Goal: Task Accomplishment & Management: Manage account settings

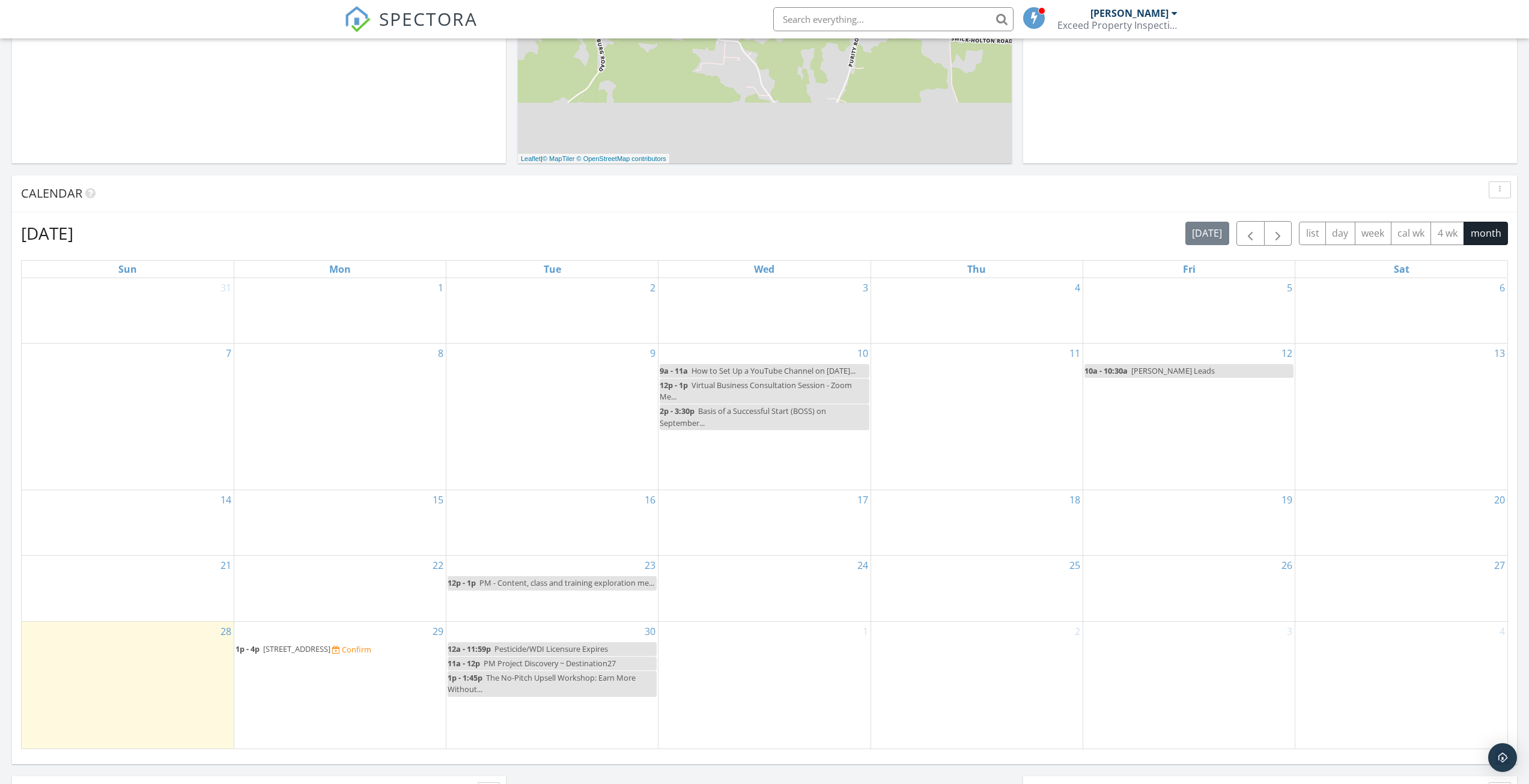
scroll to position [361, 0]
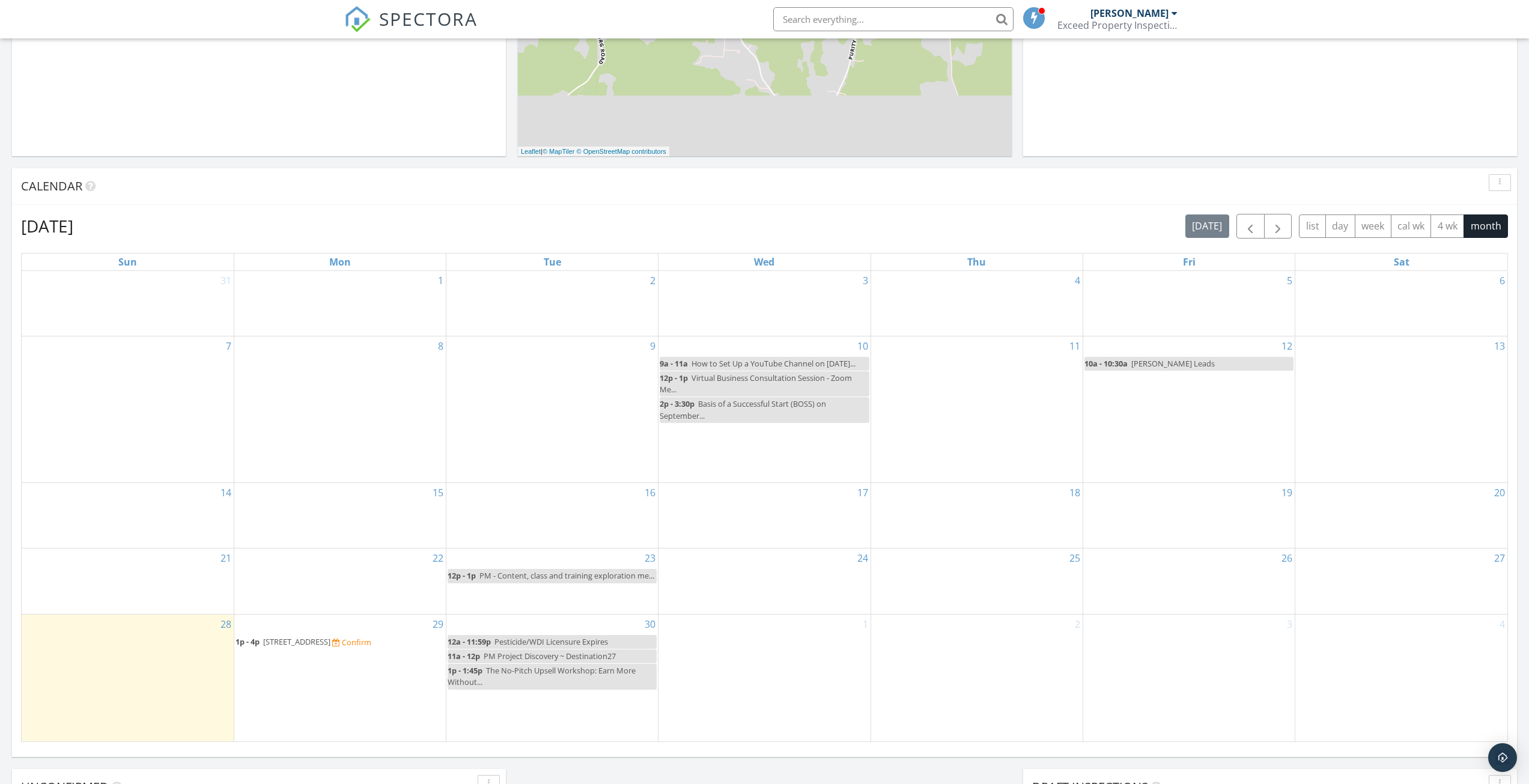
click at [330, 644] on span "5502 Columbus Rd, Centerburg 43011" at bounding box center [296, 641] width 67 height 11
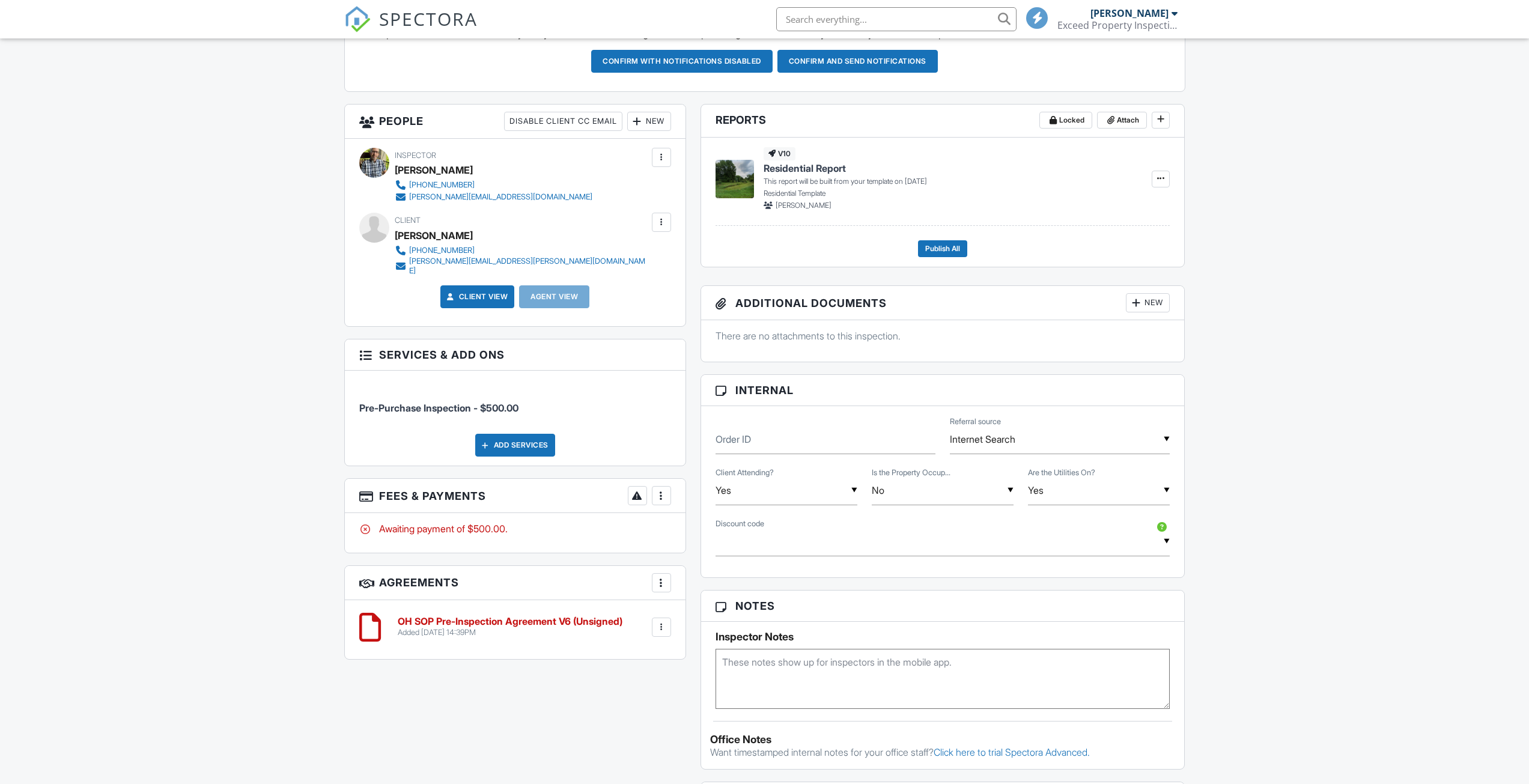
scroll to position [421, 0]
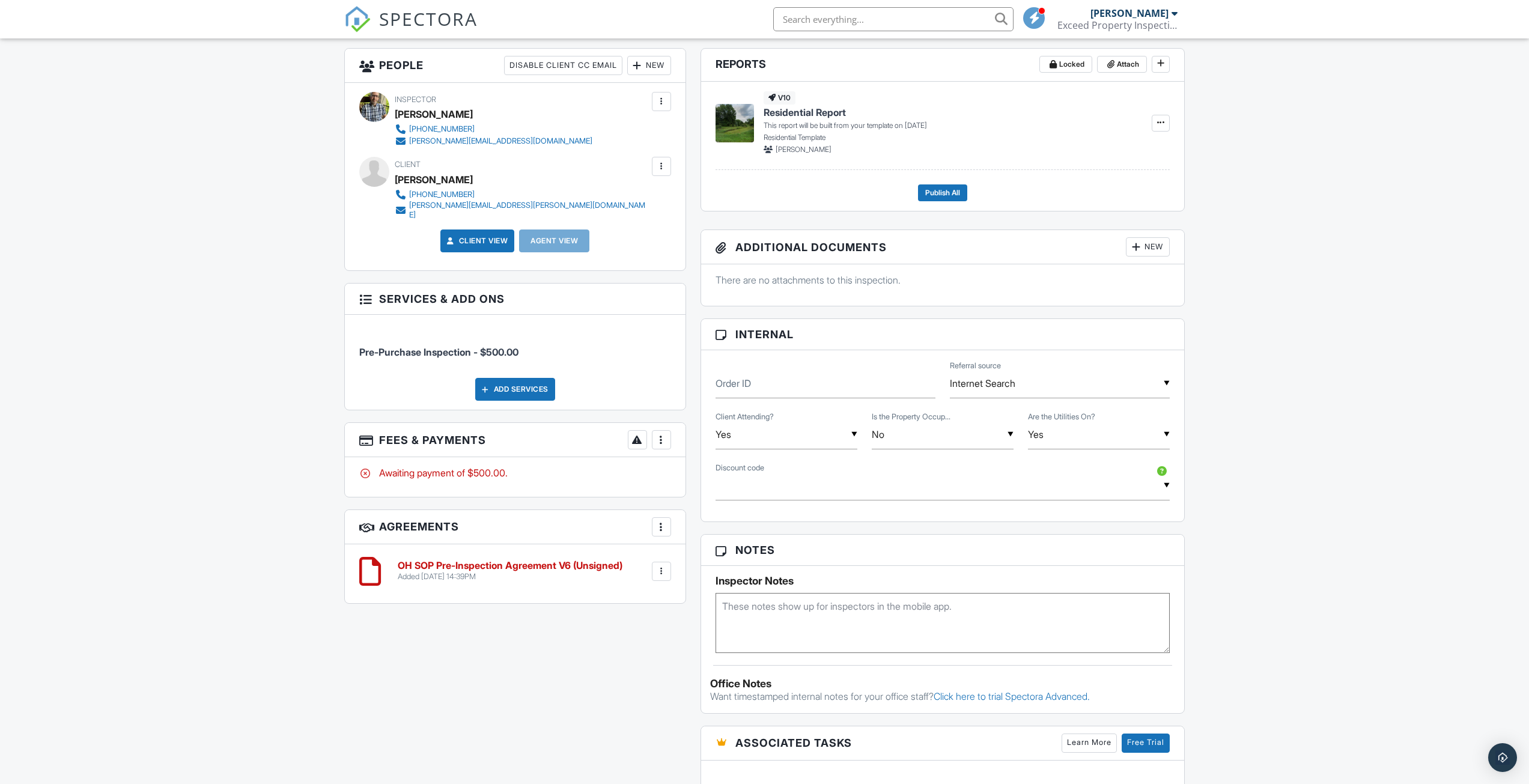
click at [664, 565] on div at bounding box center [661, 571] width 12 height 12
click at [623, 658] on li "Delete" at bounding box center [629, 664] width 68 height 30
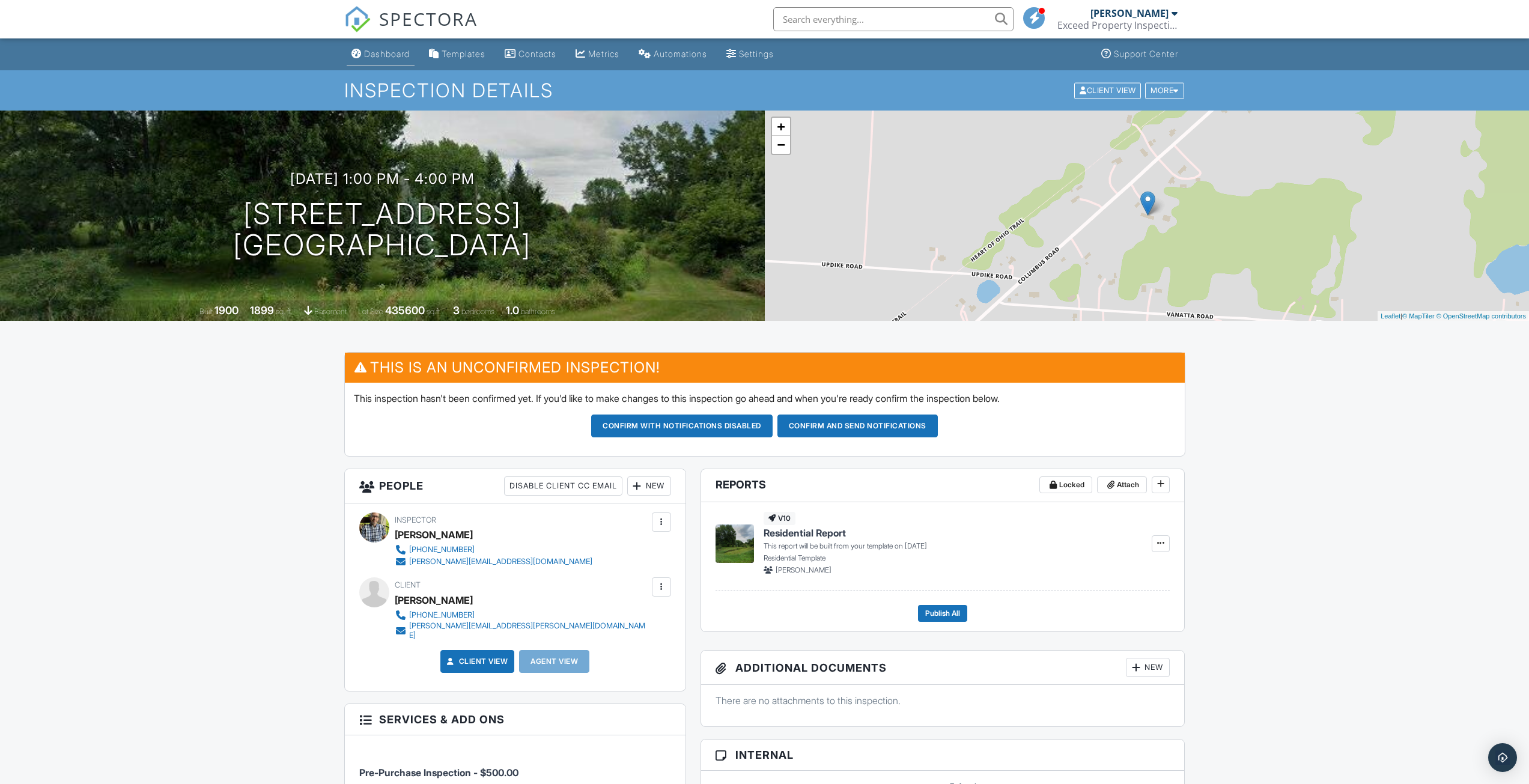
click at [386, 55] on div "Dashboard" at bounding box center [387, 54] width 46 height 10
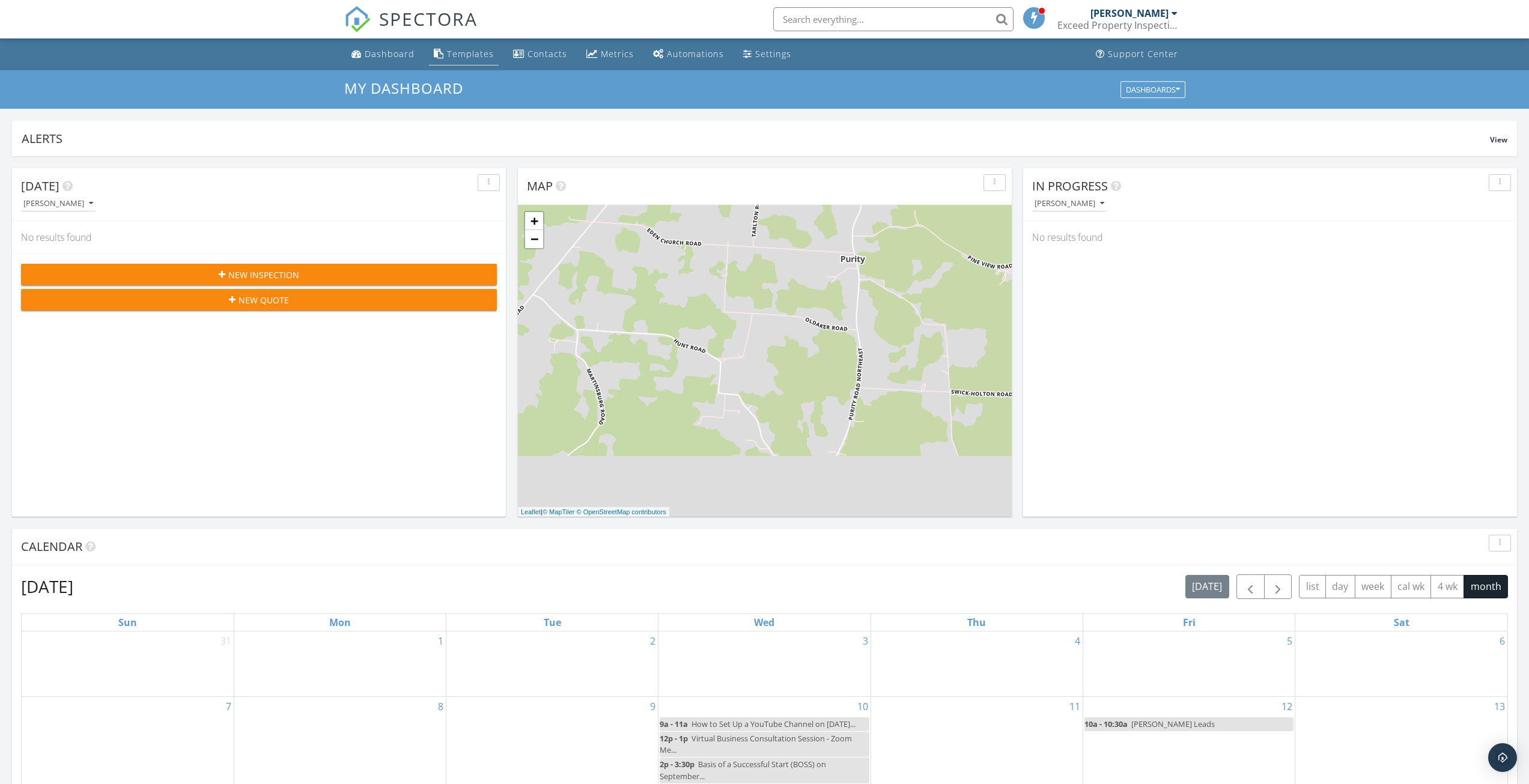
click at [468, 50] on div "Templates" at bounding box center [471, 54] width 47 height 12
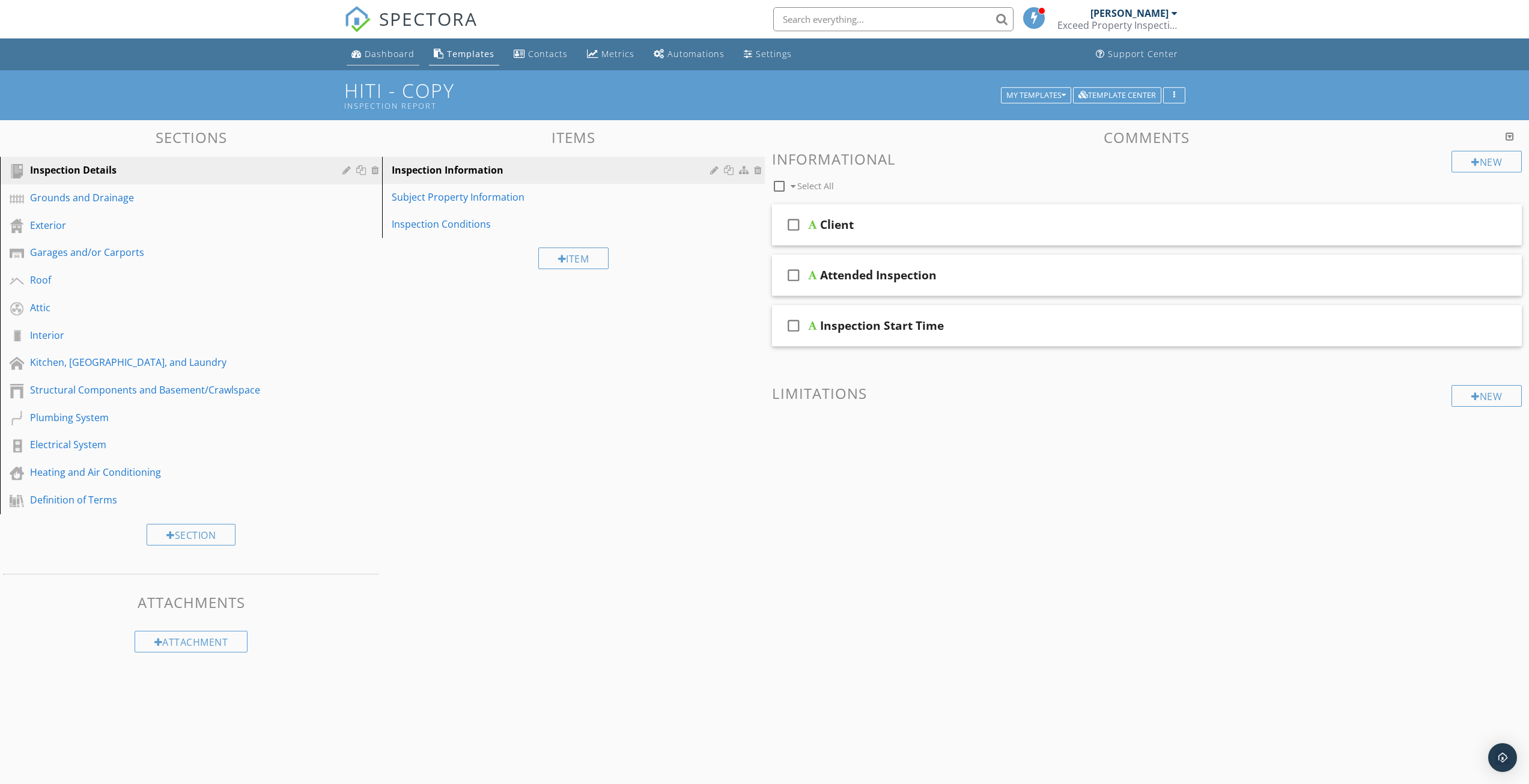
click at [397, 52] on div "Dashboard" at bounding box center [390, 54] width 50 height 12
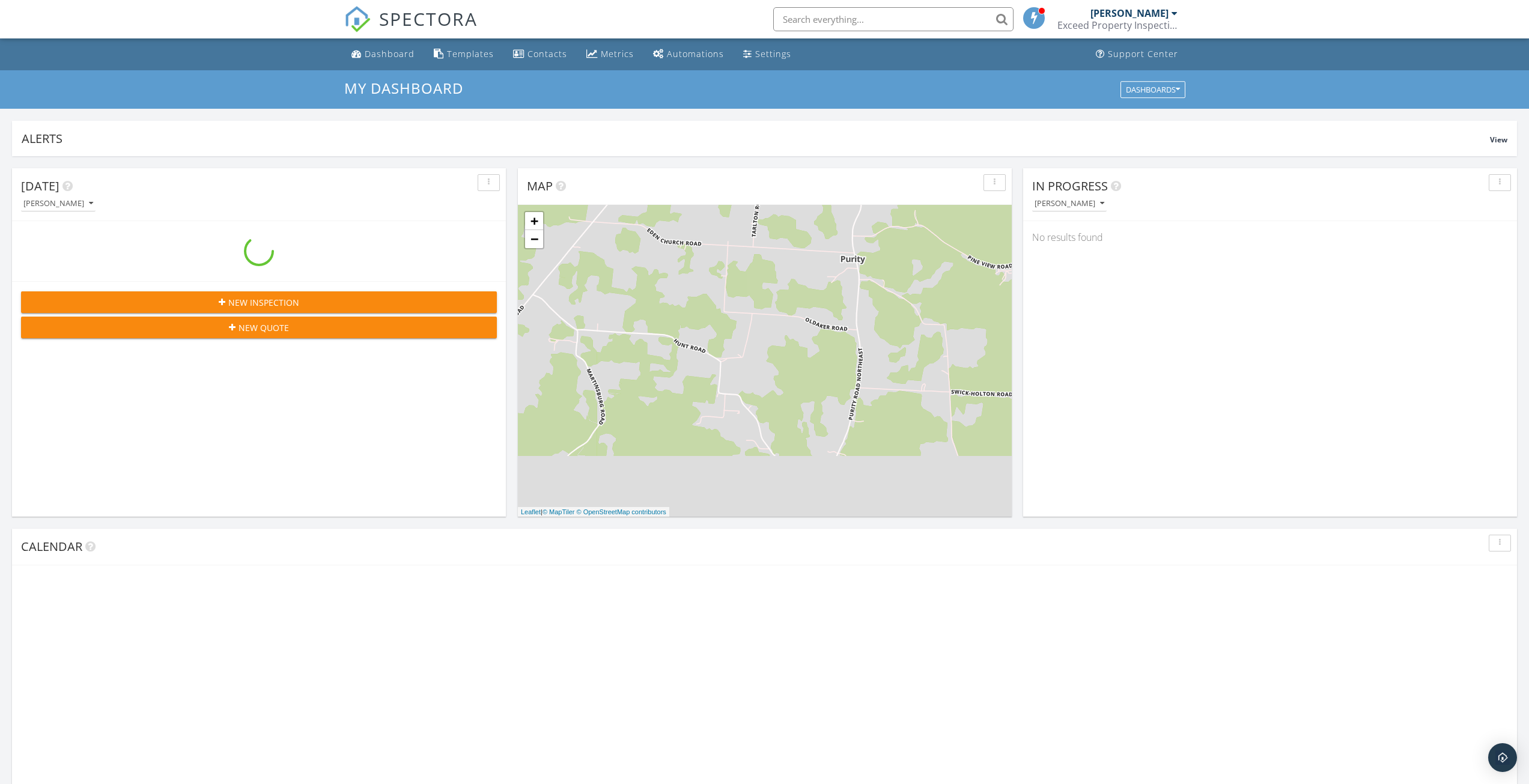
scroll to position [1112, 1547]
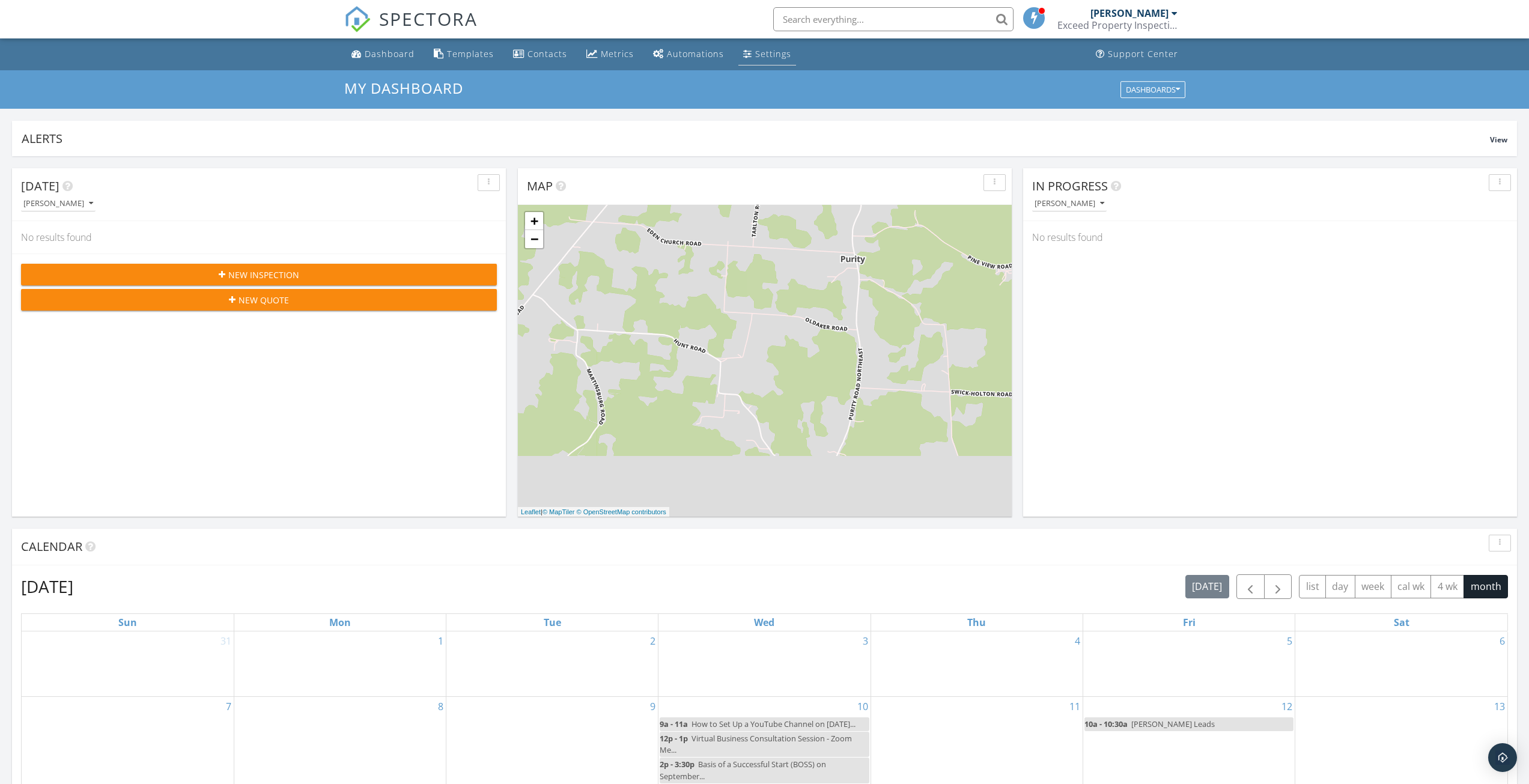
click at [757, 54] on div "Settings" at bounding box center [772, 54] width 36 height 12
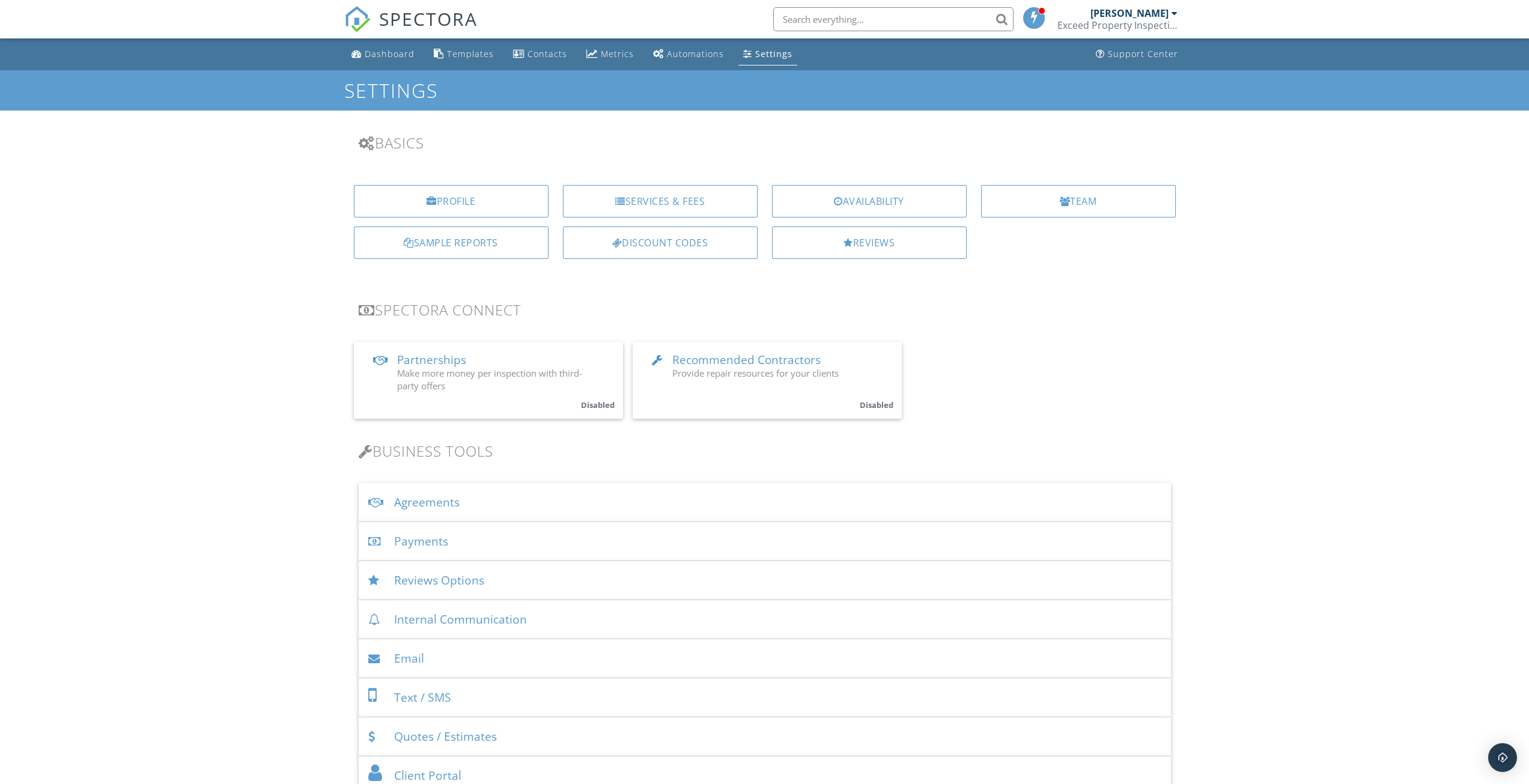
click at [410, 507] on div "Agreements" at bounding box center [764, 502] width 812 height 39
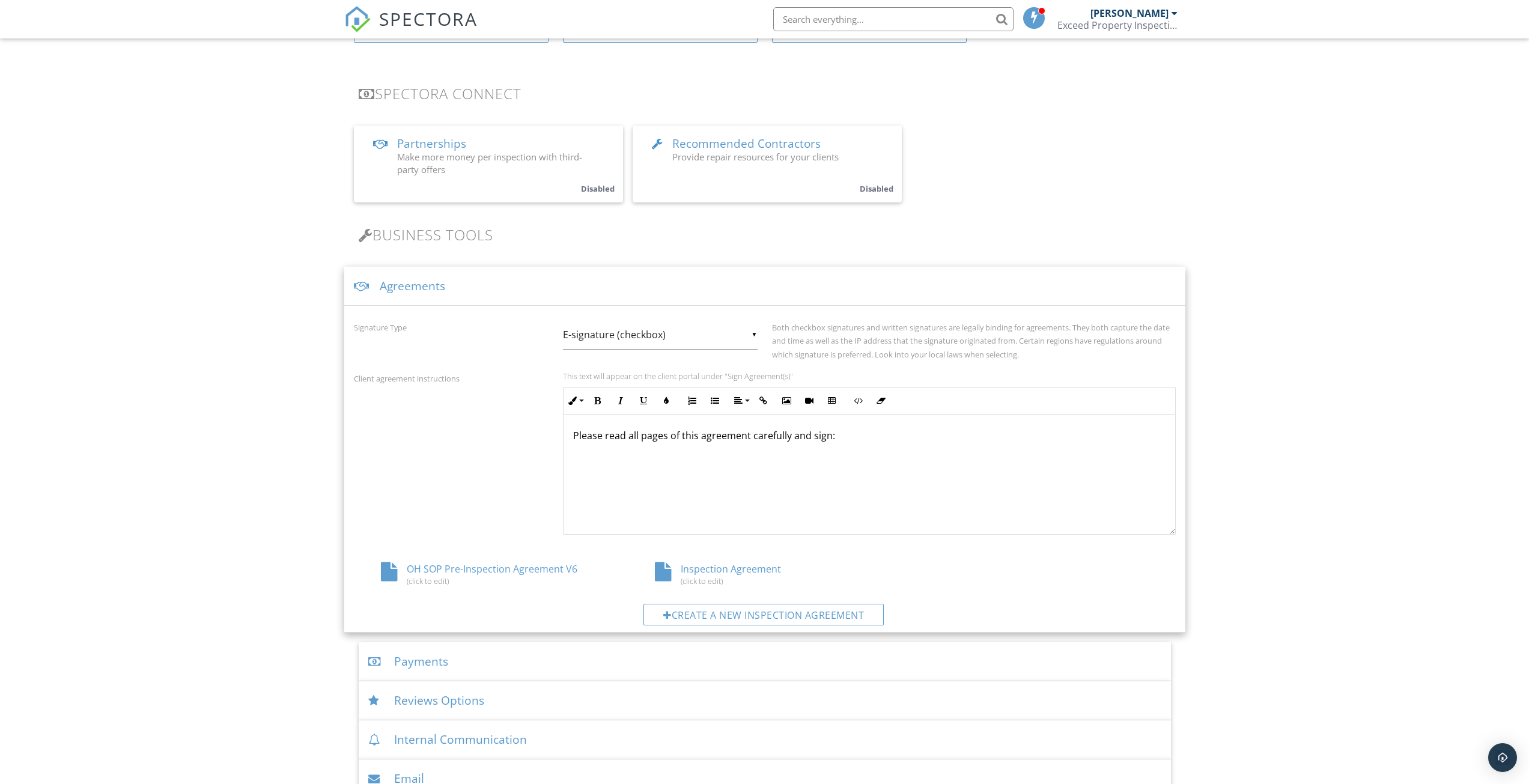
scroll to position [240, 0]
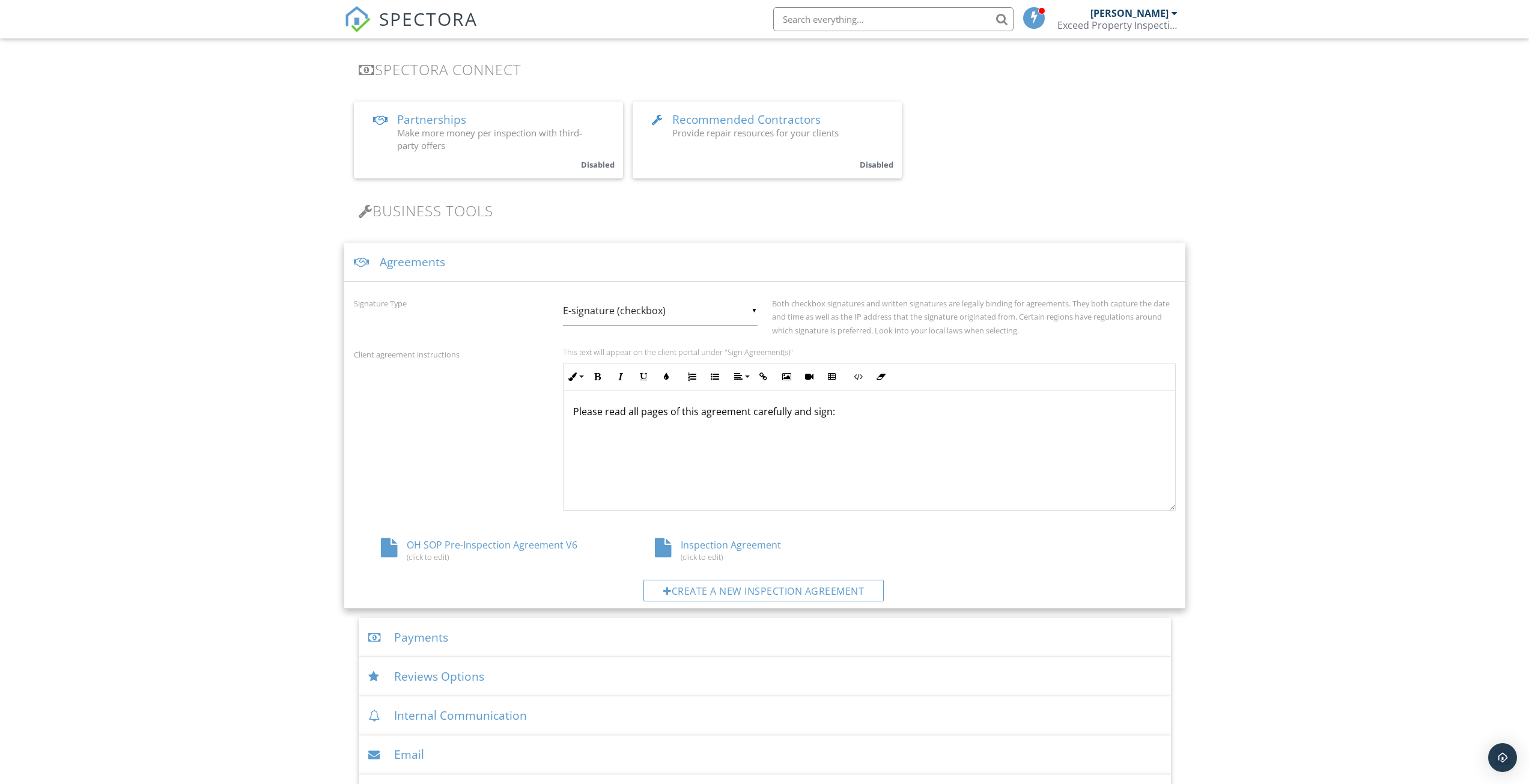
click at [717, 547] on div "Inspection Agreement (click to edit)" at bounding box center [764, 549] width 274 height 22
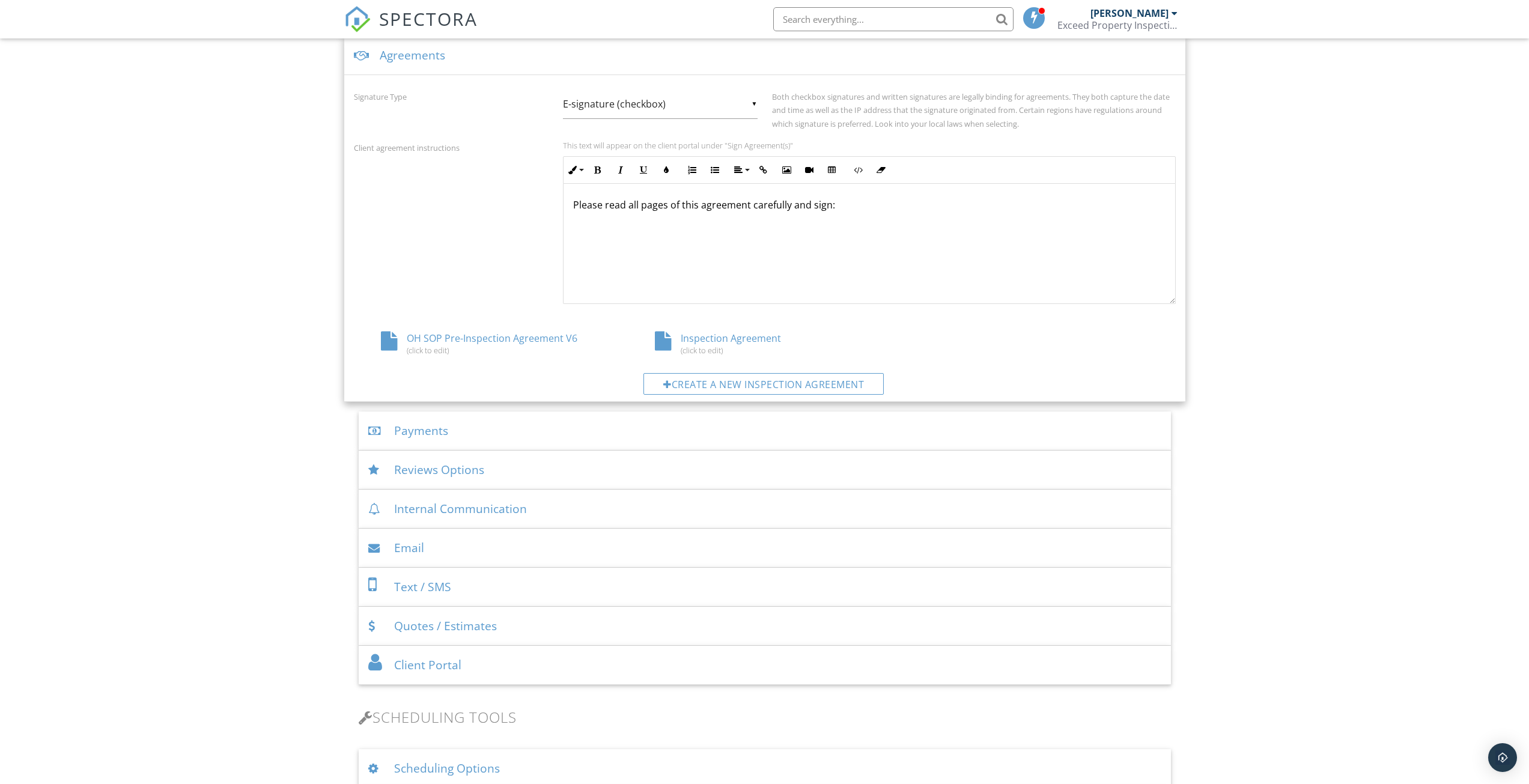
scroll to position [240, 0]
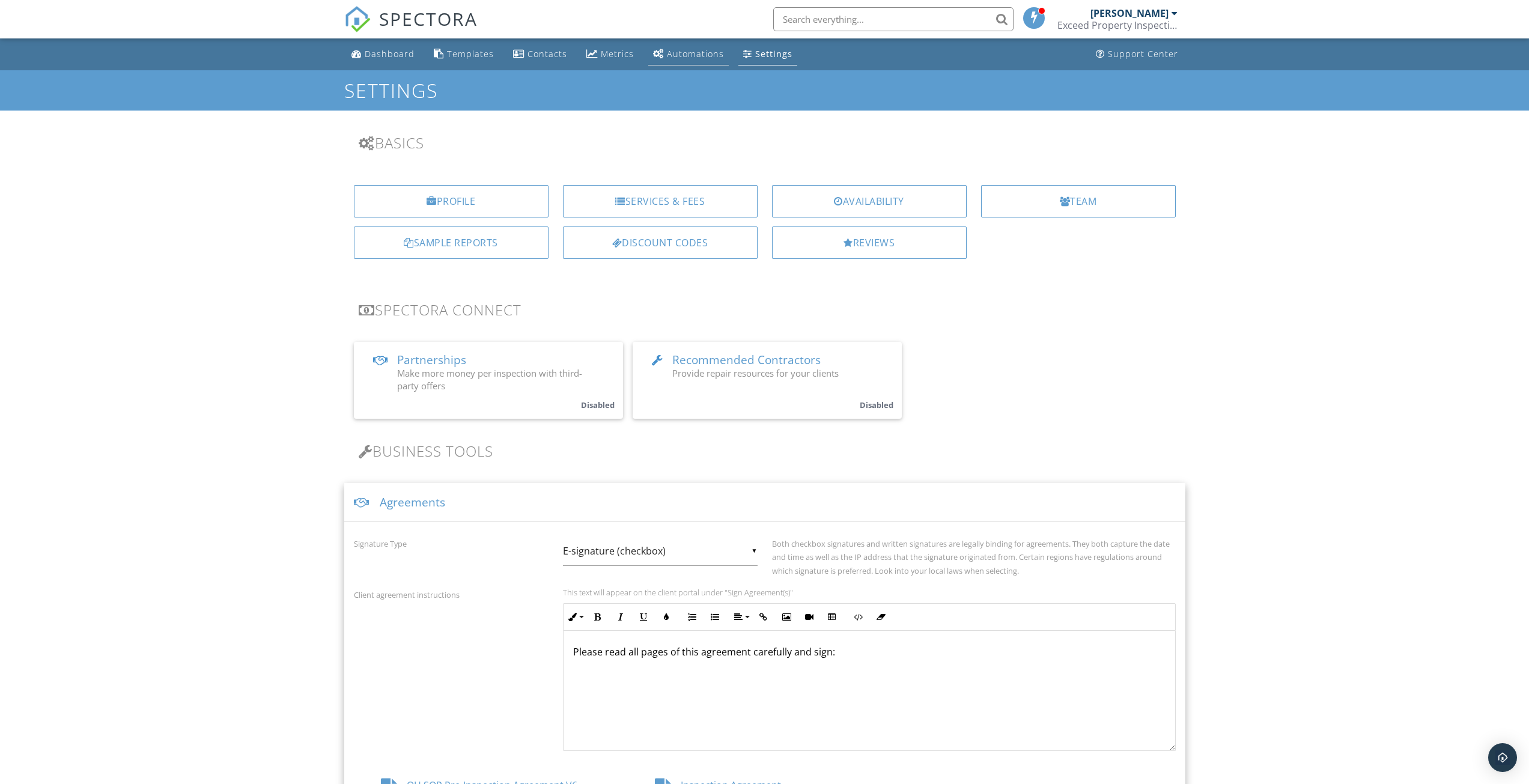
click at [673, 62] on link "Automations" at bounding box center [688, 54] width 81 height 22
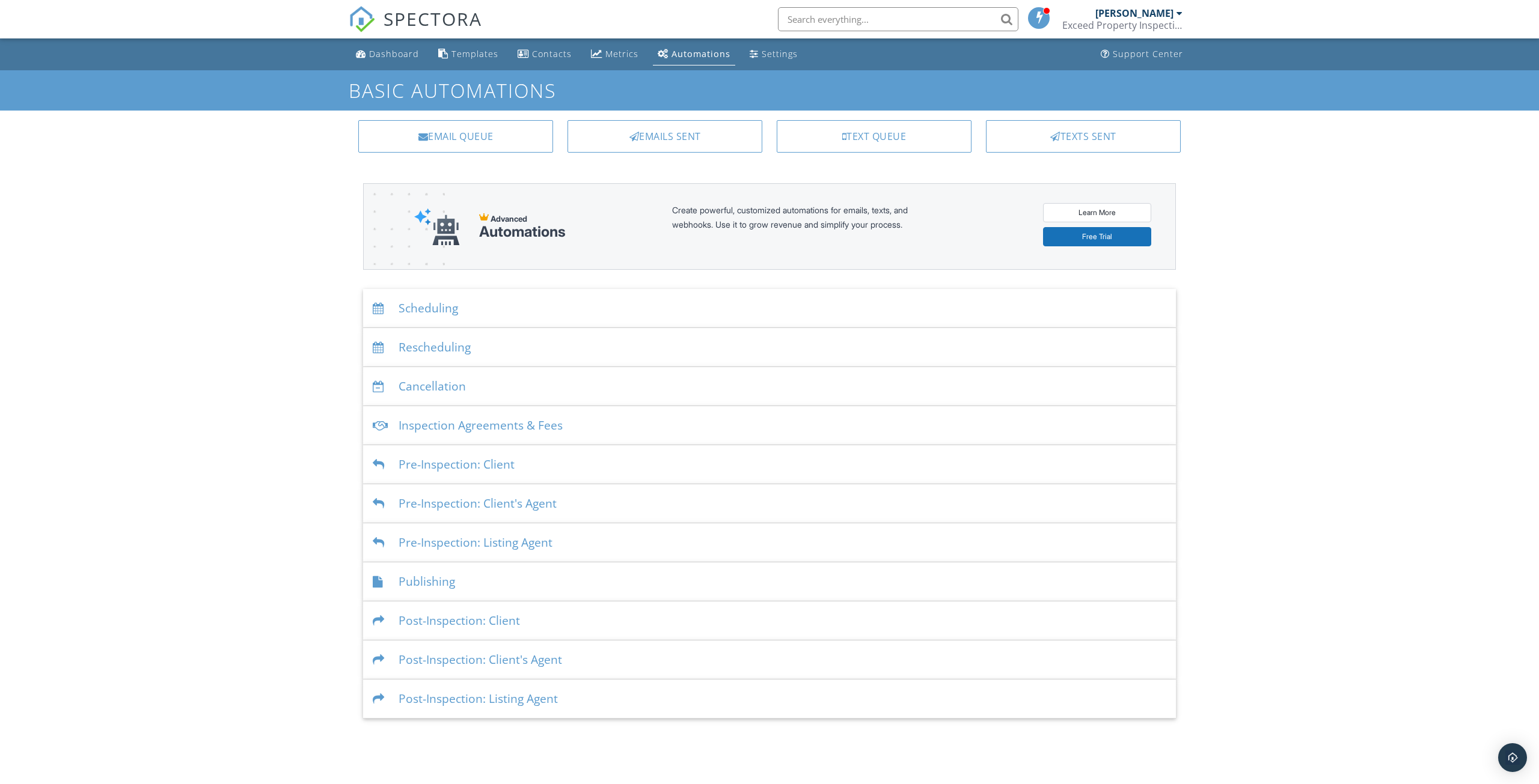
click at [431, 310] on div "Scheduling" at bounding box center [769, 308] width 813 height 39
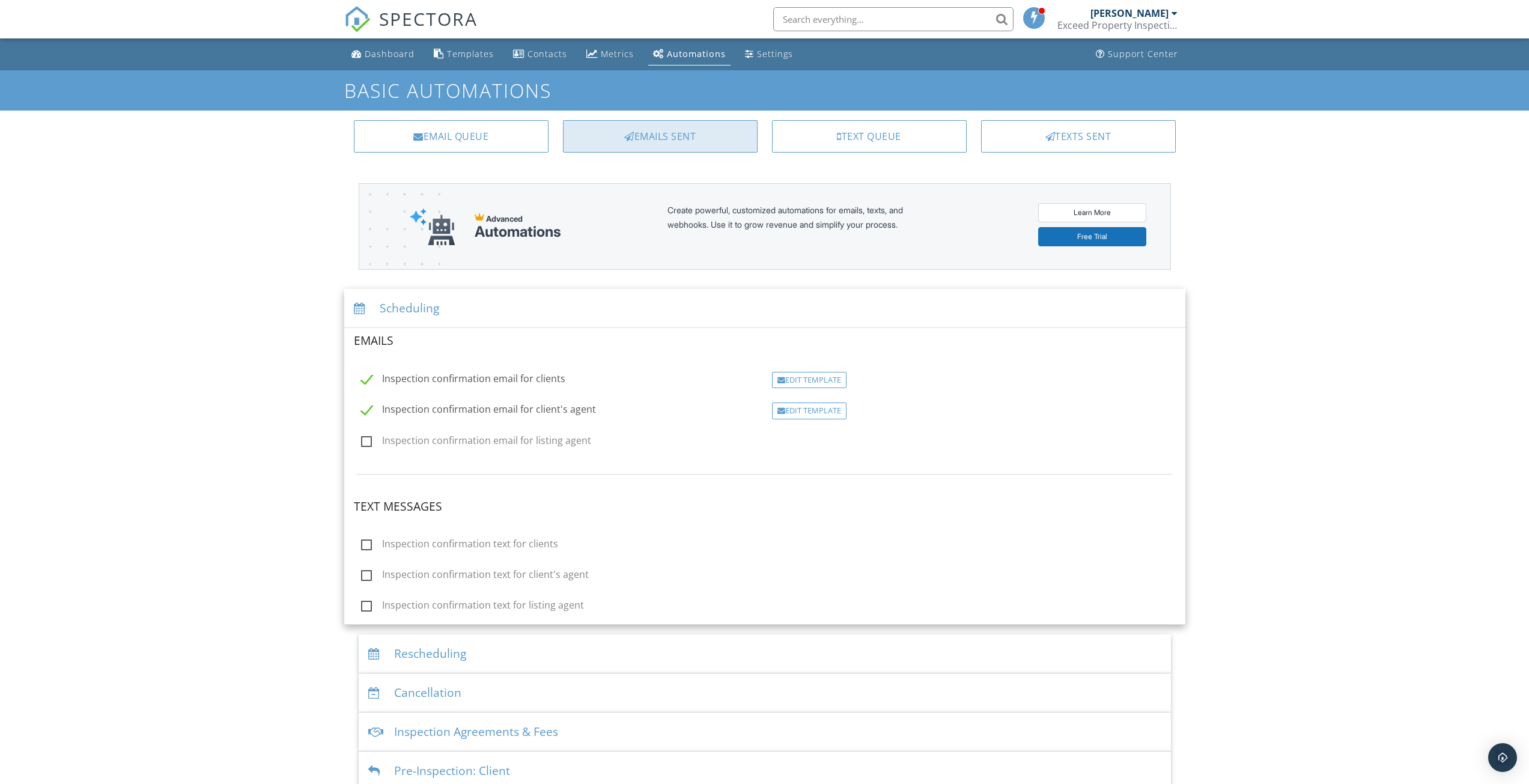
click at [698, 136] on div "Emails Sent" at bounding box center [660, 136] width 195 height 32
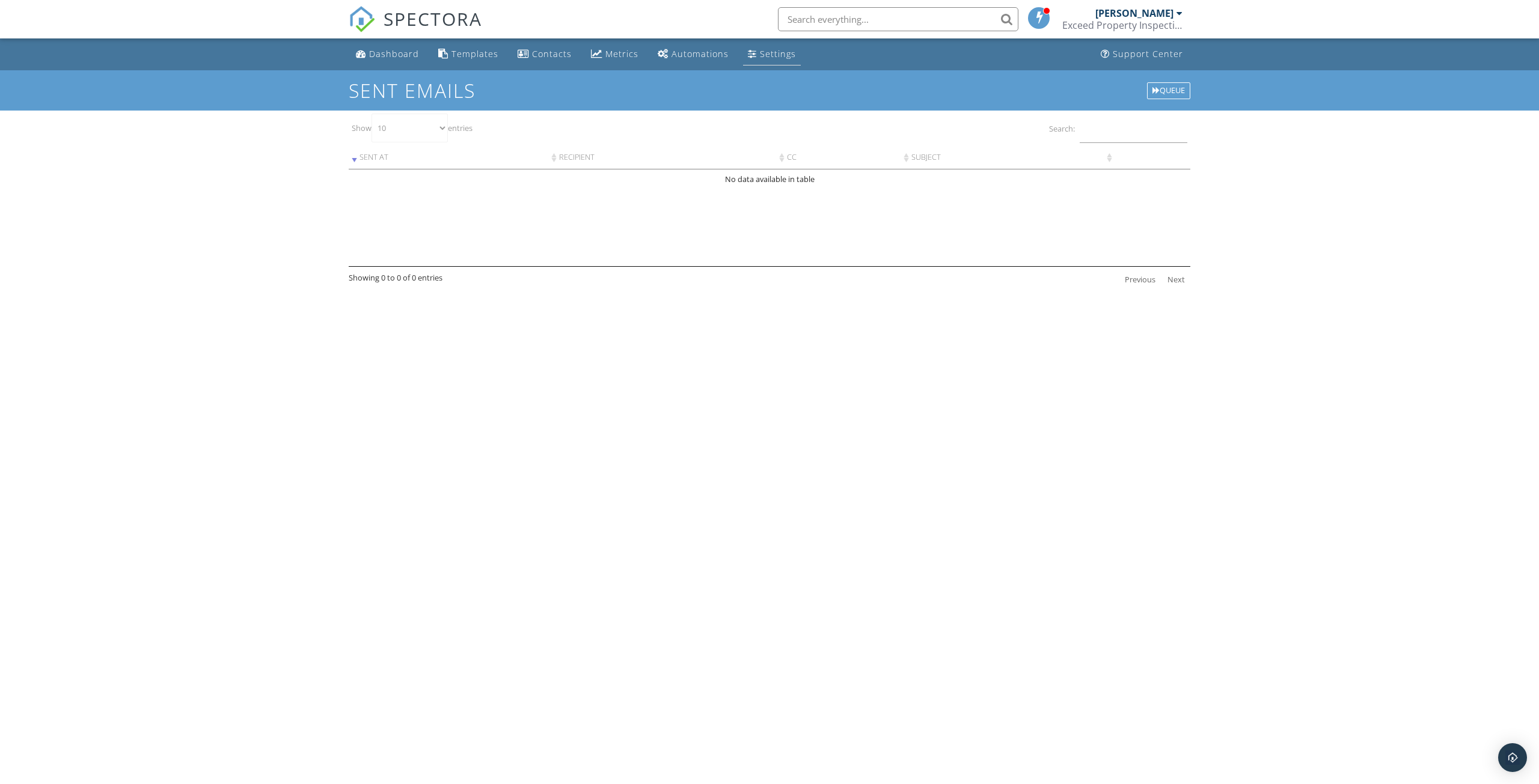
click at [792, 57] on link "Settings" at bounding box center [771, 54] width 57 height 22
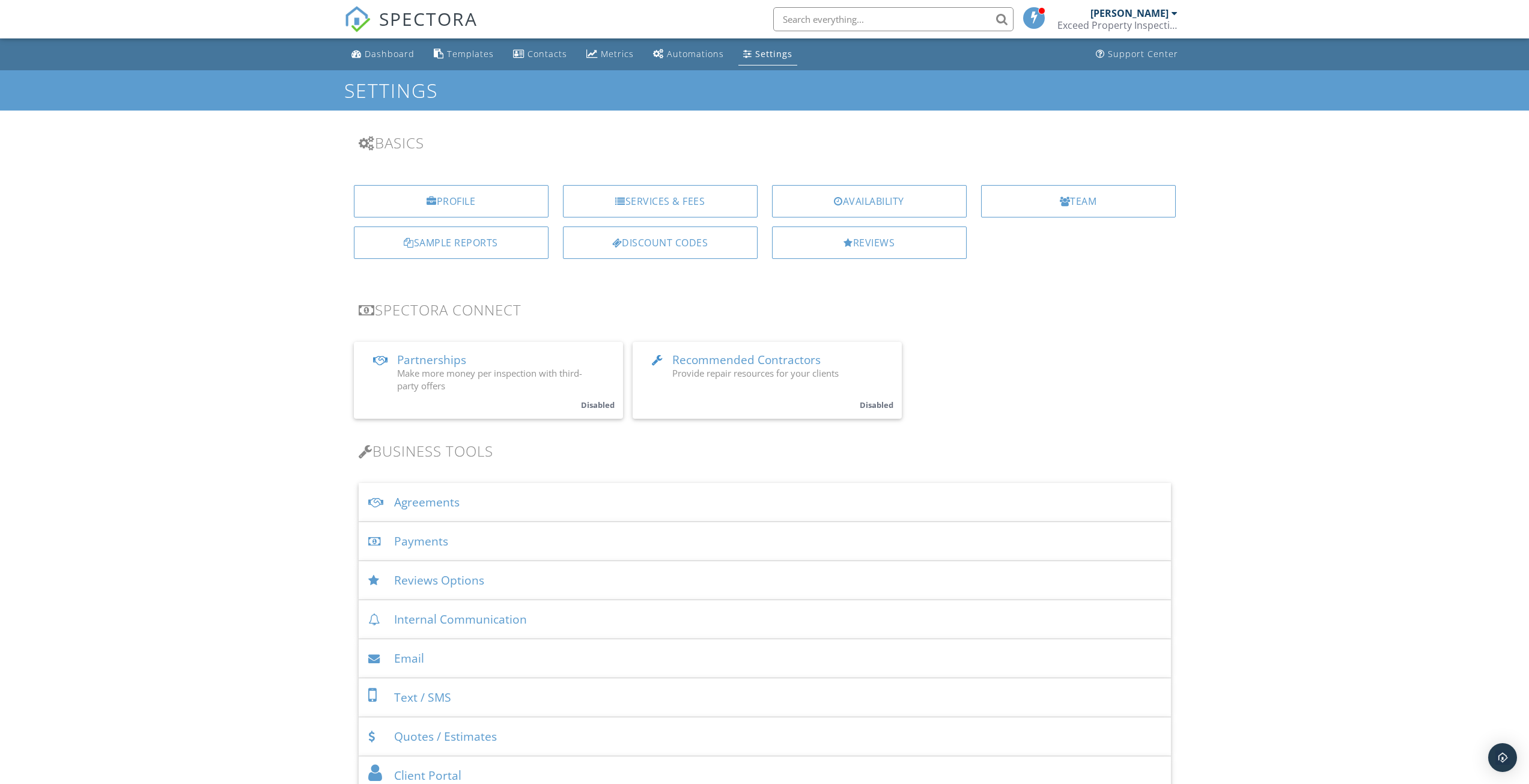
click at [406, 504] on div "Agreements" at bounding box center [764, 502] width 812 height 39
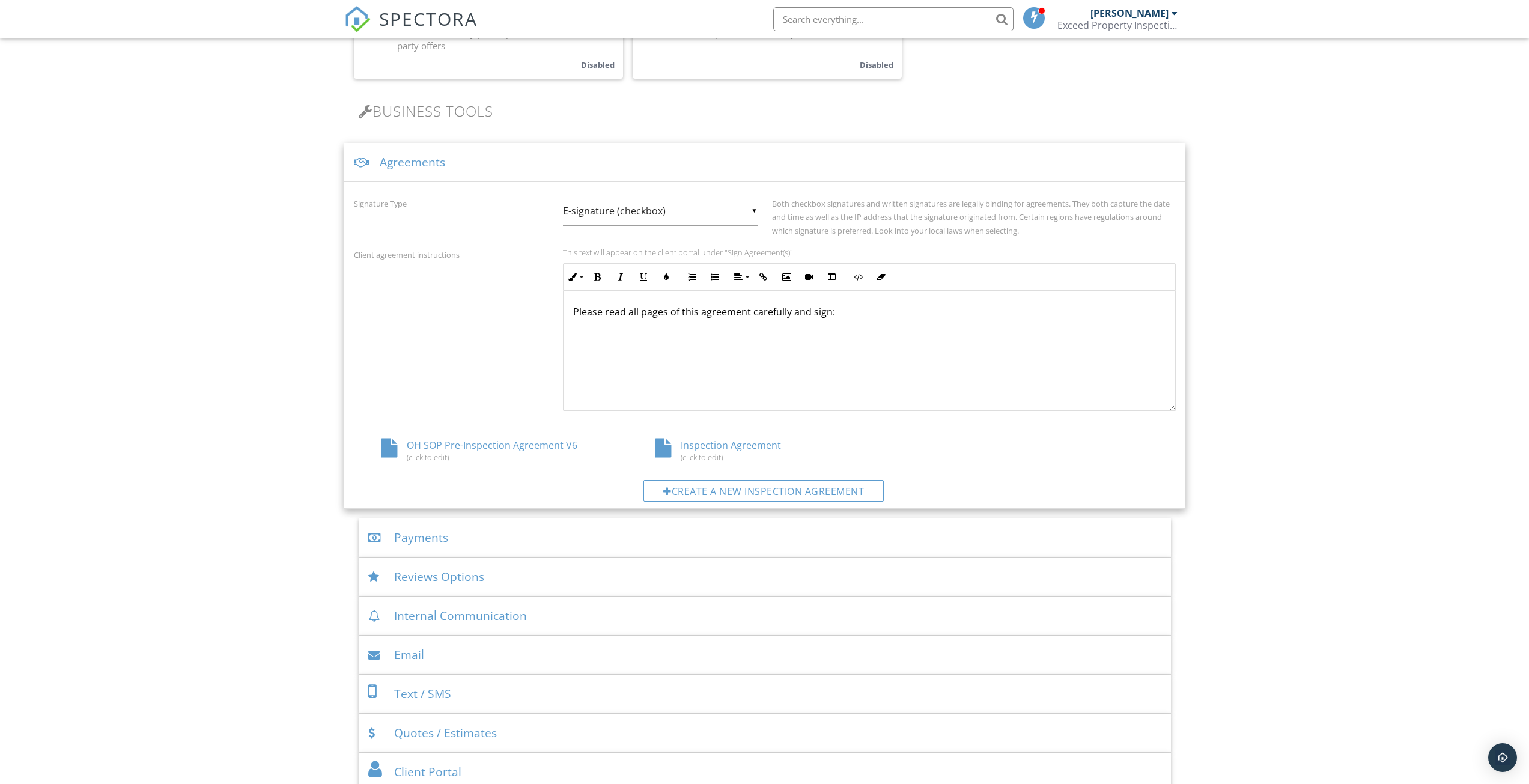
scroll to position [361, 0]
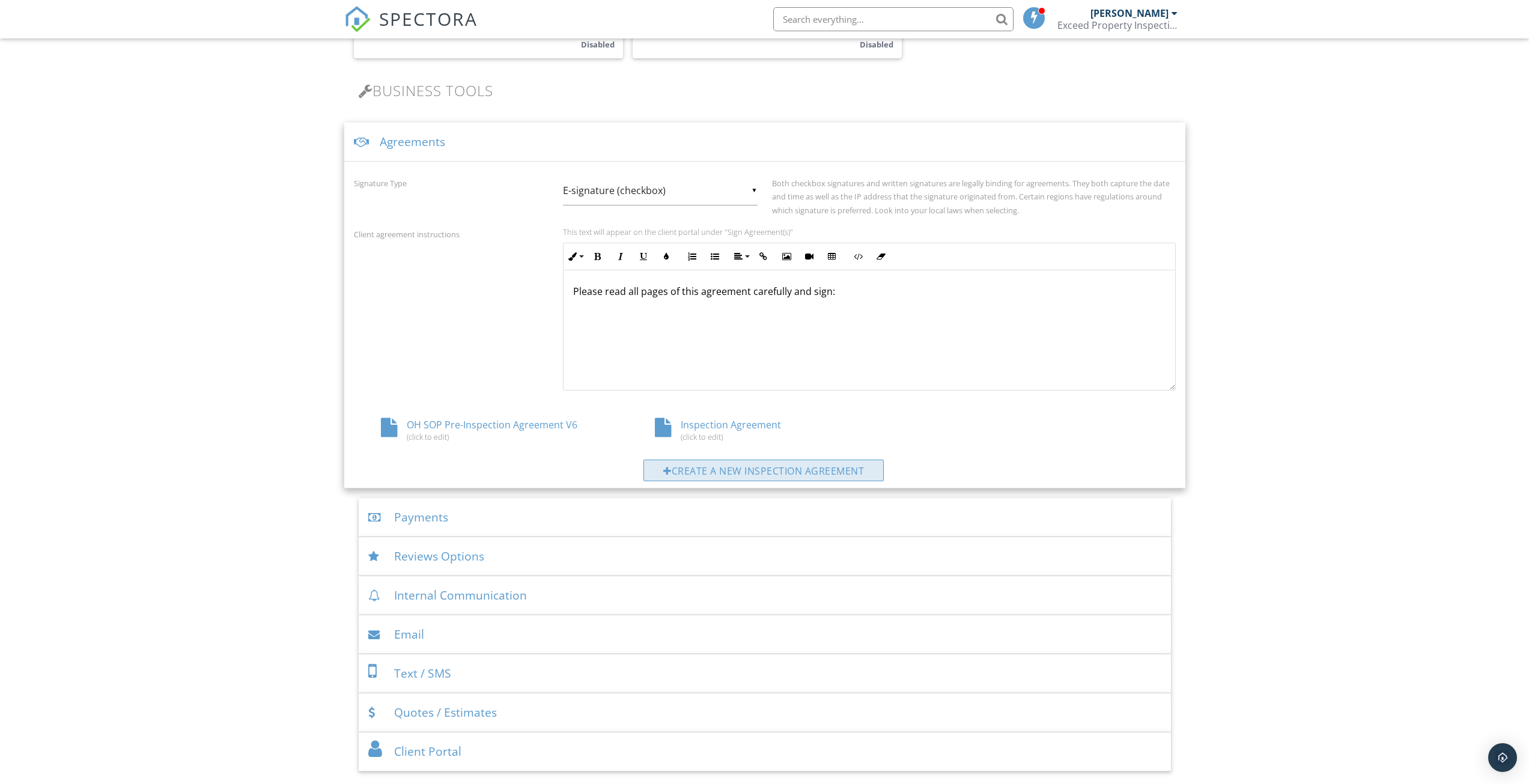
click at [796, 471] on div "Create a new inspection agreement" at bounding box center [763, 471] width 240 height 22
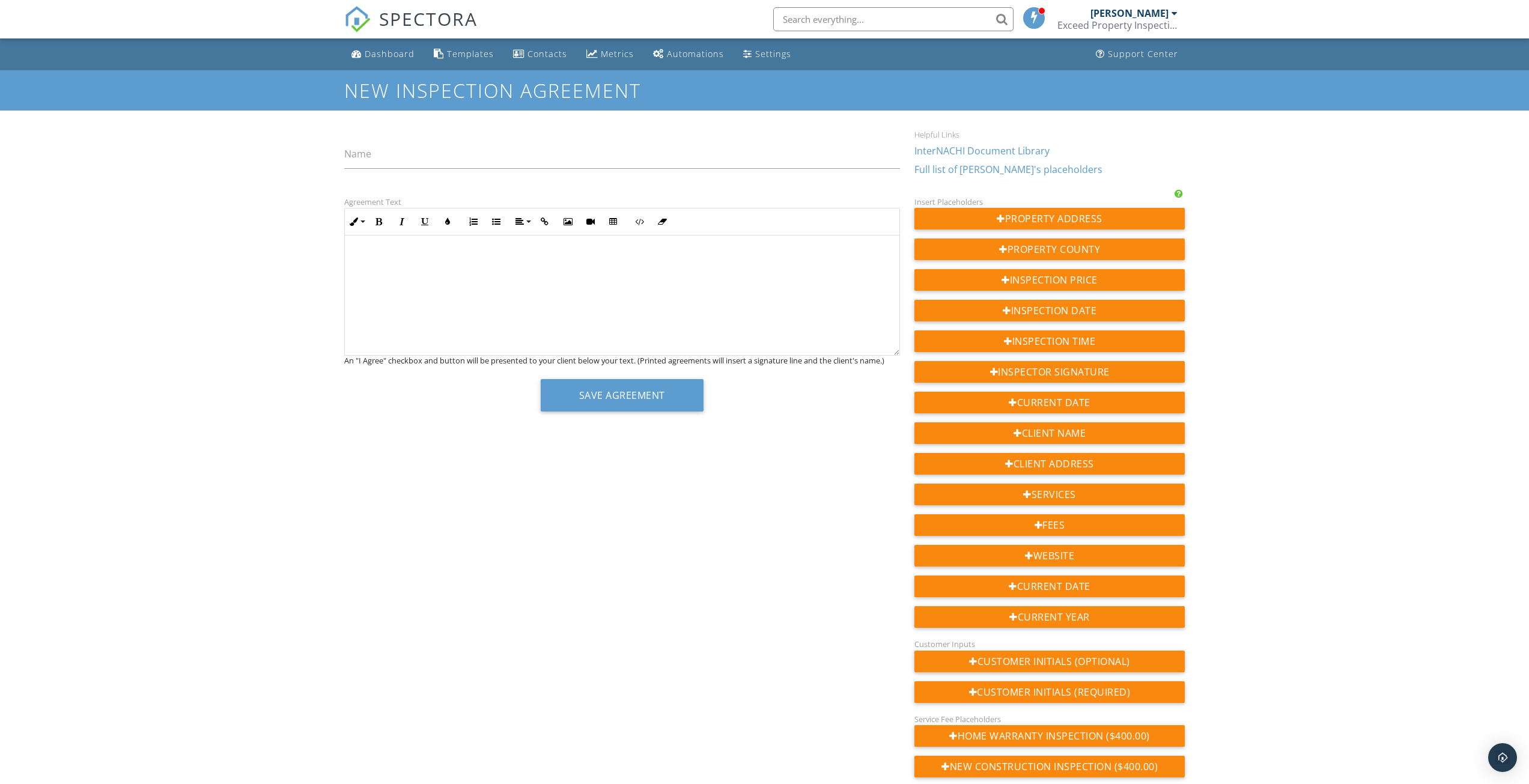
click at [369, 153] on label "Name" at bounding box center [358, 154] width 27 height 13
click at [369, 153] on input "Name" at bounding box center [622, 154] width 555 height 29
type input "EliteMGA - [GEOGRAPHIC_DATA]"
click at [412, 253] on p at bounding box center [622, 257] width 535 height 13
click at [381, 251] on p "​ ​" at bounding box center [622, 257] width 535 height 13
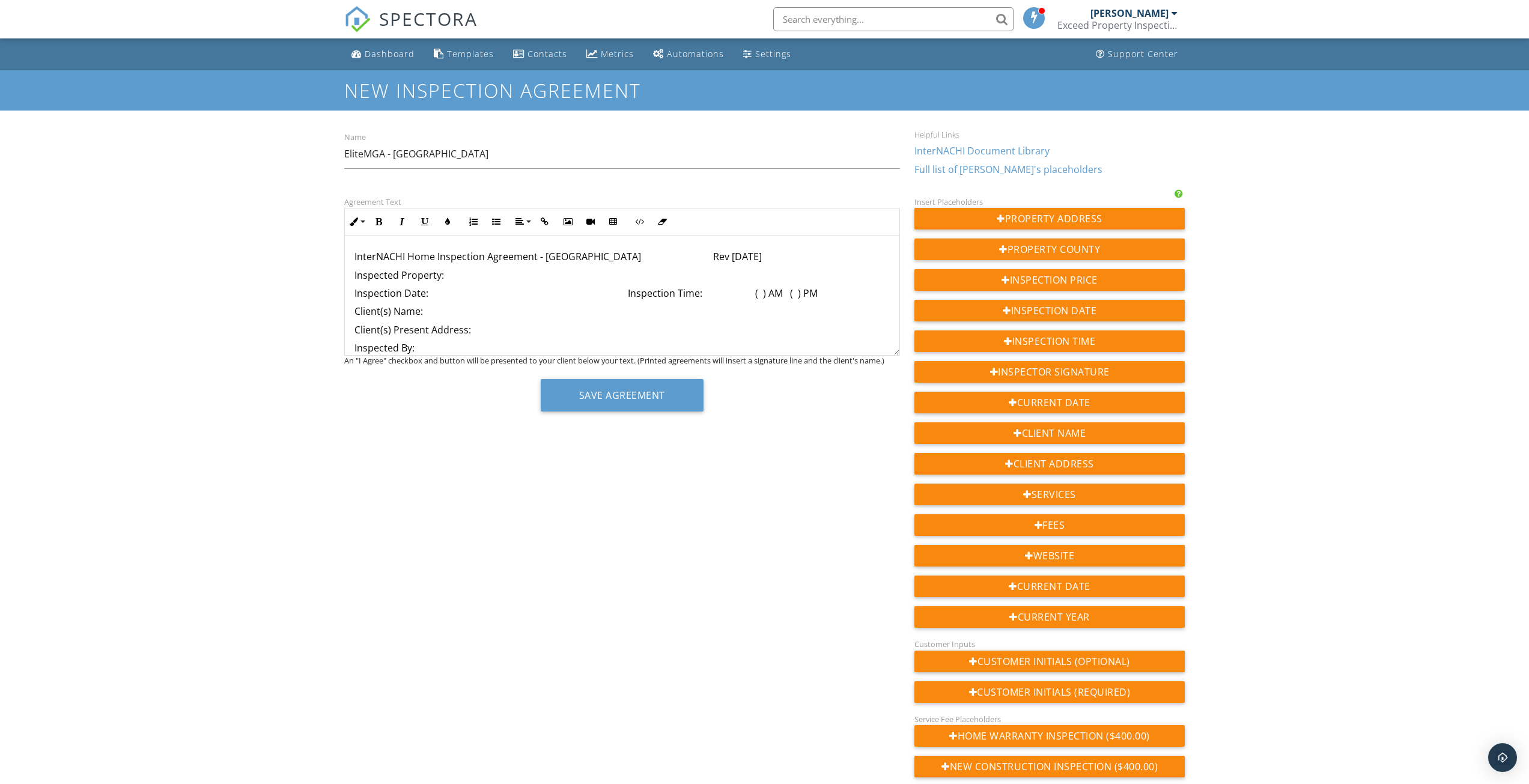
drag, startPoint x: 634, startPoint y: 258, endPoint x: 672, endPoint y: 250, distance: 38.8
click at [634, 258] on p "InterNACHI Home Inspection Agreement - OH Rev 8-18-21" at bounding box center [622, 257] width 535 height 13
click at [481, 294] on p "Inspected Property:" at bounding box center [622, 293] width 535 height 13
click at [465, 278] on p "Rev 8-18-21" at bounding box center [622, 275] width 535 height 13
click at [367, 313] on p "Inspected Property:" at bounding box center [622, 311] width 535 height 13
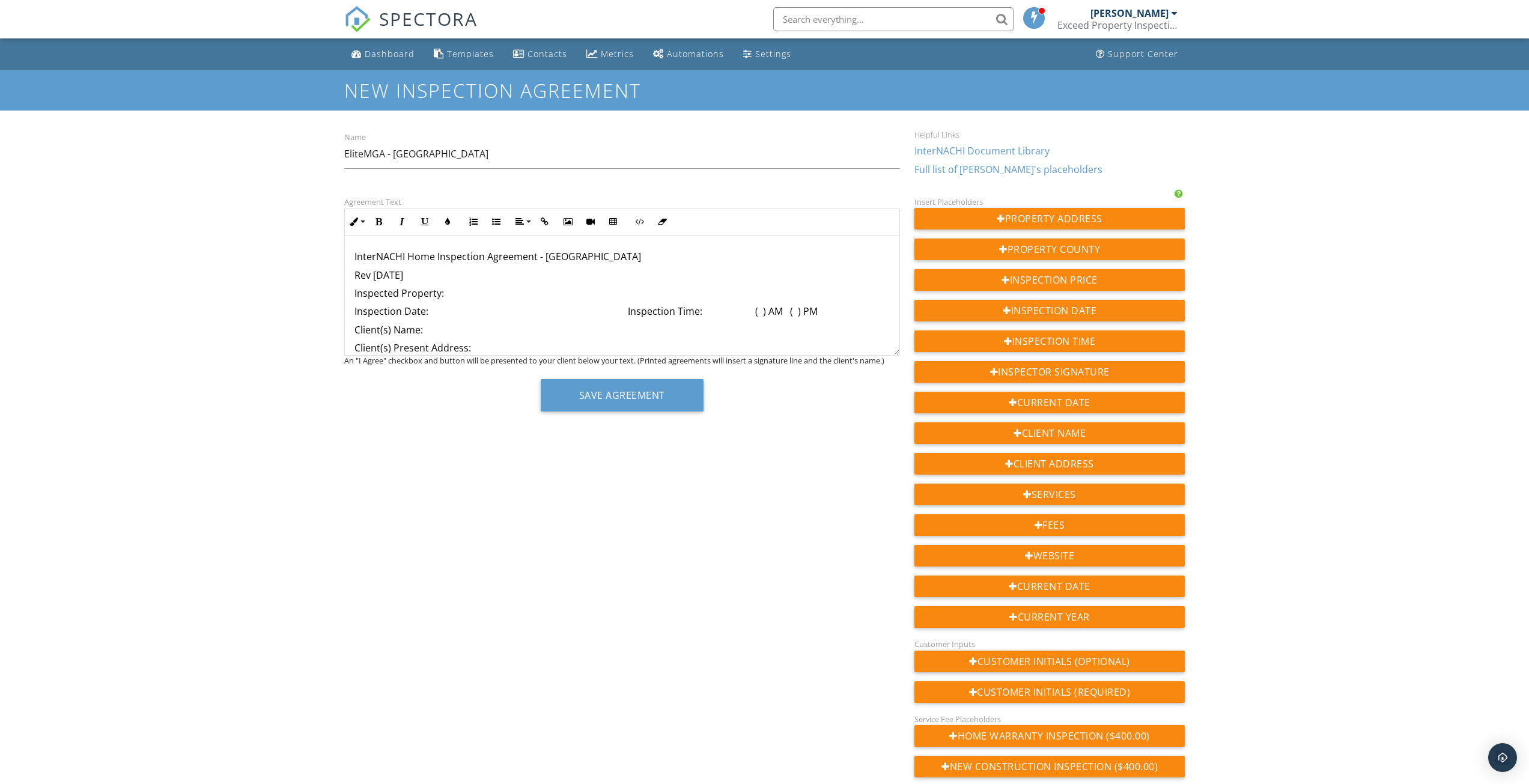
click at [365, 311] on p "Inspection Date: Inspection Time: ( ) AM ( ) PM" at bounding box center [622, 311] width 535 height 13
click at [628, 401] on button "Save Agreement" at bounding box center [622, 395] width 163 height 32
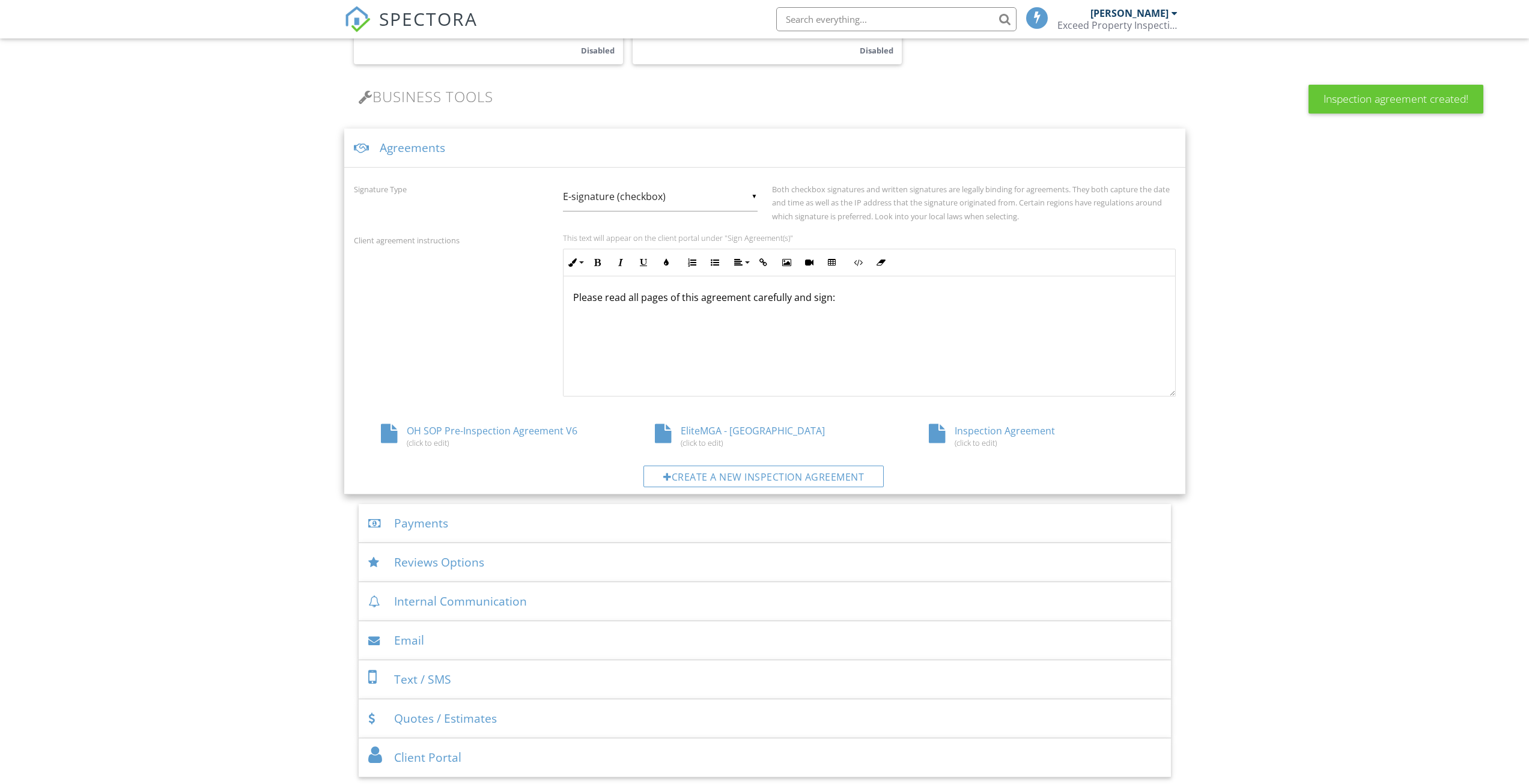
scroll to position [327, 0]
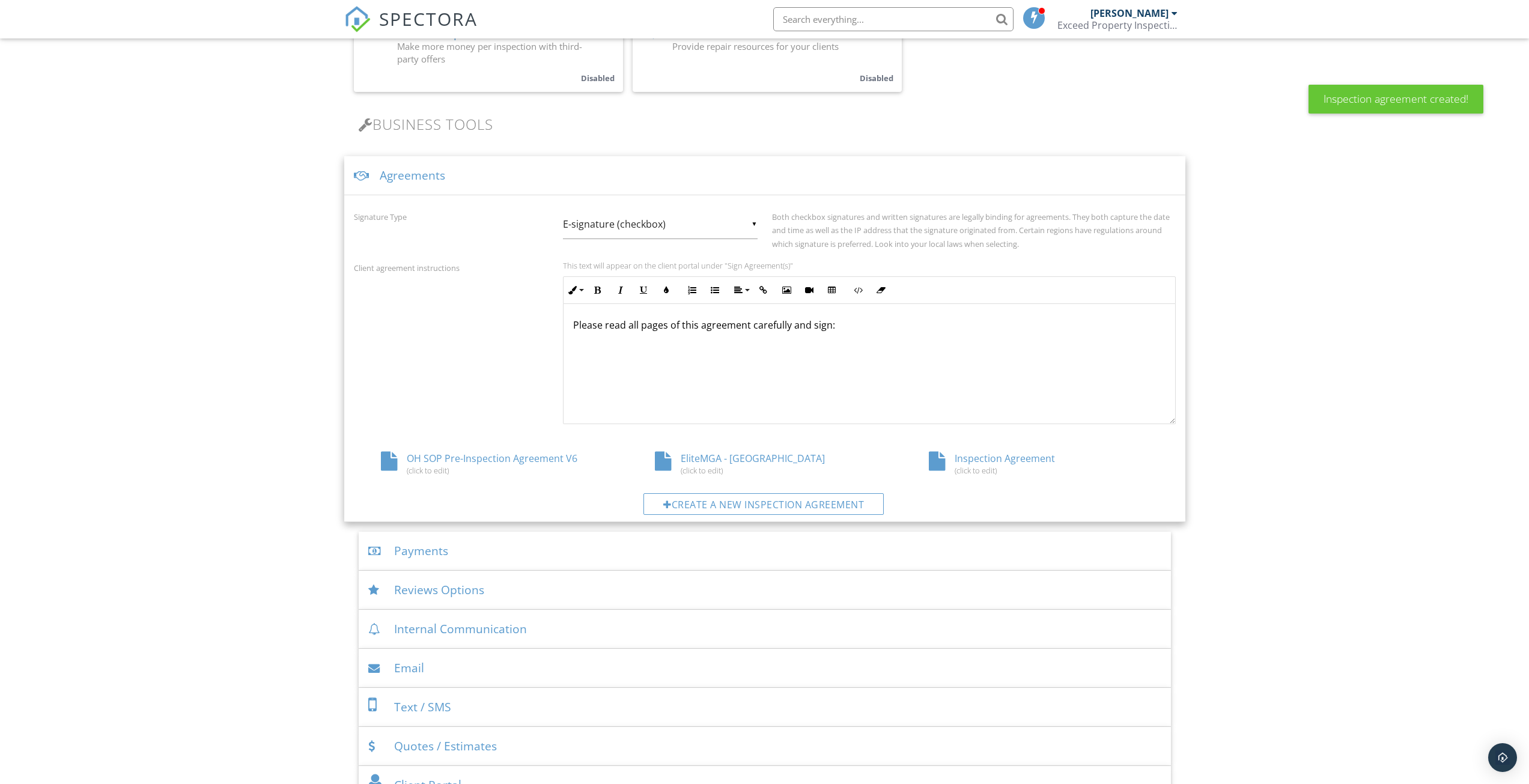
click at [495, 459] on div "OH SOP Pre-Inspection Agreement V6 (click to edit)" at bounding box center [491, 462] width 274 height 22
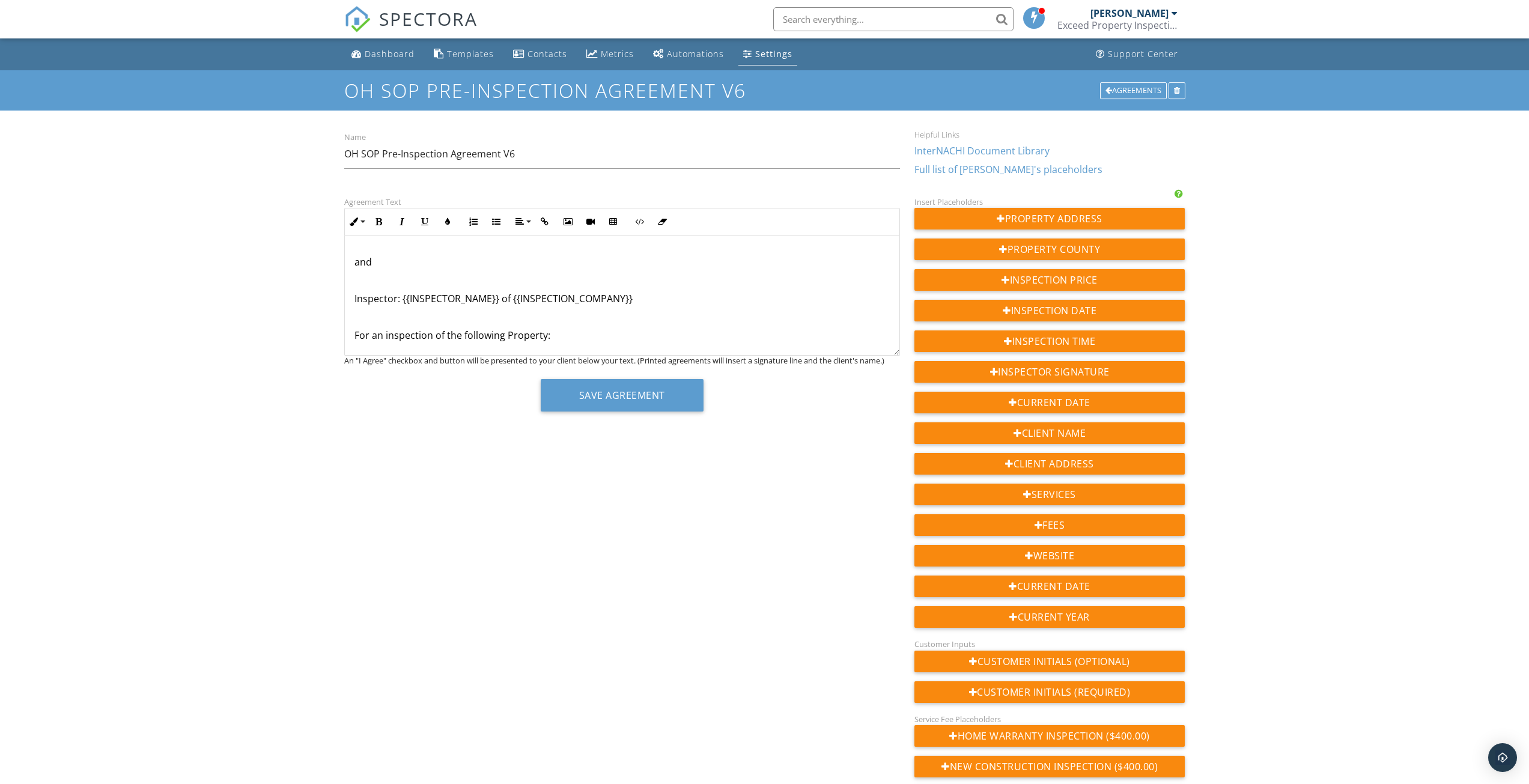
scroll to position [240, 0]
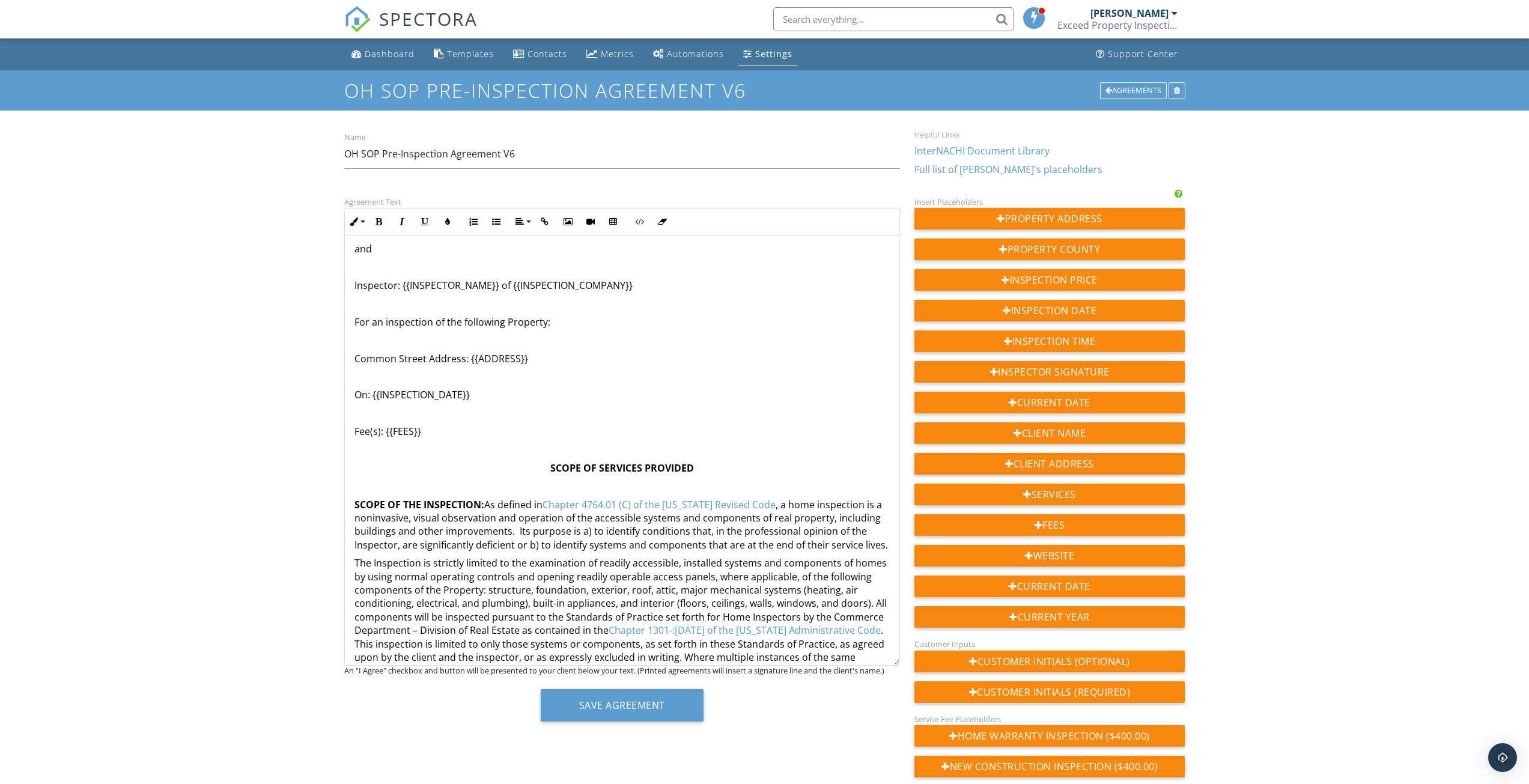
drag, startPoint x: 897, startPoint y: 353, endPoint x: 889, endPoint y: 663, distance: 310.1
click at [889, 663] on div "RESIDENTIAL INSPECTION AGREEMENT NOTE – THIS IS A LEGAL CONTRACT THAT DETAILS T…" at bounding box center [622, 450] width 555 height 430
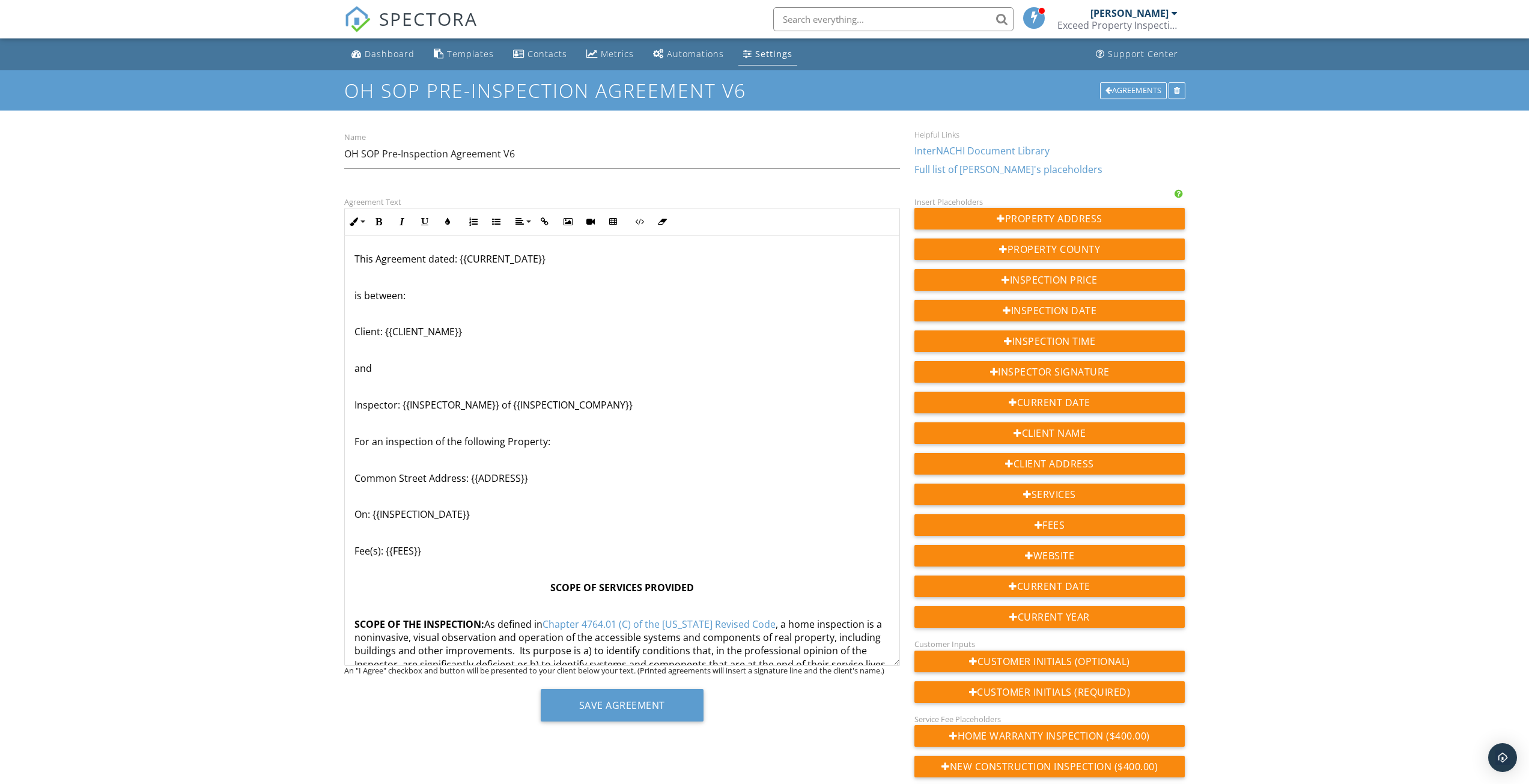
scroll to position [121, 0]
click at [1152, 90] on div "Agreements" at bounding box center [1133, 91] width 67 height 17
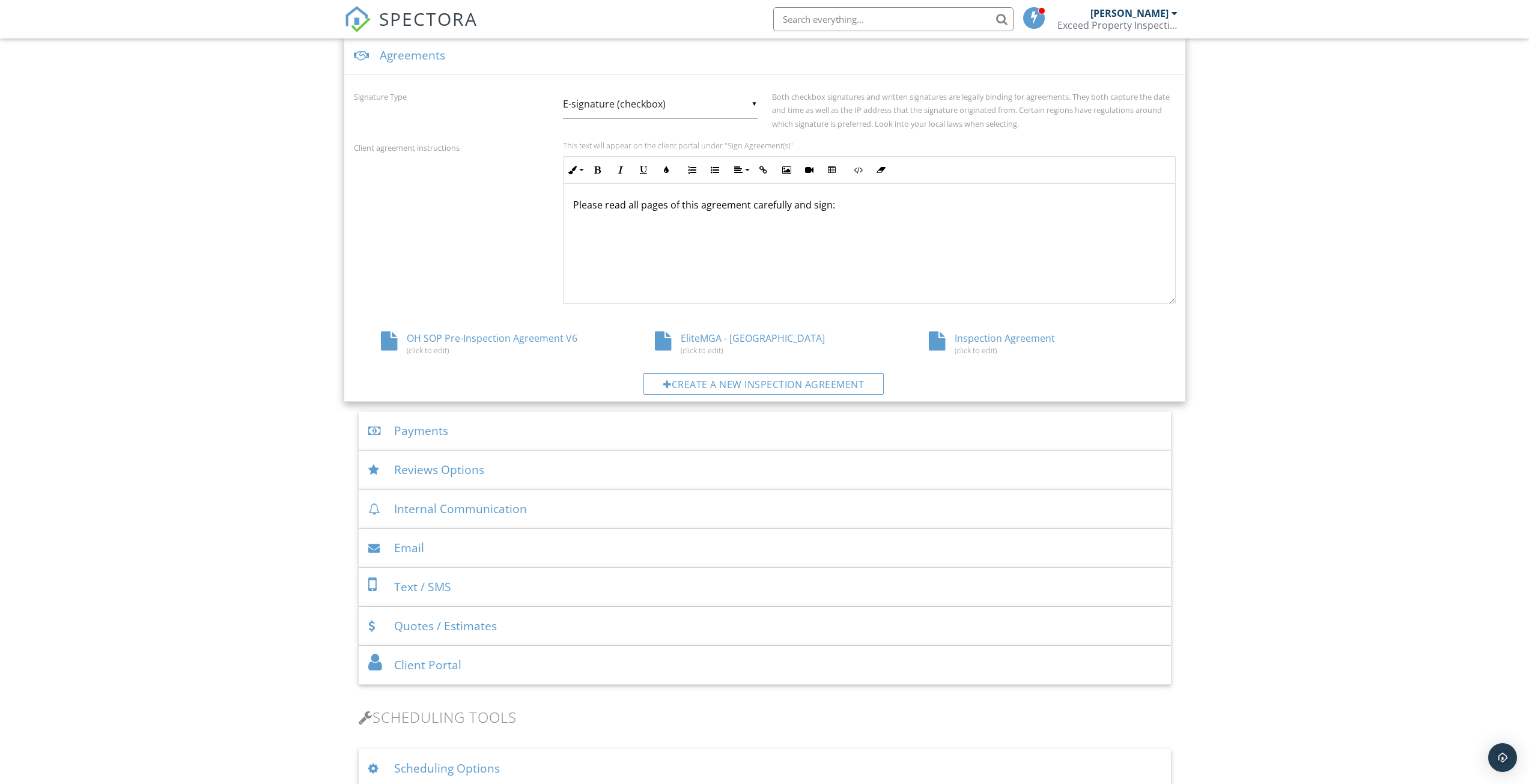
click at [732, 335] on div "EliteMGA - OH (click to edit)" at bounding box center [764, 343] width 274 height 22
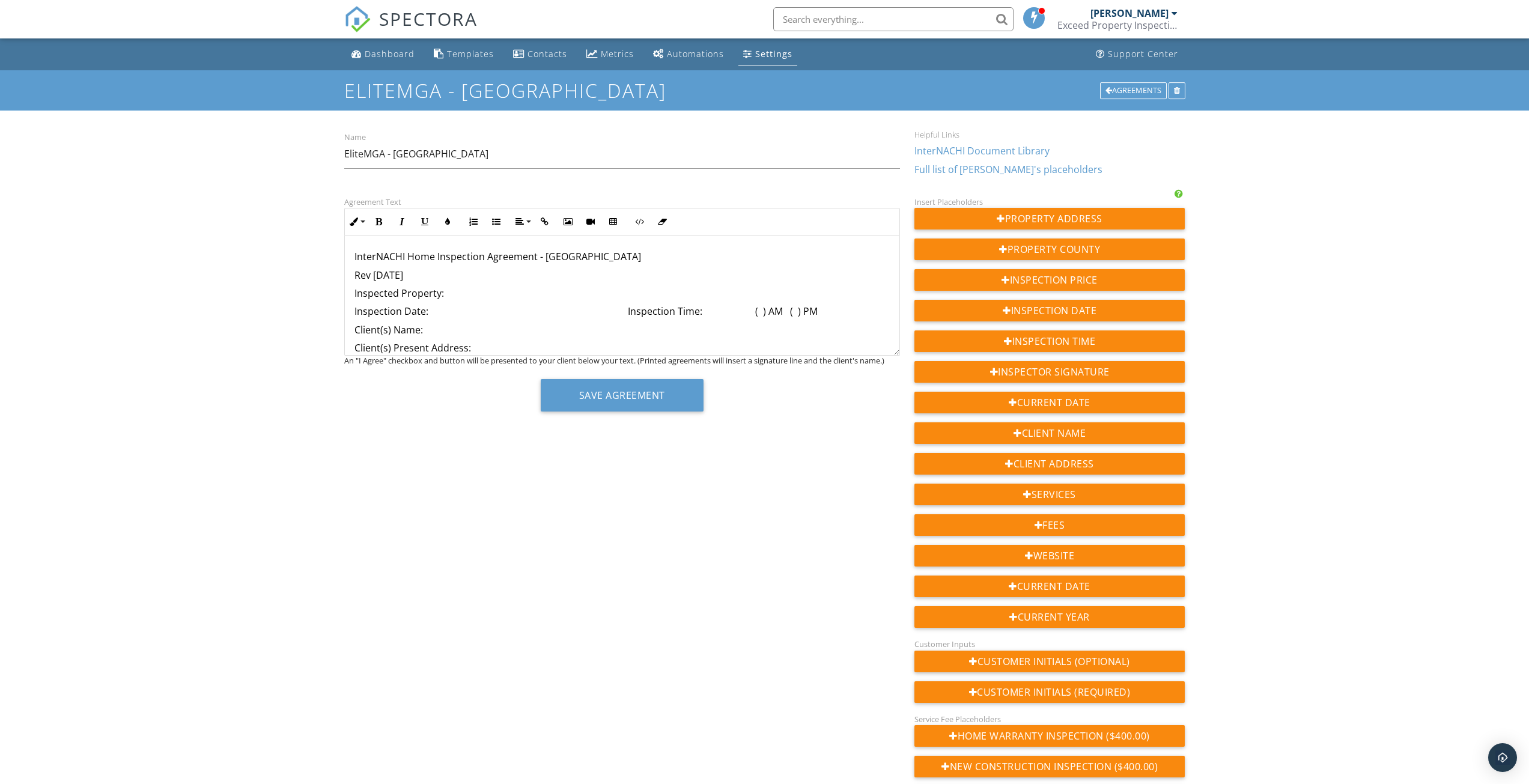
click at [454, 292] on p "Inspected Property:" at bounding box center [622, 293] width 535 height 13
click at [634, 309] on p "Inspection Date: Inspection Time: ( ) AM ( ) PM" at bounding box center [622, 311] width 535 height 13
drag, startPoint x: 483, startPoint y: 333, endPoint x: 559, endPoint y: 334, distance: 76.0
click at [559, 334] on p "Inspection Time: ( ) AM ( ) PM" at bounding box center [622, 330] width 535 height 13
click at [478, 299] on p "Inspected Property:" at bounding box center [622, 293] width 535 height 13
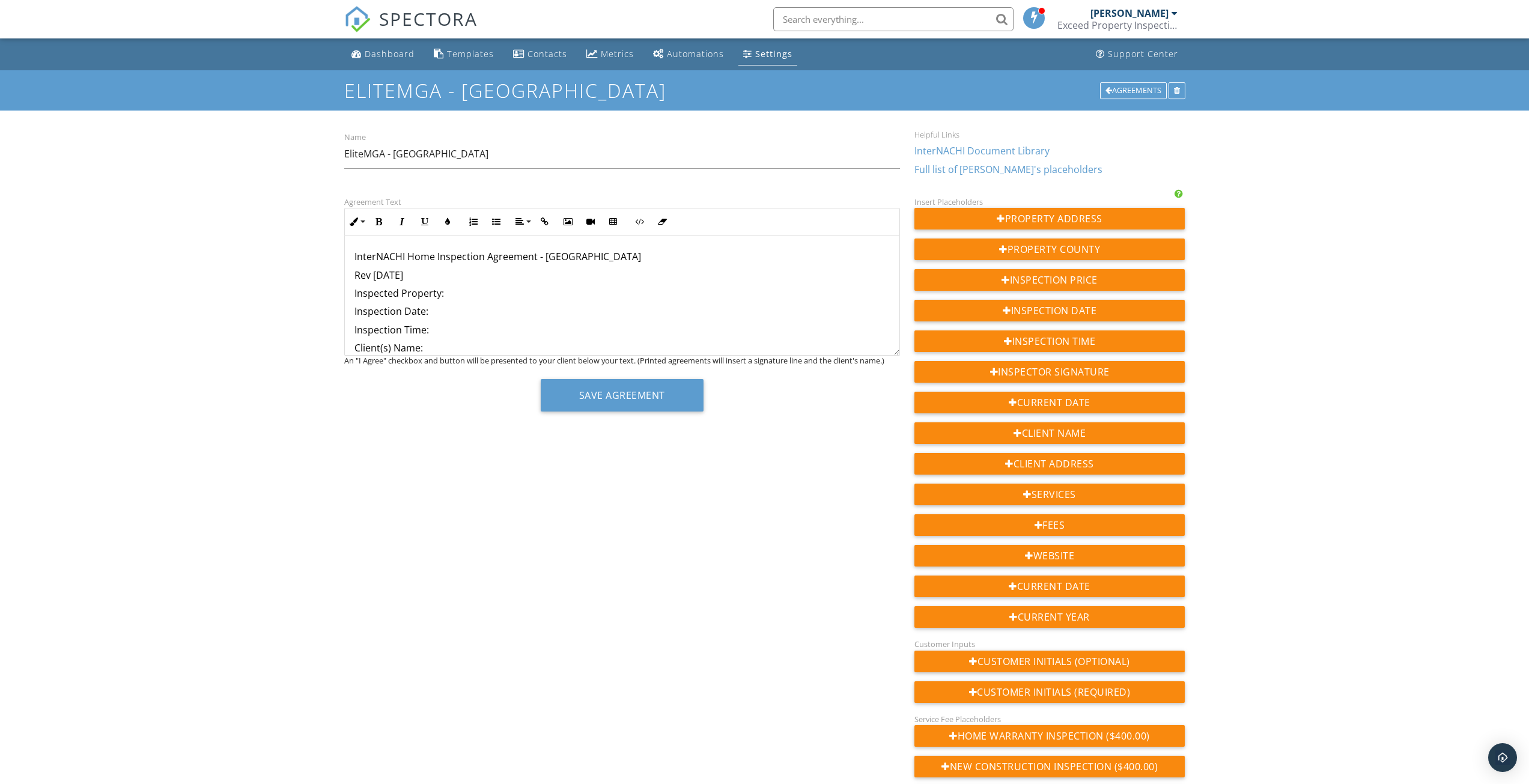
click at [448, 315] on p "Inspection Date:" at bounding box center [622, 311] width 535 height 13
click at [443, 332] on p "Inspection Time:" at bounding box center [622, 330] width 535 height 13
click at [368, 348] on p "Client(s) Name:" at bounding box center [622, 348] width 535 height 13
click at [367, 308] on p "Client(s) Present Address:" at bounding box center [622, 306] width 535 height 13
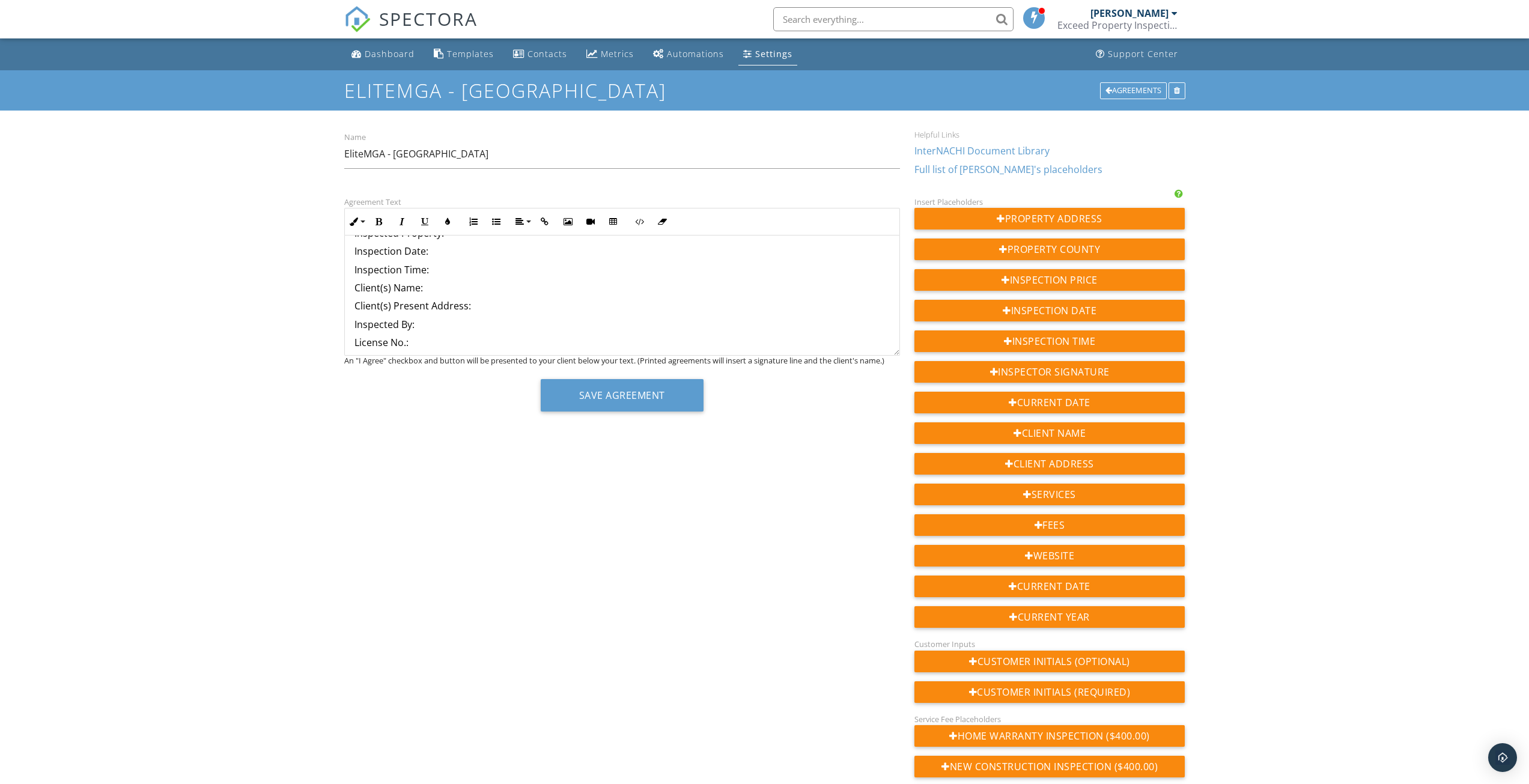
drag, startPoint x: 365, startPoint y: 308, endPoint x: 508, endPoint y: 308, distance: 143.0
click at [508, 308] on p "Client(s) Present Address:" at bounding box center [622, 306] width 535 height 13
click at [367, 307] on p "Inspected By:" at bounding box center [622, 306] width 535 height 13
click at [365, 326] on p "License No.:" at bounding box center [622, 324] width 535 height 13
click at [366, 328] on p "License No.:" at bounding box center [622, 324] width 535 height 13
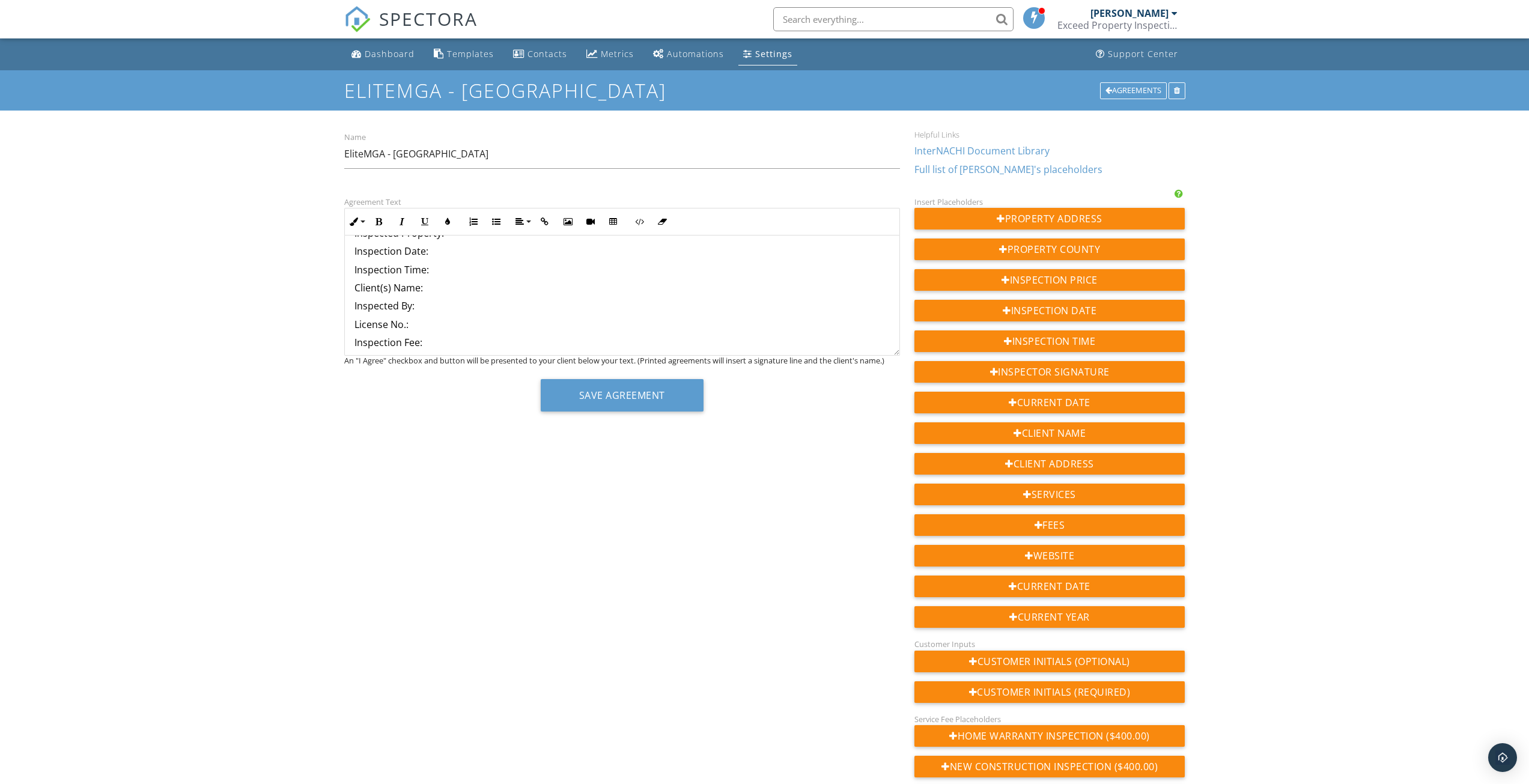
click at [366, 343] on p "Inspection Fee:" at bounding box center [622, 343] width 535 height 13
drag, startPoint x: 405, startPoint y: 274, endPoint x: 303, endPoint y: 274, distance: 102.0
click at [303, 274] on div "Dashboard Templates Contacts Metrics Automations Settings Support Center EliteM…" at bounding box center [764, 471] width 1529 height 866
drag, startPoint x: 348, startPoint y: 259, endPoint x: 559, endPoint y: 259, distance: 211.0
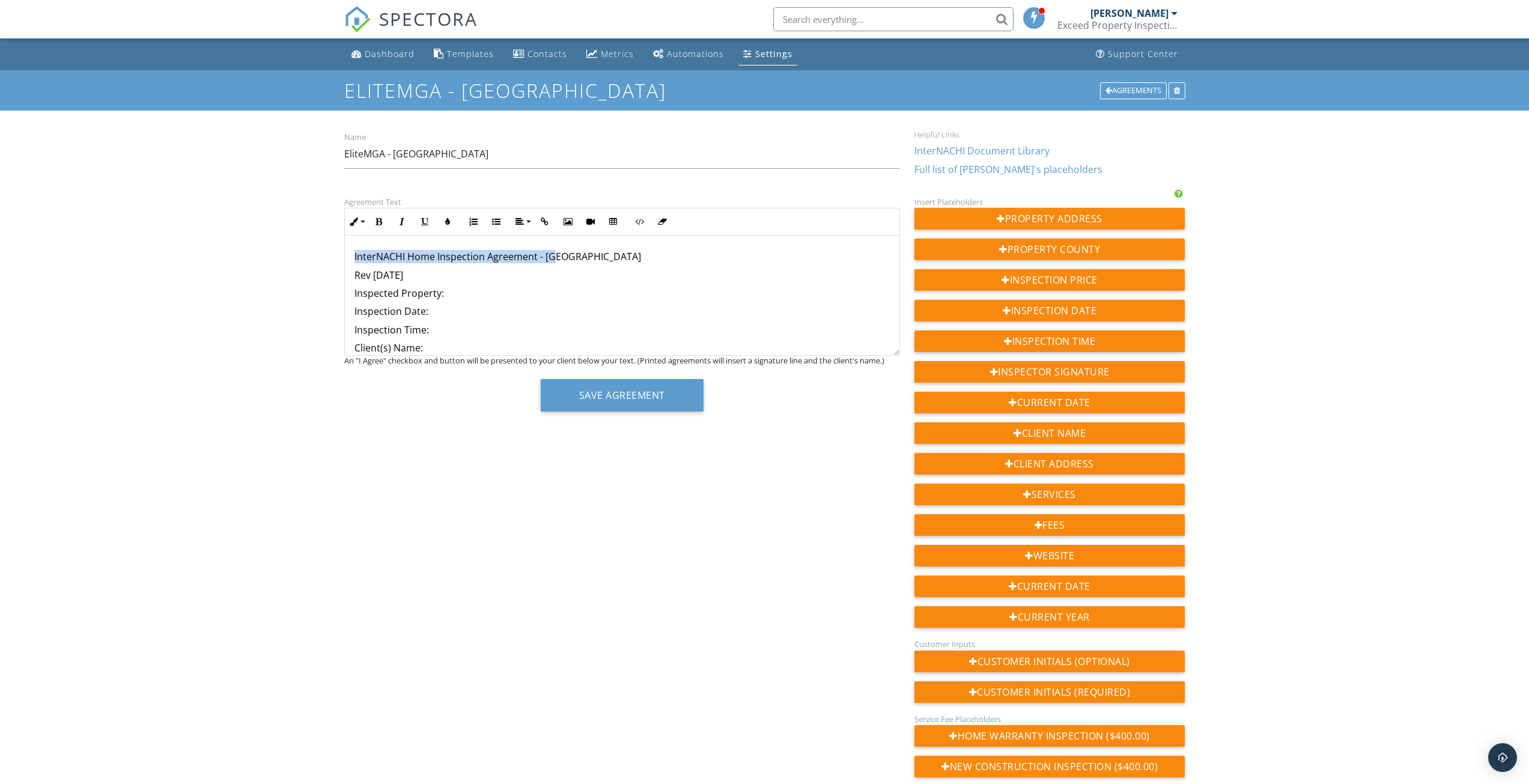
click at [378, 221] on icon "button" at bounding box center [379, 222] width 8 height 8
click at [382, 261] on strong "InterNACHI Home Inspection Agreement - [GEOGRAPHIC_DATA]" at bounding box center [504, 257] width 300 height 13
click at [462, 280] on p "Inspected Property:" at bounding box center [622, 275] width 535 height 13
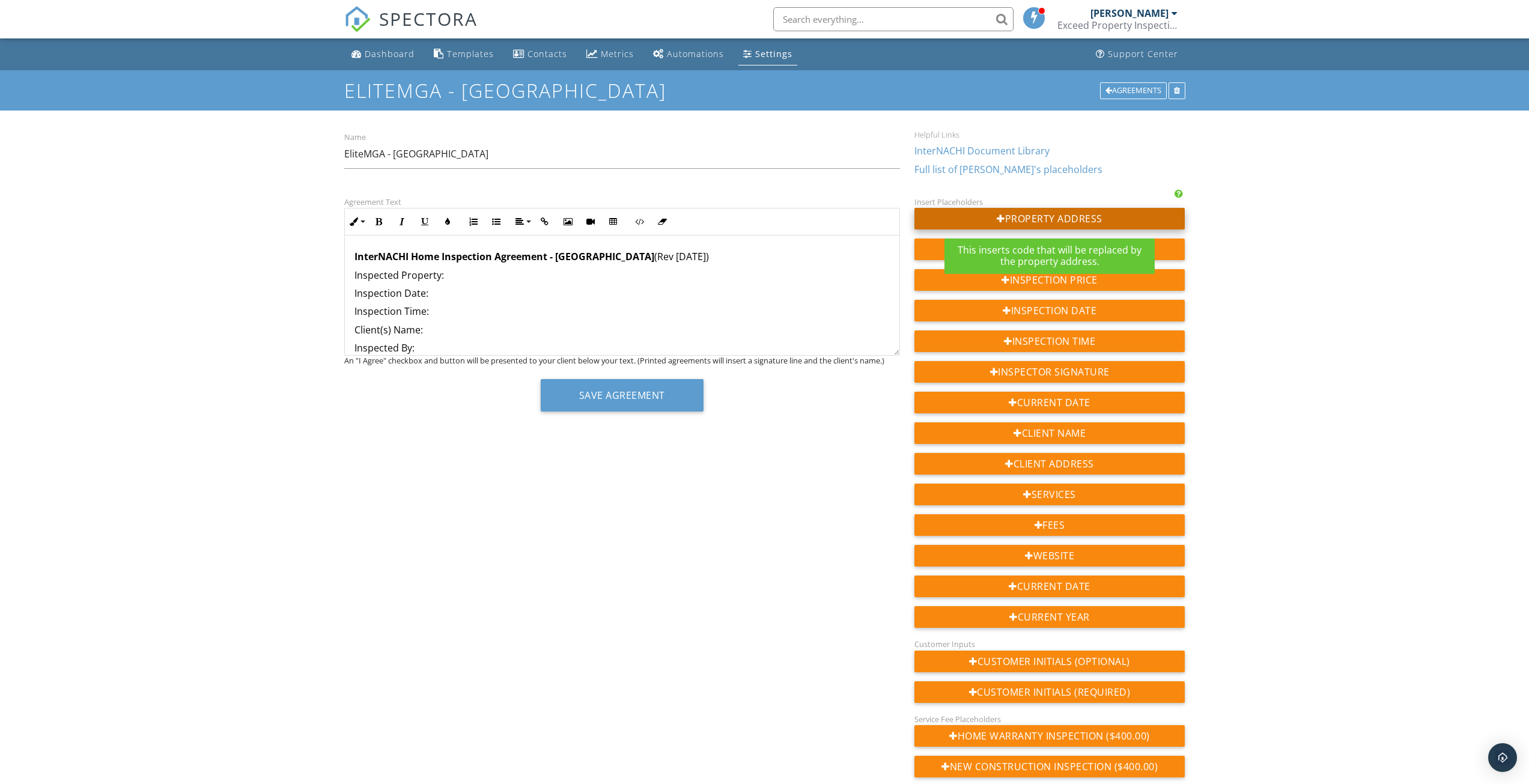
click at [1047, 216] on div "Property Address" at bounding box center [1050, 219] width 271 height 22
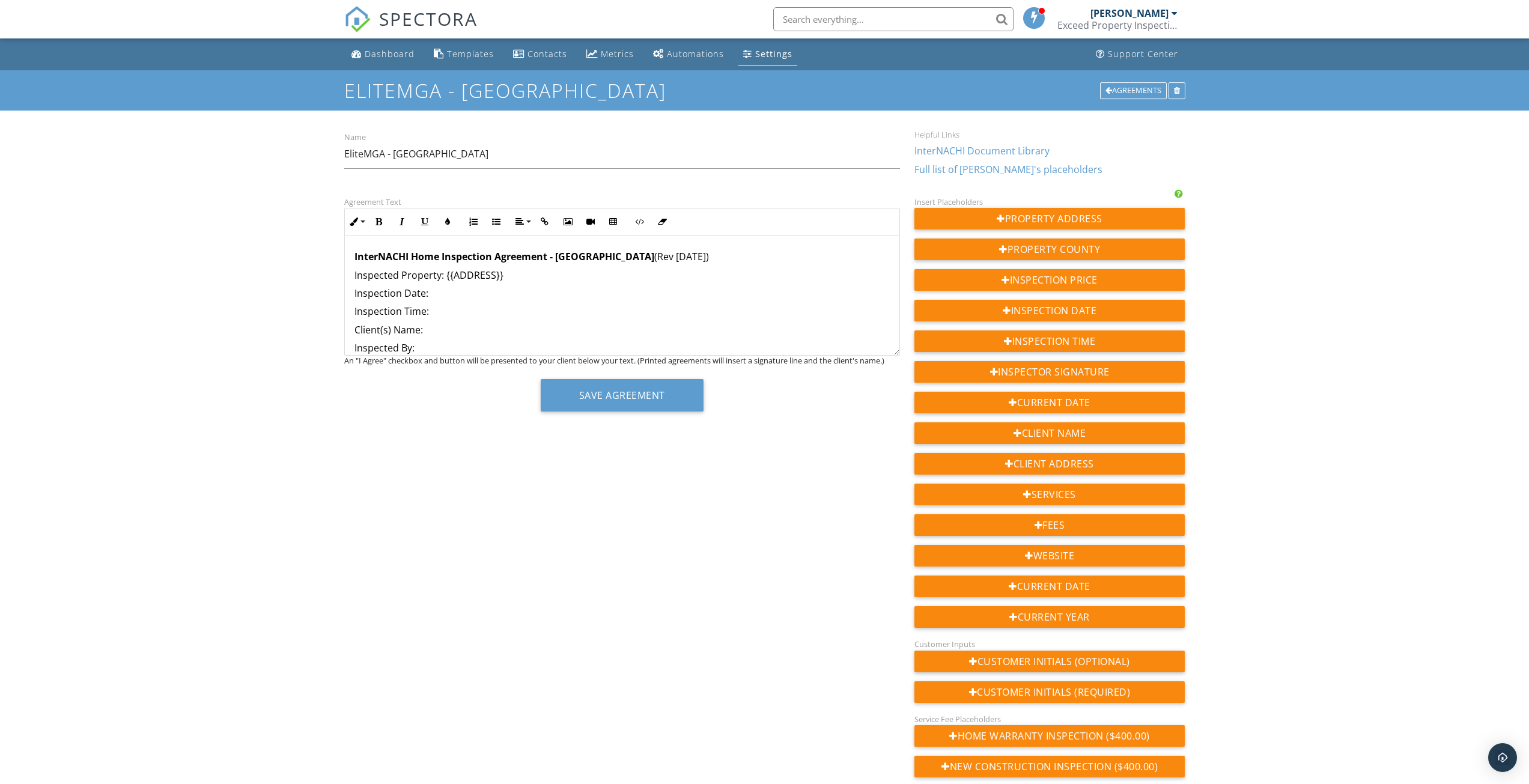
click at [456, 298] on p "Inspection Date:" at bounding box center [622, 293] width 535 height 13
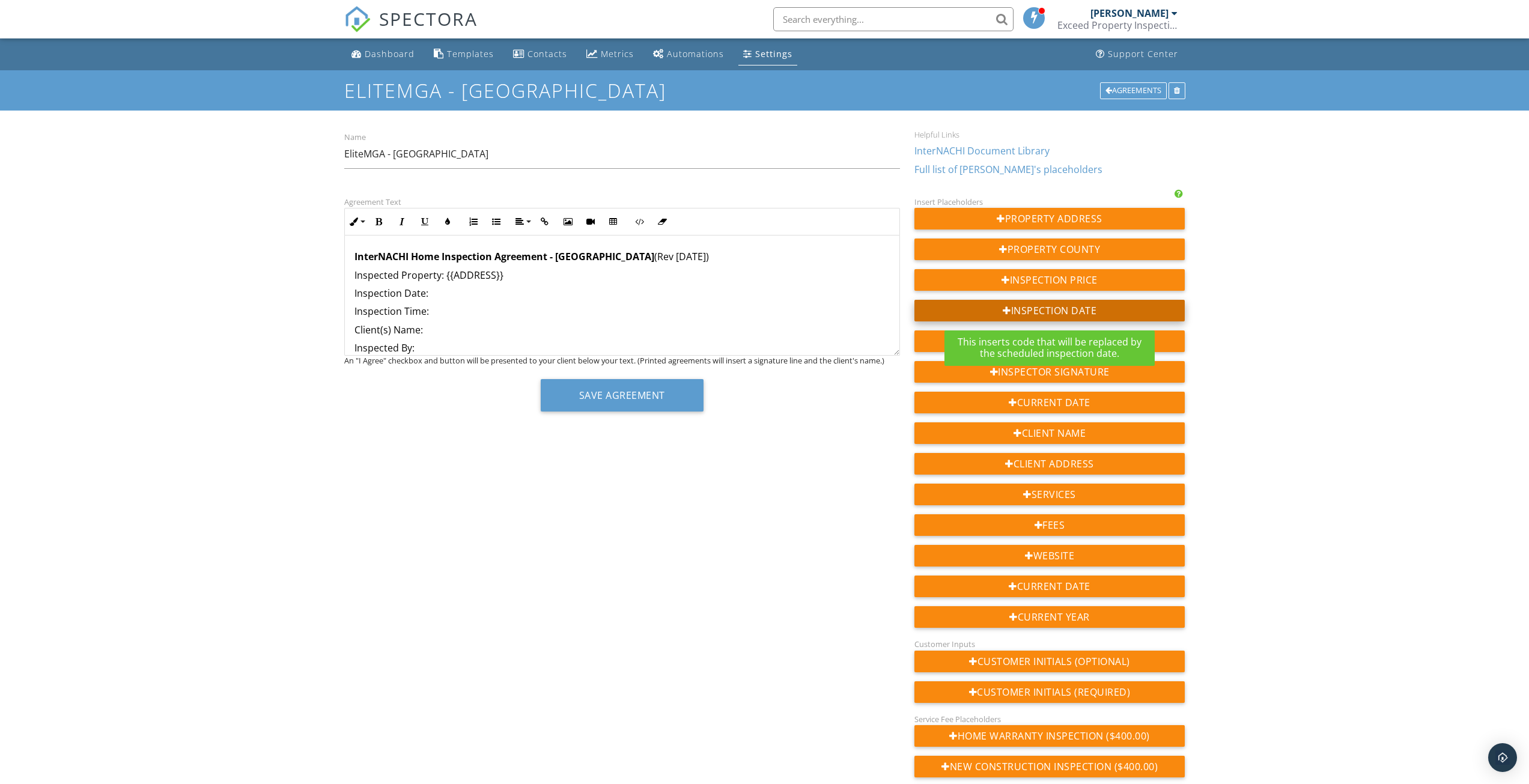
click at [1021, 311] on div "Inspection Date" at bounding box center [1050, 311] width 271 height 22
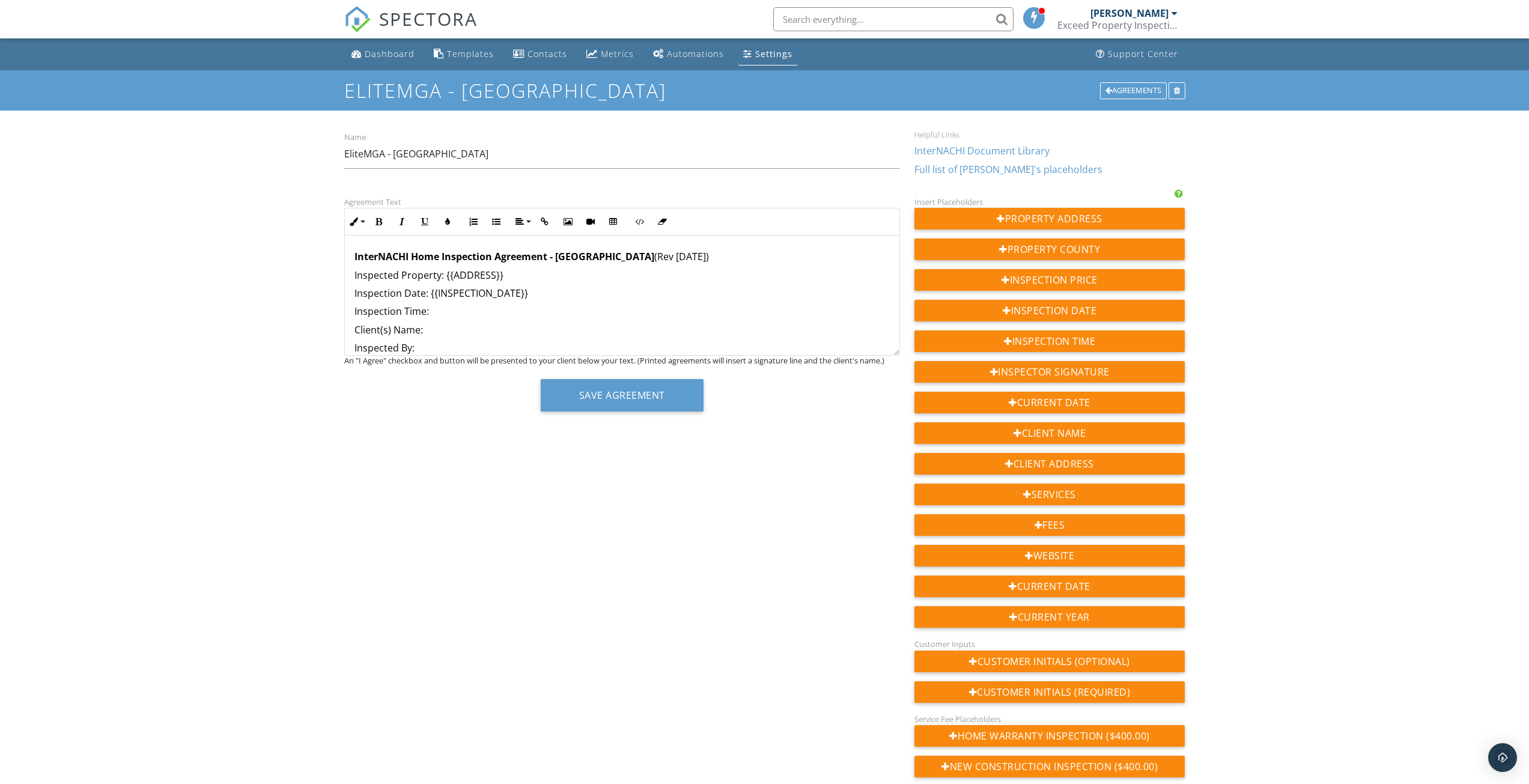
click at [465, 308] on p "Inspection Time:" at bounding box center [622, 311] width 535 height 13
click at [1073, 346] on div "Inspection Time" at bounding box center [1050, 341] width 271 height 22
click at [463, 330] on p "Client(s) Name:" at bounding box center [622, 330] width 535 height 13
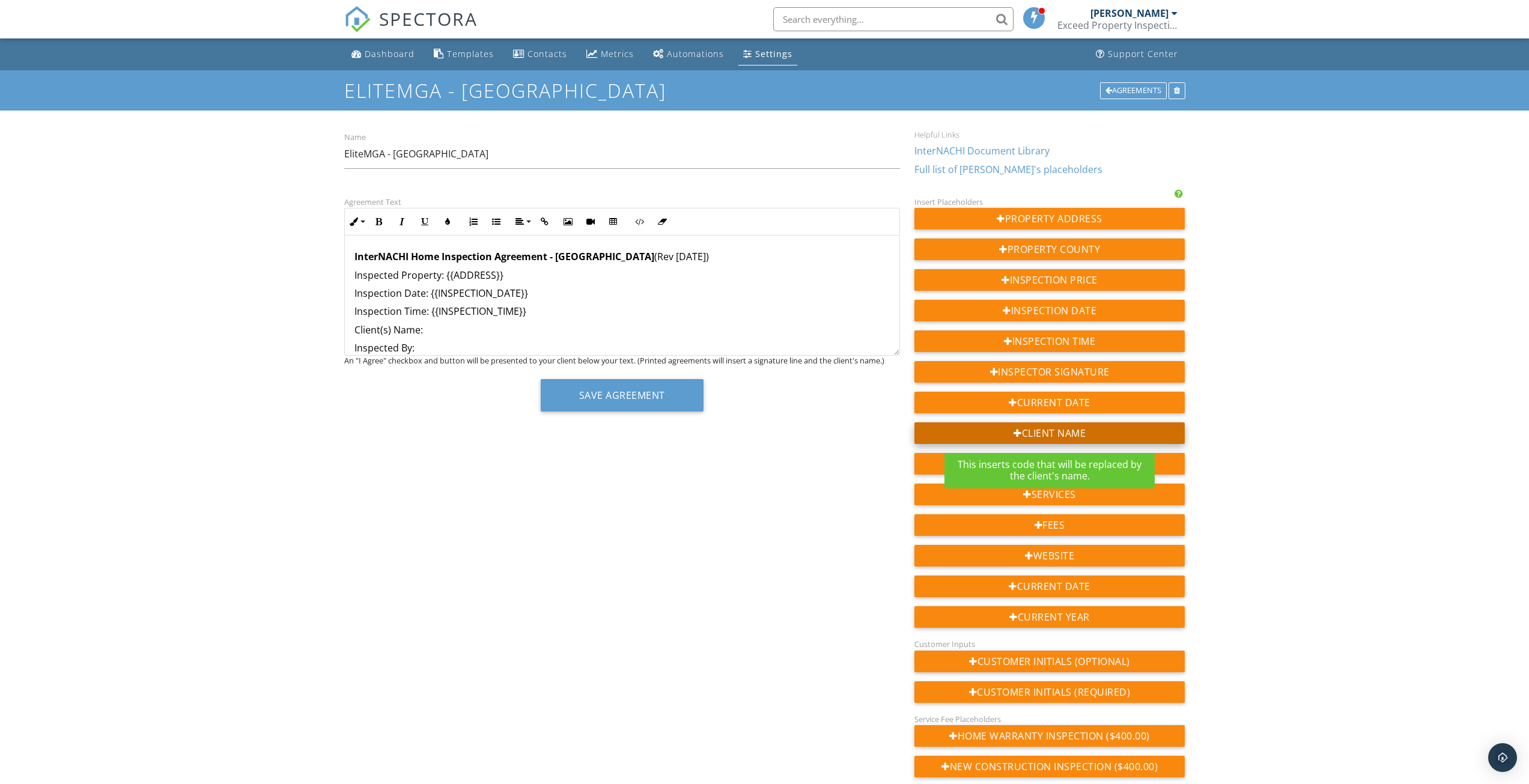
click at [1068, 435] on div "Client Name" at bounding box center [1050, 433] width 271 height 22
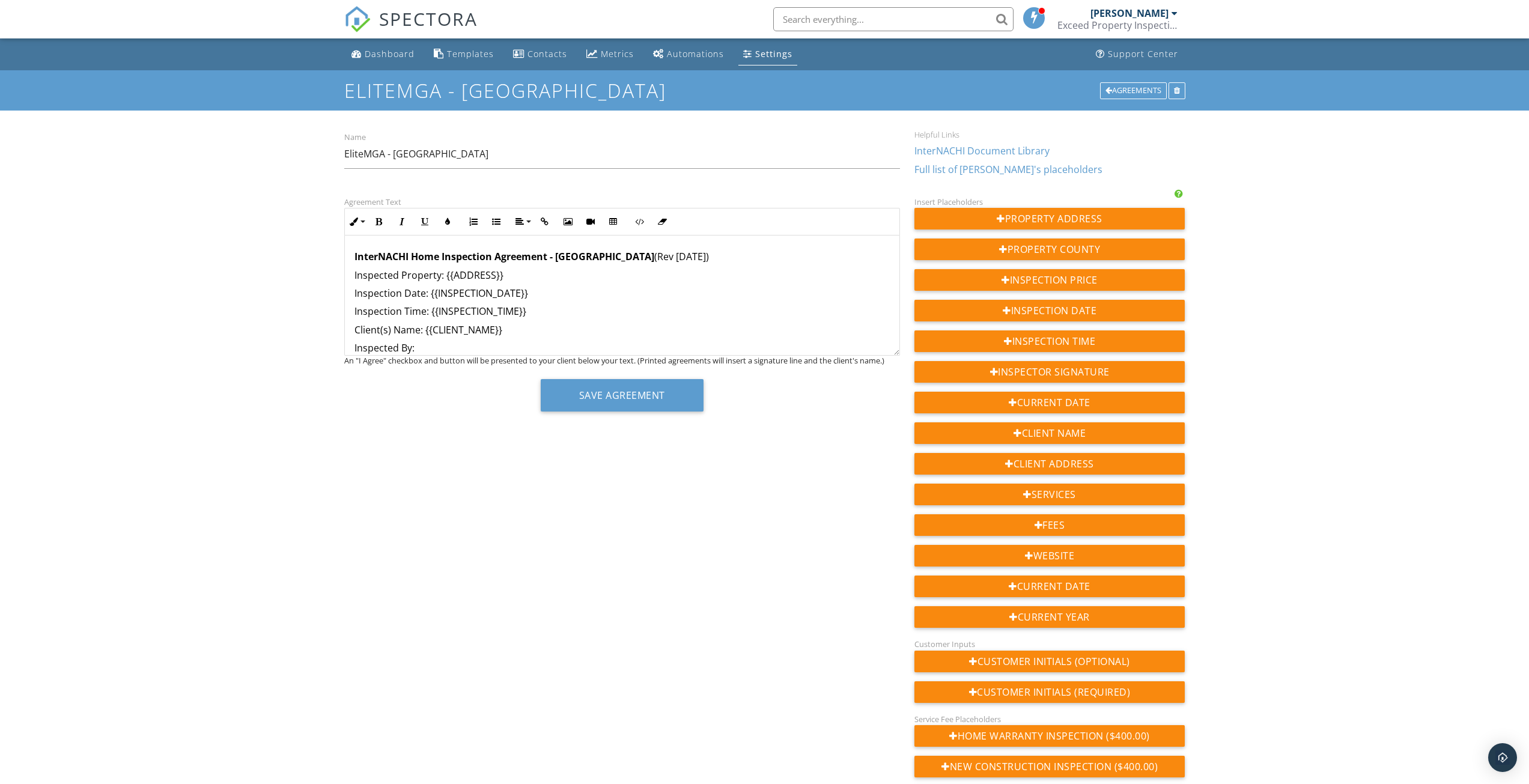
click at [432, 348] on p "Inspected By:" at bounding box center [622, 348] width 535 height 13
click at [480, 347] on p "Inspected By:" at bounding box center [622, 348] width 535 height 13
click at [1000, 170] on link "Full list of [PERSON_NAME]'s placeholders" at bounding box center [1009, 170] width 188 height 13
click at [523, 343] on p "Inspected By: ​ ​" at bounding box center [622, 348] width 535 height 13
click at [634, 394] on button "Save Agreement" at bounding box center [622, 395] width 163 height 32
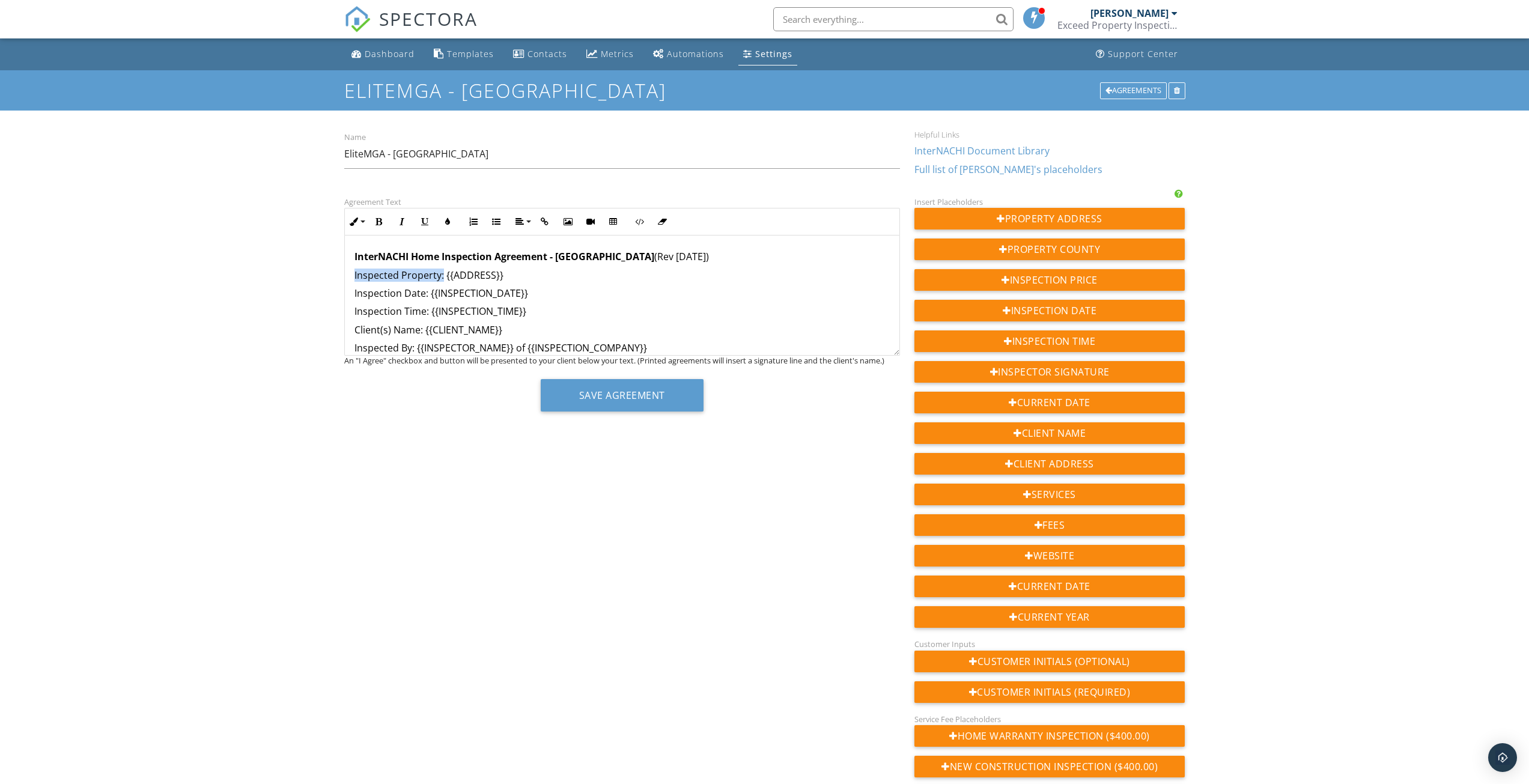
drag, startPoint x: 354, startPoint y: 278, endPoint x: 442, endPoint y: 278, distance: 88.0
click at [442, 278] on p "Inspected Property: {{ADDRESS}}" at bounding box center [622, 275] width 535 height 13
click at [378, 224] on icon "button" at bounding box center [379, 222] width 8 height 8
drag, startPoint x: 353, startPoint y: 294, endPoint x: 422, endPoint y: 291, distance: 69.1
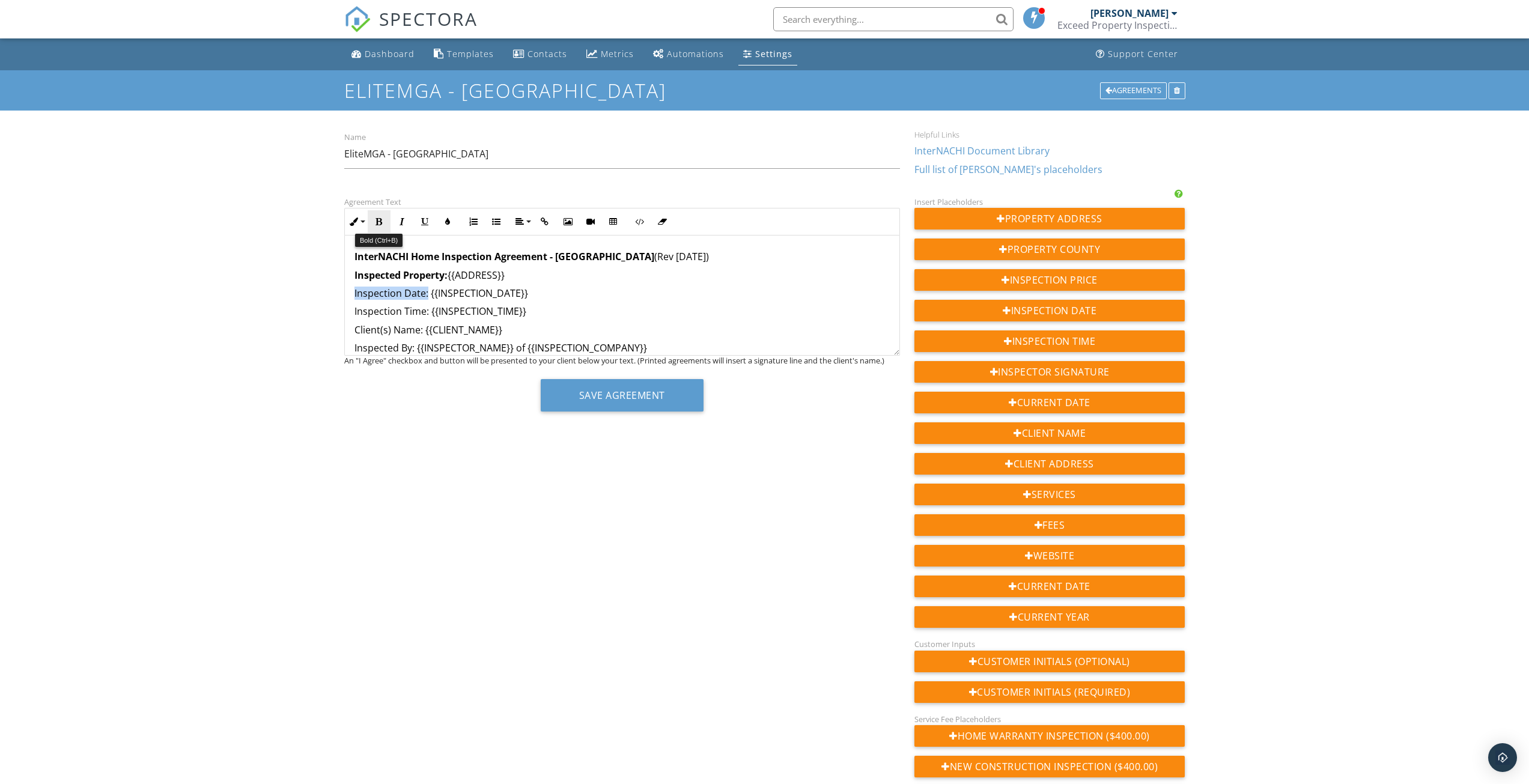
click at [378, 226] on icon "button" at bounding box center [379, 222] width 8 height 8
drag, startPoint x: 353, startPoint y: 312, endPoint x: 427, endPoint y: 313, distance: 74.0
click at [382, 222] on icon "button" at bounding box center [379, 222] width 8 height 8
drag, startPoint x: 356, startPoint y: 330, endPoint x: 422, endPoint y: 330, distance: 66.0
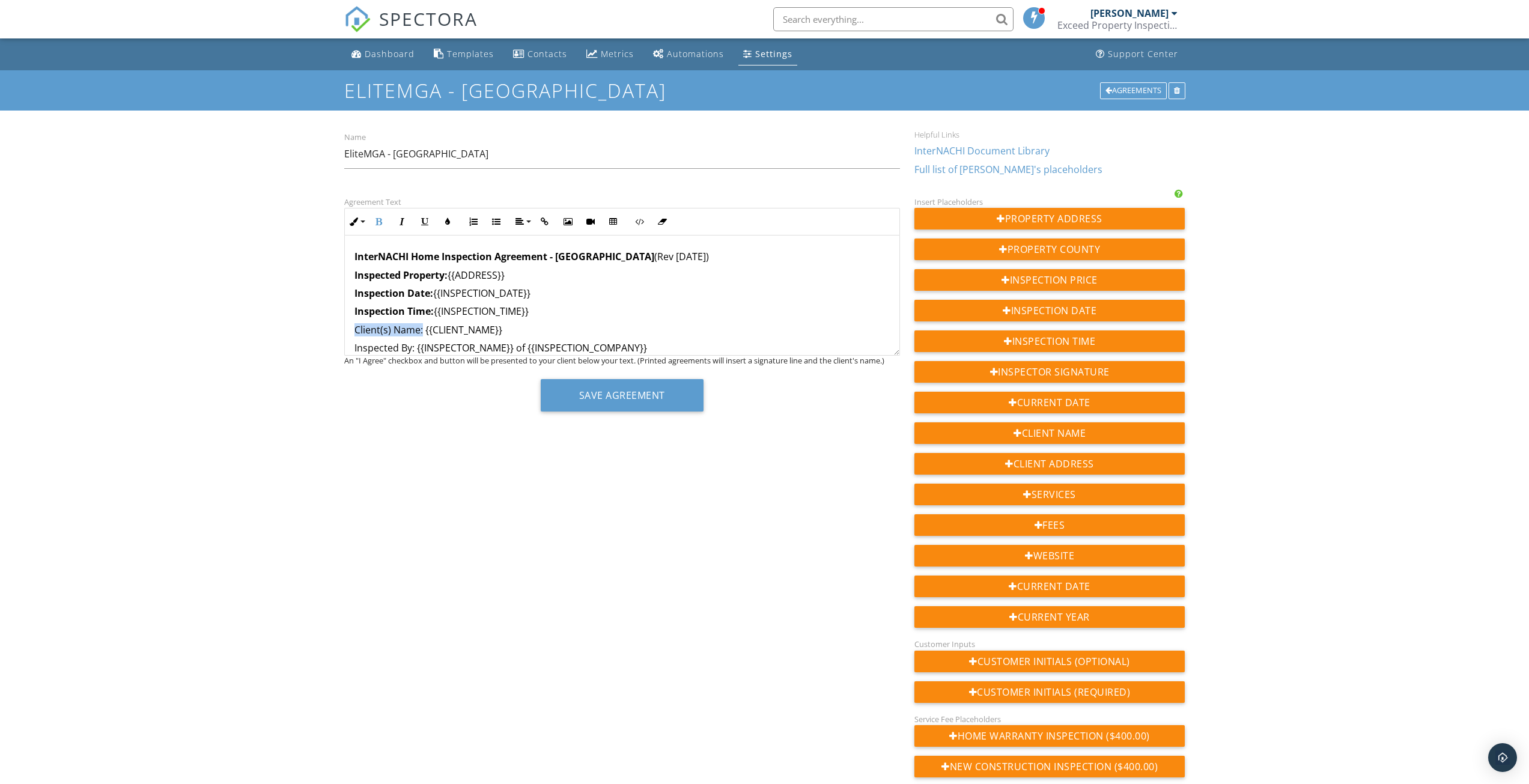
click at [422, 330] on p "Client(s) Name: {{CLIENT_NAME}}" at bounding box center [622, 330] width 535 height 13
click at [381, 222] on icon "button" at bounding box center [379, 222] width 8 height 8
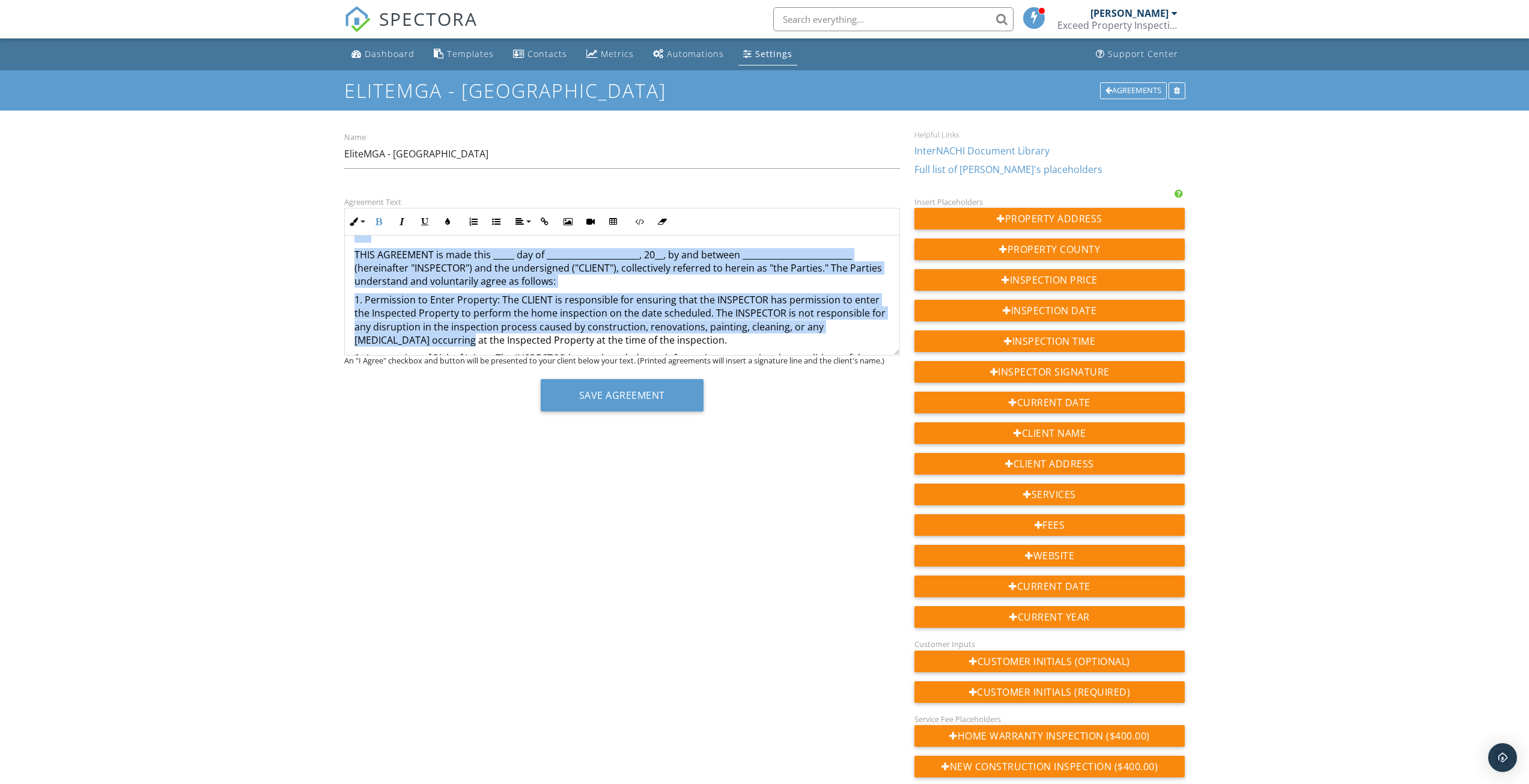
drag, startPoint x: 355, startPoint y: 349, endPoint x: 389, endPoint y: 340, distance: 35.2
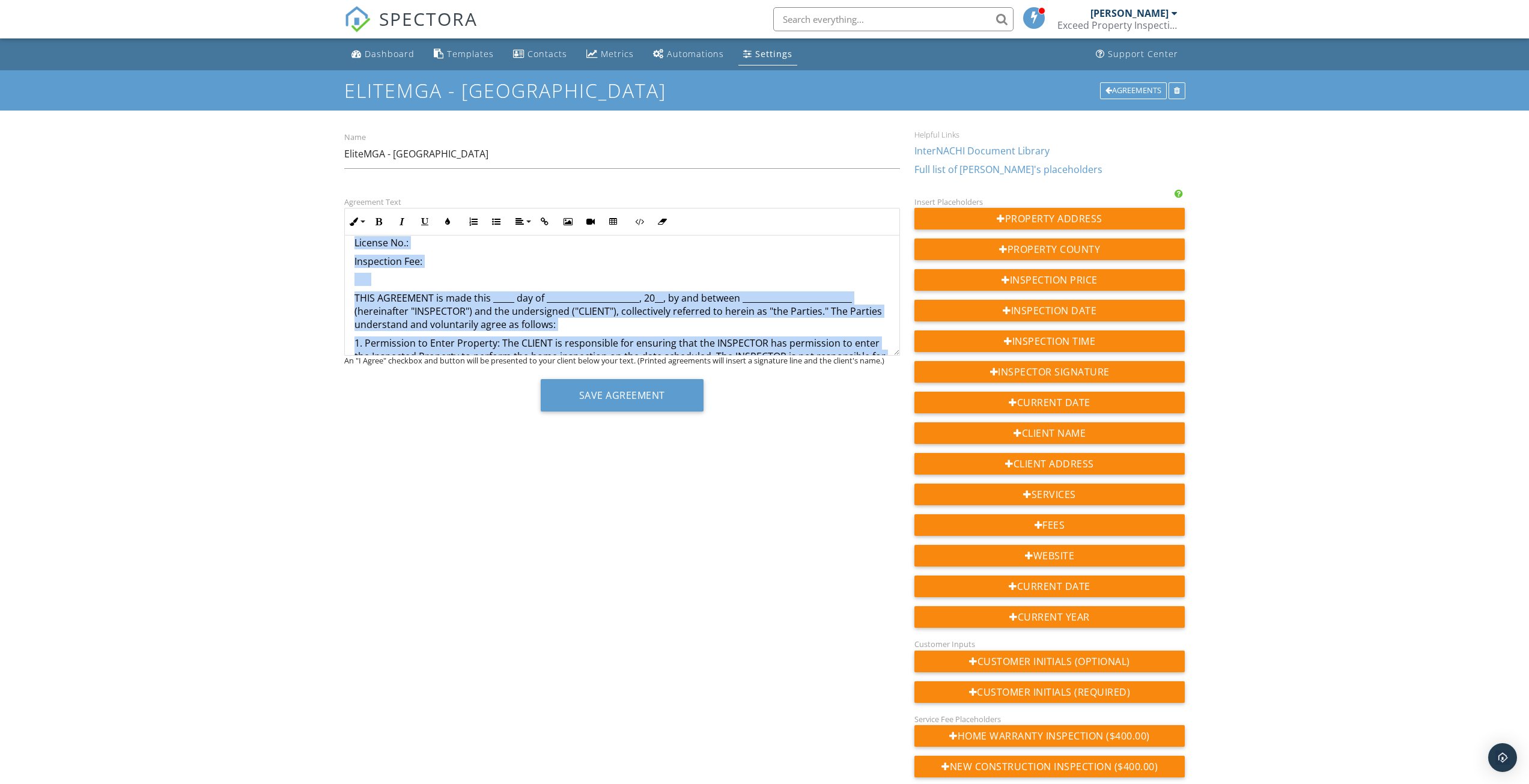
scroll to position [63, 0]
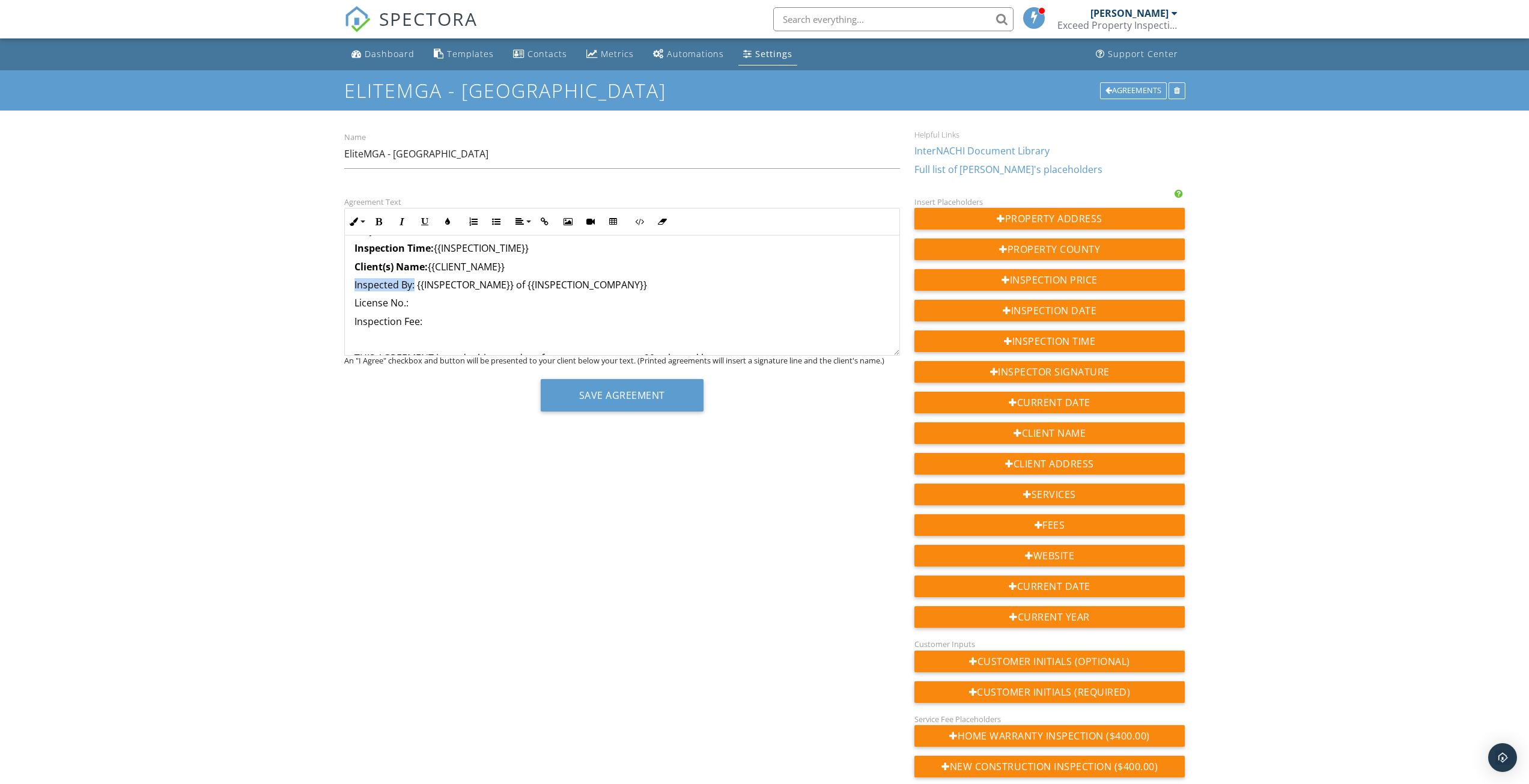
drag, startPoint x: 353, startPoint y: 287, endPoint x: 413, endPoint y: 285, distance: 60.0
click at [382, 227] on button "Bold" at bounding box center [378, 221] width 22 height 22
drag, startPoint x: 523, startPoint y: 287, endPoint x: 529, endPoint y: 287, distance: 6.0
click at [529, 287] on p "Inspected By: {{INSPECTOR_NAME}} of {{INSPECTION_COMPANY}}" at bounding box center [622, 285] width 535 height 13
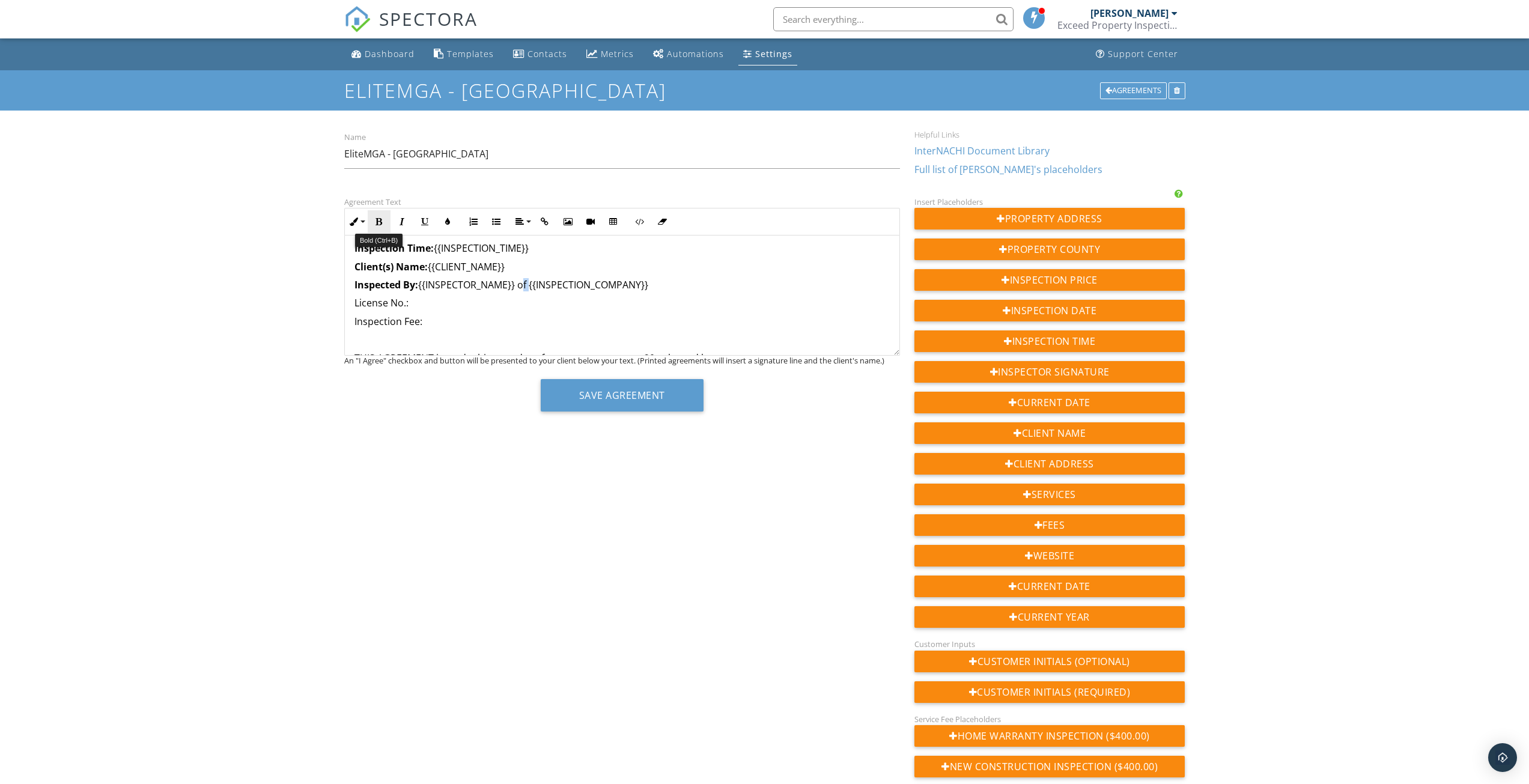
click at [380, 222] on icon "button" at bounding box center [379, 222] width 8 height 8
click at [431, 307] on p "License No.:" at bounding box center [622, 303] width 535 height 13
click at [1013, 170] on link "Full list of Spectora's placeholders" at bounding box center [1009, 170] width 188 height 13
click at [453, 303] on p "License No.: ​ ​" at bounding box center [622, 303] width 535 height 13
drag, startPoint x: 353, startPoint y: 305, endPoint x: 407, endPoint y: 306, distance: 54.0
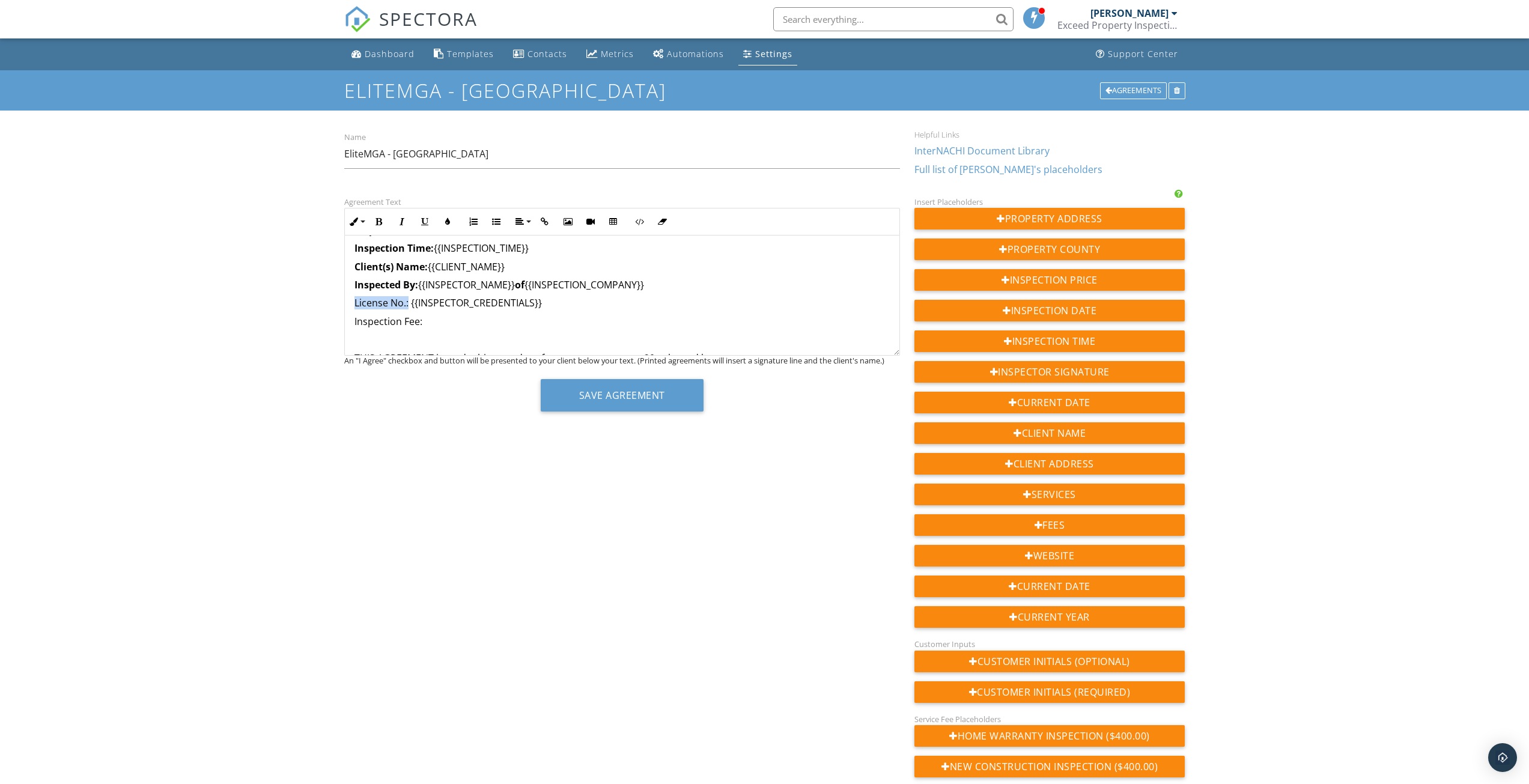
click at [378, 224] on icon "button" at bounding box center [379, 222] width 8 height 8
click at [355, 323] on p "Inspection Fee:" at bounding box center [622, 322] width 535 height 13
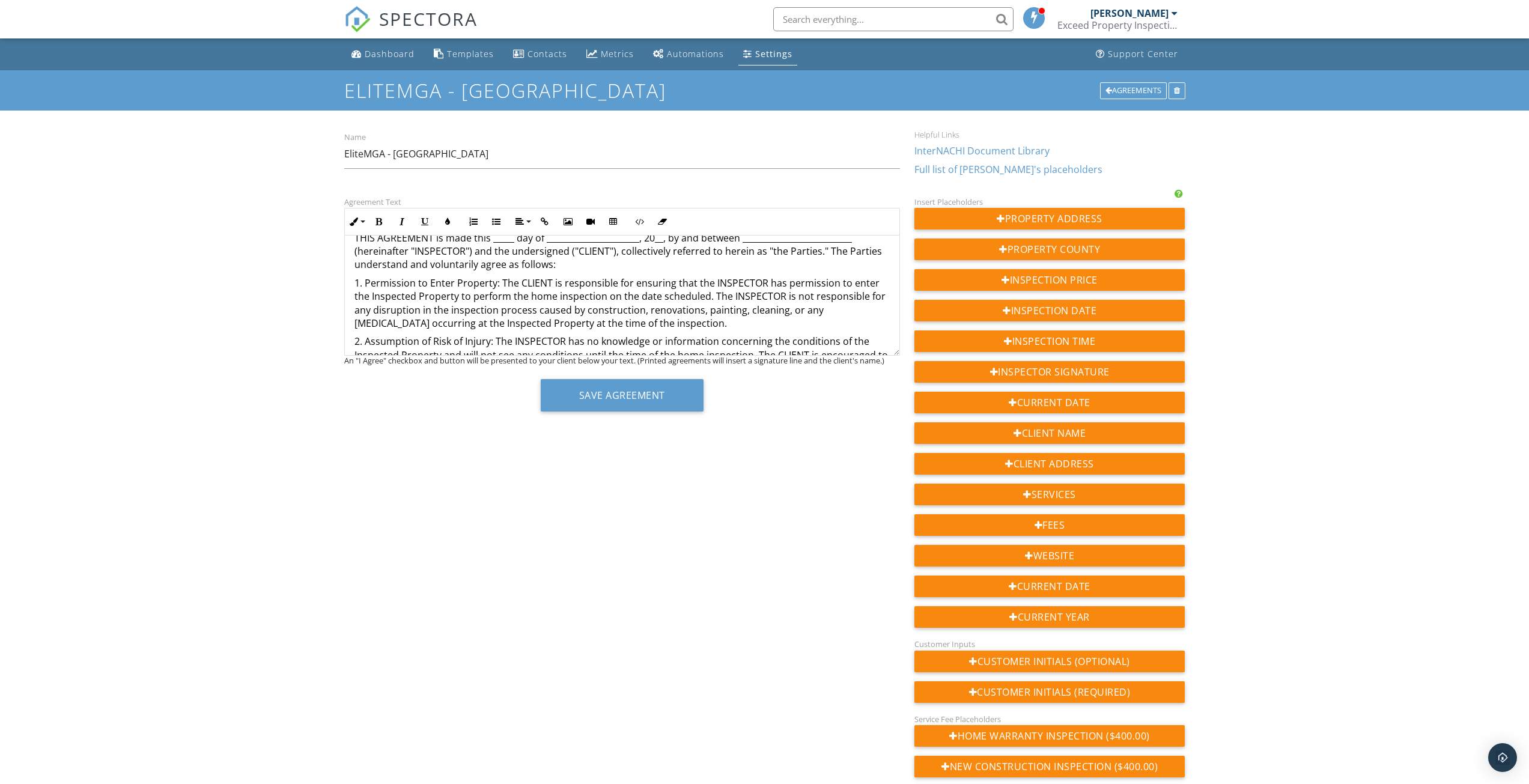
scroll to position [123, 0]
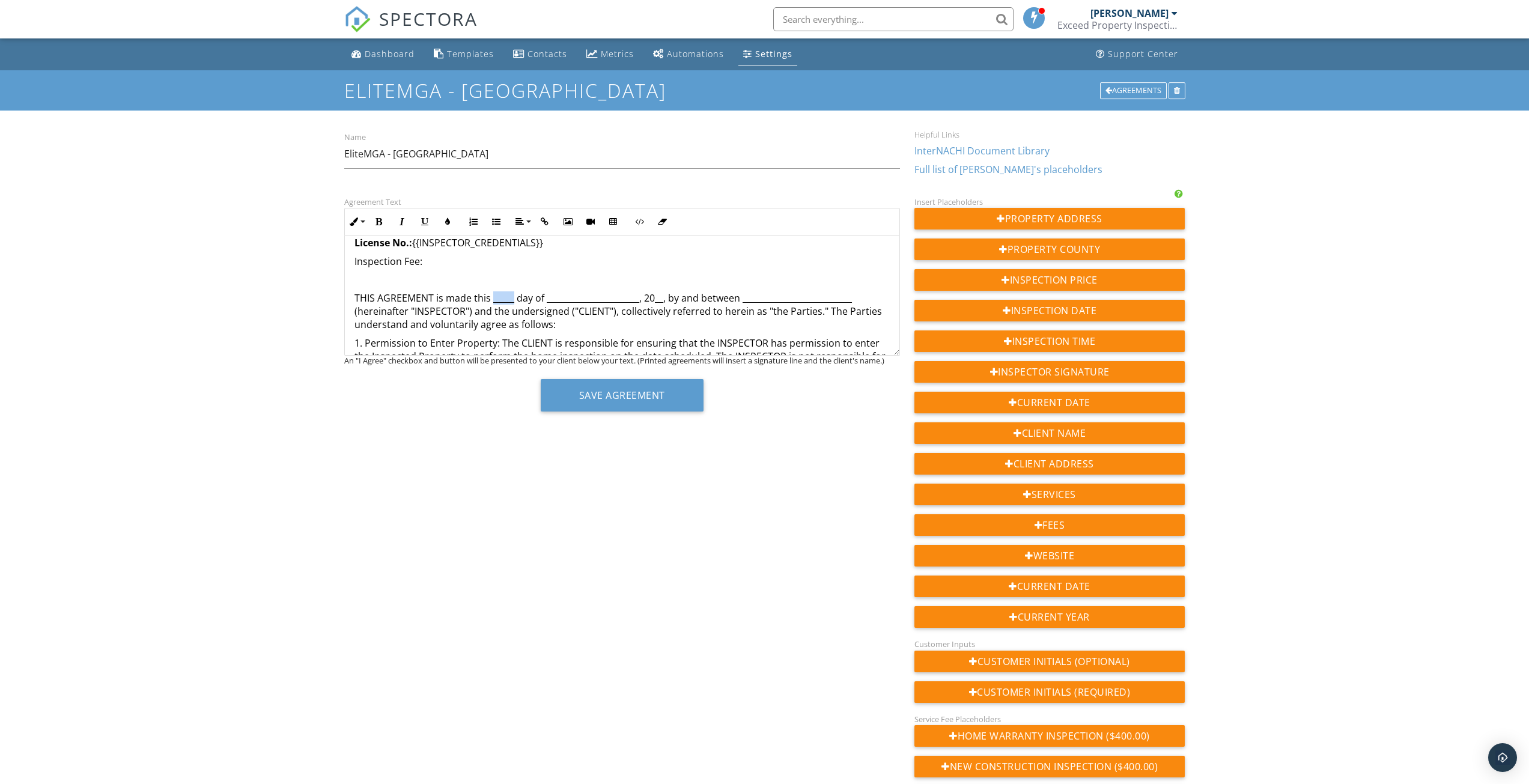
drag, startPoint x: 492, startPoint y: 300, endPoint x: 512, endPoint y: 298, distance: 20.1
click at [512, 298] on p "THIS AGREEMENT is made this _____ day of ______________________, 20__, by and b…" at bounding box center [622, 311] width 535 height 40
click at [984, 149] on link "InterNACHI Document Library" at bounding box center [982, 150] width 136 height 13
drag, startPoint x: 224, startPoint y: 330, endPoint x: 250, endPoint y: 323, distance: 26.9
click at [224, 330] on div "Dashboard Templates Contacts Metrics Automations Settings Support Center EliteM…" at bounding box center [764, 471] width 1529 height 866
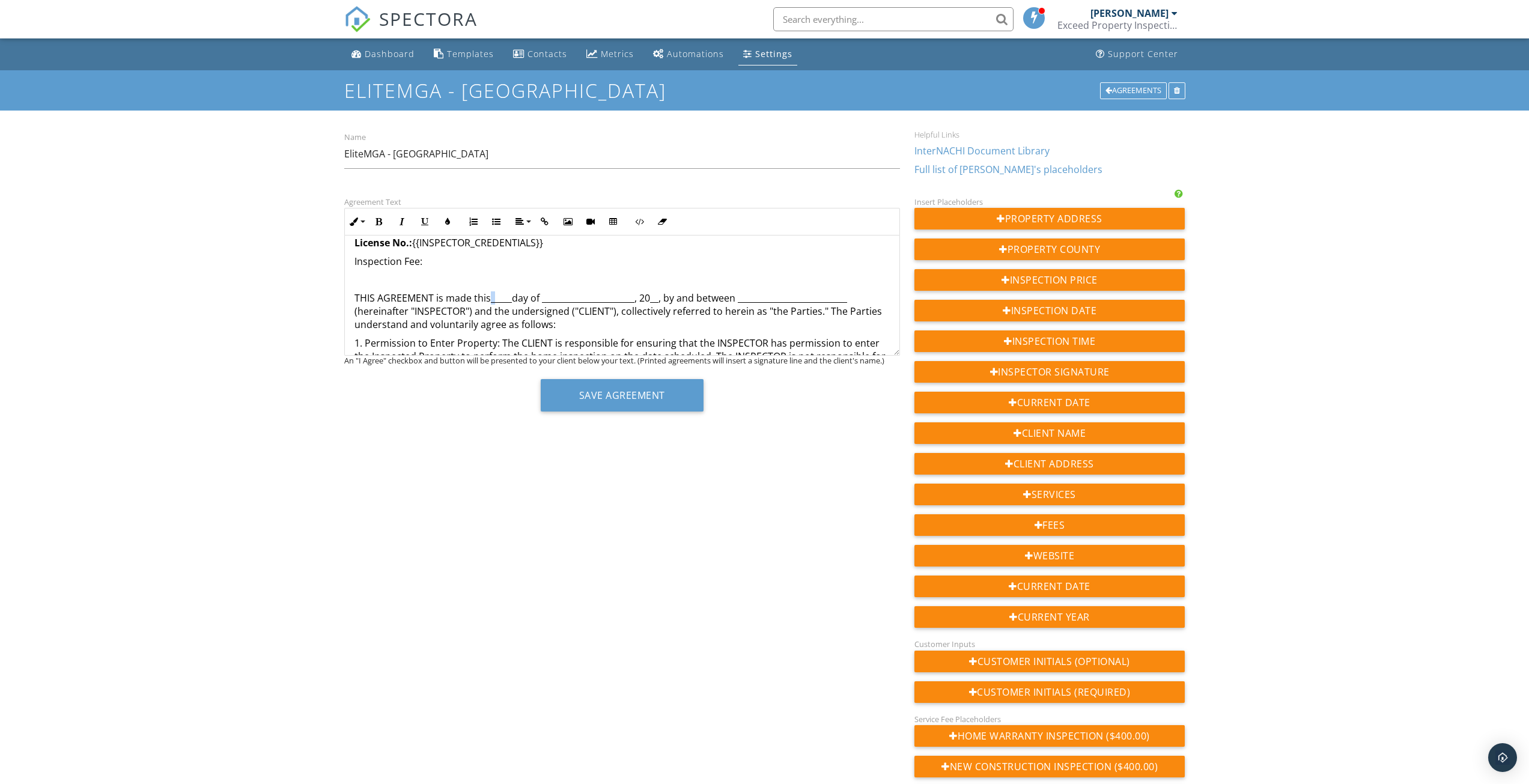
click at [497, 300] on p "THIS AGREEMENT is made this ​ _____ ​ day of ______________________, 20__, by a…" at bounding box center [622, 311] width 535 height 40
drag, startPoint x: 474, startPoint y: 298, endPoint x: 665, endPoint y: 302, distance: 191.0
click at [665, 302] on p "THIS AGREEMENT is made this ____ d_ay of ______________________, 20__, by and b…" at bounding box center [622, 311] width 535 height 40
drag, startPoint x: 649, startPoint y: 300, endPoint x: 772, endPoint y: 263, distance: 128.4
click at [759, 298] on p "THIS AGREEMENT is made on {{CURRENT_DATE}} by and between _____________________…" at bounding box center [622, 311] width 535 height 40
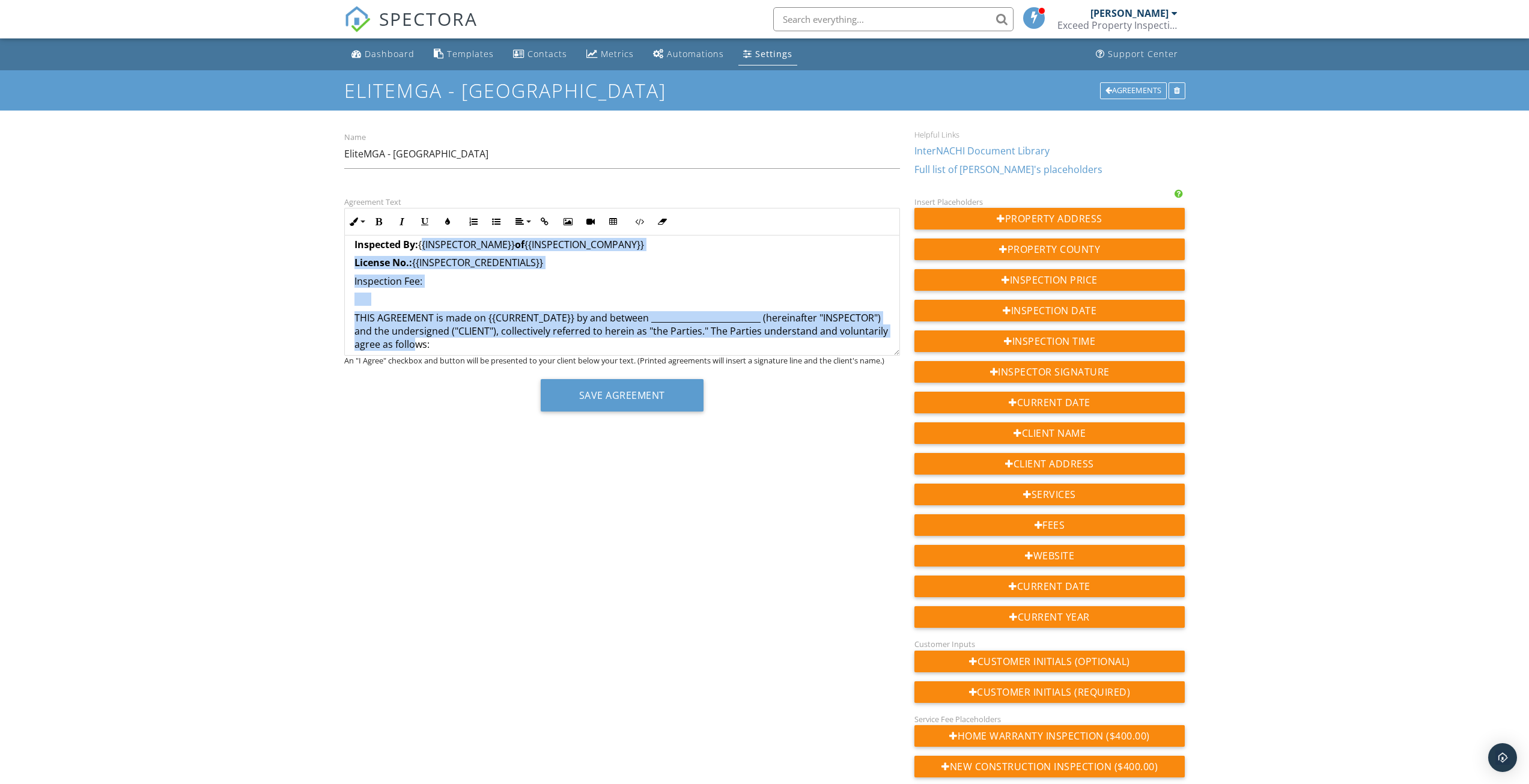
scroll to position [112, 0]
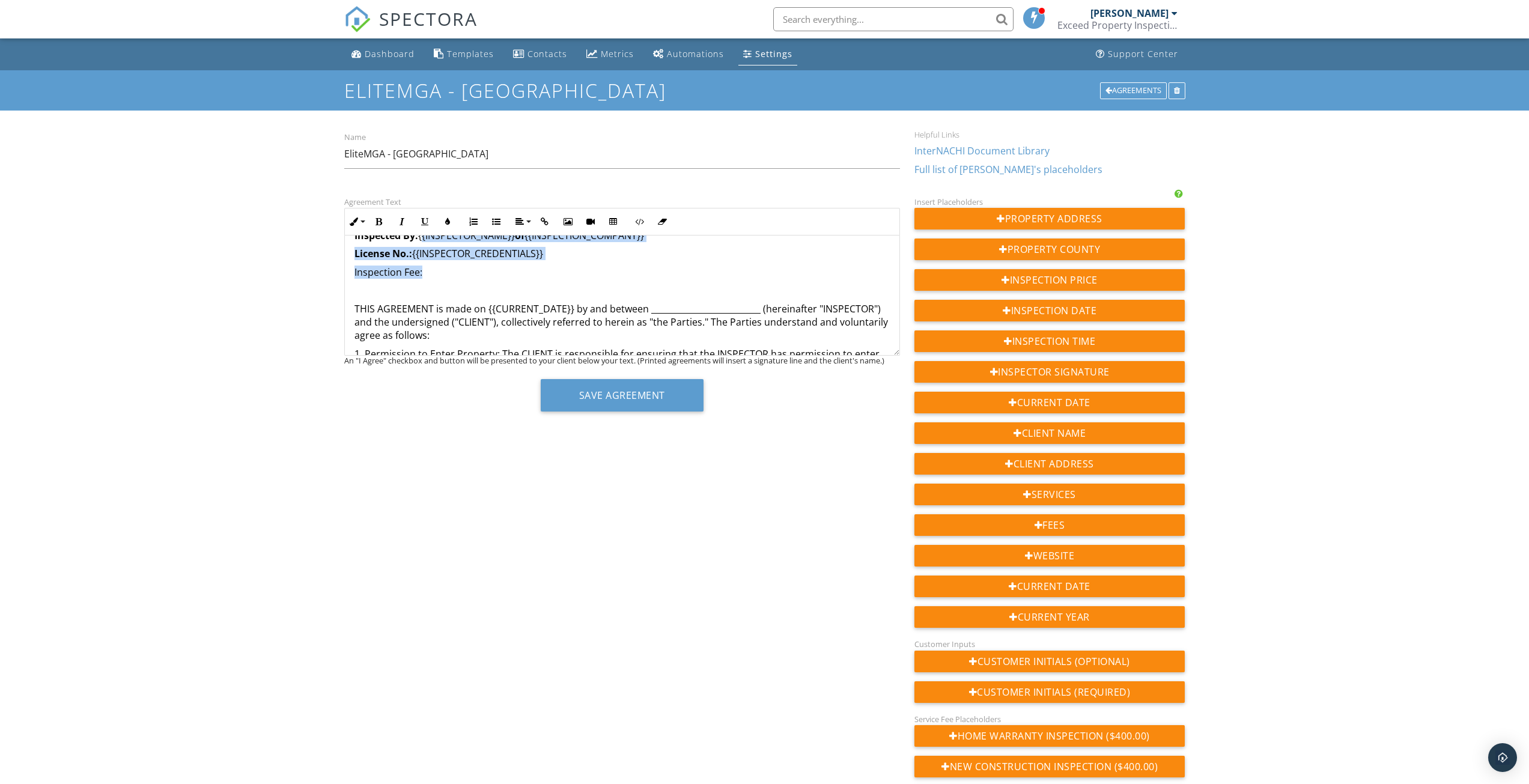
drag, startPoint x: 421, startPoint y: 347, endPoint x: 462, endPoint y: 272, distance: 85.5
click at [606, 289] on p at bounding box center [622, 290] width 535 height 13
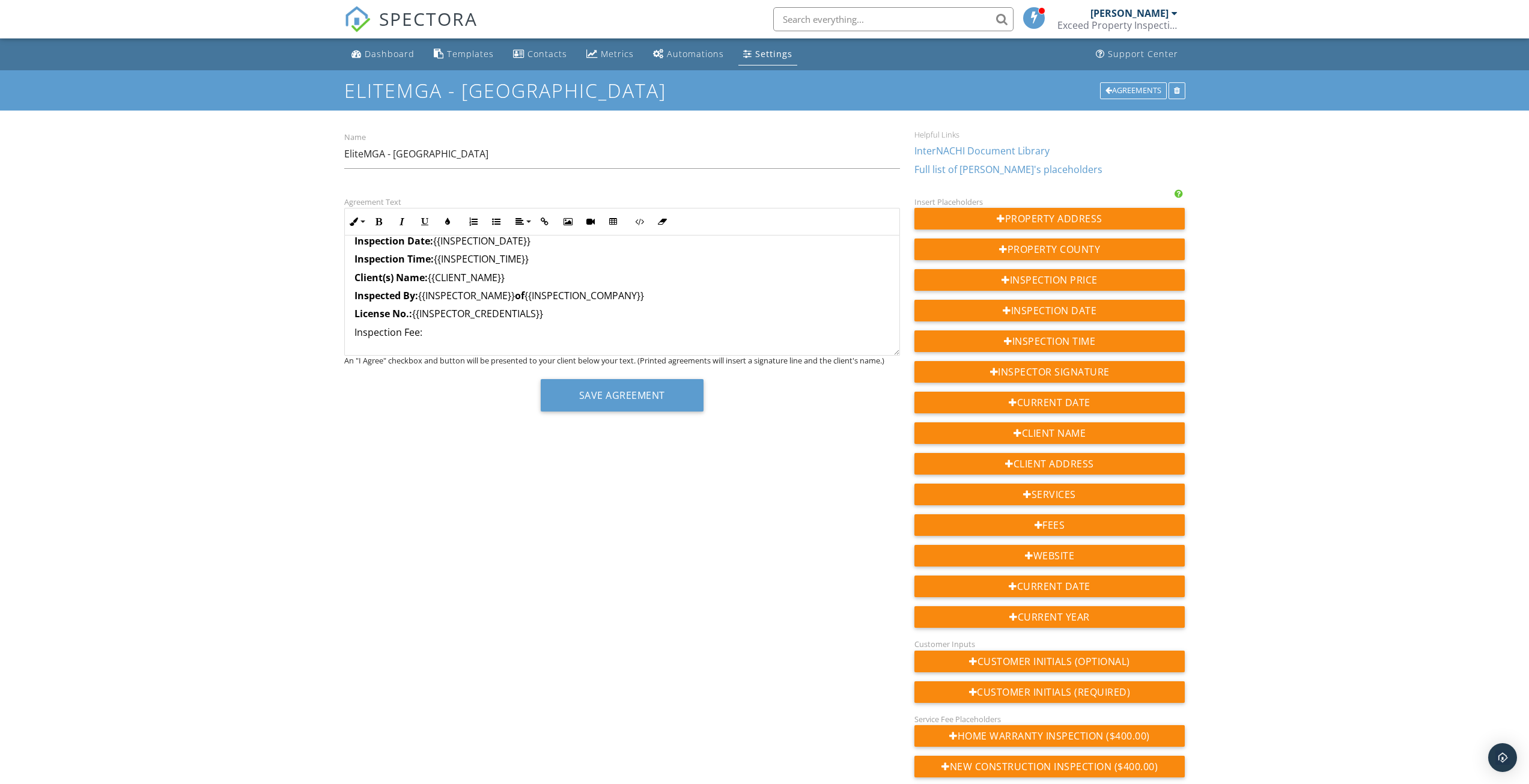
drag, startPoint x: 420, startPoint y: 297, endPoint x: 519, endPoint y: 293, distance: 99.1
click at [519, 293] on p "Inspected By: {{INSPECTOR_NAME}} of {{INSPECTION_COMPANY}}" at bounding box center [622, 296] width 535 height 13
copy p "{{INSPECTOR_NAME}}"
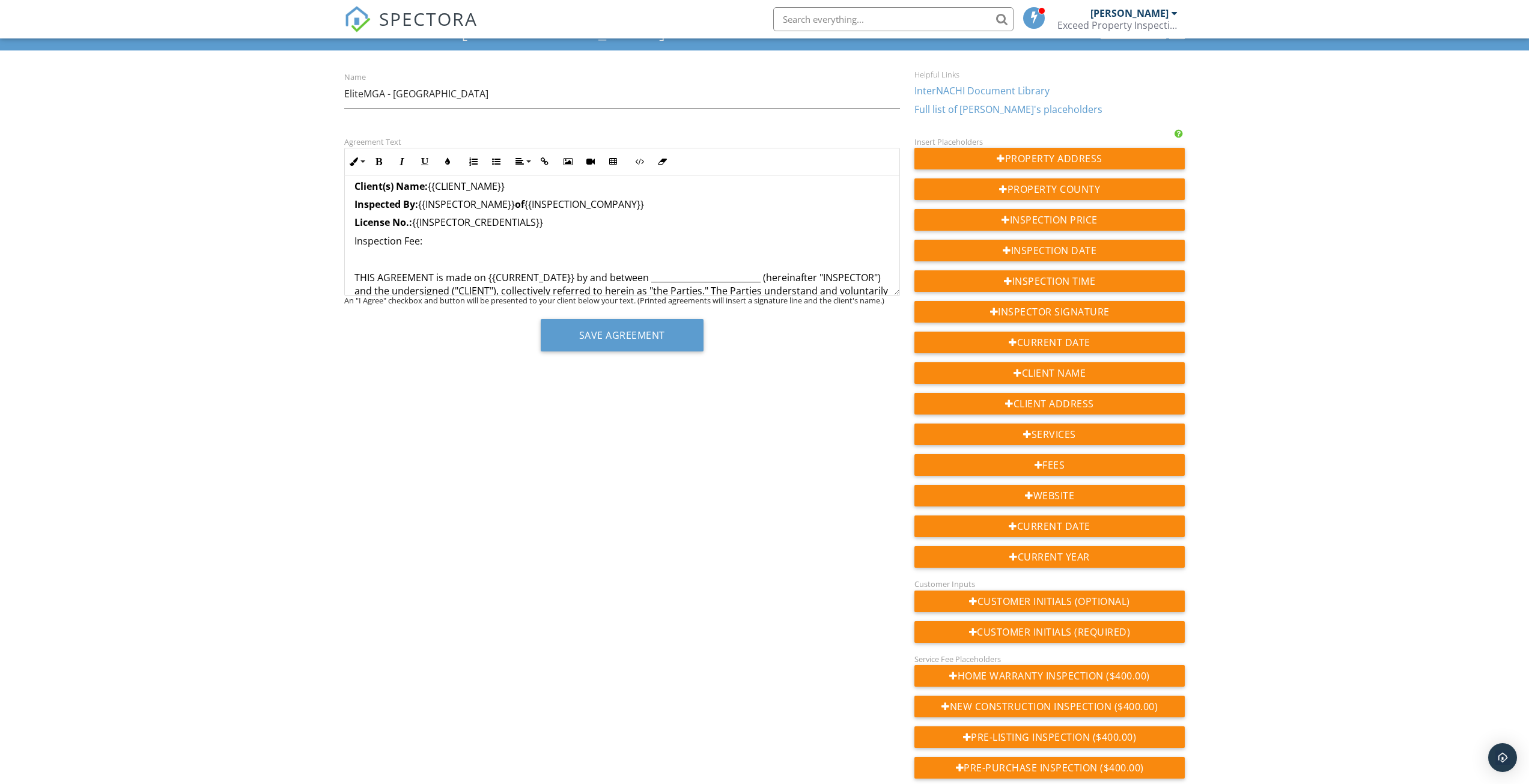
scroll to position [112, 0]
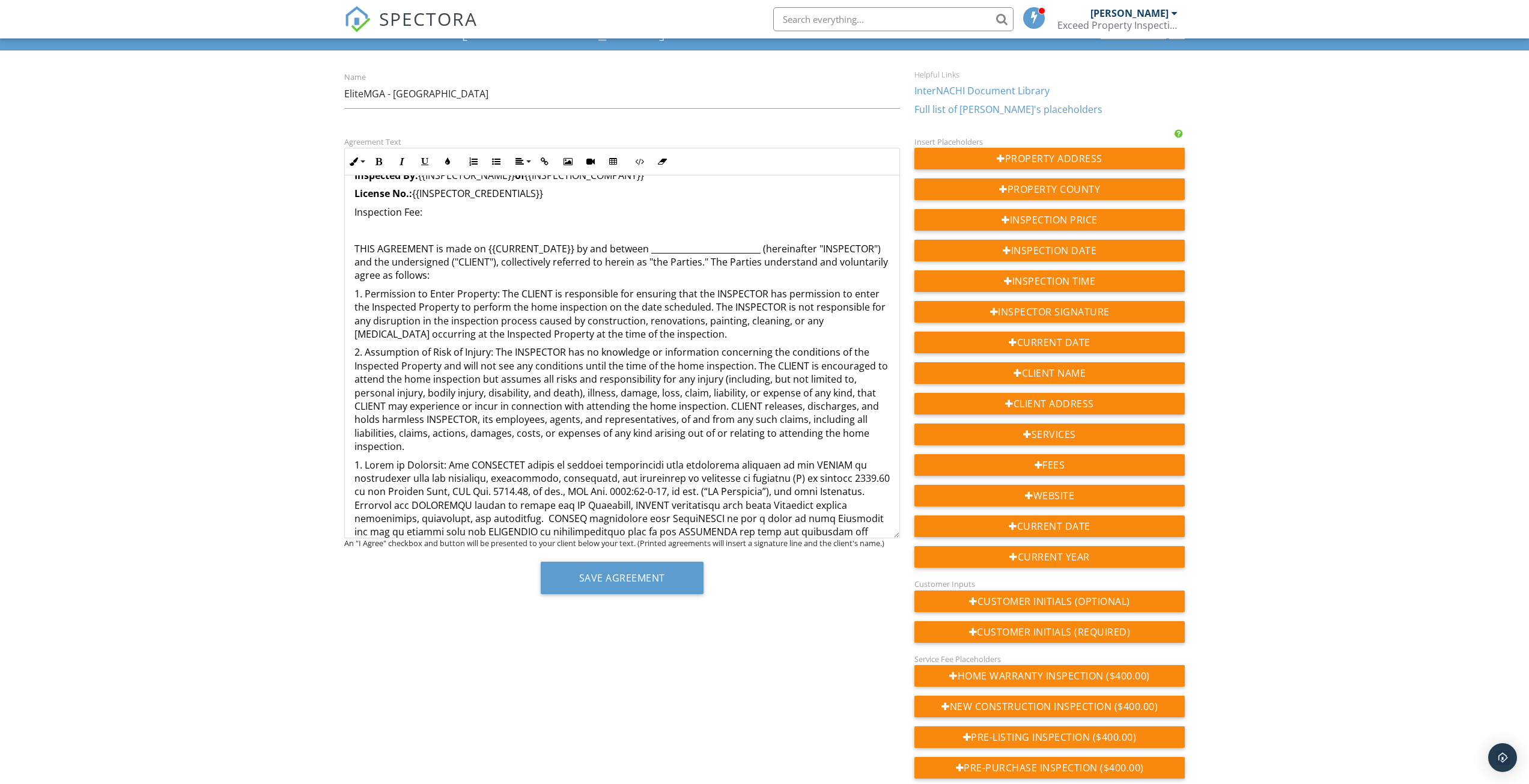
drag, startPoint x: 898, startPoint y: 290, endPoint x: 897, endPoint y: 562, distance: 272.0
click at [897, 538] on div "InterNACHI Home Inspection Agreement - OH (Rev 8-18-21) Inspected Property: {{A…" at bounding box center [622, 357] width 555 height 362
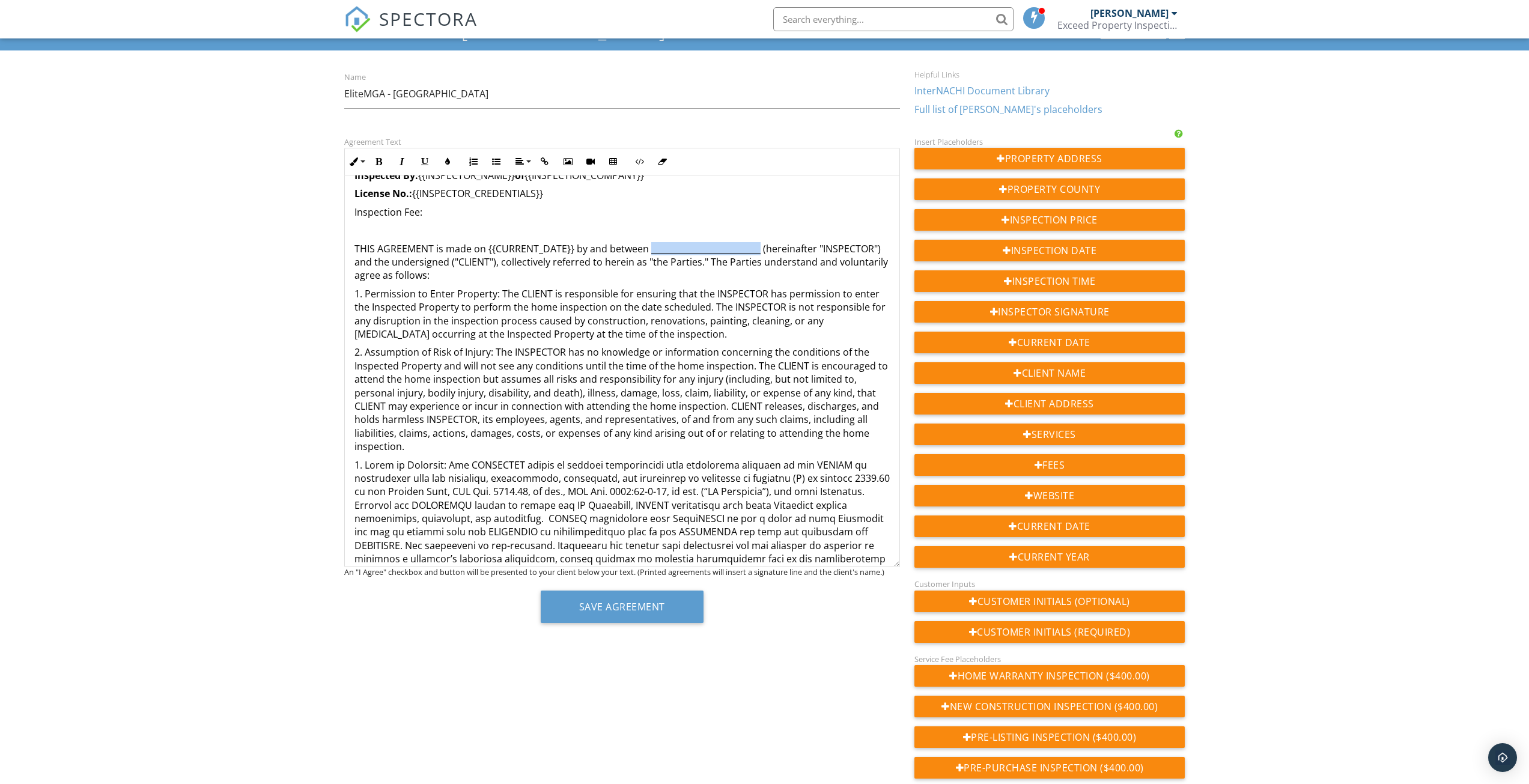
drag, startPoint x: 649, startPoint y: 247, endPoint x: 757, endPoint y: 247, distance: 108.0
click at [757, 247] on p "THIS AGREEMENT is made on {{CURRENT_DATE}} by and between _____________________…" at bounding box center [622, 262] width 535 height 40
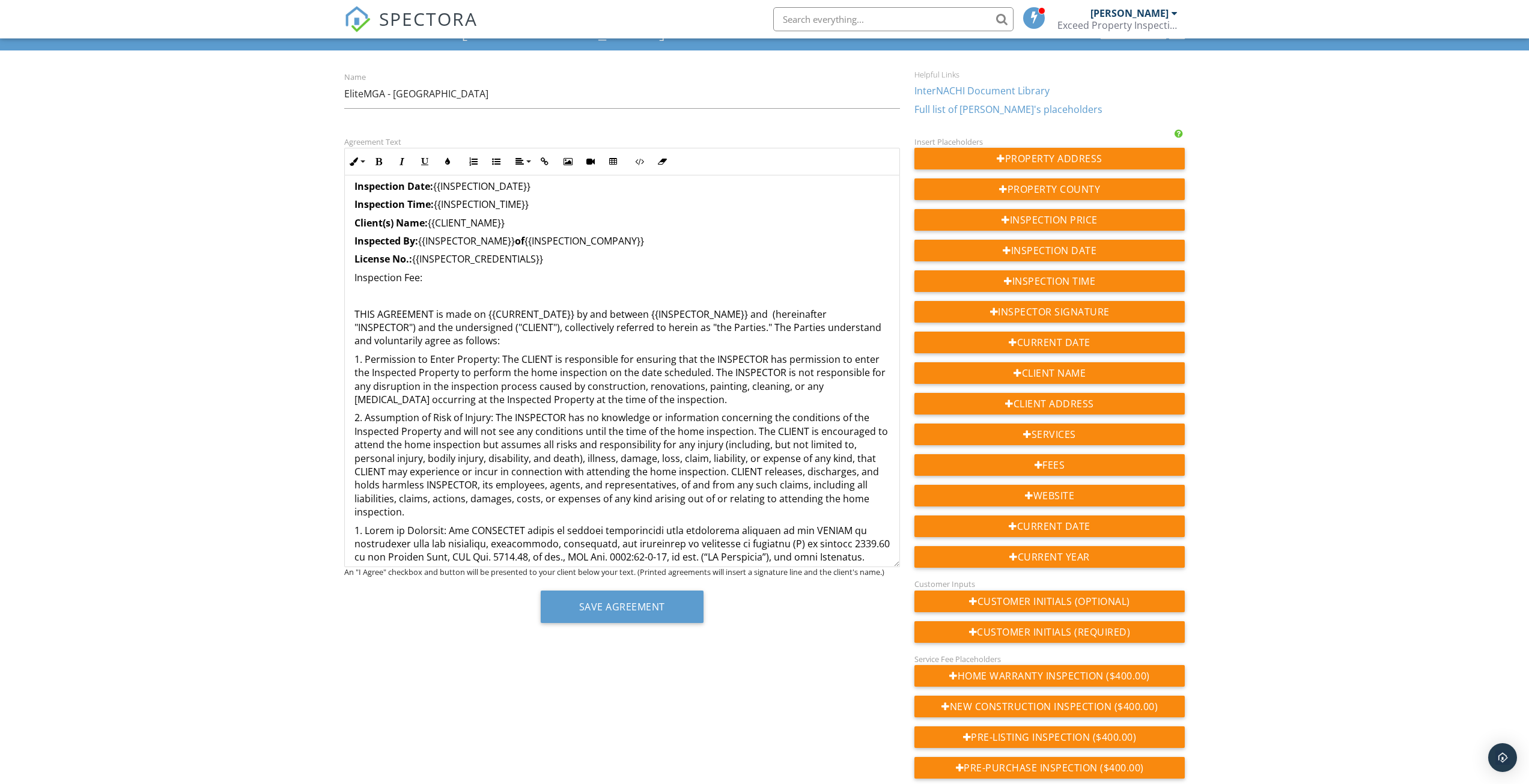
scroll to position [0, 0]
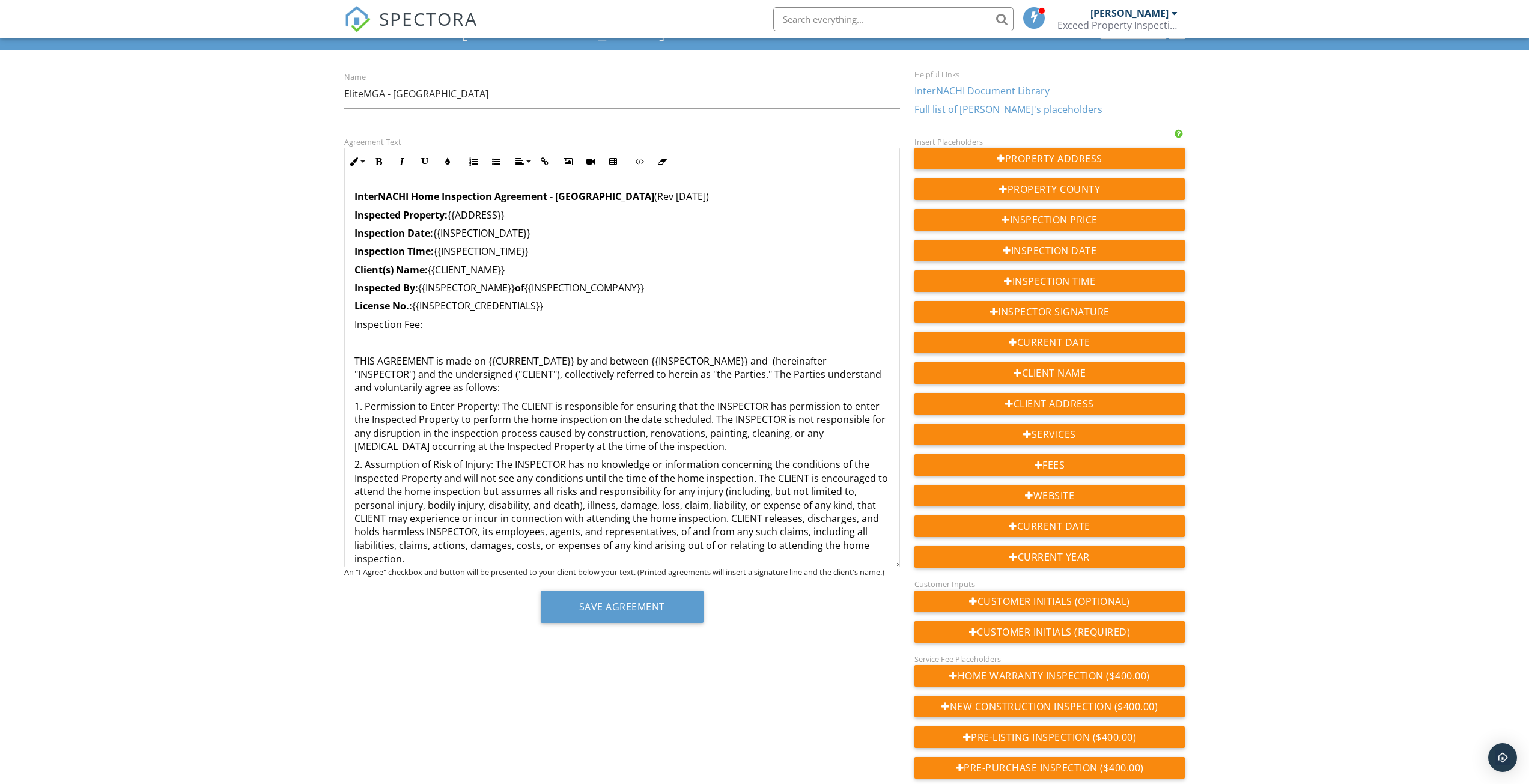
drag, startPoint x: 431, startPoint y: 272, endPoint x: 507, endPoint y: 271, distance: 76.0
click at [507, 271] on p "Client(s) Name: {{CLIENT_NAME}}" at bounding box center [622, 269] width 535 height 13
copy p "{{CLIENT_NAME}}"
click at [770, 362] on p "THIS AGREEMENT is made on {{CURRENT_DATE}} by and between {{INSPECTOR_NAME}} an…" at bounding box center [622, 374] width 535 height 40
drag, startPoint x: 354, startPoint y: 406, endPoint x: 497, endPoint y: 411, distance: 143.1
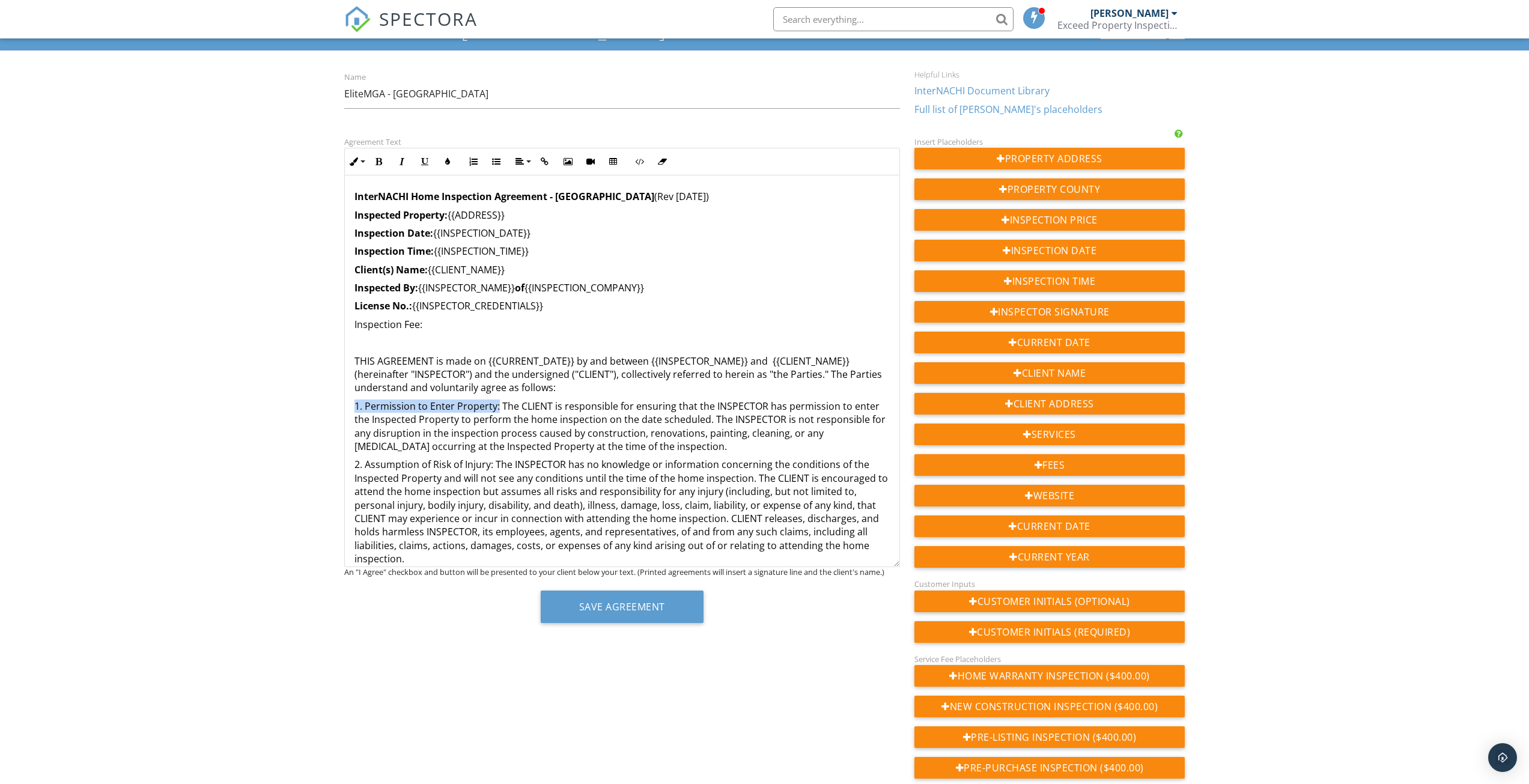
click at [497, 411] on p "1. Permission to Enter Property: The CLIENT is responsible for ensuring that th…" at bounding box center [622, 427] width 535 height 54
click at [429, 166] on button "Underline" at bounding box center [424, 161] width 22 height 22
click at [368, 404] on p "1. Permission to Enter Property: The CLIENT is responsible for ensuring that th…" at bounding box center [622, 427] width 535 height 54
drag, startPoint x: 353, startPoint y: 408, endPoint x: 475, endPoint y: 354, distance: 133.4
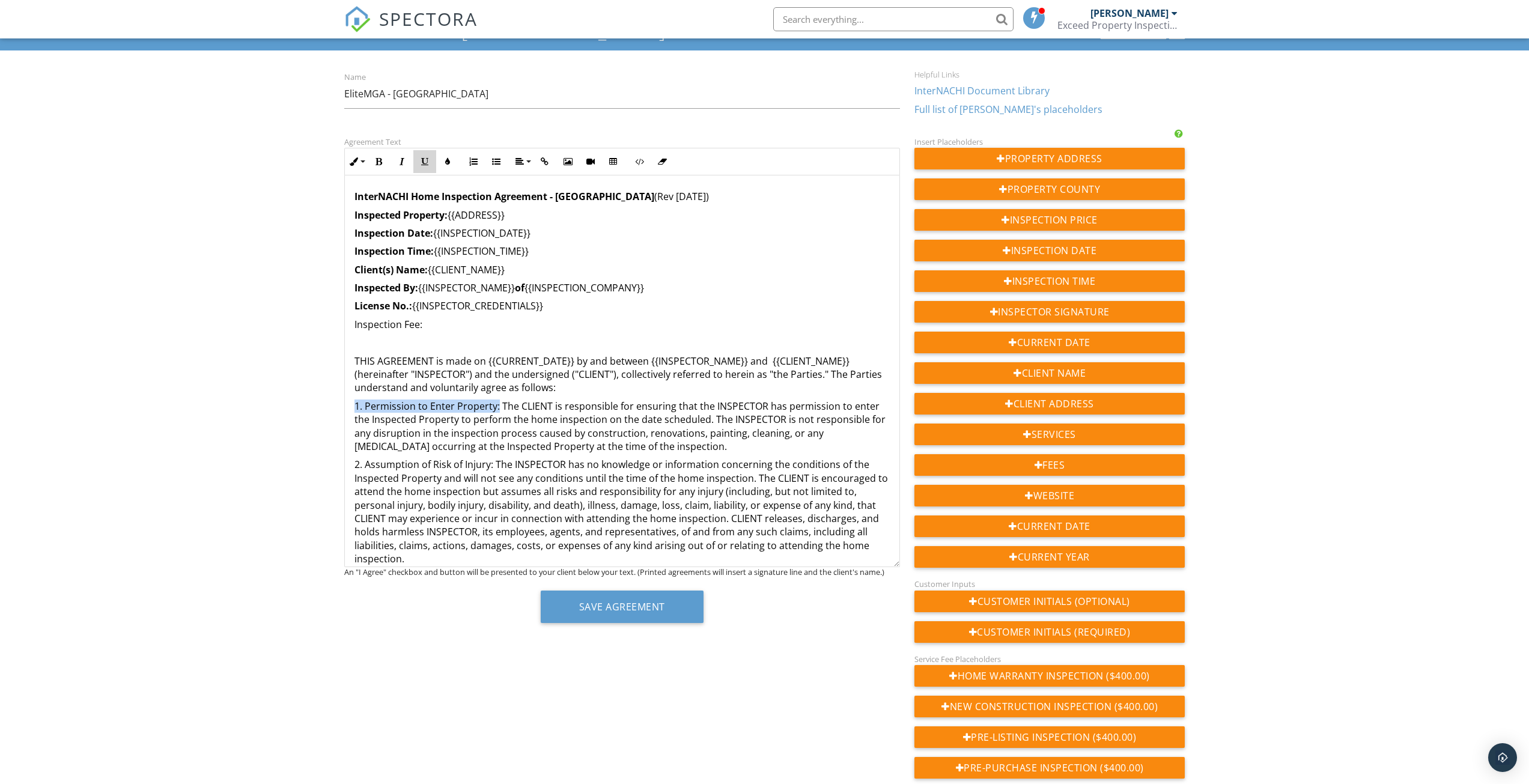
click at [427, 164] on icon "button" at bounding box center [425, 161] width 8 height 8
drag, startPoint x: 353, startPoint y: 464, endPoint x: 491, endPoint y: 466, distance: 138.0
click at [424, 165] on icon "button" at bounding box center [425, 161] width 8 height 8
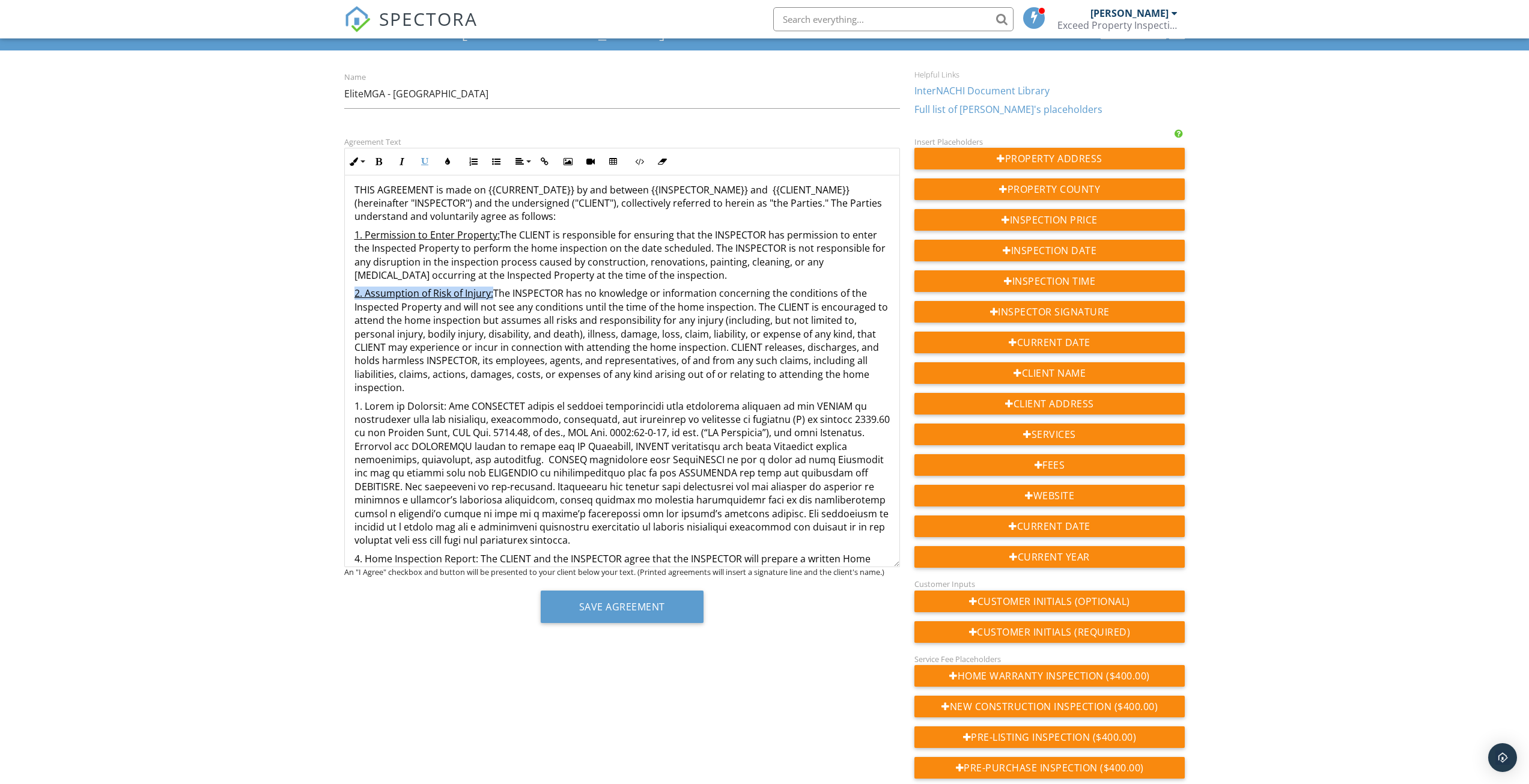
scroll to position [180, 0]
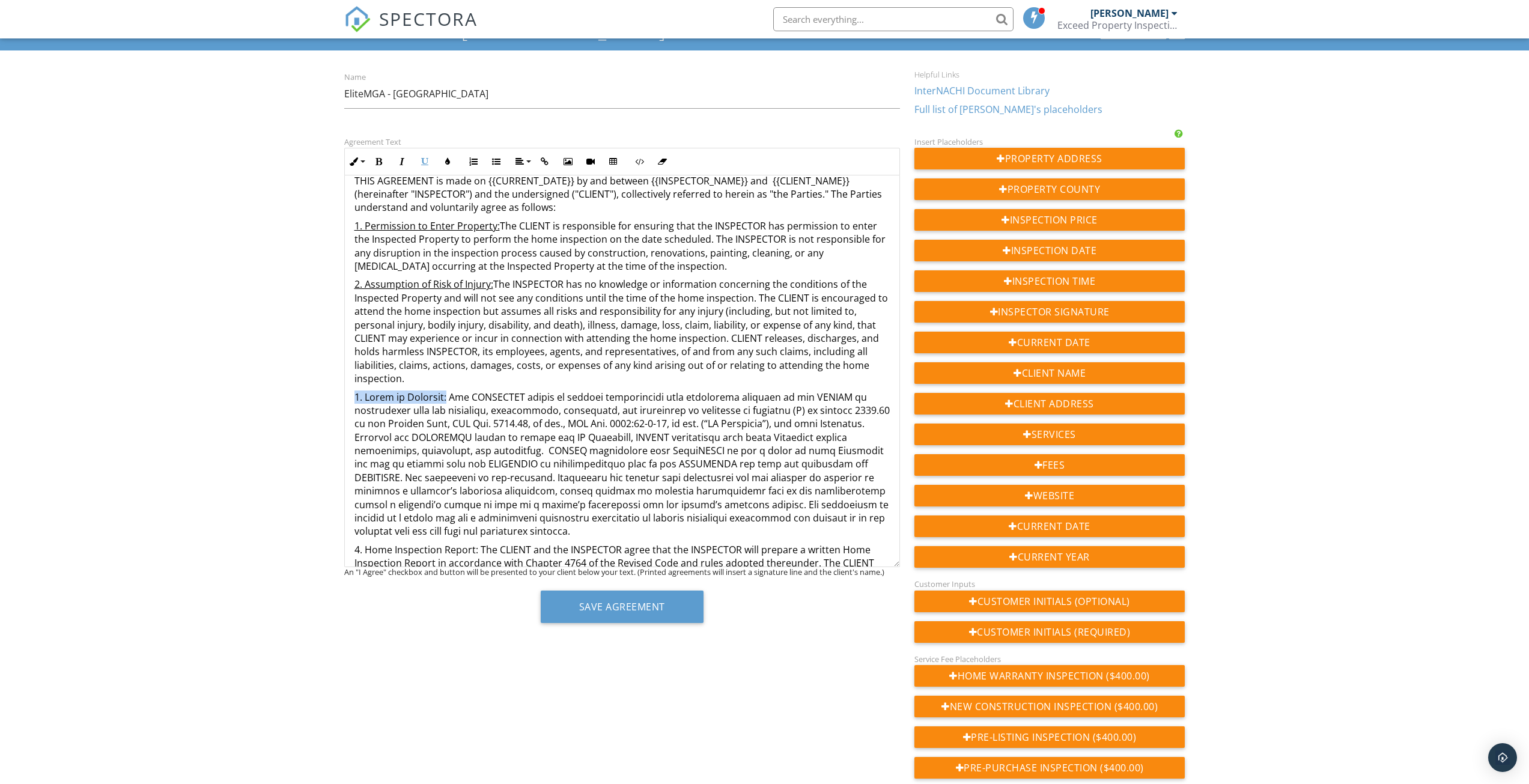
drag, startPoint x: 352, startPoint y: 399, endPoint x: 445, endPoint y: 399, distance: 93.0
click at [422, 162] on icon "button" at bounding box center [425, 161] width 8 height 8
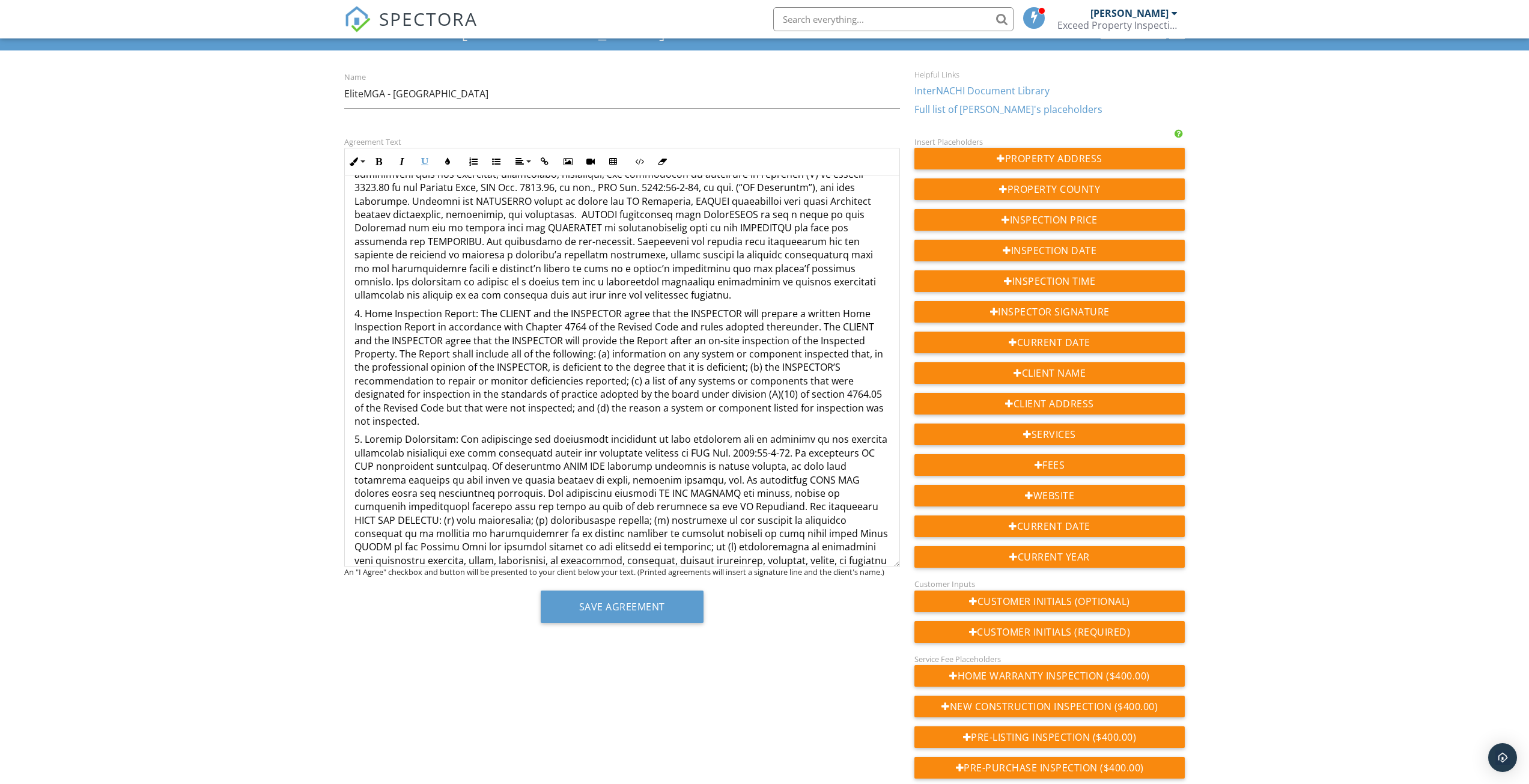
scroll to position [421, 0]
drag, startPoint x: 353, startPoint y: 308, endPoint x: 476, endPoint y: 311, distance: 123.0
click at [423, 160] on icon "button" at bounding box center [425, 161] width 8 height 8
drag, startPoint x: 354, startPoint y: 436, endPoint x: 451, endPoint y: 431, distance: 97.1
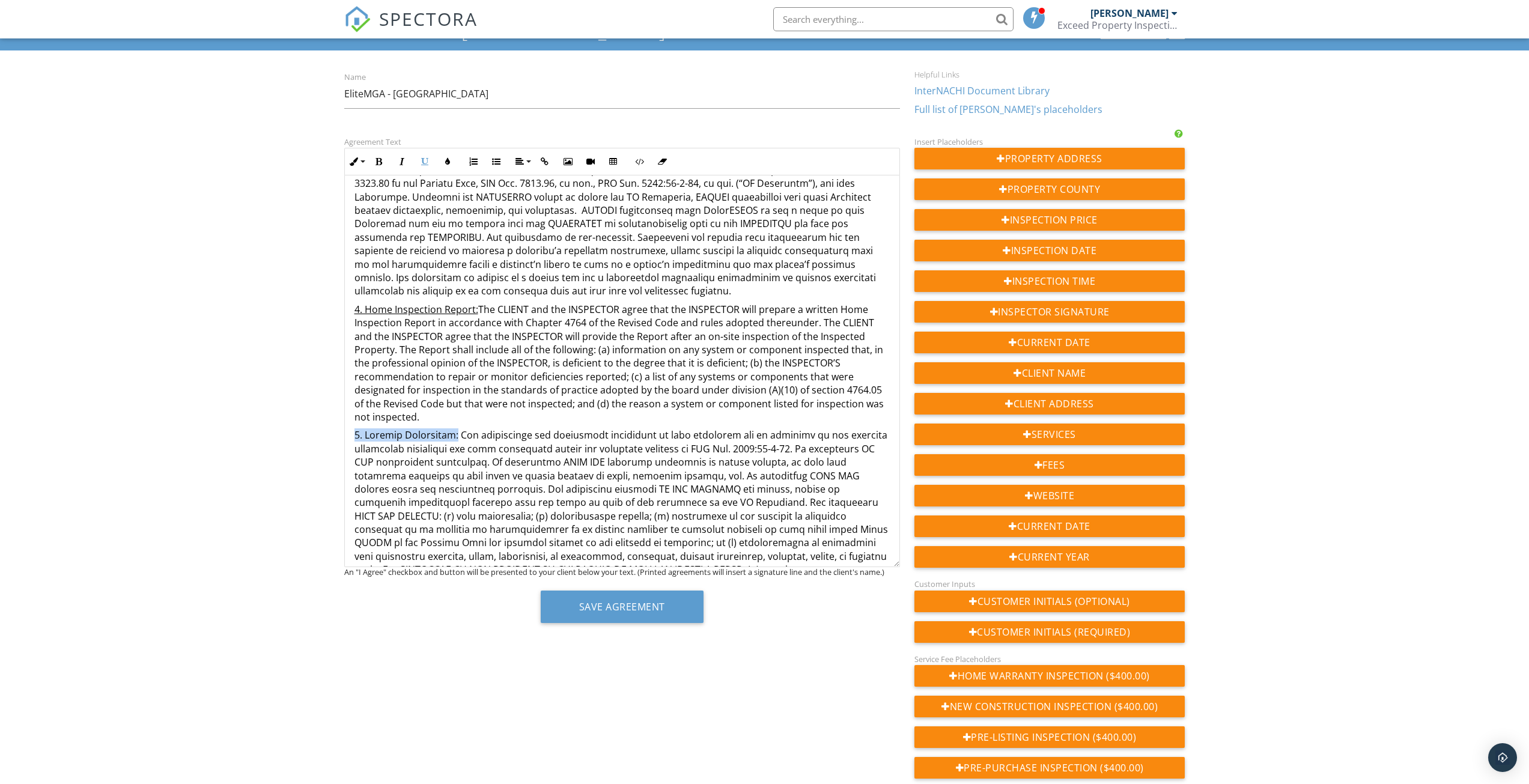
click at [423, 165] on icon "button" at bounding box center [425, 161] width 8 height 8
drag, startPoint x: 863, startPoint y: 453, endPoint x: 372, endPoint y: 464, distance: 491.1
click at [423, 163] on icon "button" at bounding box center [425, 161] width 8 height 8
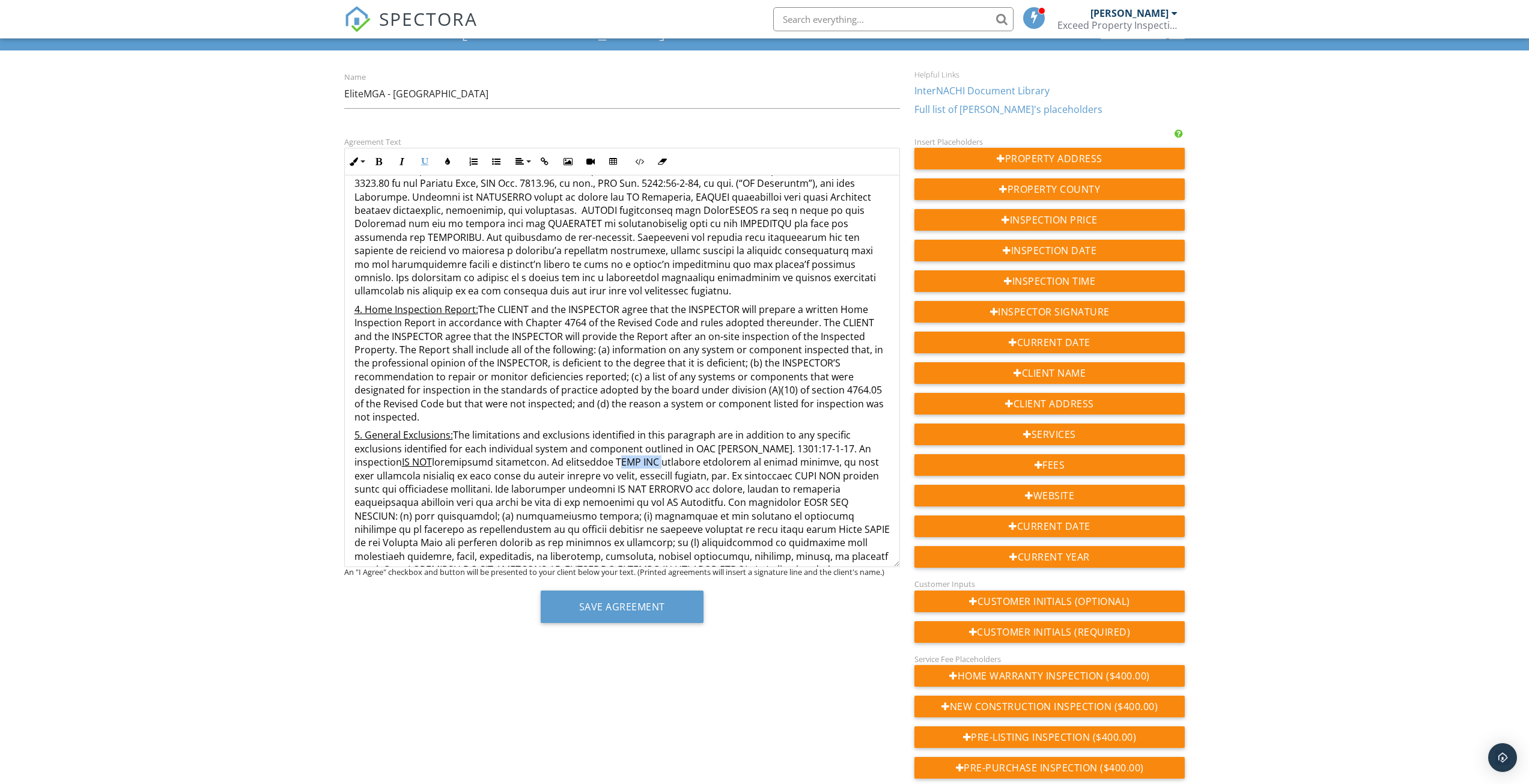
drag, startPoint x: 544, startPoint y: 462, endPoint x: 586, endPoint y: 461, distance: 42.0
click at [427, 165] on icon "button" at bounding box center [425, 161] width 8 height 8
drag, startPoint x: 863, startPoint y: 449, endPoint x: 373, endPoint y: 466, distance: 490.3
click at [402, 466] on u "IS NOT" at bounding box center [417, 462] width 30 height 13
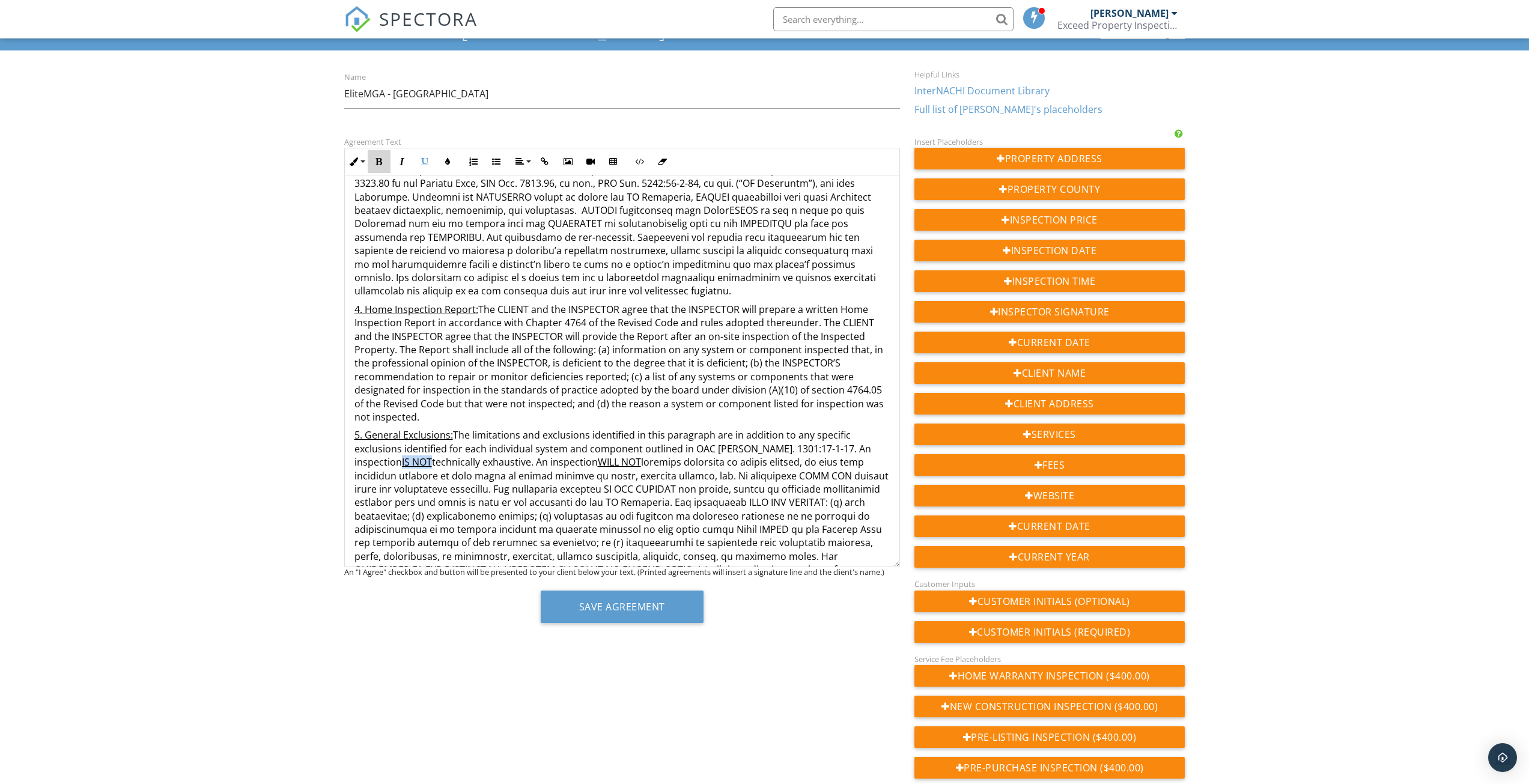
click at [377, 161] on icon "button" at bounding box center [379, 161] width 8 height 8
drag, startPoint x: 545, startPoint y: 462, endPoint x: 586, endPoint y: 466, distance: 41.2
click at [599, 466] on u "WILL NOT" at bounding box center [621, 462] width 43 height 13
click at [378, 164] on icon "button" at bounding box center [379, 161] width 8 height 8
drag, startPoint x: 752, startPoint y: 478, endPoint x: 798, endPoint y: 478, distance: 46.0
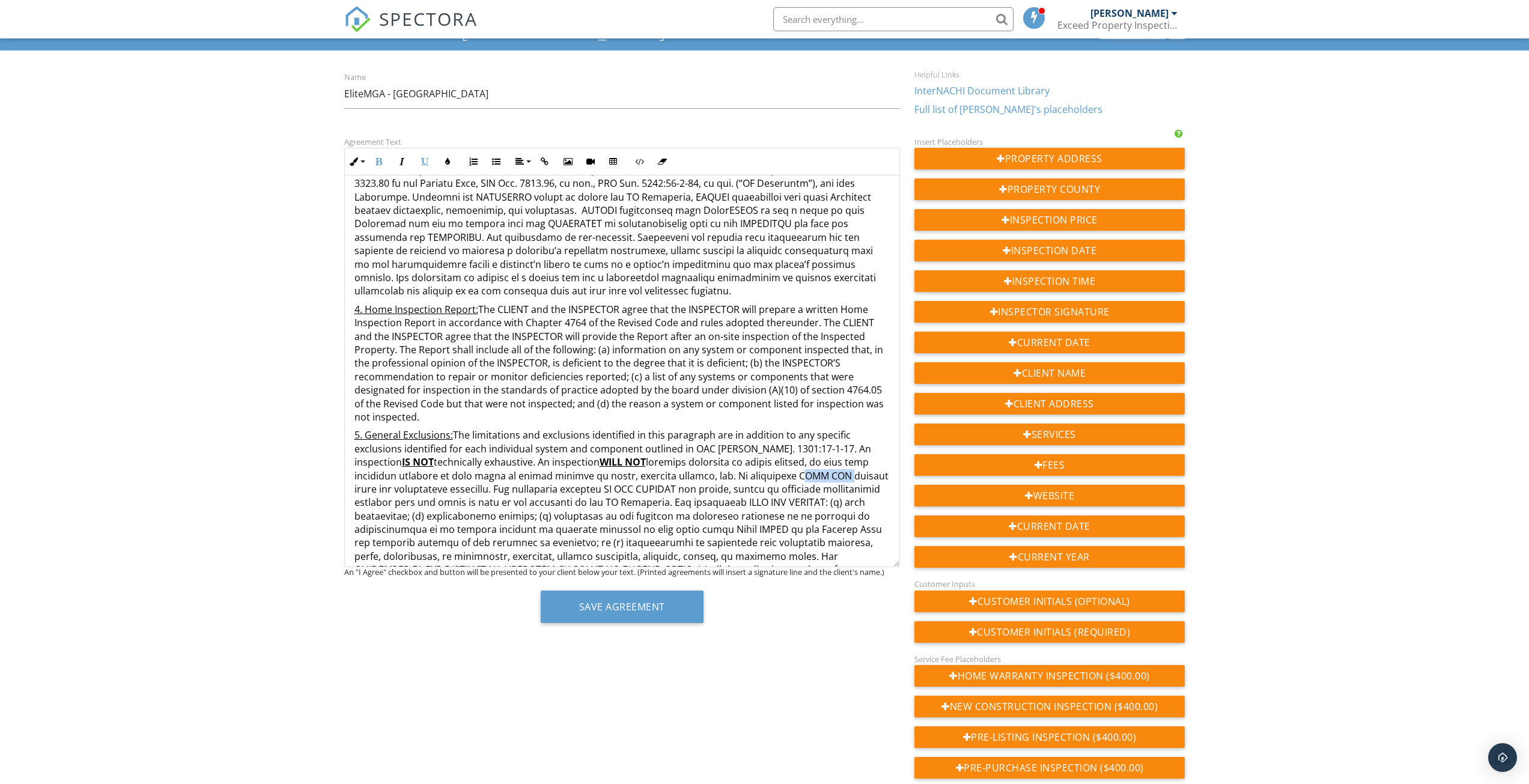
drag, startPoint x: 380, startPoint y: 165, endPoint x: 402, endPoint y: 165, distance: 22.0
click at [380, 165] on icon "button" at bounding box center [379, 161] width 8 height 8
click at [425, 165] on icon "button" at bounding box center [425, 161] width 8 height 8
drag, startPoint x: 581, startPoint y: 488, endPoint x: 658, endPoint y: 491, distance: 77.1
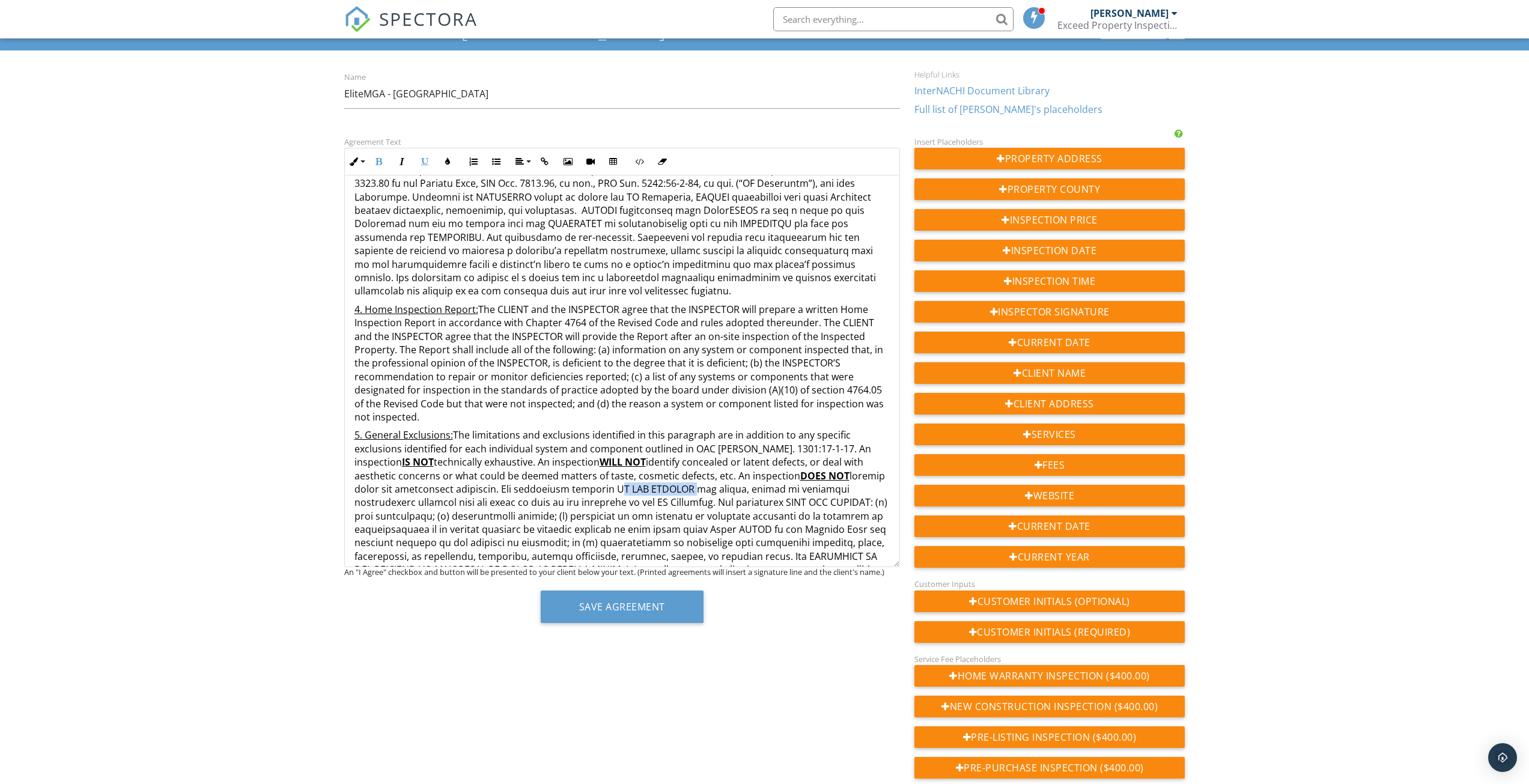
click at [427, 162] on icon "button" at bounding box center [425, 161] width 8 height 8
click at [377, 161] on icon "button" at bounding box center [379, 161] width 8 height 8
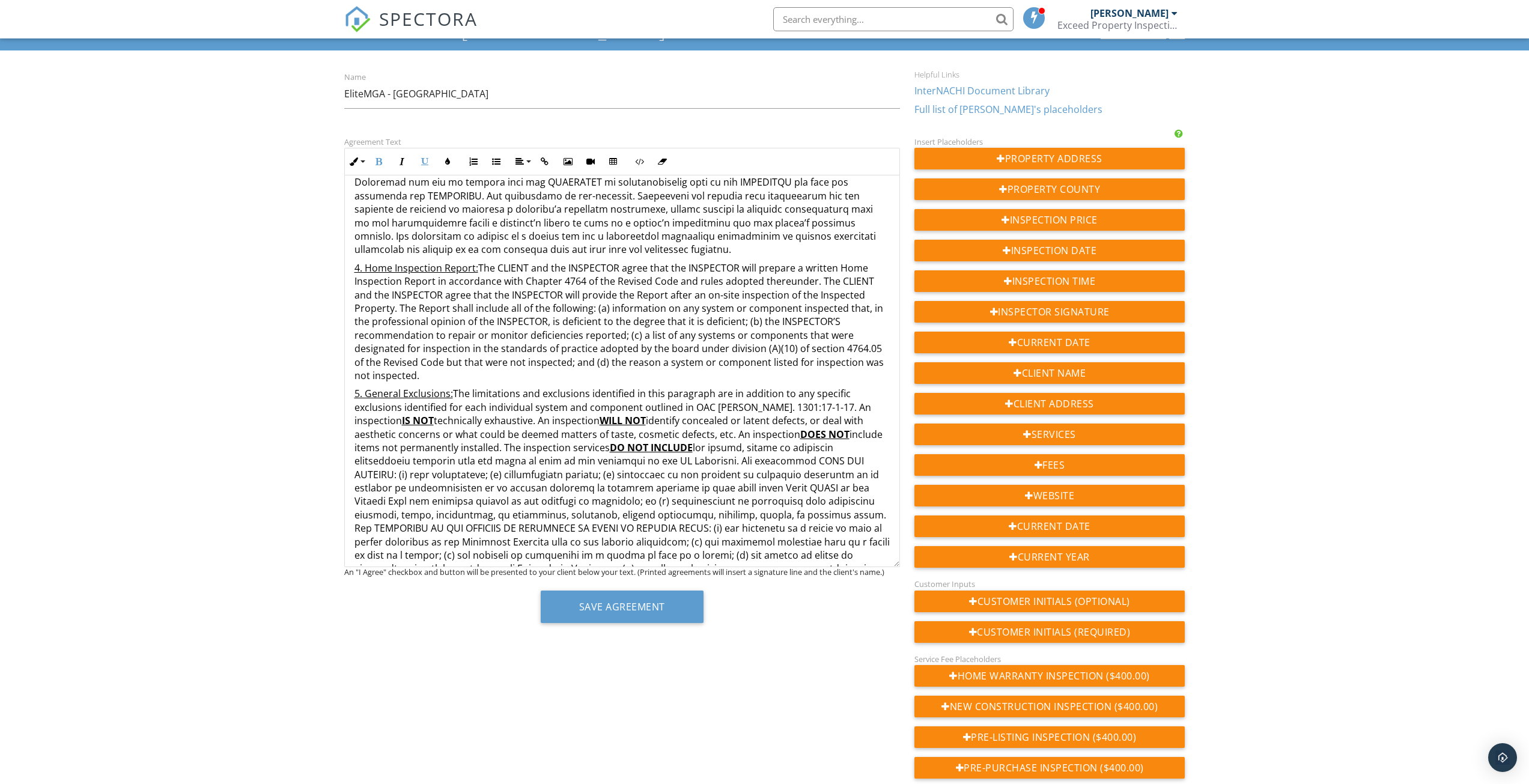
scroll to position [481, 0]
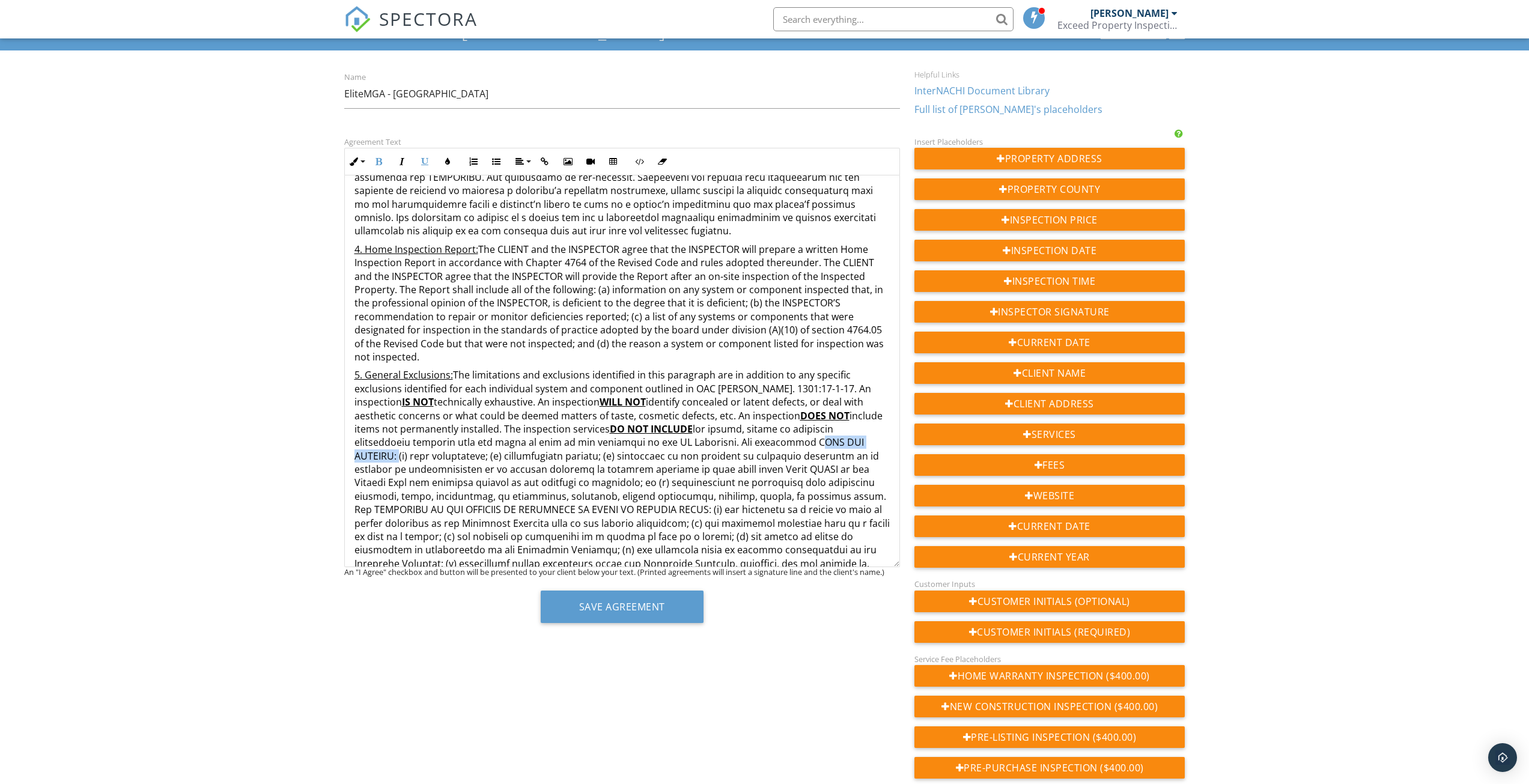
drag, startPoint x: 741, startPoint y: 444, endPoint x: 835, endPoint y: 445, distance: 94.0
click at [835, 445] on p "5. General Exclusions: The limitations and exclusions identified in this paragr…" at bounding box center [622, 758] width 535 height 781
click at [425, 162] on icon "button" at bounding box center [425, 161] width 8 height 8
click at [378, 162] on icon "button" at bounding box center [379, 161] width 8 height 8
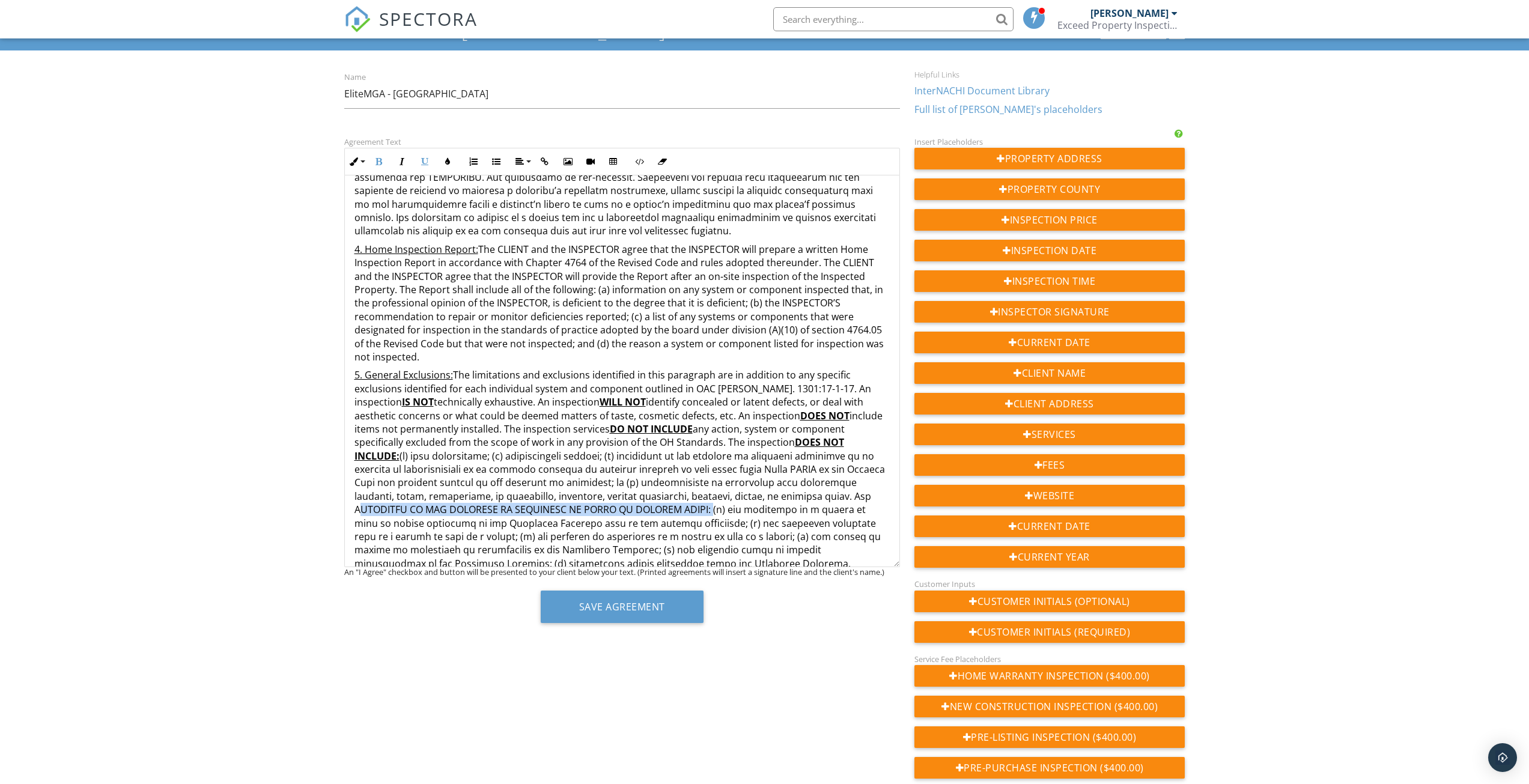
drag, startPoint x: 781, startPoint y: 496, endPoint x: 614, endPoint y: 508, distance: 167.4
click at [614, 508] on p "5. General Exclusions: The limitations and exclusions identified in this paragr…" at bounding box center [622, 765] width 535 height 794
click at [422, 165] on icon "button" at bounding box center [425, 161] width 8 height 8
click at [377, 165] on icon "button" at bounding box center [379, 161] width 8 height 8
click at [688, 511] on p "5. General Exclusions: The limitations and exclusions identified in this paragr…" at bounding box center [622, 758] width 535 height 781
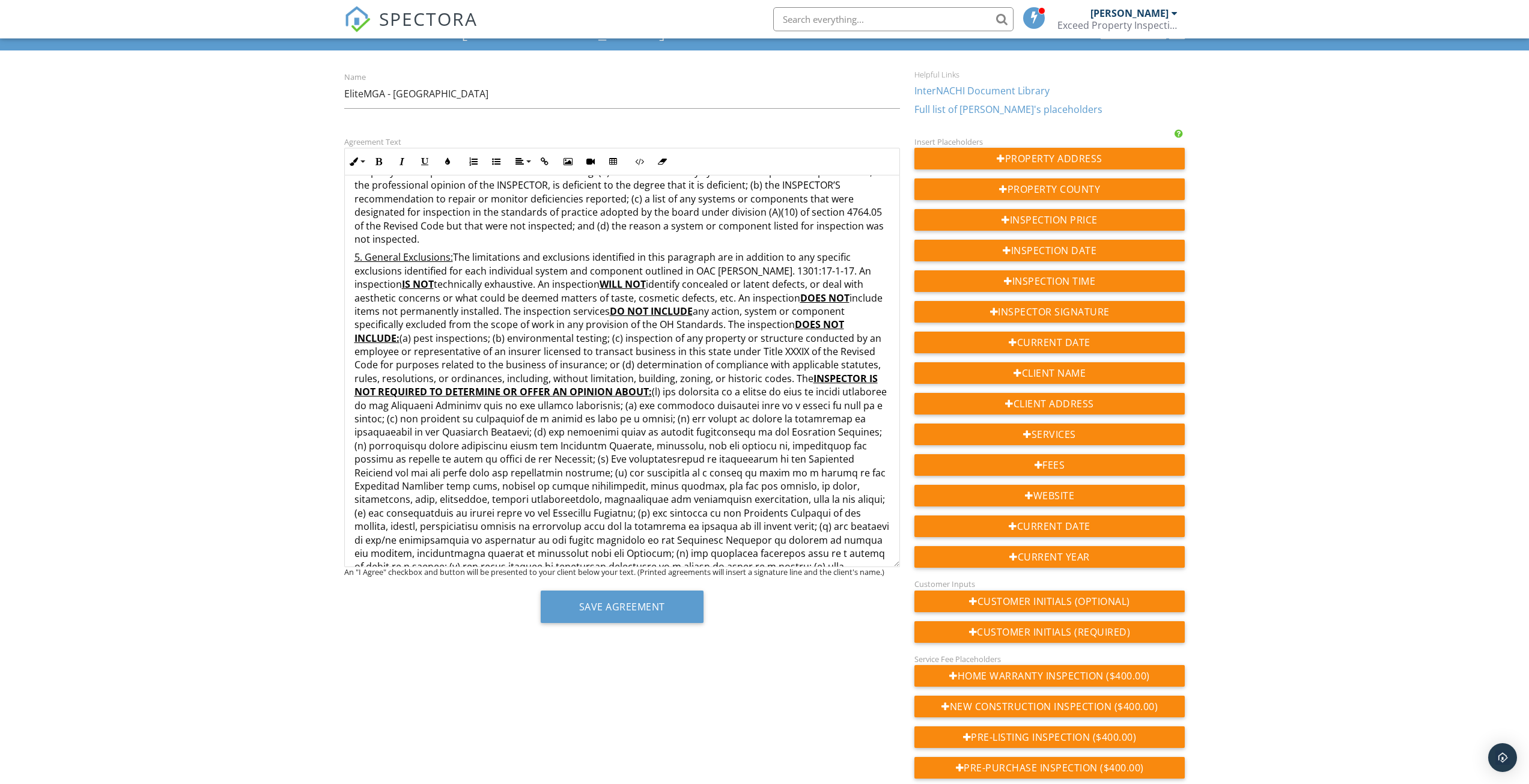
scroll to position [601, 0]
drag, startPoint x: 848, startPoint y: 378, endPoint x: 779, endPoint y: 380, distance: 69.0
click at [779, 380] on p "5. General Exclusions: The limitations and exclusions identified in this paragr…" at bounding box center [622, 638] width 535 height 781
click at [418, 161] on button "Underline" at bounding box center [424, 161] width 22 height 22
click at [380, 165] on icon "button" at bounding box center [379, 161] width 8 height 8
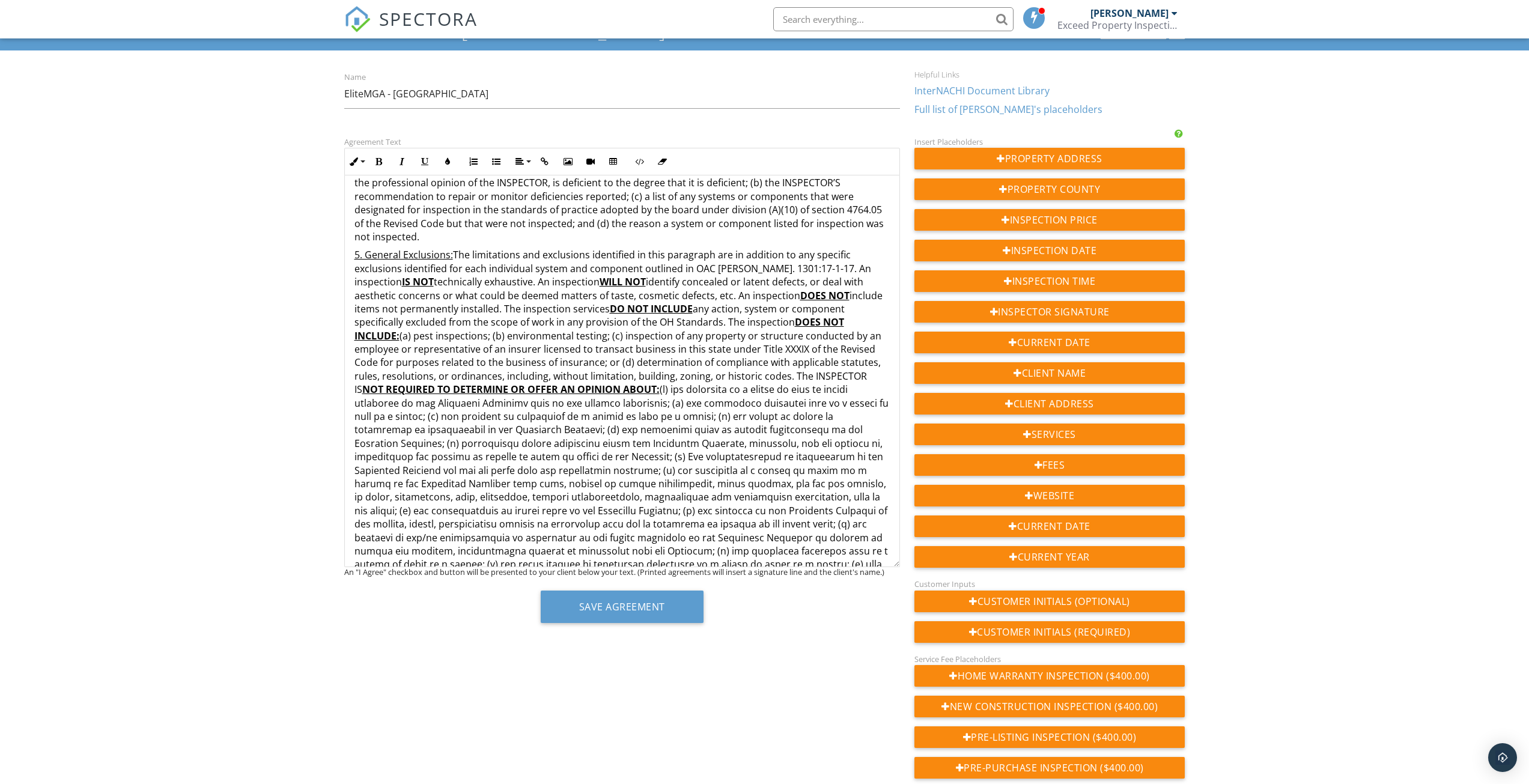
click at [689, 423] on p "5. General Exclusions: The limitations and exclusions identified in this paragr…" at bounding box center [622, 638] width 535 height 781
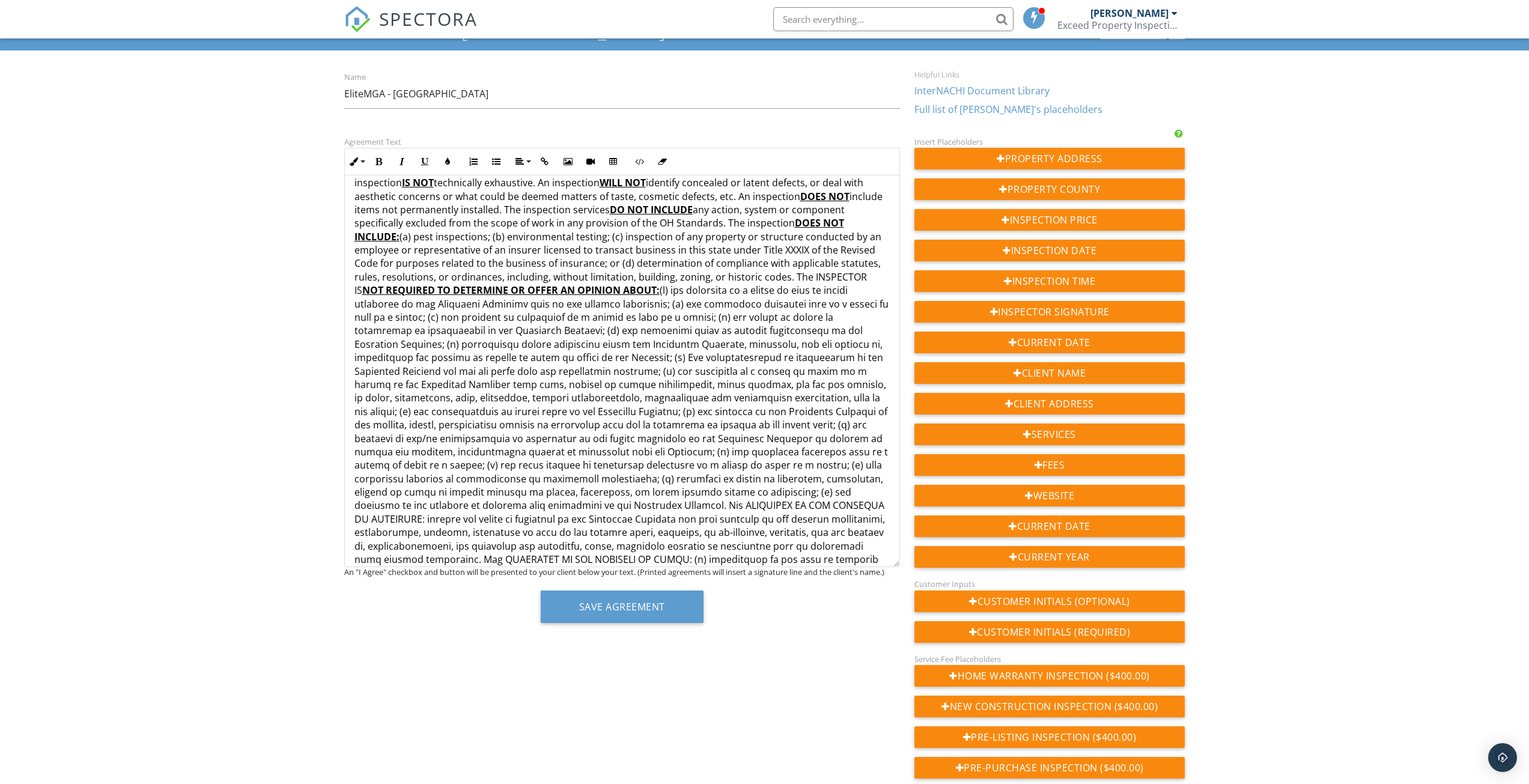
scroll to position [721, 0]
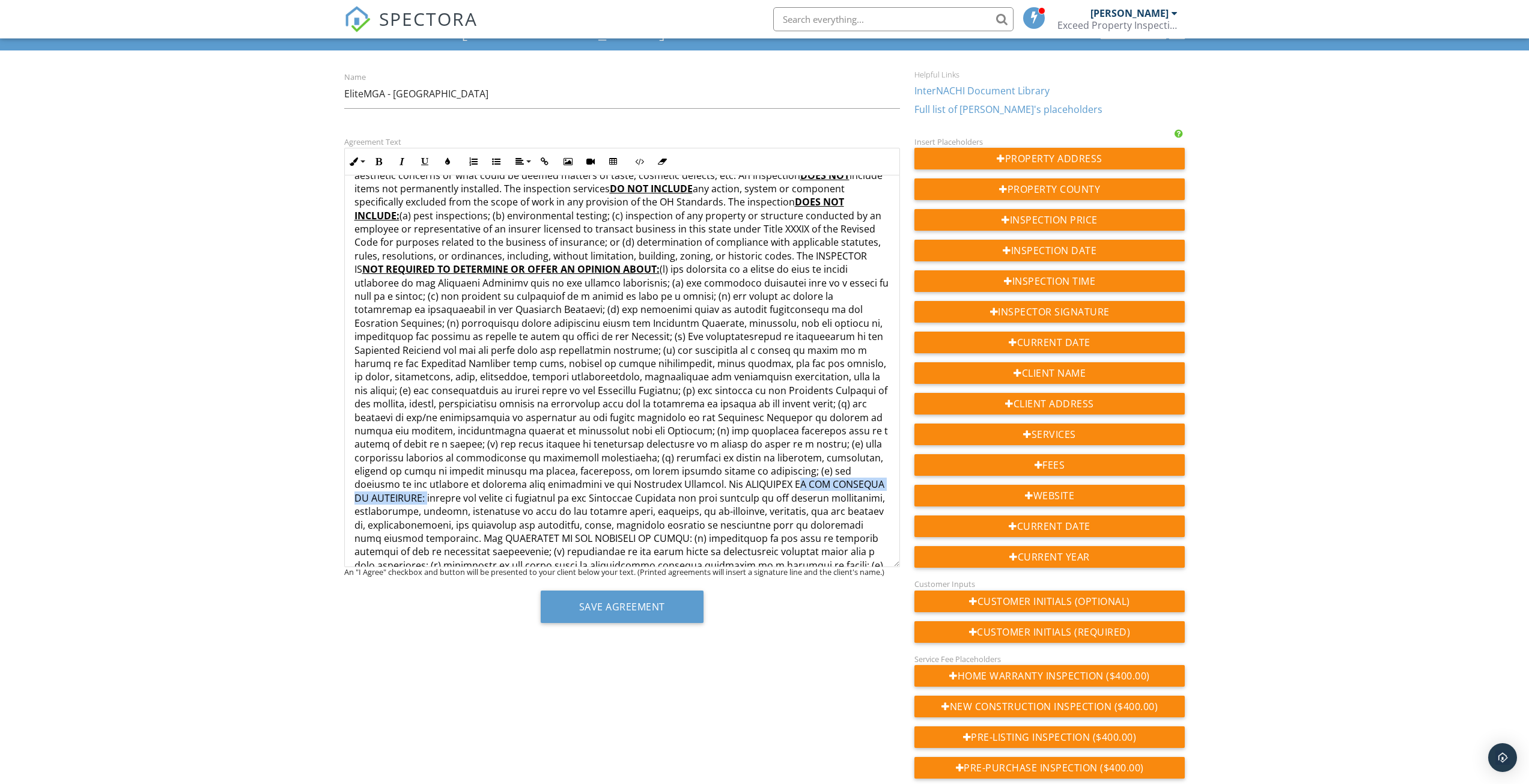
drag, startPoint x: 518, startPoint y: 484, endPoint x: 670, endPoint y: 482, distance: 152.0
click at [670, 482] on p "5. General Exclusions: The limitations and exclusions identified in this paragr…" at bounding box center [622, 518] width 535 height 781
click at [427, 161] on icon "button" at bounding box center [425, 161] width 8 height 8
click at [385, 165] on button "Bold" at bounding box center [378, 161] width 22 height 22
click at [645, 610] on button "Save Agreement" at bounding box center [622, 606] width 163 height 32
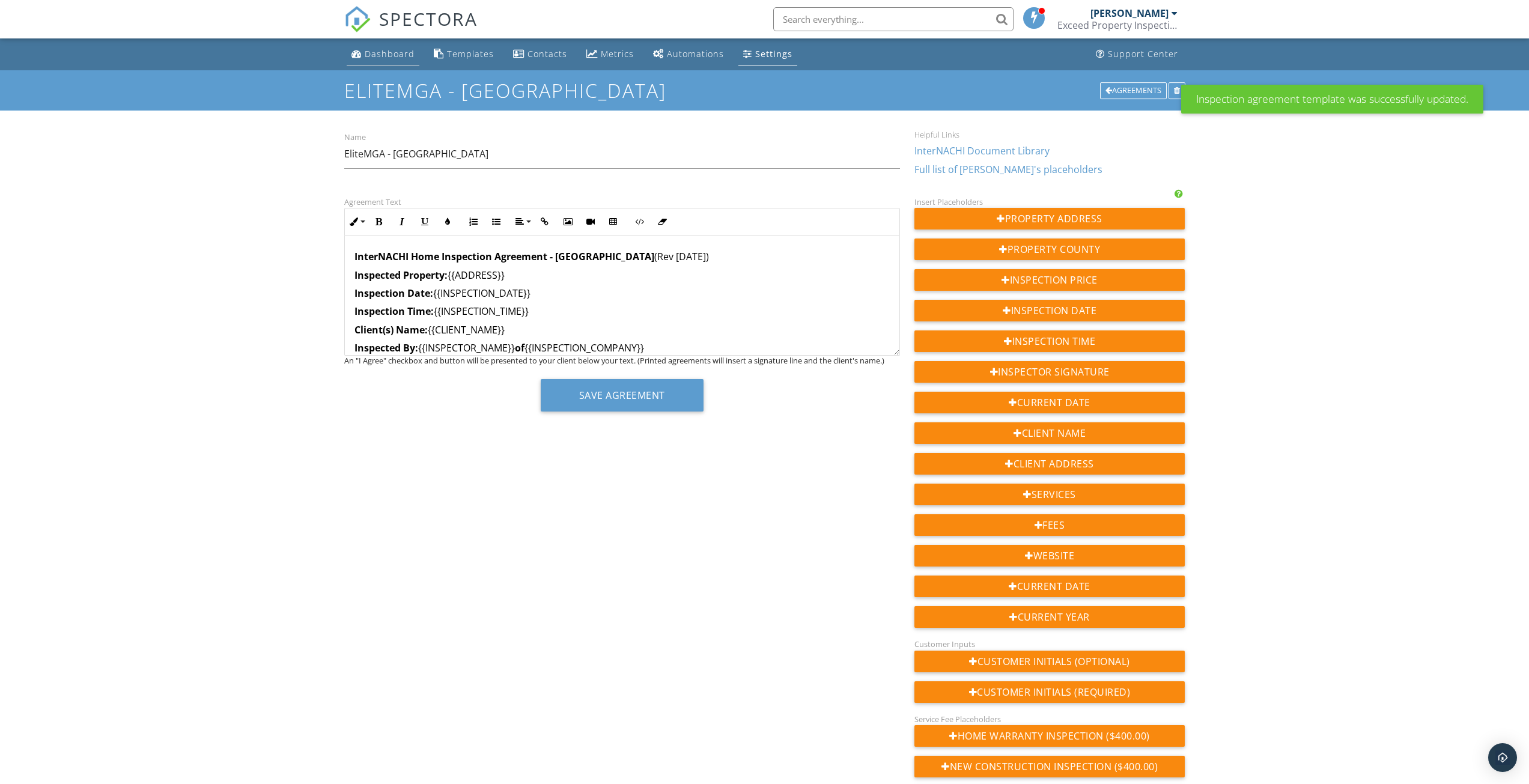
click at [391, 57] on div "Dashboard" at bounding box center [390, 54] width 50 height 12
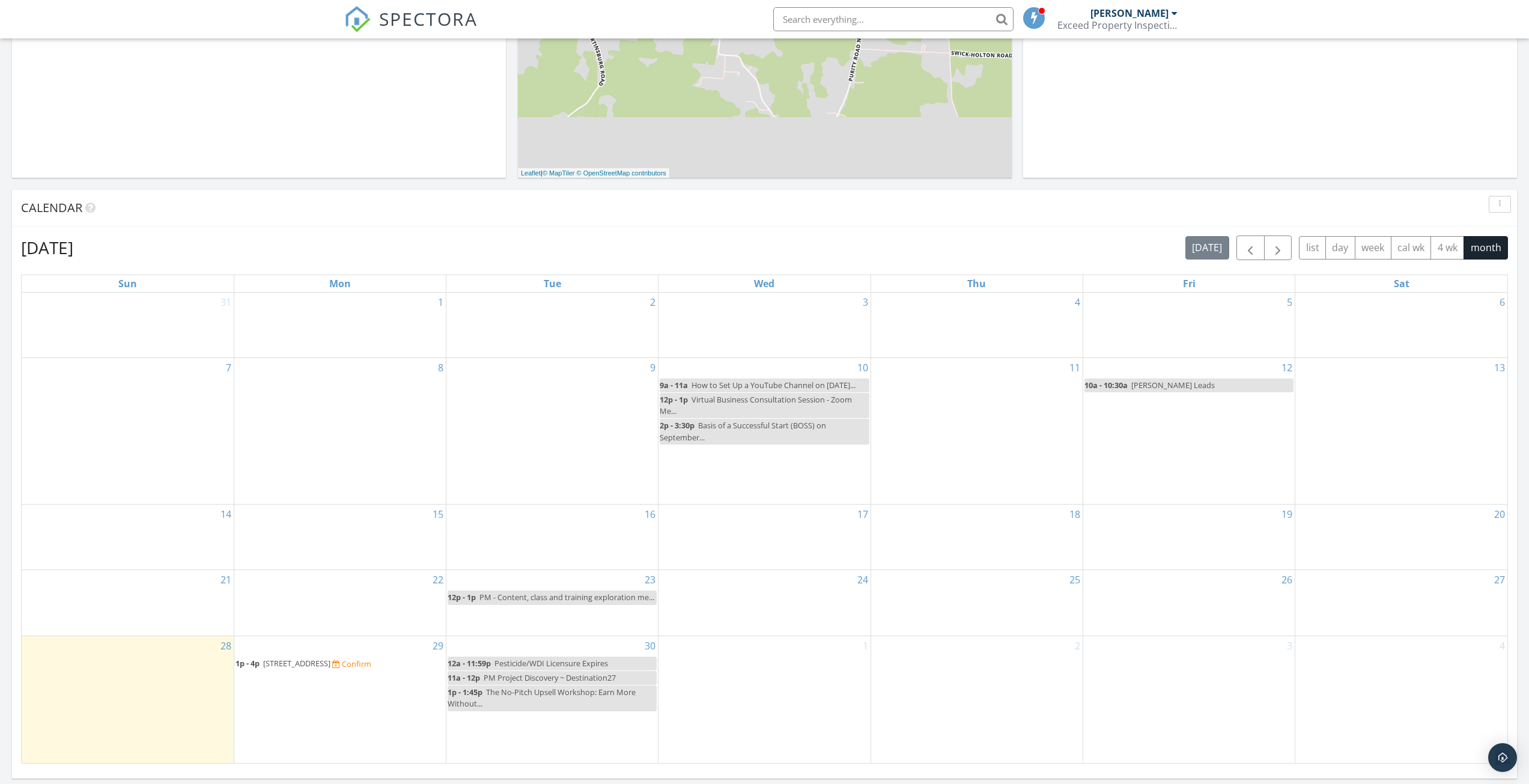
scroll to position [361, 0]
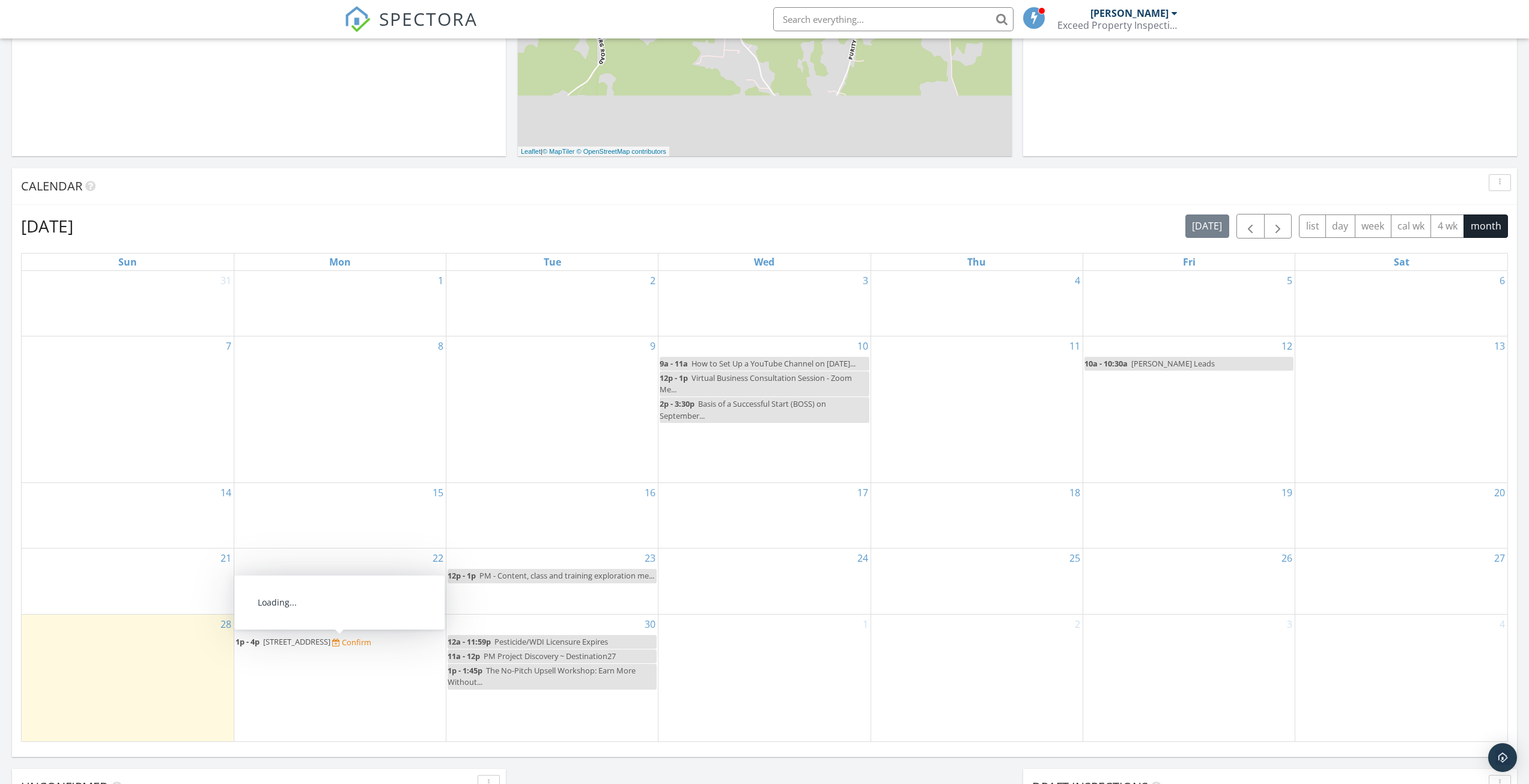
click at [330, 644] on span "[STREET_ADDRESS]" at bounding box center [296, 641] width 67 height 11
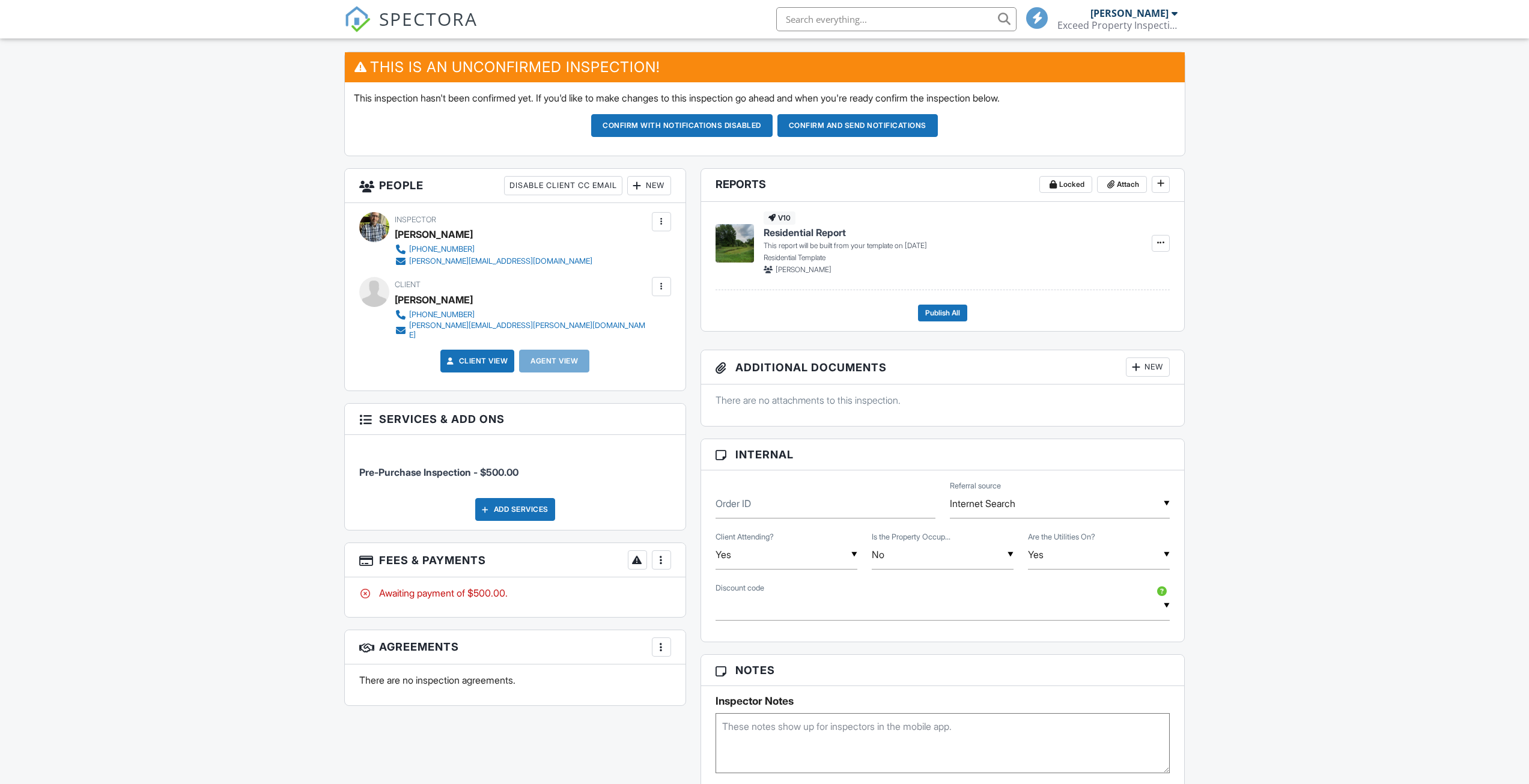
click at [660, 641] on div at bounding box center [661, 647] width 12 height 12
click at [661, 644] on div at bounding box center [661, 647] width 12 height 12
click at [694, 681] on li "Add Agreement" at bounding box center [733, 683] width 148 height 30
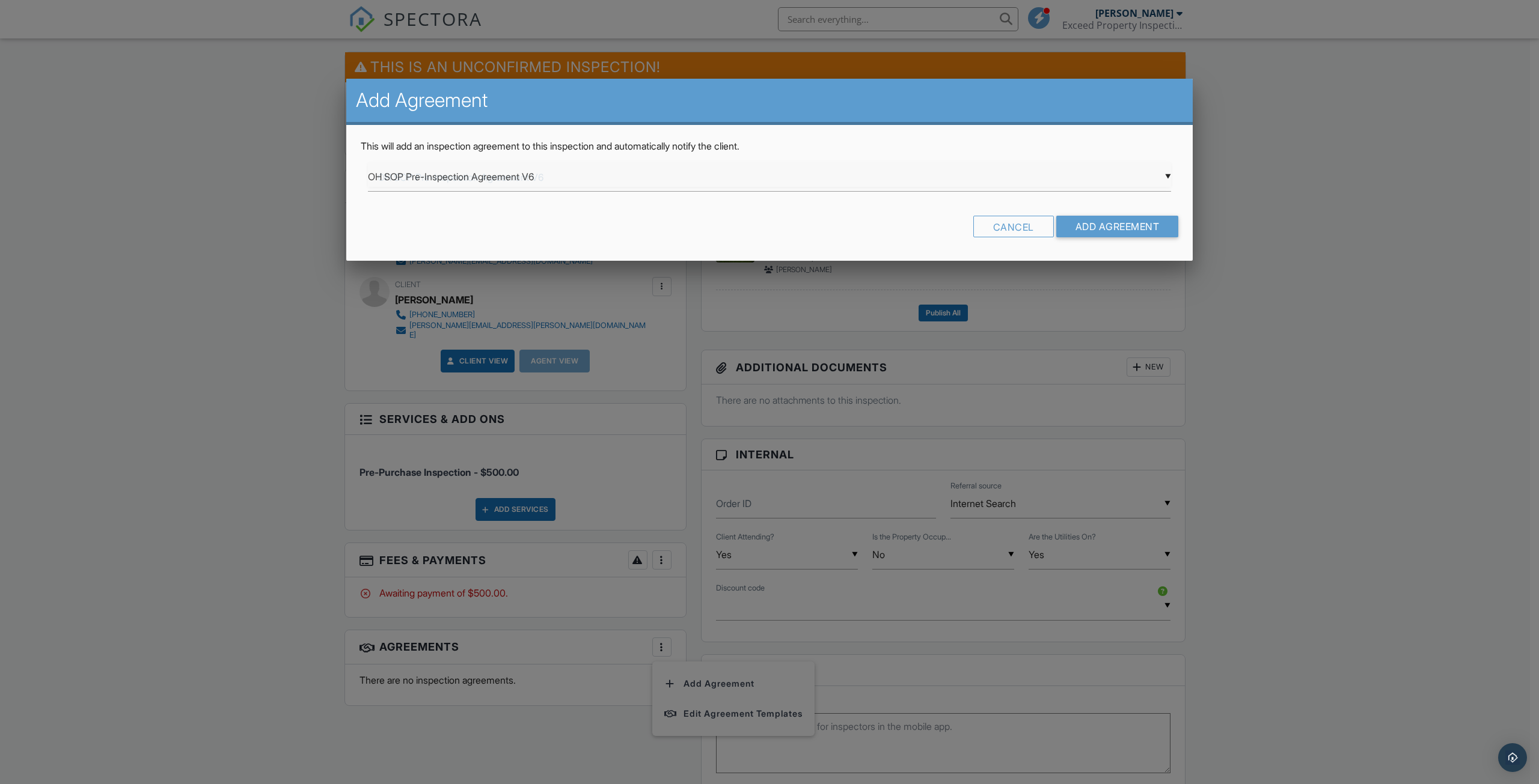
click at [586, 175] on div "▼ OH SOP Pre-Inspection Agreement V6 OH SOP Pre-Inspection Agreement V6 Inspect…" at bounding box center [769, 176] width 803 height 29
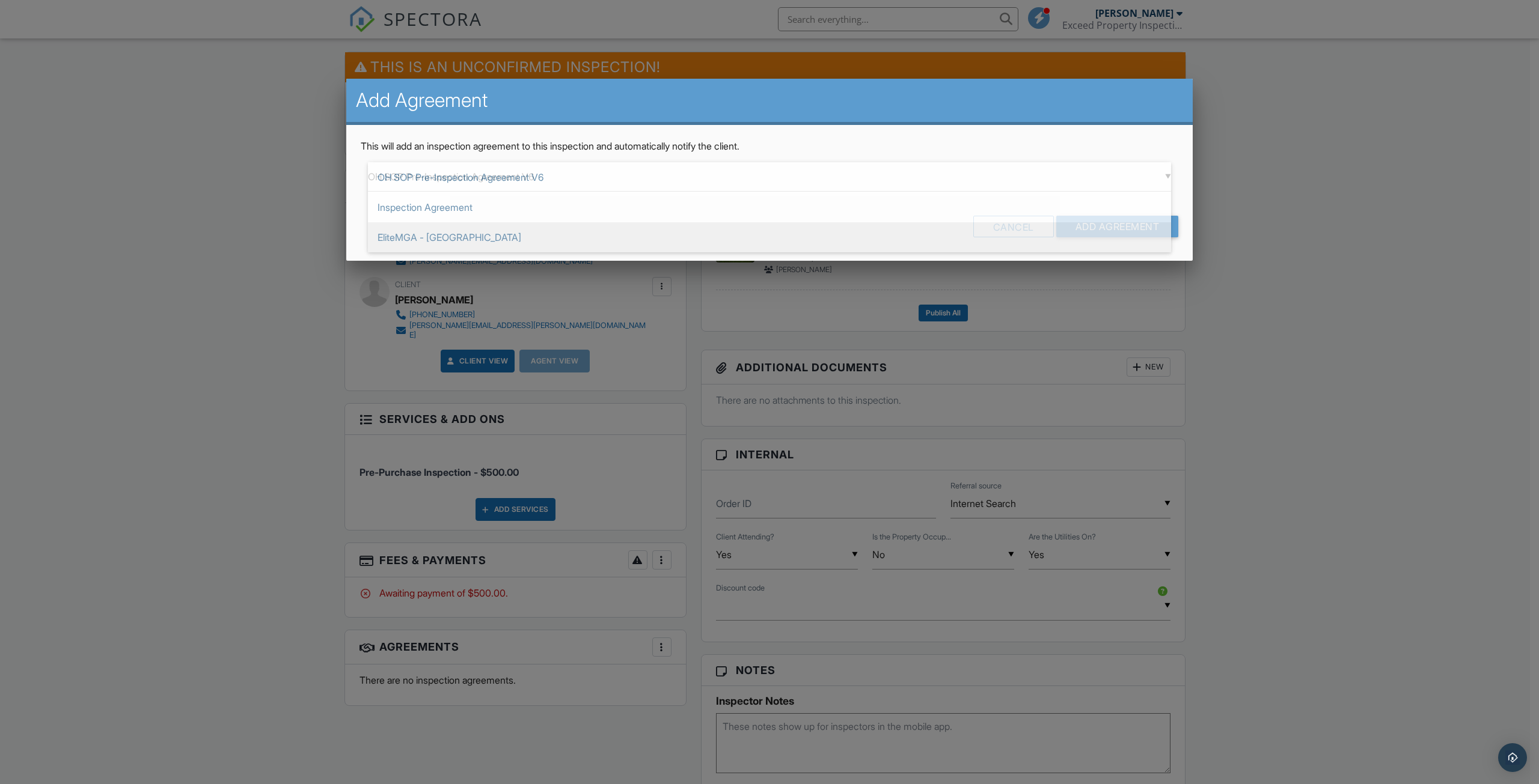
click at [413, 237] on span "EliteMGA - [GEOGRAPHIC_DATA]" at bounding box center [769, 237] width 803 height 30
type input "EliteMGA - [GEOGRAPHIC_DATA]"
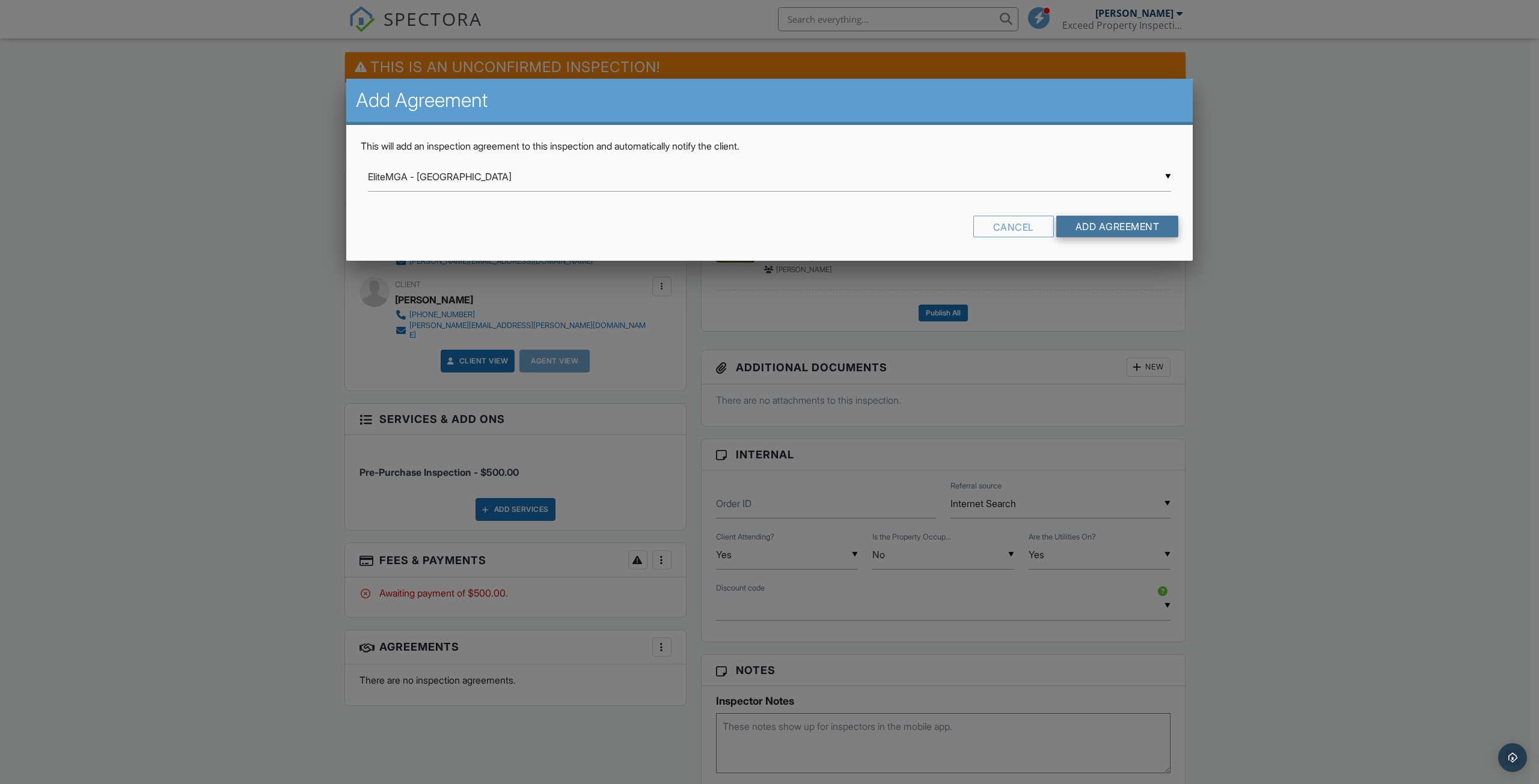
click at [1115, 229] on input "Add Agreement" at bounding box center [1117, 226] width 122 height 22
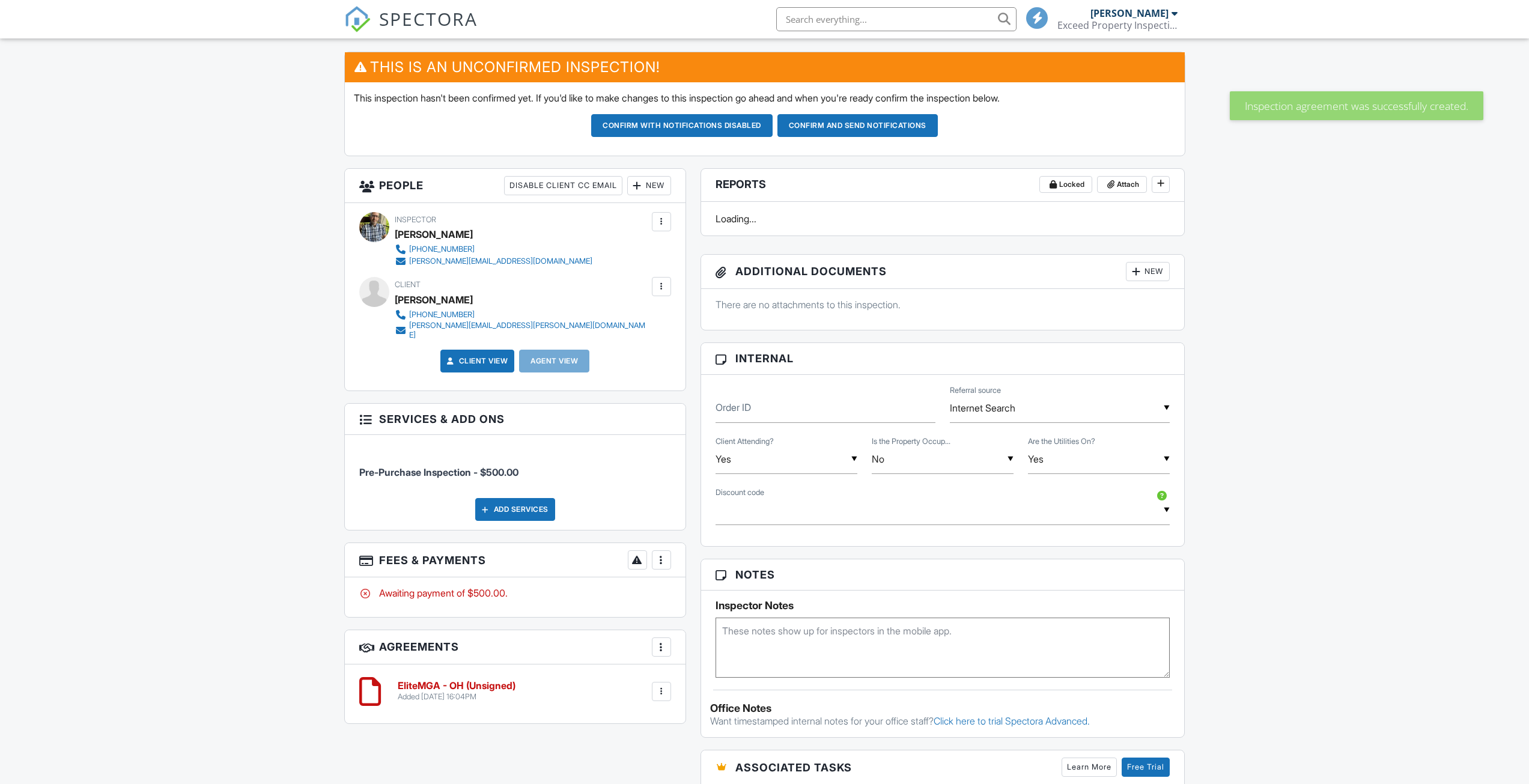
scroll to position [300, 0]
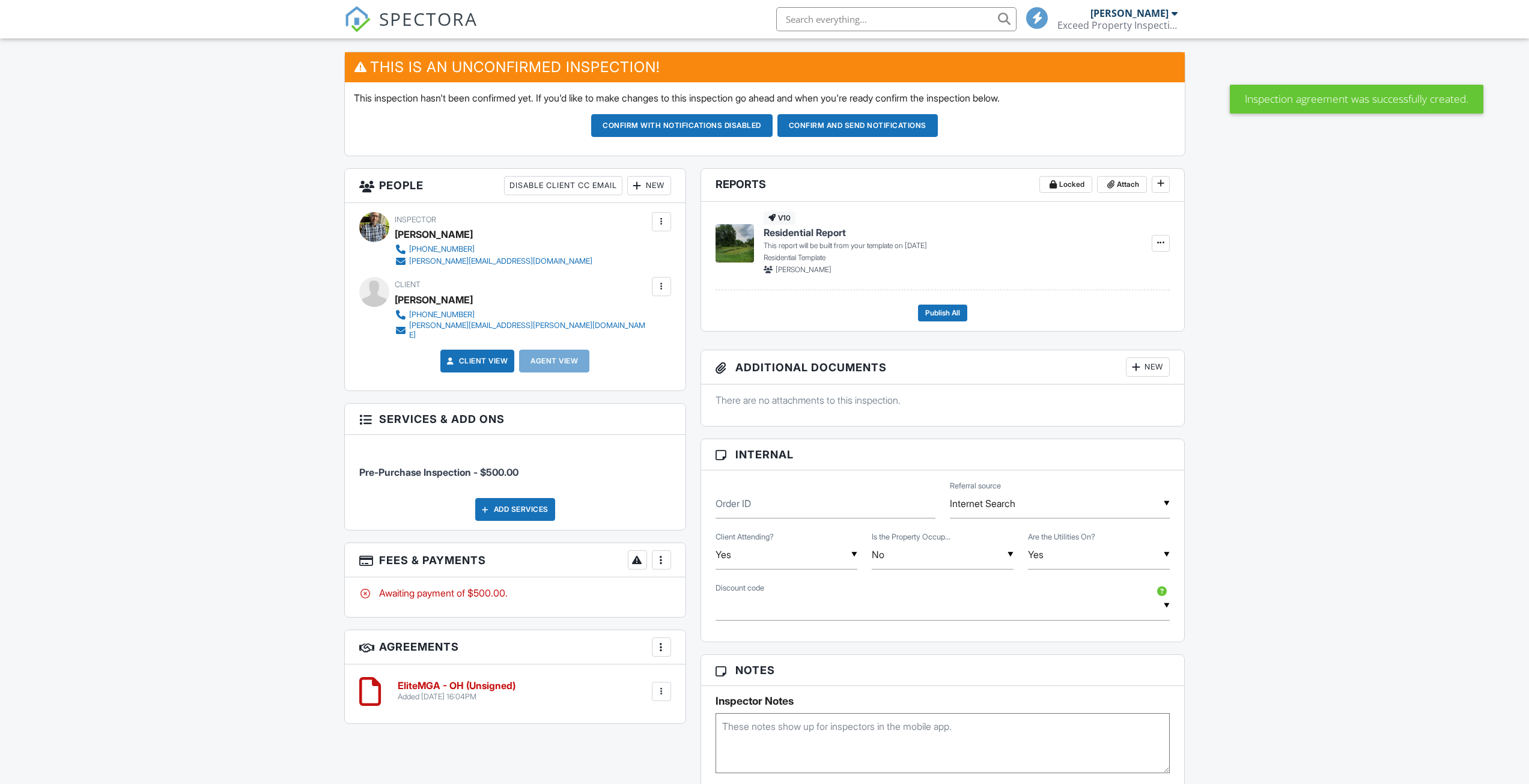
click at [499, 357] on link "Client View" at bounding box center [476, 361] width 64 height 12
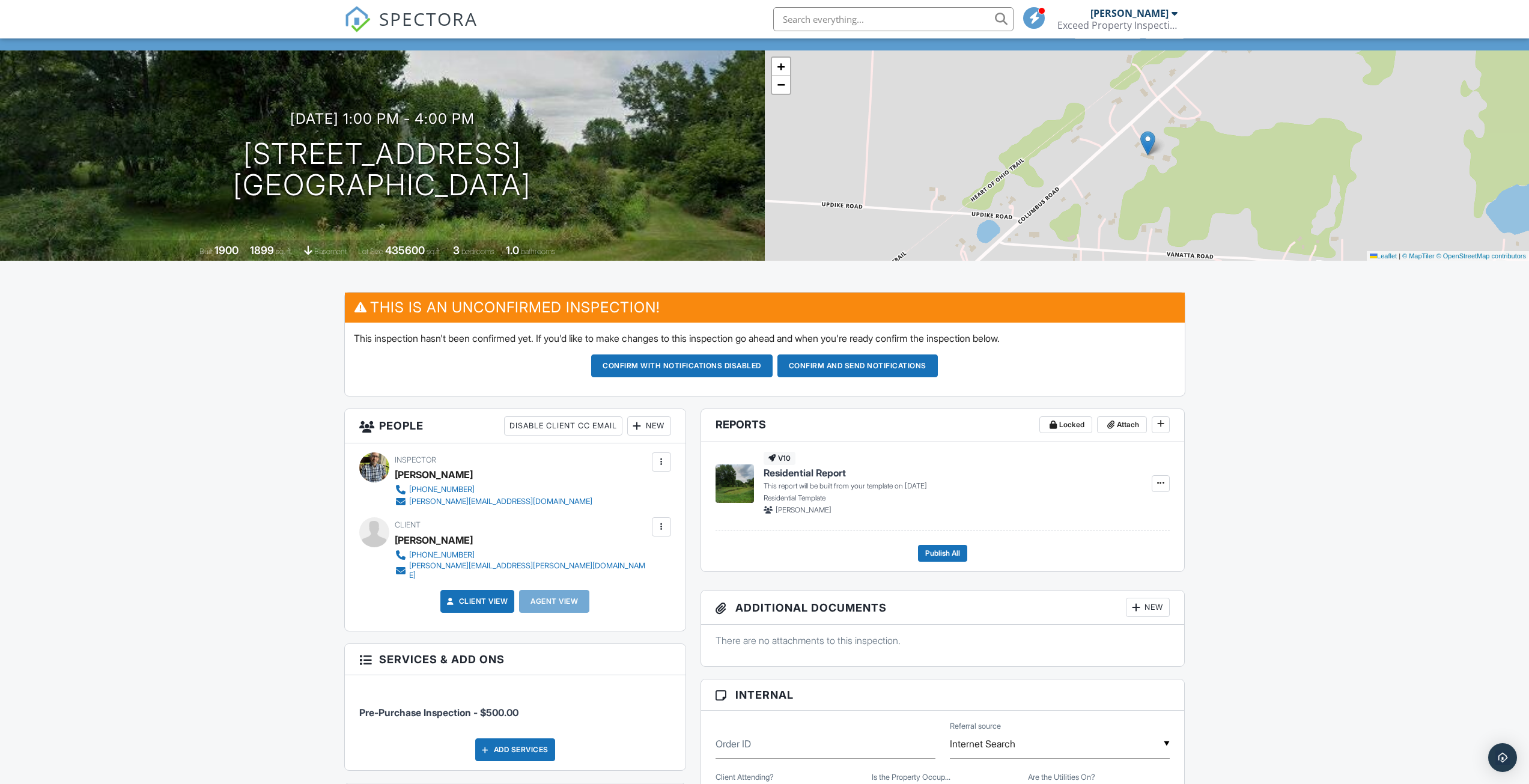
scroll to position [0, 0]
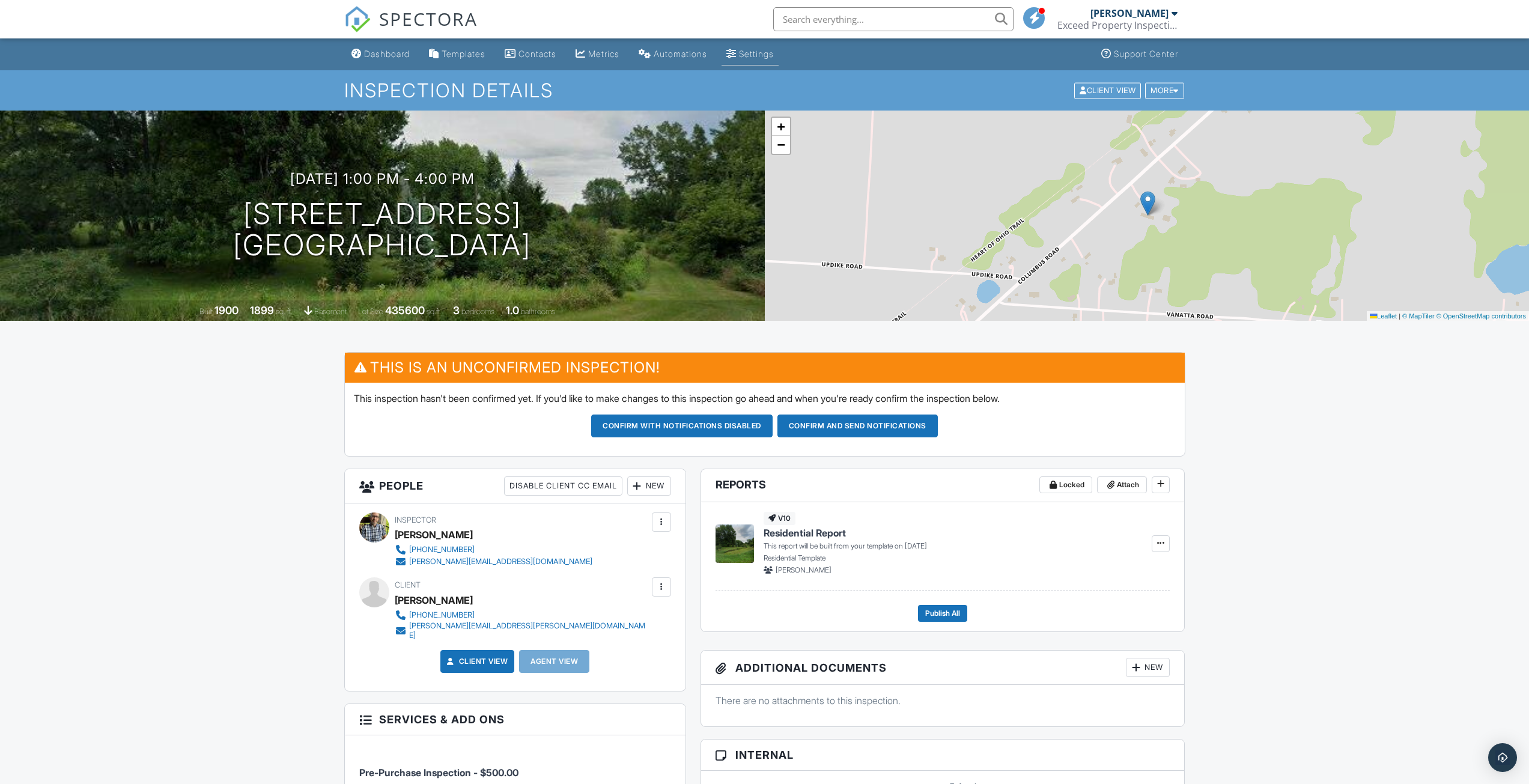
click at [754, 53] on div "Settings" at bounding box center [757, 54] width 35 height 10
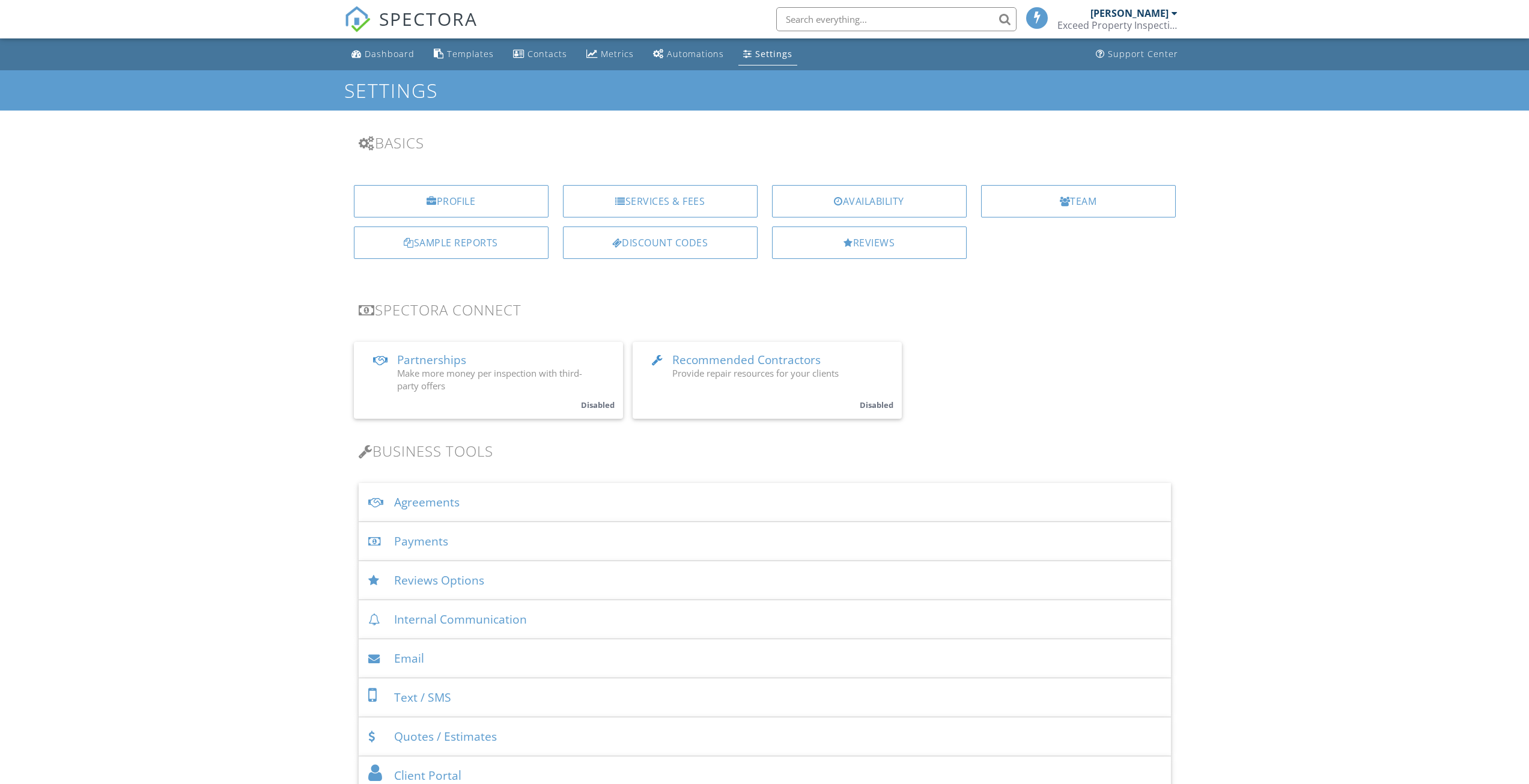
click at [423, 505] on div "Agreements" at bounding box center [764, 502] width 812 height 39
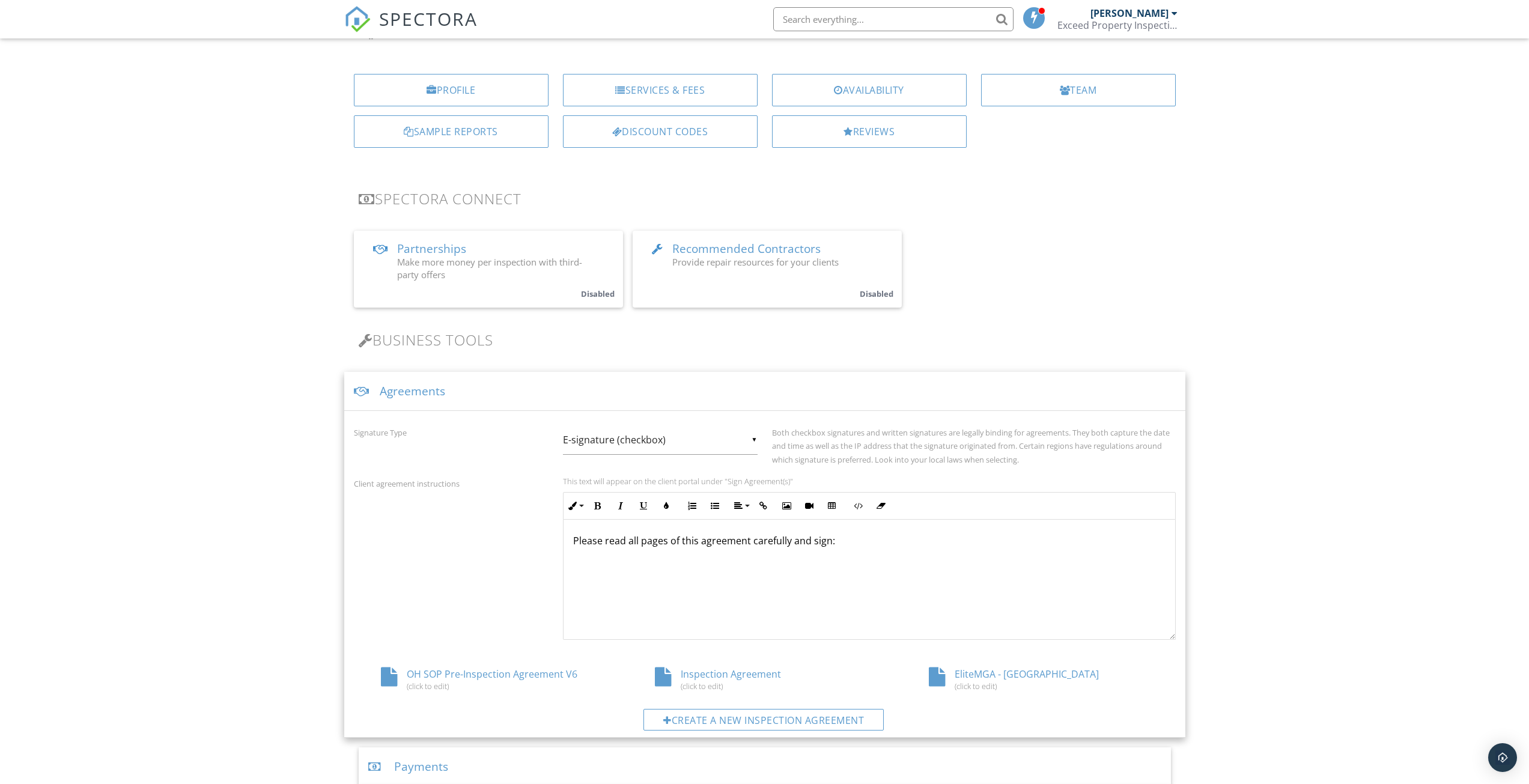
scroll to position [180, 0]
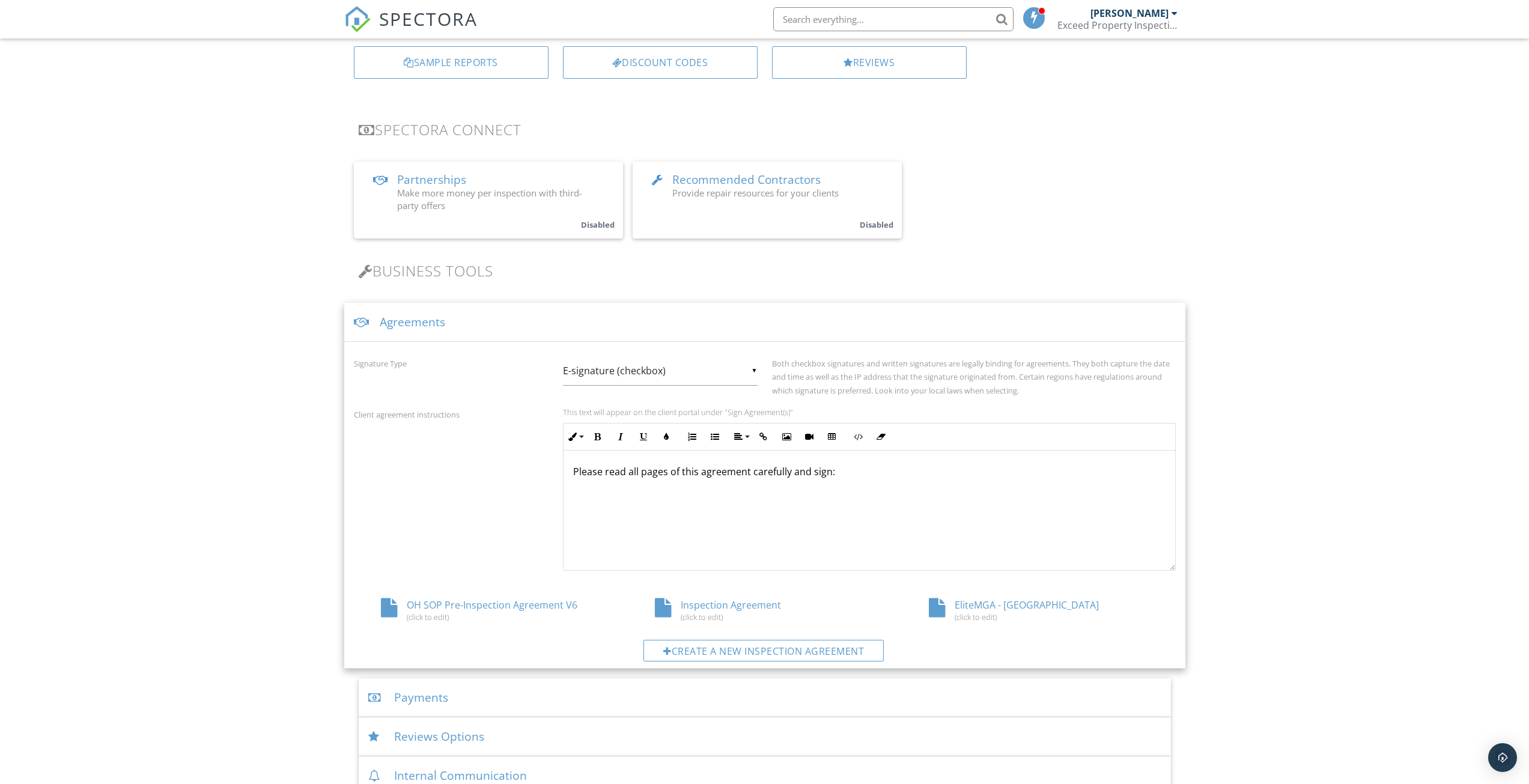
click at [966, 604] on div "EliteMGA - OH (click to edit)" at bounding box center [1038, 609] width 274 height 22
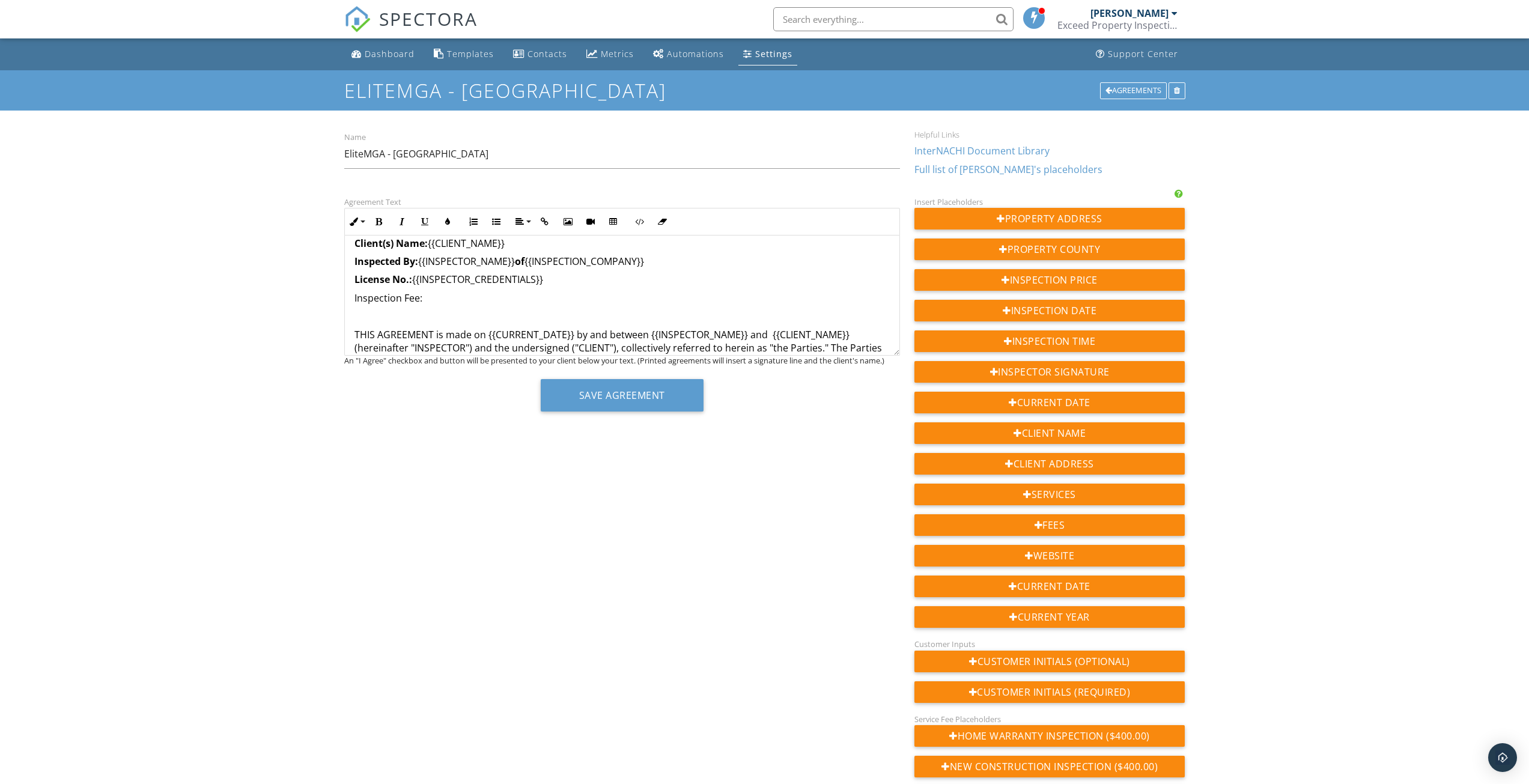
scroll to position [60, 0]
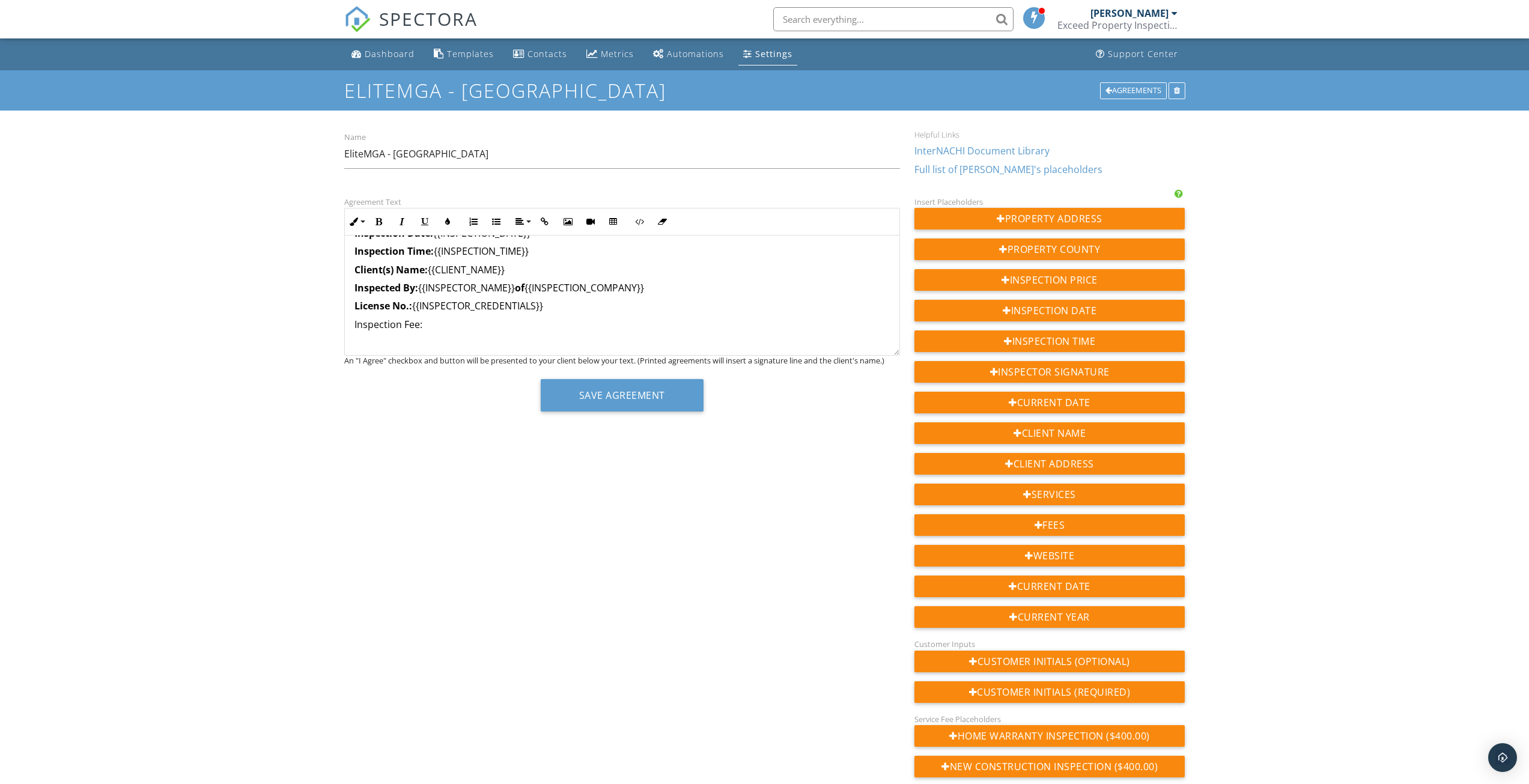
click at [429, 323] on p "Inspection Fee:" at bounding box center [622, 324] width 535 height 13
click at [1045, 525] on div "Fees" at bounding box center [1050, 525] width 271 height 22
drag, startPoint x: 353, startPoint y: 325, endPoint x: 421, endPoint y: 327, distance: 68.0
click at [377, 220] on icon "button" at bounding box center [379, 222] width 8 height 8
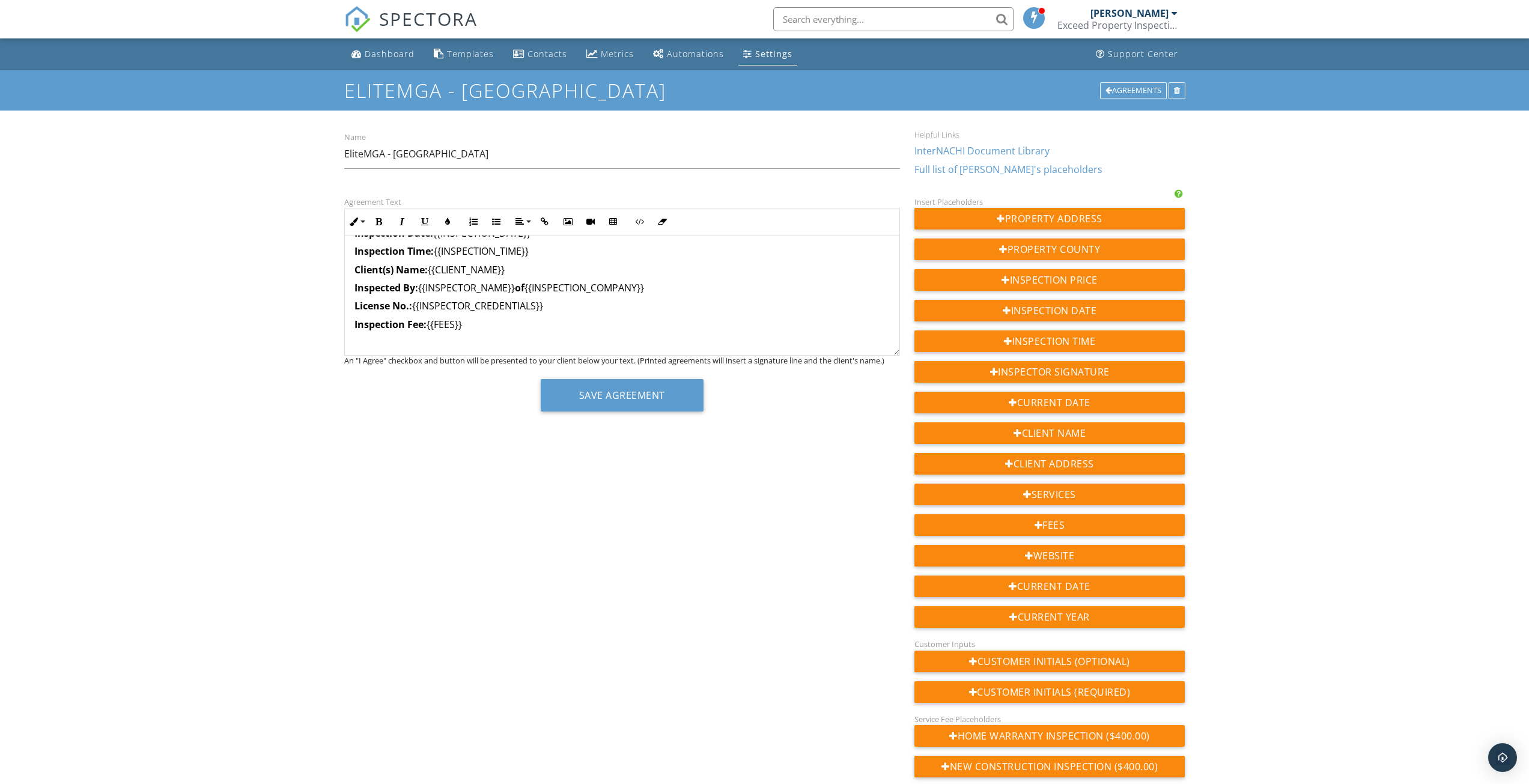
click at [452, 427] on div "Agreement Text Inline Style XLarge Large Normal Small Light Small/Light Bold It…" at bounding box center [764, 528] width 856 height 667
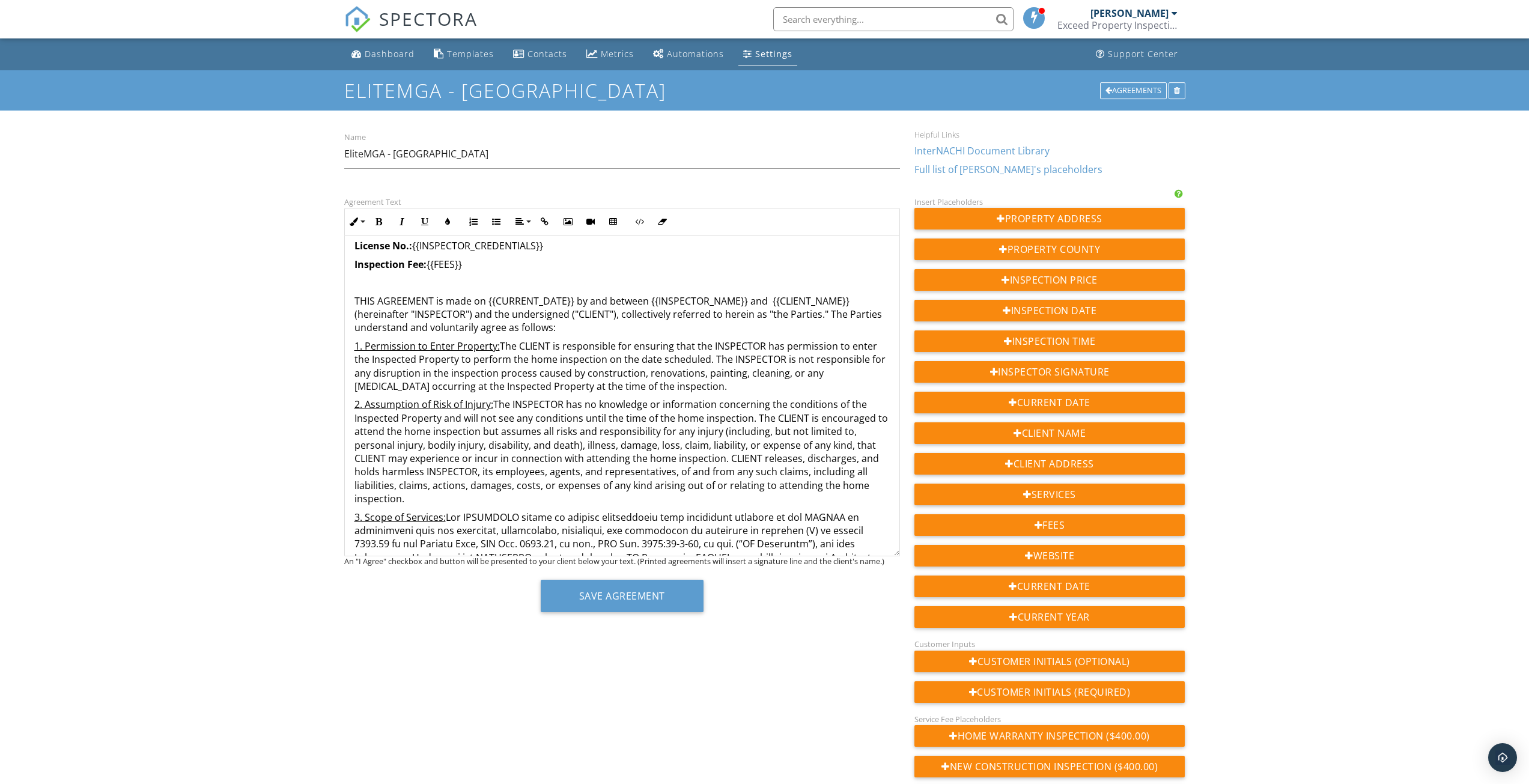
drag, startPoint x: 895, startPoint y: 354, endPoint x: 897, endPoint y: 570, distance: 216.0
click at [899, 556] on div "InterNACHI Home Inspection Agreement - [GEOGRAPHIC_DATA] (Rev [DATE]) Inspected…" at bounding box center [622, 396] width 555 height 321
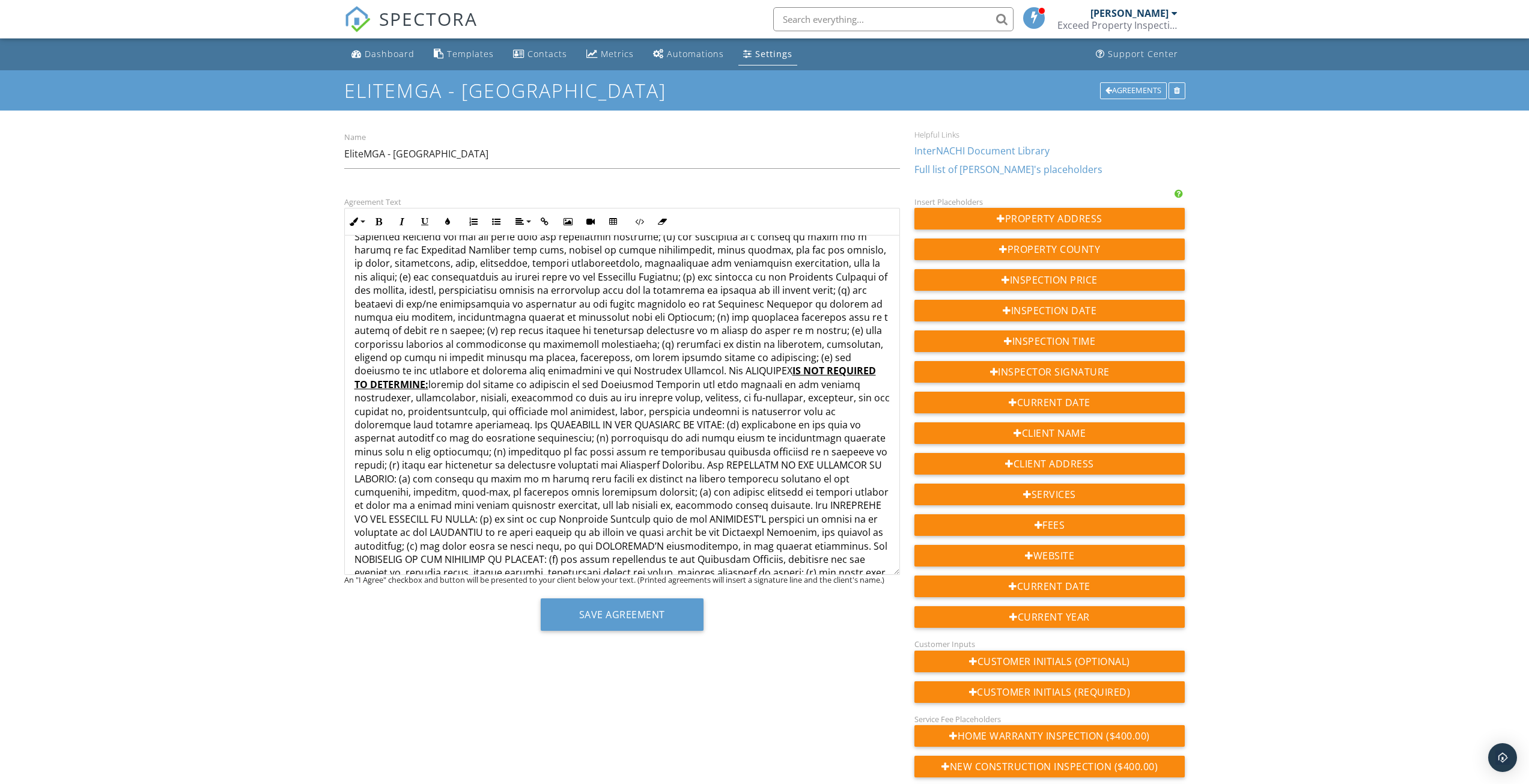
scroll to position [901, 0]
drag, startPoint x: 748, startPoint y: 406, endPoint x: 879, endPoint y: 404, distance: 131.0
click at [879, 404] on p "5. General Exclusions: The limitations and exclusions identified in this paragr…" at bounding box center [622, 397] width 535 height 781
click at [379, 226] on button "Bold" at bounding box center [378, 221] width 22 height 22
click at [423, 224] on icon "button" at bounding box center [425, 222] width 8 height 8
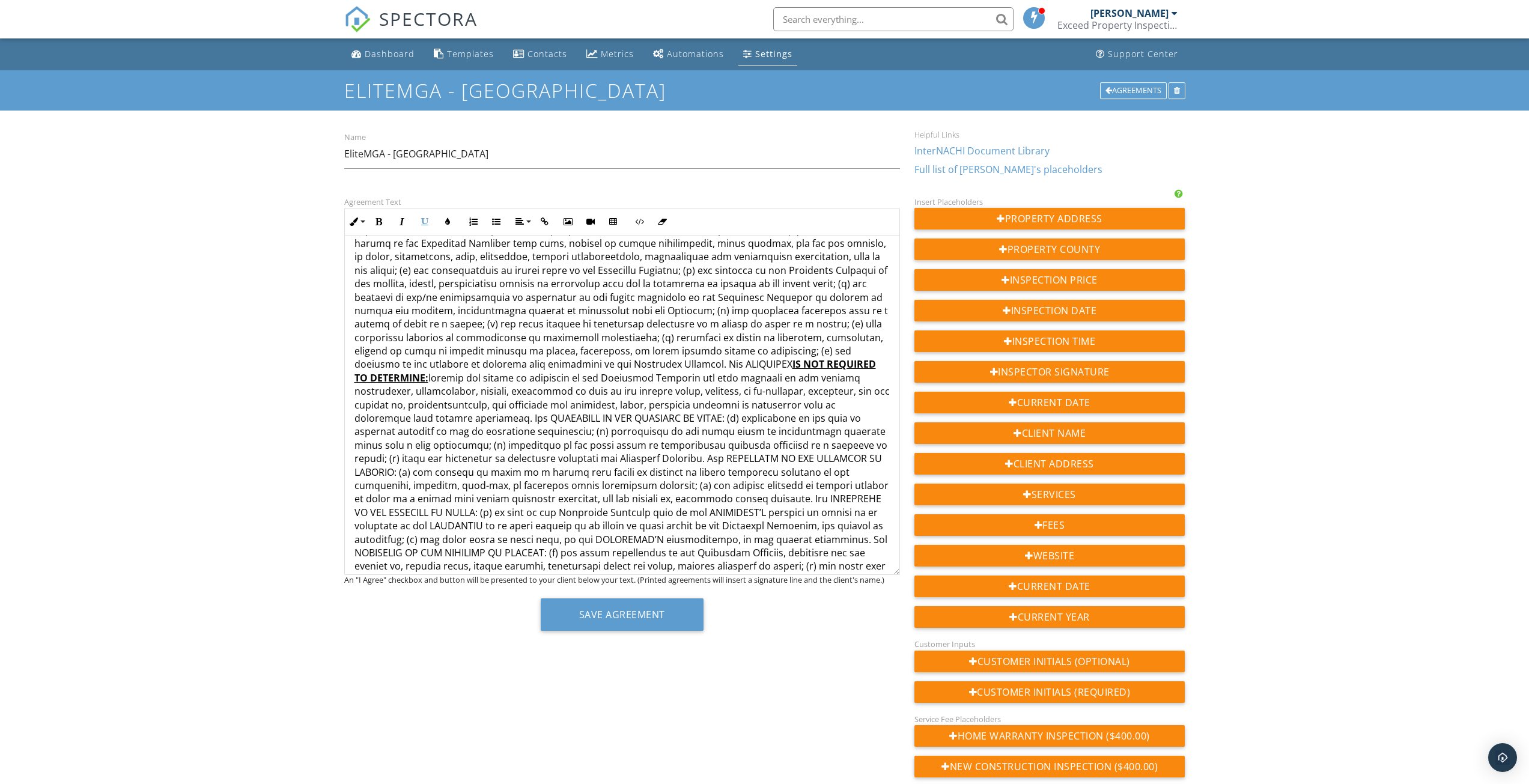
drag, startPoint x: 710, startPoint y: 407, endPoint x: 785, endPoint y: 406, distance: 75.0
click at [711, 407] on p "5. General Exclusions: The limitations and exclusions identified in this paragr…" at bounding box center [622, 397] width 535 height 781
drag, startPoint x: 748, startPoint y: 404, endPoint x: 877, endPoint y: 407, distance: 129.0
click at [877, 407] on p "5. General Exclusions: The limitations and exclusions identified in this paragr…" at bounding box center [622, 397] width 535 height 781
click at [383, 224] on button "Bold" at bounding box center [378, 221] width 22 height 22
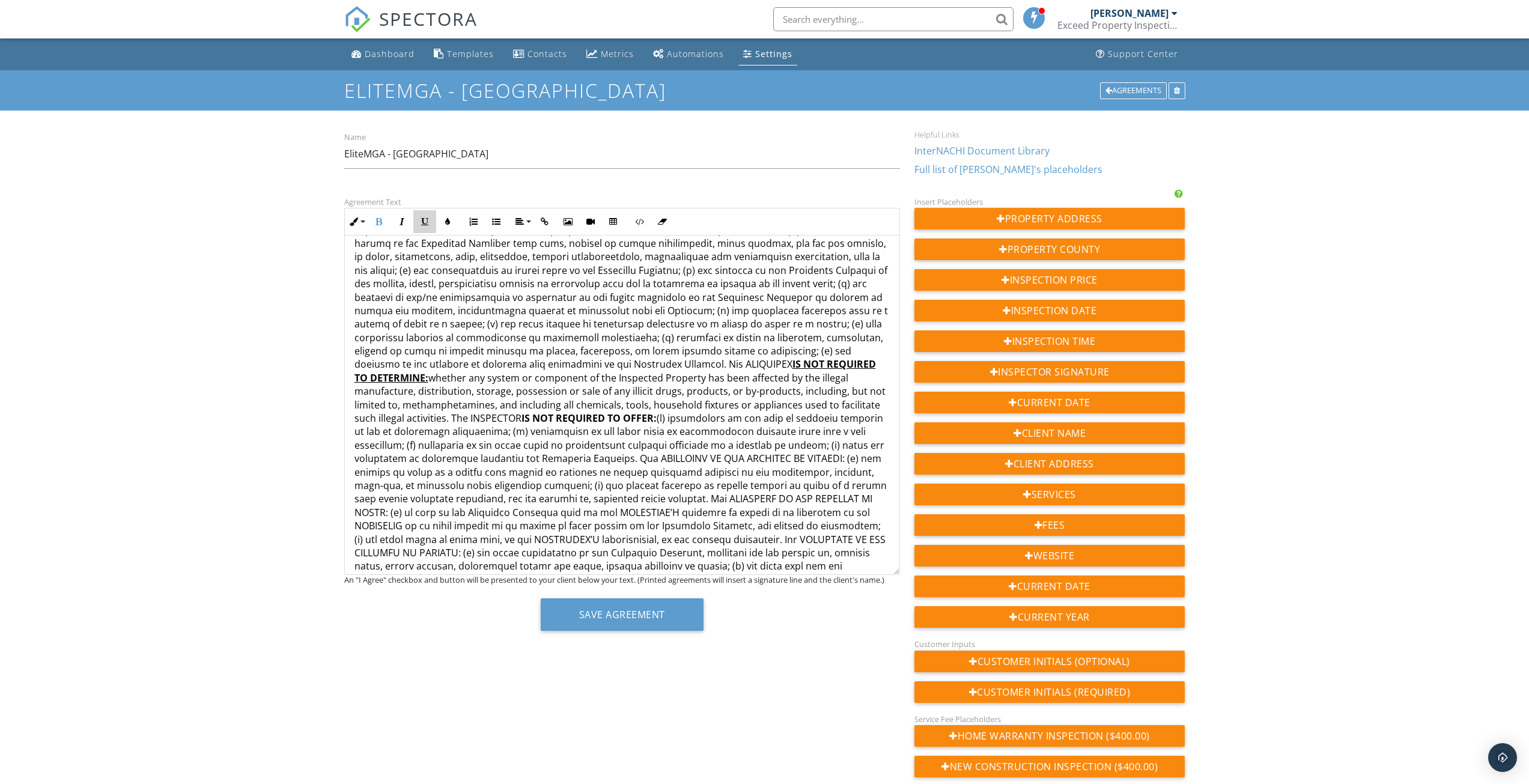
click at [432, 224] on button "Underline" at bounding box center [424, 221] width 22 height 22
drag, startPoint x: 427, startPoint y: 461, endPoint x: 569, endPoint y: 460, distance: 142.0
click at [569, 460] on p "5. General Exclusions: The limitations and exclusions identified in this paragr…" at bounding box center [622, 397] width 535 height 781
click at [377, 224] on icon "button" at bounding box center [379, 222] width 8 height 8
click at [427, 224] on icon "button" at bounding box center [425, 222] width 8 height 8
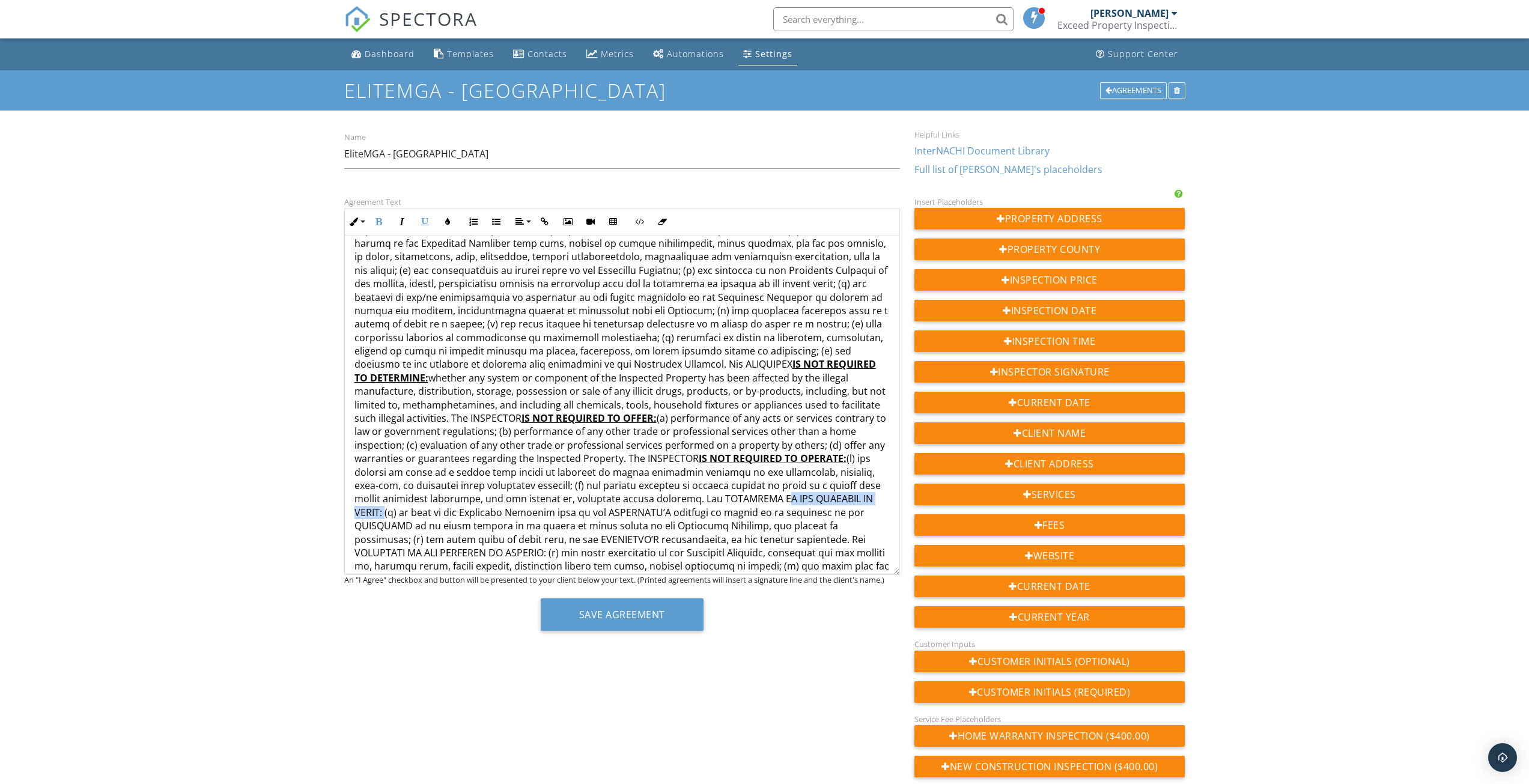
drag, startPoint x: 545, startPoint y: 499, endPoint x: 675, endPoint y: 501, distance: 130.0
click at [675, 501] on p "5. General Exclusions: The limitations and exclusions identified in this paragr…" at bounding box center [622, 397] width 535 height 781
click at [377, 219] on icon "button" at bounding box center [379, 222] width 8 height 8
click at [426, 221] on icon "button" at bounding box center [425, 222] width 8 height 8
drag, startPoint x: 606, startPoint y: 540, endPoint x: 743, endPoint y: 543, distance: 137.0
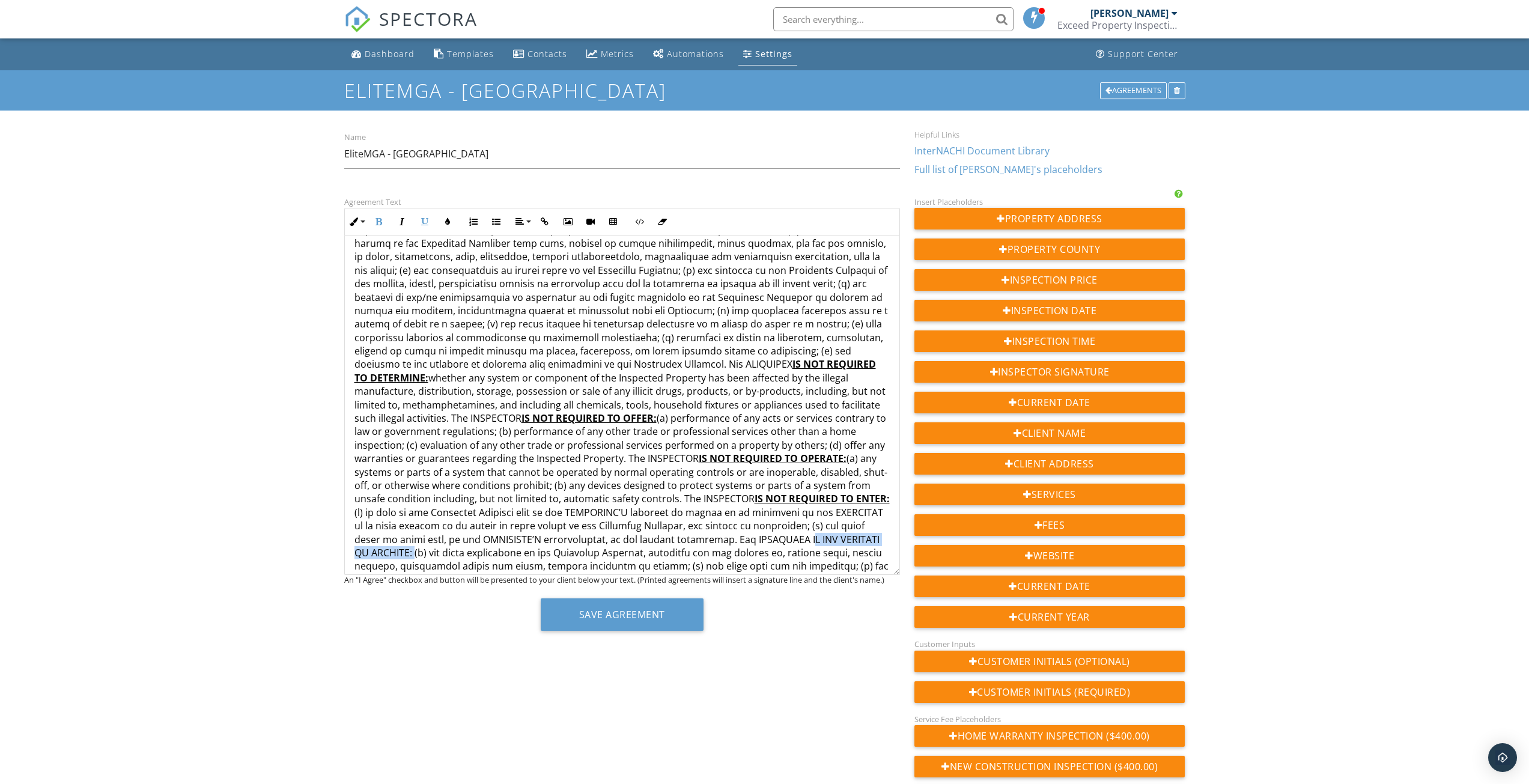
click at [743, 543] on p "5. General Exclusions: The limitations and exclusions identified in this paragr…" at bounding box center [622, 397] width 535 height 781
drag, startPoint x: 379, startPoint y: 220, endPoint x: 422, endPoint y: 222, distance: 43.0
click at [379, 221] on icon "button" at bounding box center [379, 222] width 8 height 8
click at [430, 222] on button "Underline" at bounding box center [424, 221] width 22 height 22
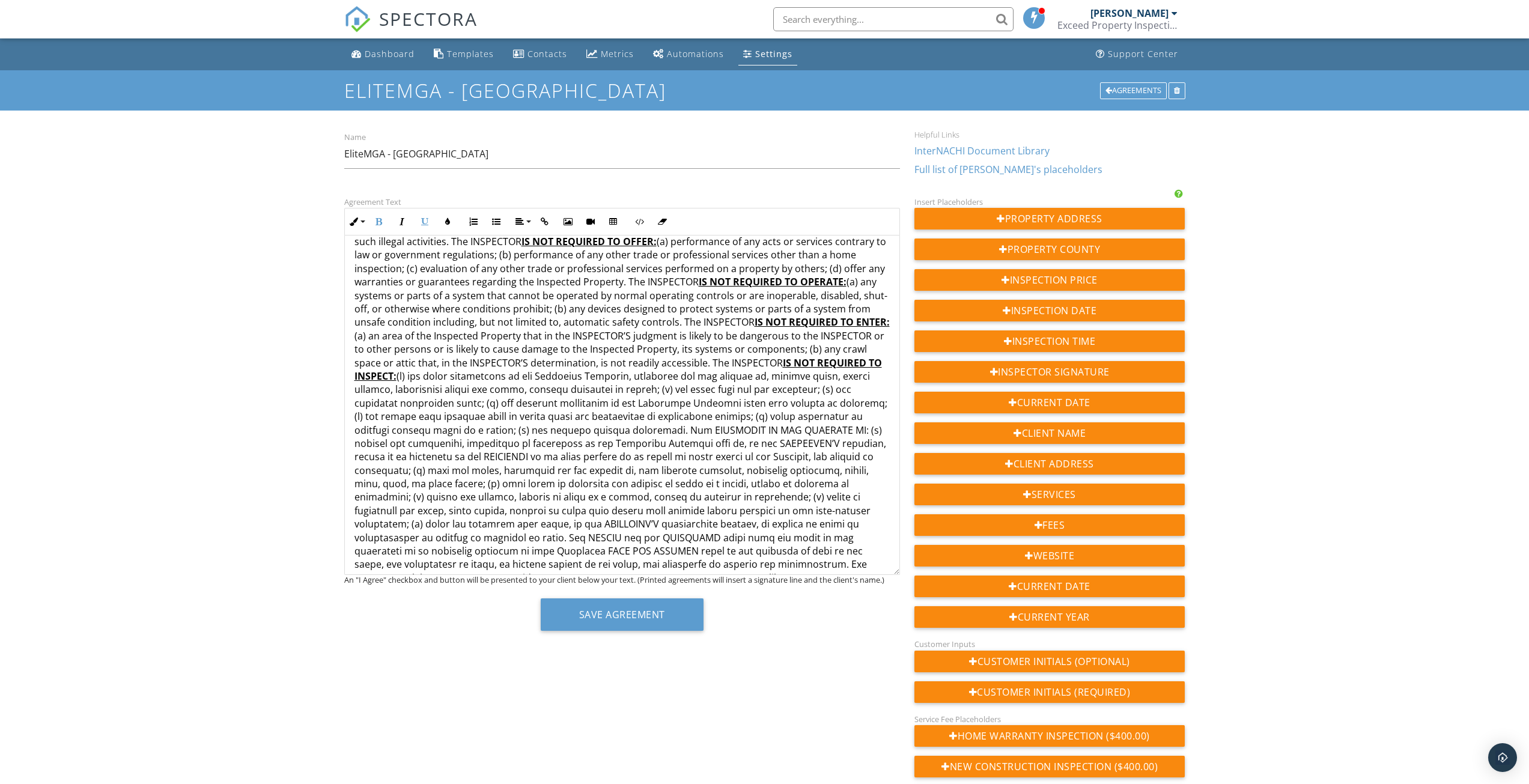
scroll to position [1082, 0]
drag, startPoint x: 575, startPoint y: 427, endPoint x: 668, endPoint y: 426, distance: 93.0
click at [672, 426] on p "5. General Exclusions: The limitations and exclusions identified in this paragr…" at bounding box center [622, 218] width 535 height 781
click at [377, 219] on icon "button" at bounding box center [379, 222] width 8 height 8
click at [427, 224] on icon "button" at bounding box center [425, 222] width 8 height 8
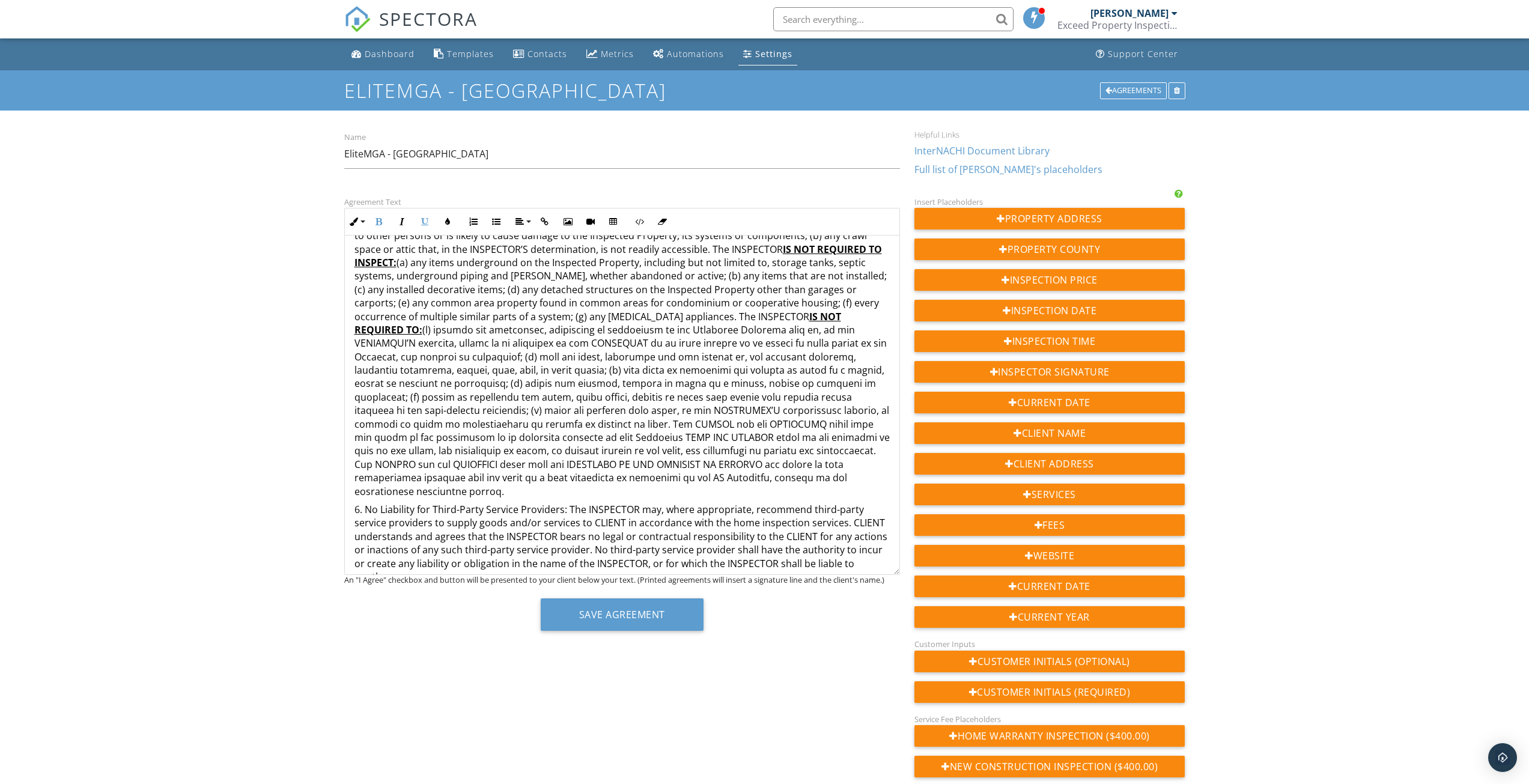
scroll to position [1201, 0]
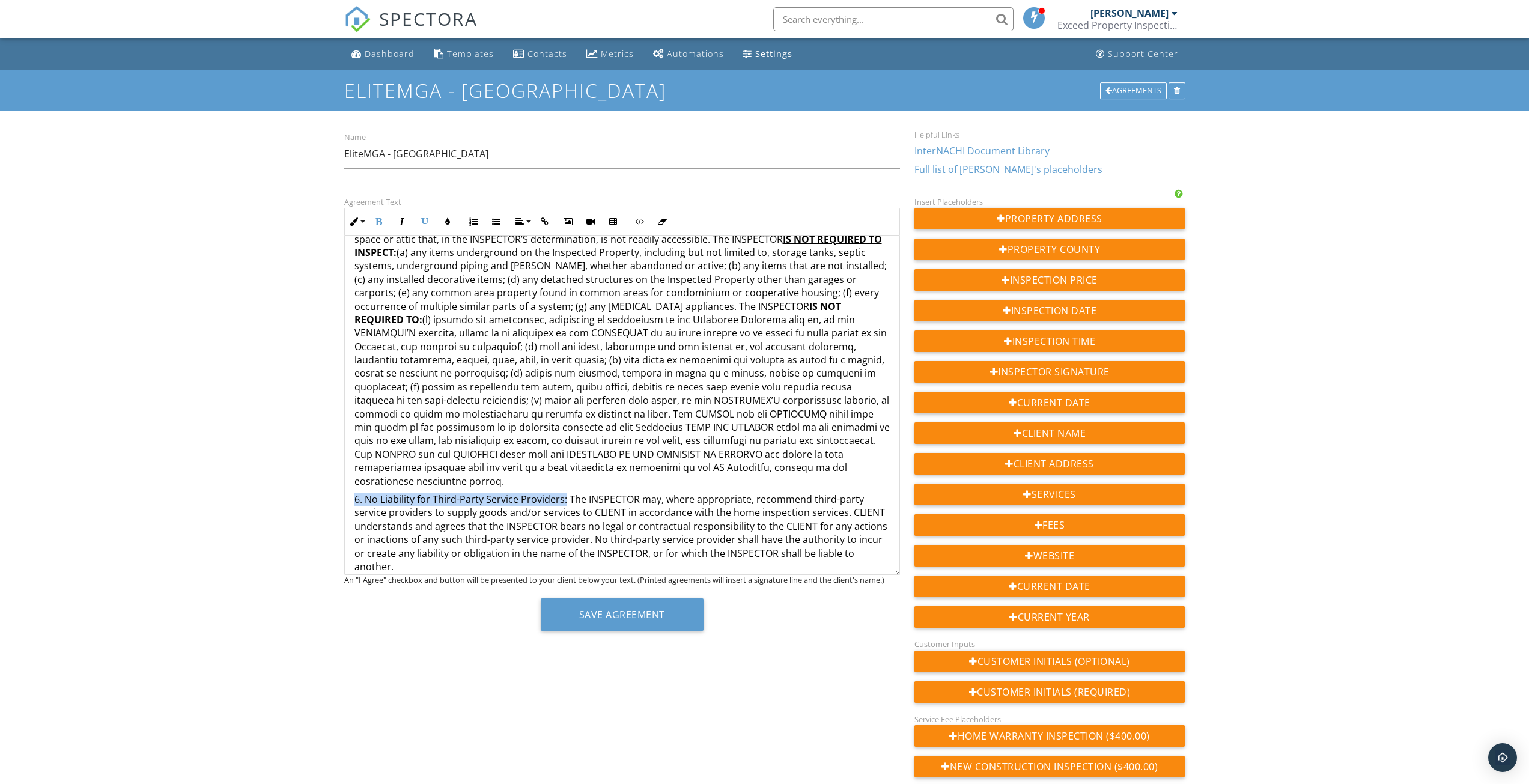
drag, startPoint x: 354, startPoint y: 485, endPoint x: 564, endPoint y: 489, distance: 210.0
click at [564, 493] on p "6. No Liability for Third-Party Service Providers: The INSPECTOR may, where app…" at bounding box center [622, 533] width 535 height 81
click at [425, 224] on icon "button" at bounding box center [425, 222] width 8 height 8
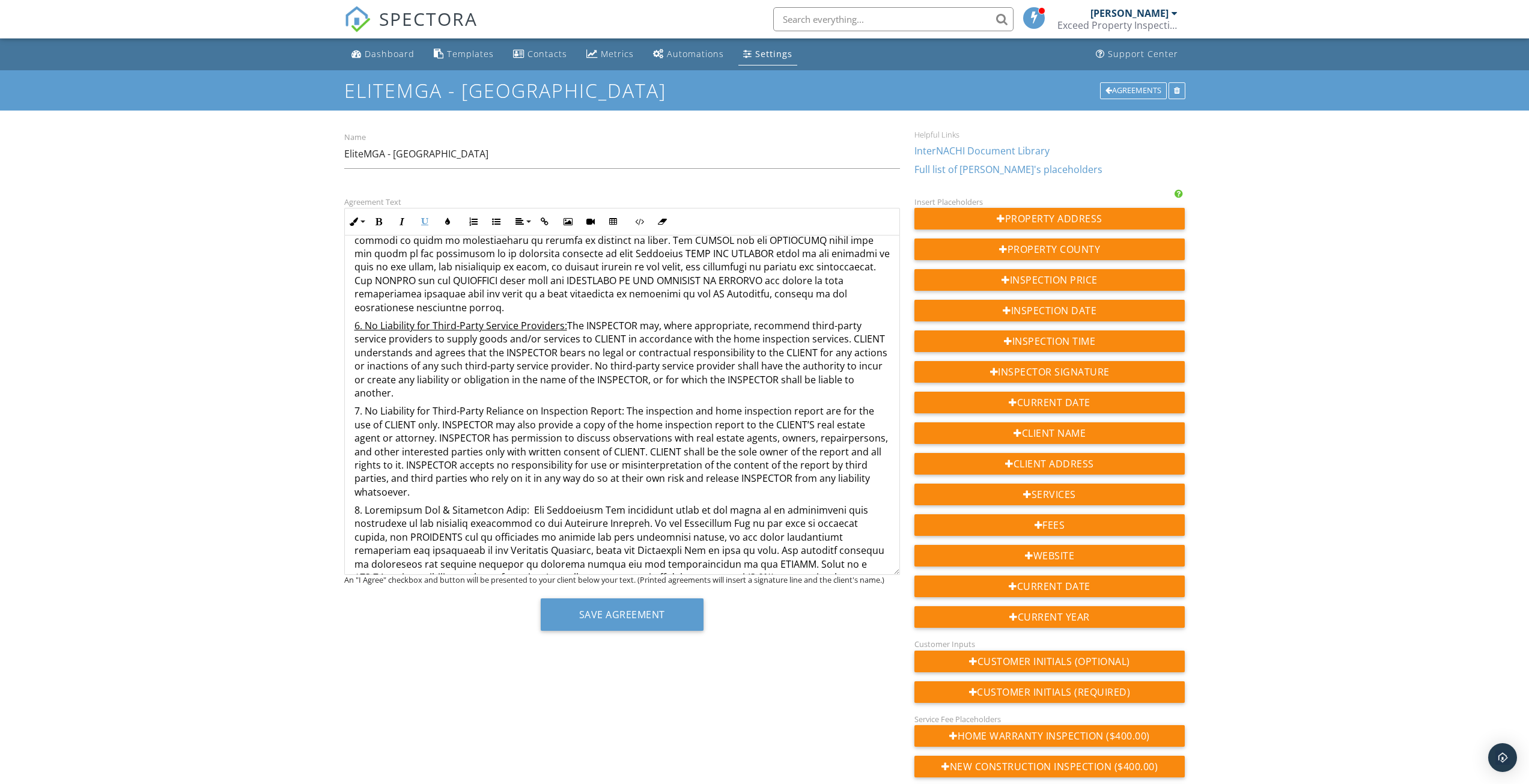
scroll to position [1382, 0]
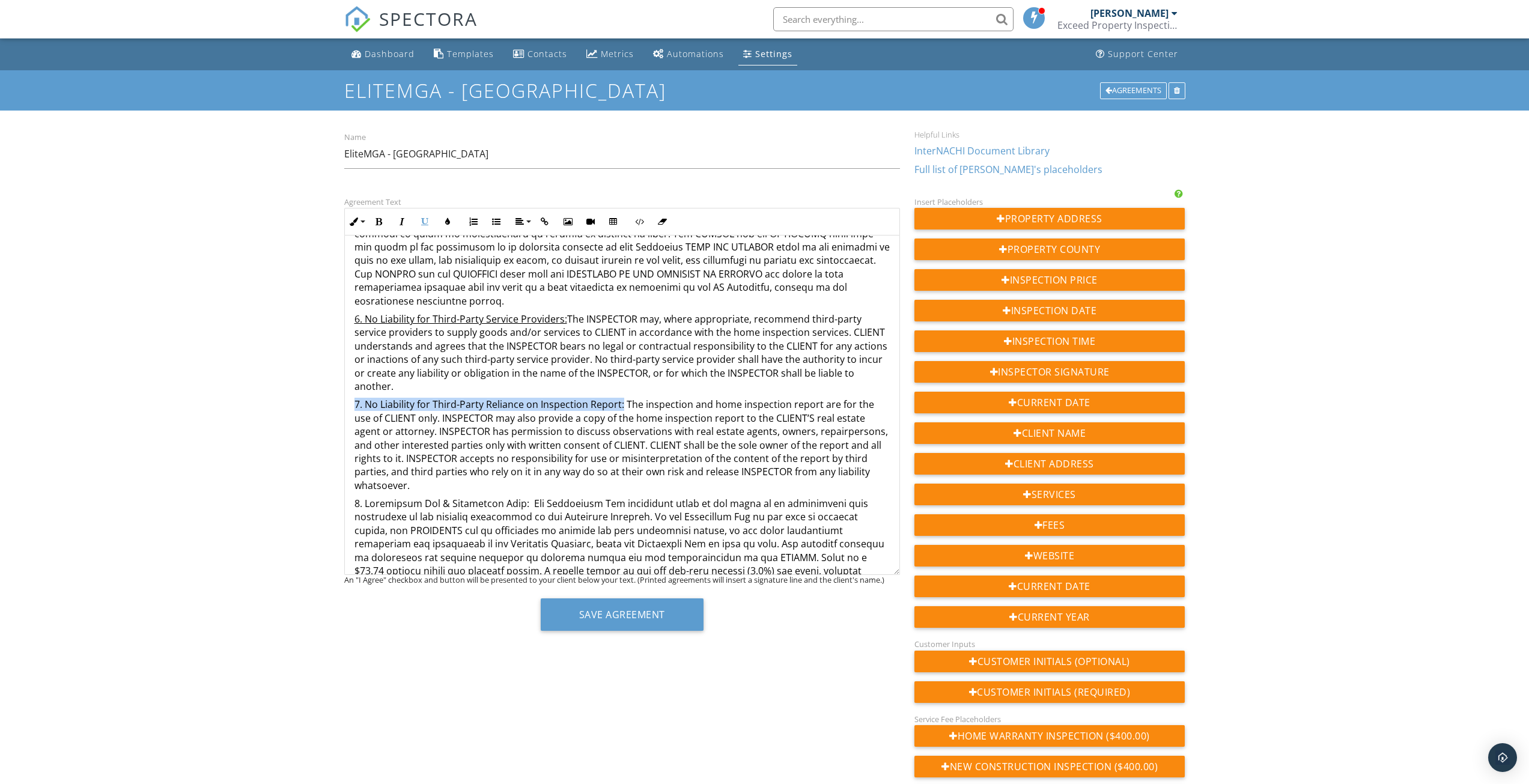
drag, startPoint x: 349, startPoint y: 389, endPoint x: 621, endPoint y: 395, distance: 272.1
click at [621, 395] on div "InterNACHI Home Inspection Agreement - [GEOGRAPHIC_DATA] (Rev [DATE]) Inspected…" at bounding box center [622, 190] width 555 height 2674
click at [419, 216] on button "Underline" at bounding box center [424, 221] width 22 height 22
drag, startPoint x: 354, startPoint y: 491, endPoint x: 512, endPoint y: 488, distance: 158.0
click at [512, 497] on p at bounding box center [622, 571] width 535 height 148
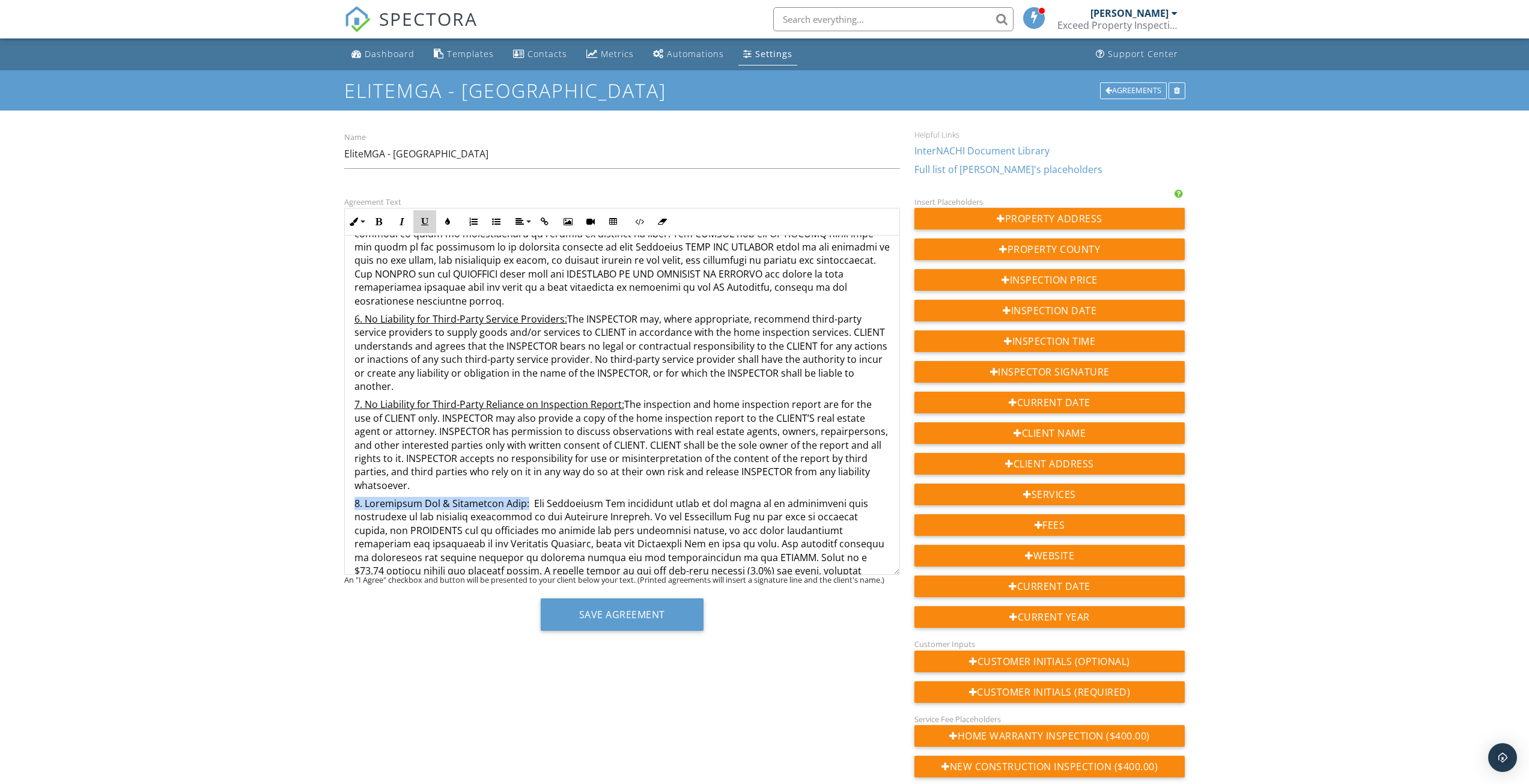
click at [426, 219] on icon "button" at bounding box center [425, 222] width 8 height 8
click at [516, 497] on p "8. Inspection Fee & Additional Fees:" at bounding box center [622, 571] width 535 height 148
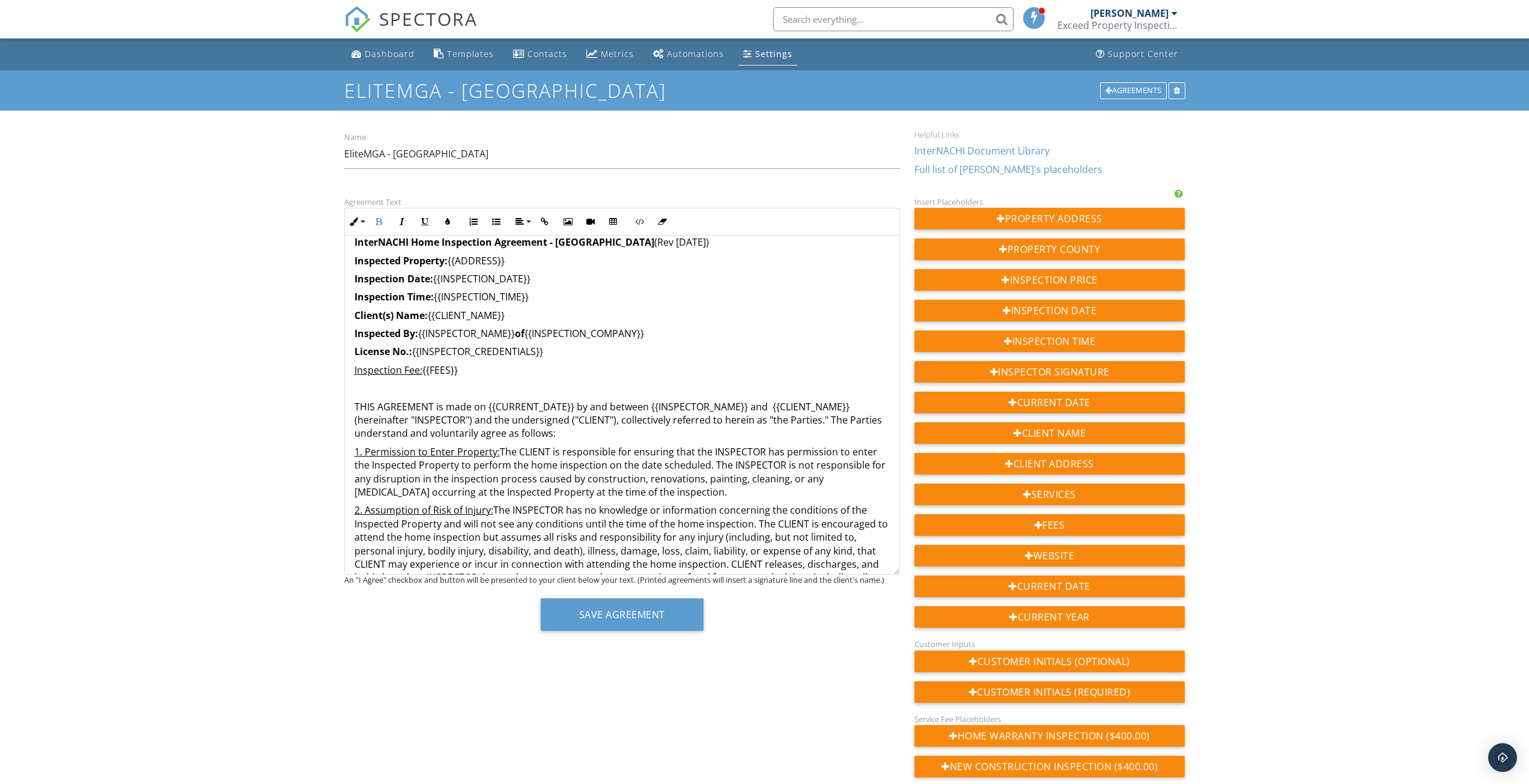
click at [770, 408] on p "THIS AGREEMENT is made on {{CURRENT_DATE}} by and between {{INSPECTOR_NAME}} an…" at bounding box center [622, 420] width 535 height 40
click at [654, 616] on button "Save Agreement" at bounding box center [622, 614] width 163 height 32
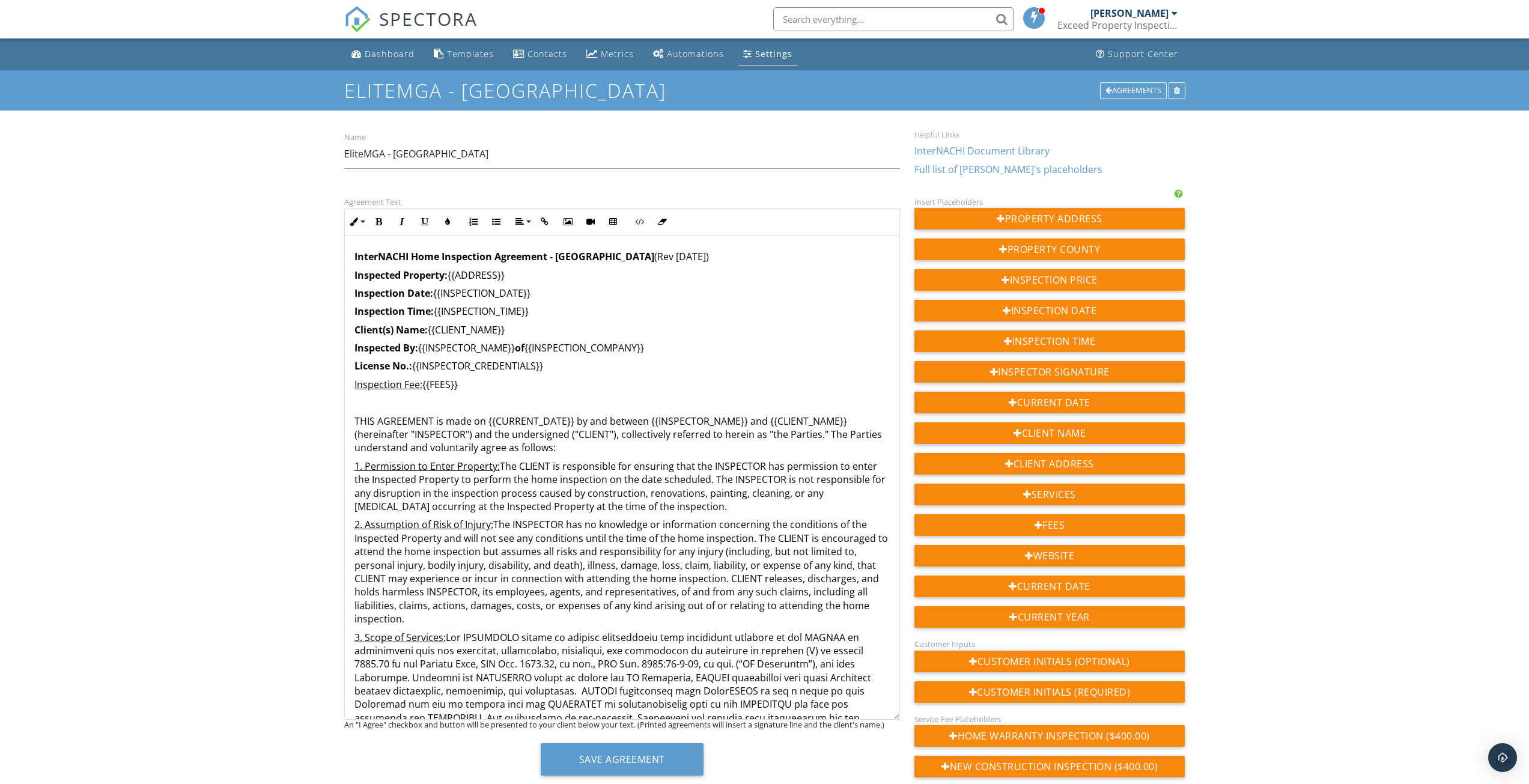
drag, startPoint x: 898, startPoint y: 352, endPoint x: 877, endPoint y: 716, distance: 364.6
click at [877, 716] on div "InterNACHI Home Inspection Agreement - [GEOGRAPHIC_DATA] (Rev [DATE]) Inspected…" at bounding box center [622, 477] width 555 height 484
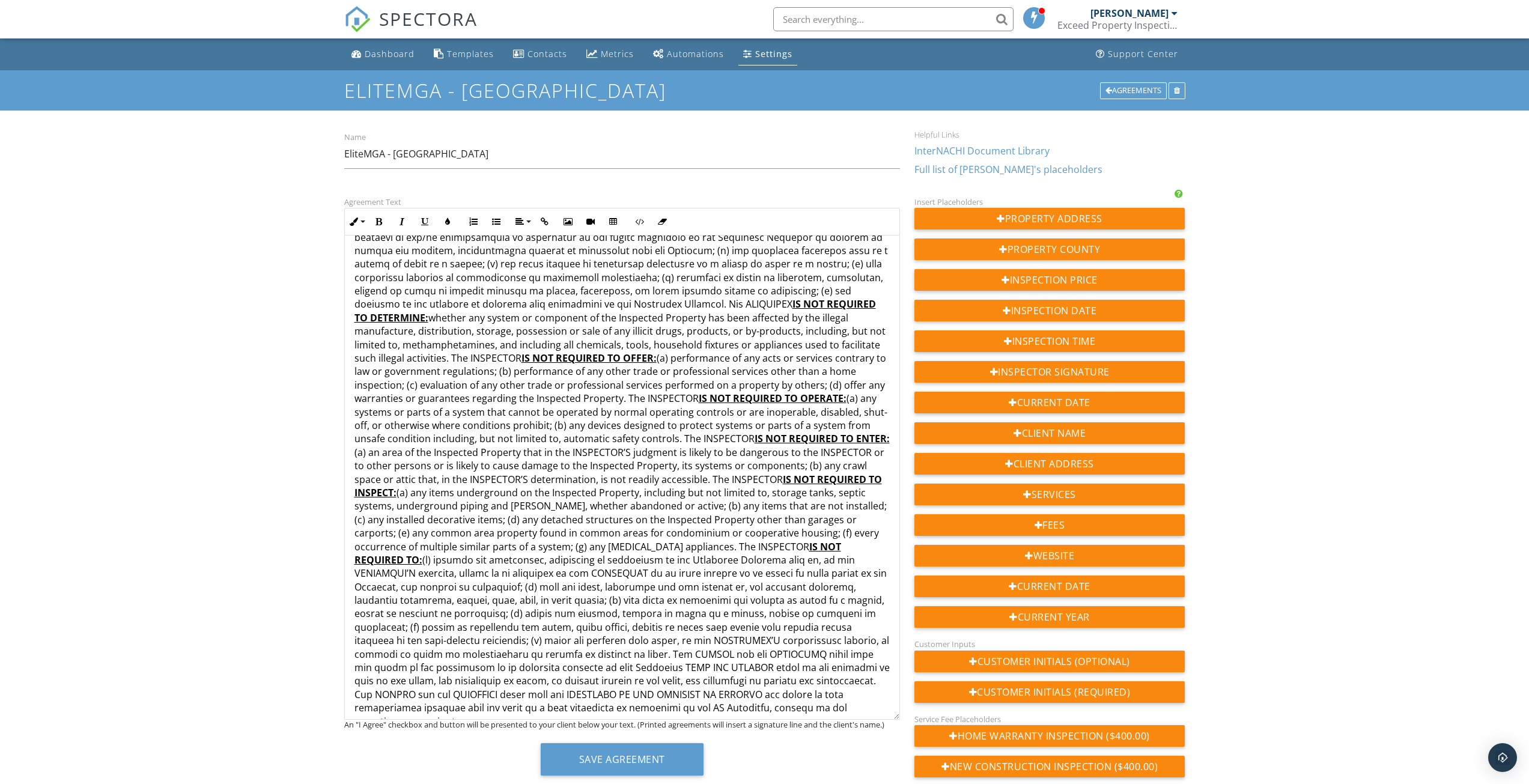
scroll to position [1021, 0]
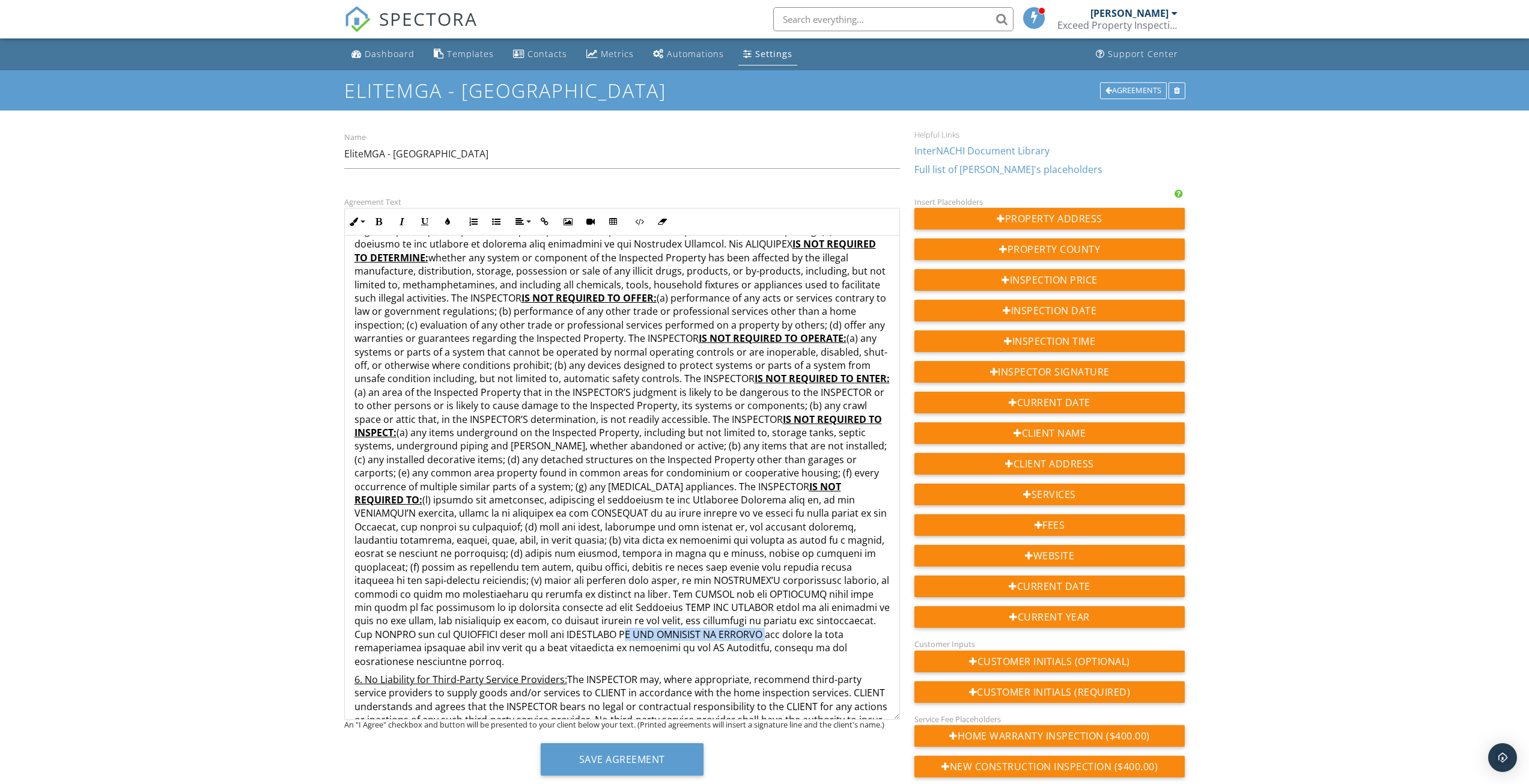
drag, startPoint x: 787, startPoint y: 623, endPoint x: 411, endPoint y: 640, distance: 376.4
click at [411, 640] on p "5. General Exclusions: The limitations and exclusions identified in this paragr…" at bounding box center [622, 278] width 535 height 781
click at [380, 225] on icon "button" at bounding box center [379, 222] width 8 height 8
click at [424, 225] on icon "button" at bounding box center [425, 222] width 8 height 8
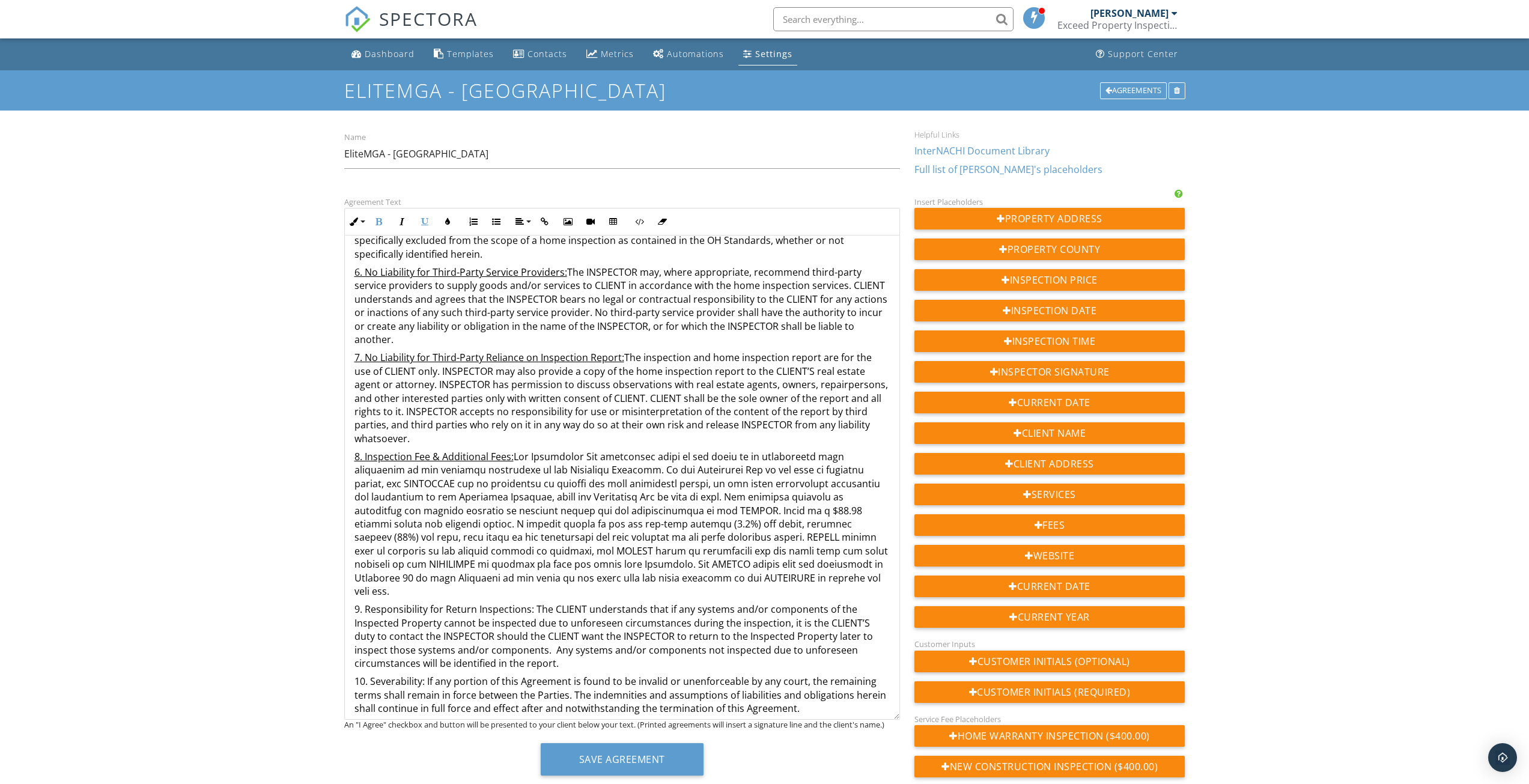
scroll to position [1622, 0]
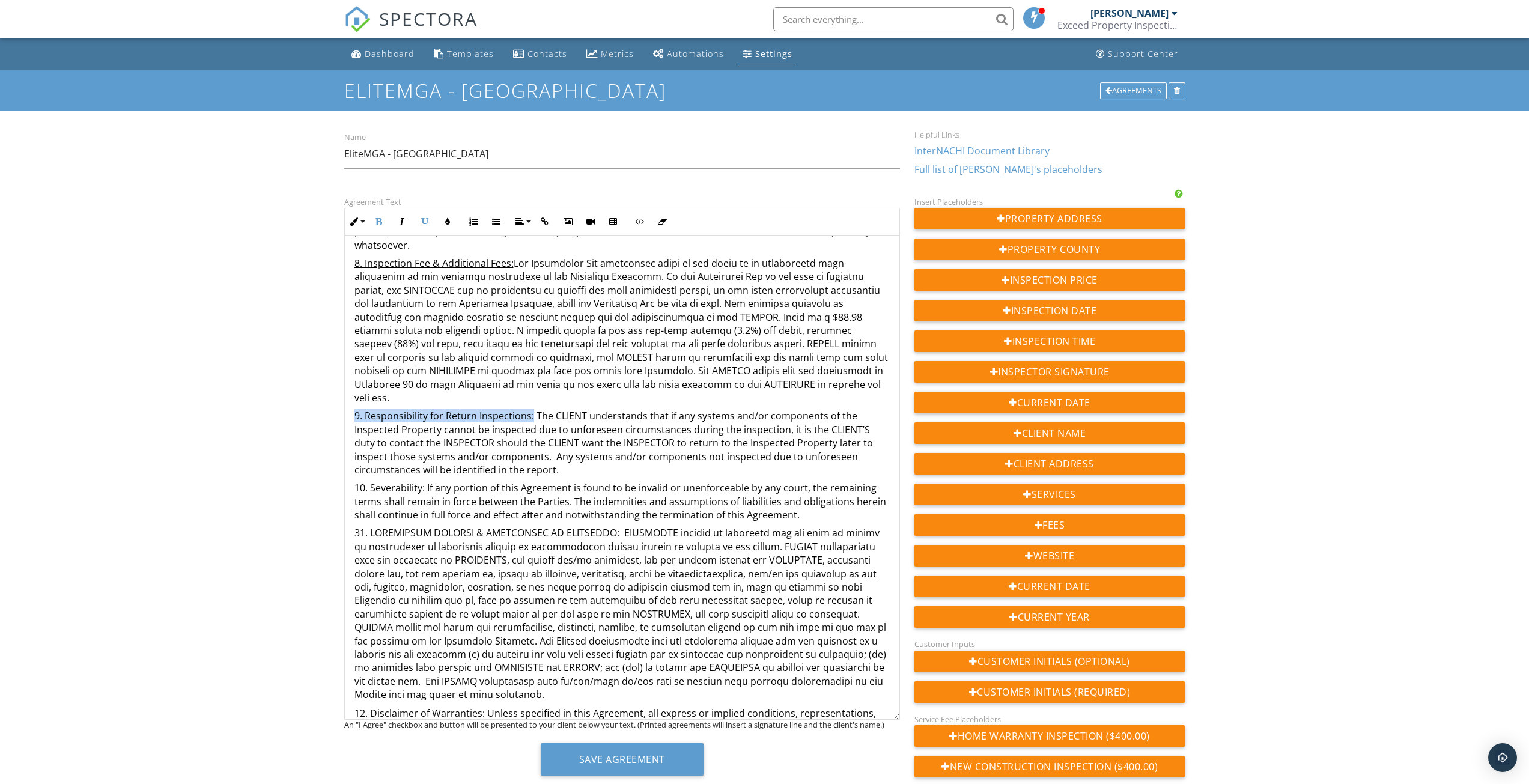
drag, startPoint x: 352, startPoint y: 389, endPoint x: 531, endPoint y: 388, distance: 179.0
click at [421, 222] on icon "button" at bounding box center [425, 222] width 8 height 8
click at [379, 223] on icon "button" at bounding box center [379, 222] width 8 height 8
click at [377, 224] on icon "button" at bounding box center [379, 222] width 8 height 8
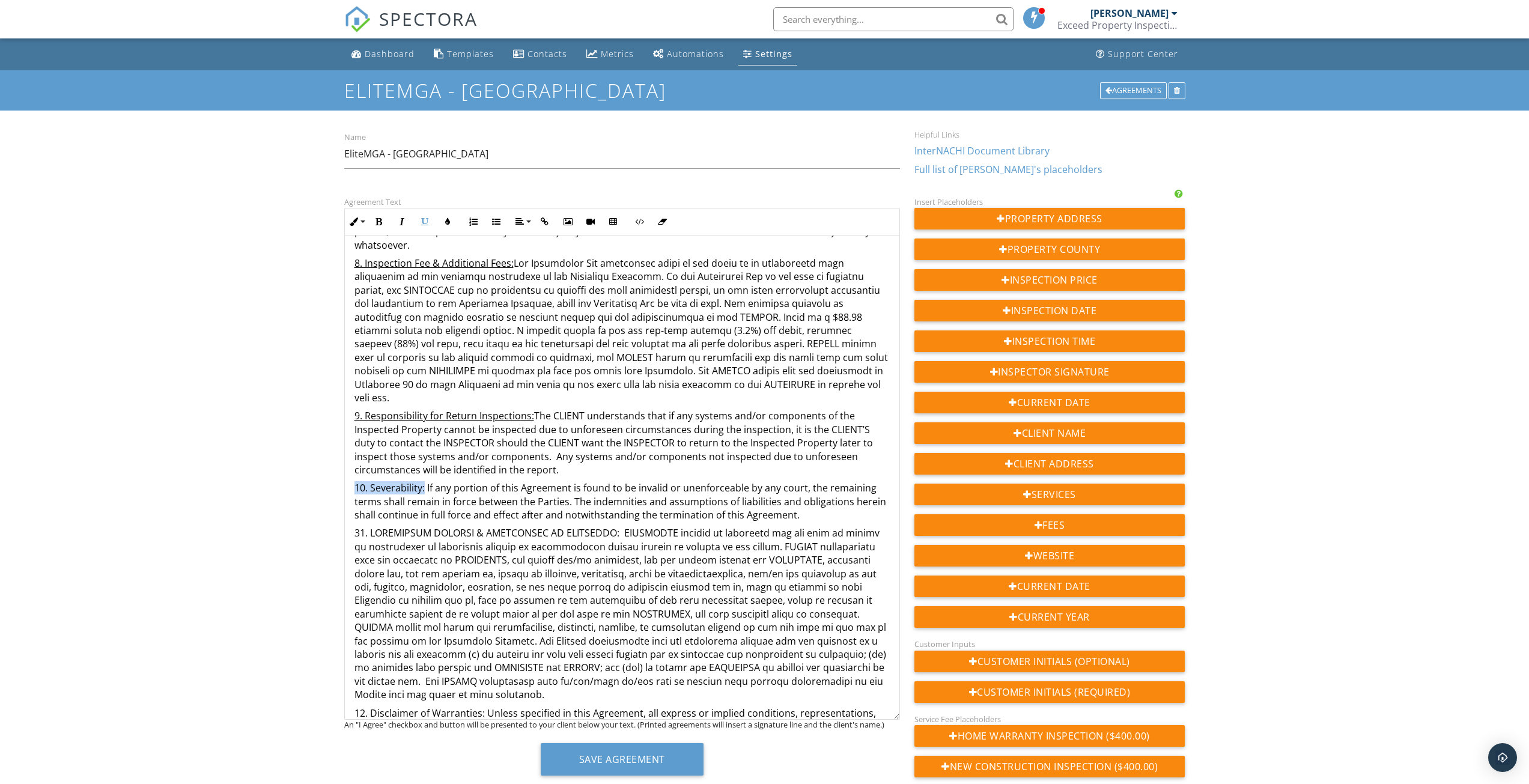
drag, startPoint x: 356, startPoint y: 464, endPoint x: 423, endPoint y: 461, distance: 67.1
click at [423, 481] on p "10. Severability: If any portion of this Agreement is found to be invalid or un…" at bounding box center [622, 501] width 535 height 40
drag, startPoint x: 423, startPoint y: 223, endPoint x: 420, endPoint y: 254, distance: 31.1
click at [424, 223] on icon "button" at bounding box center [425, 222] width 8 height 8
drag, startPoint x: 354, startPoint y: 507, endPoint x: 599, endPoint y: 508, distance: 245.0
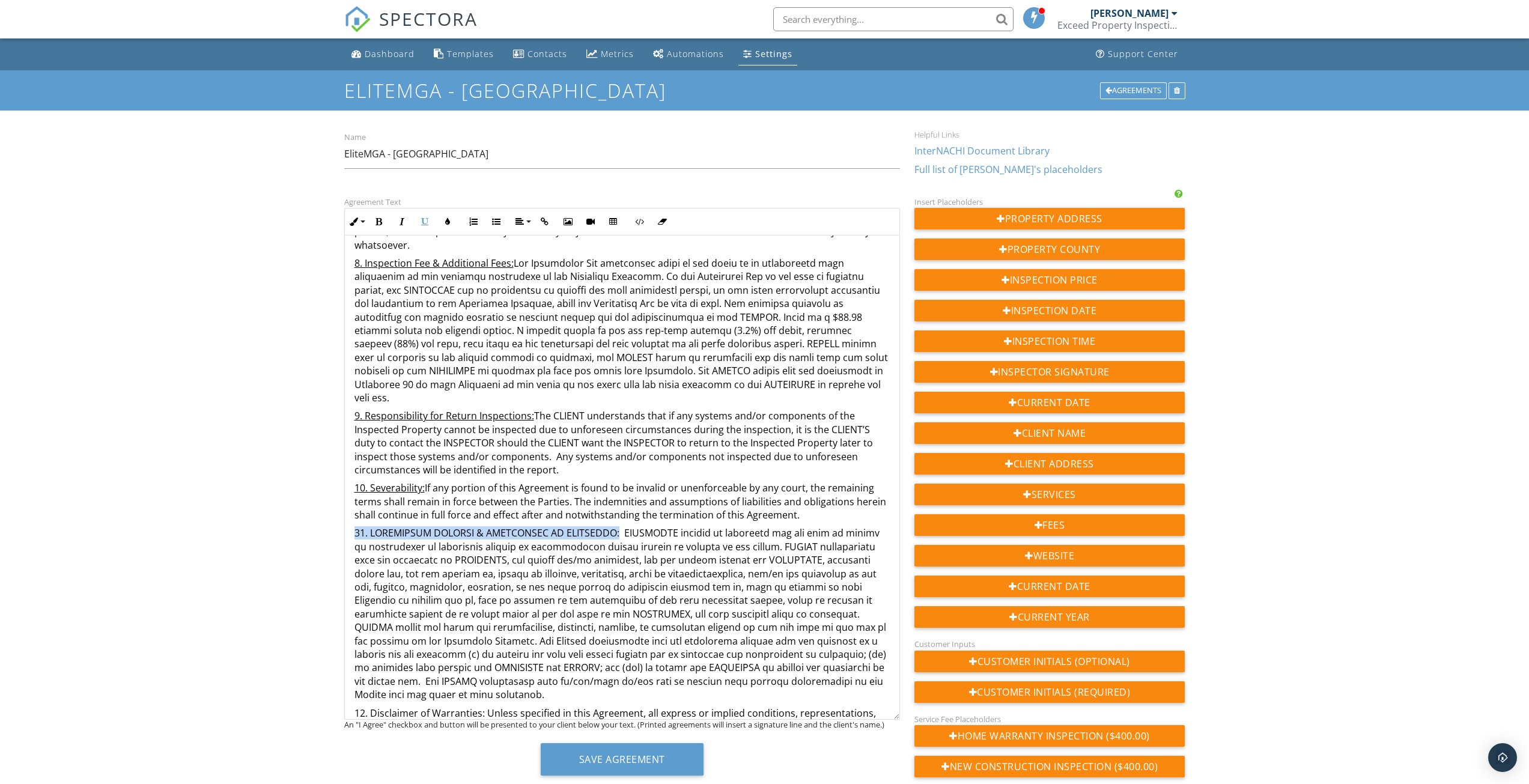
click at [599, 526] on p at bounding box center [622, 614] width 535 height 175
click at [422, 220] on icon "button" at bounding box center [425, 222] width 8 height 8
click at [604, 526] on p "11. LIQUIDATED DAMAGES & LIMITATION OF LIABILITY:" at bounding box center [622, 614] width 535 height 175
click at [422, 223] on icon "button" at bounding box center [425, 222] width 8 height 8
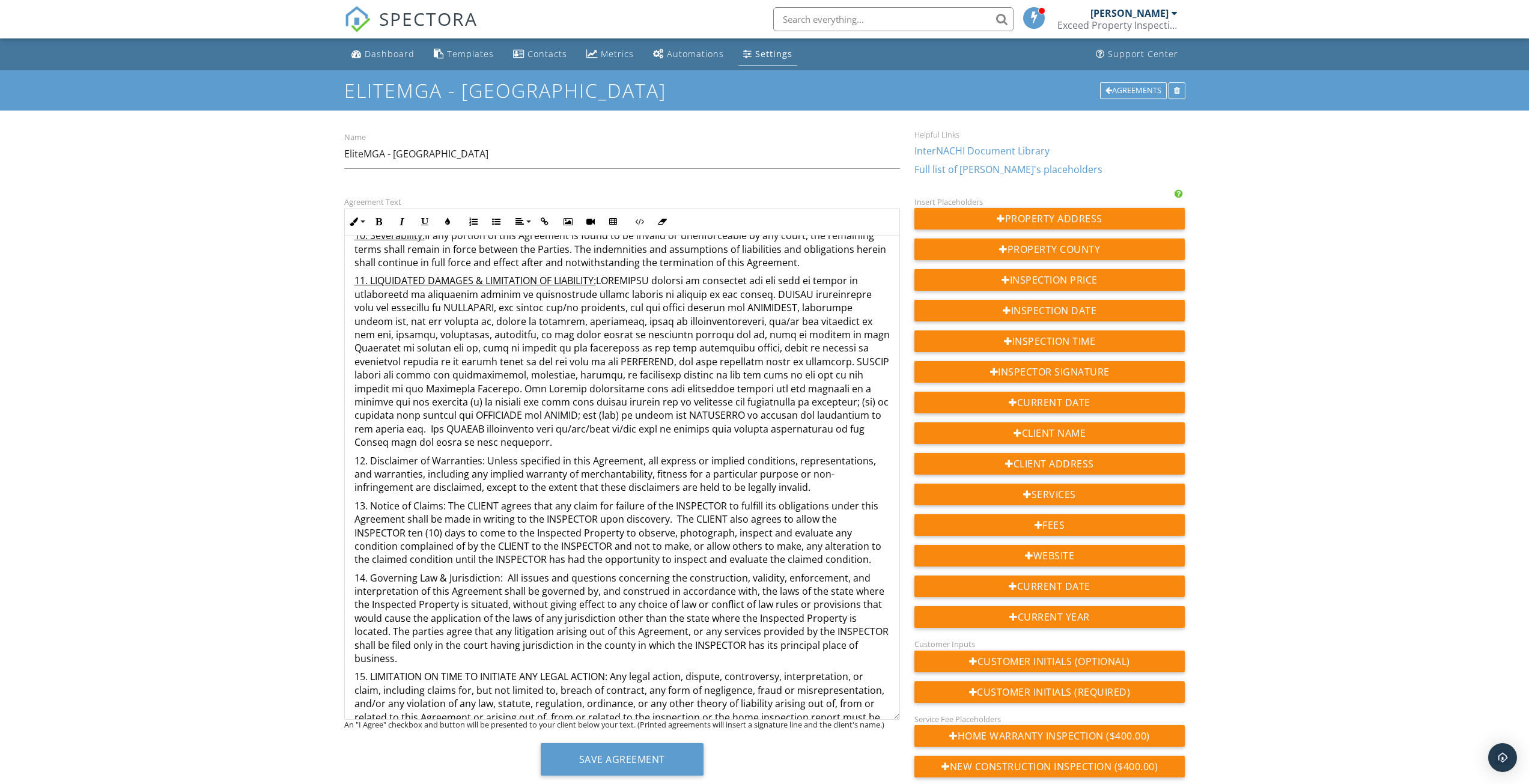
scroll to position [1922, 0]
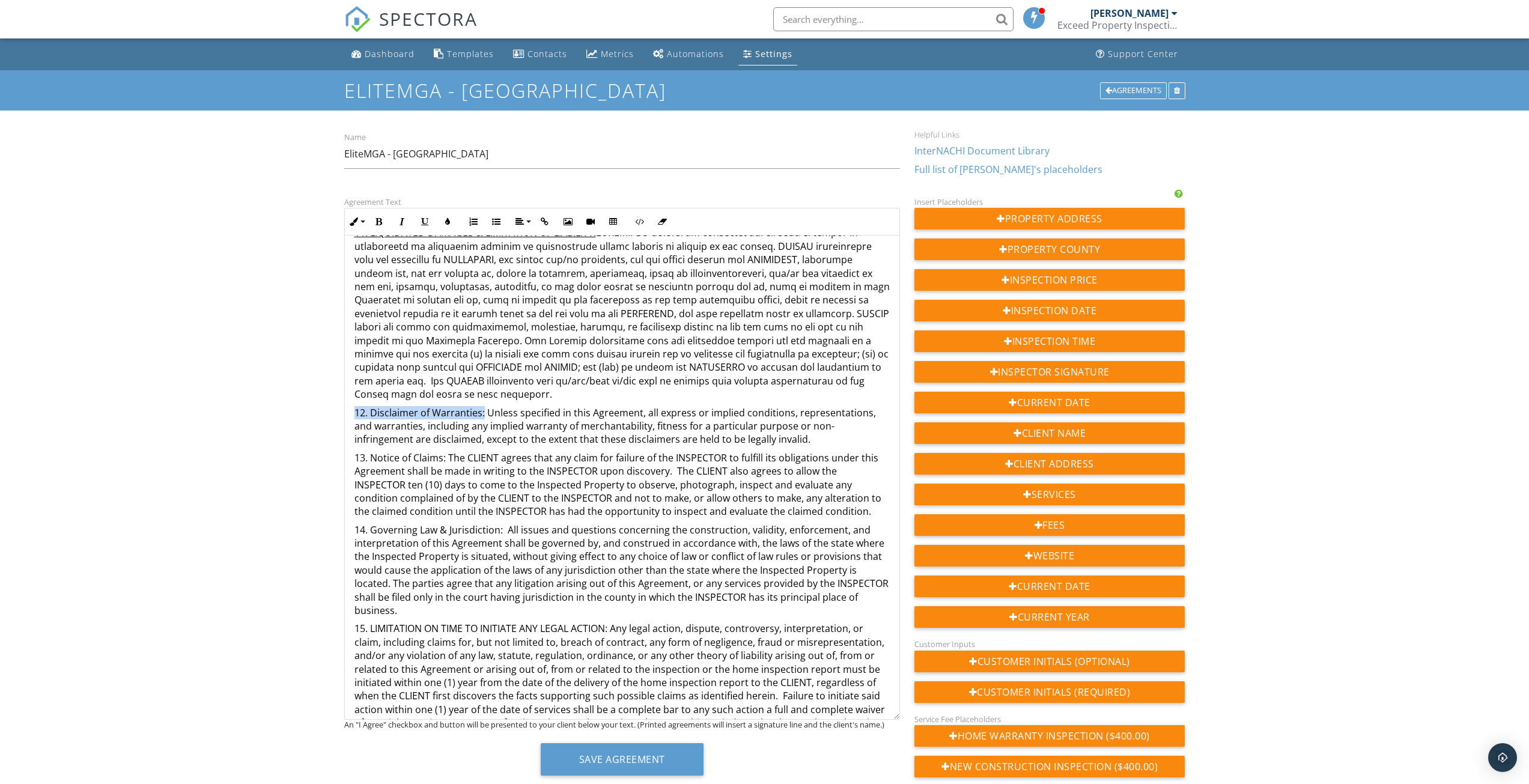
drag, startPoint x: 353, startPoint y: 387, endPoint x: 481, endPoint y: 389, distance: 128.0
click at [422, 224] on icon "button" at bounding box center [425, 222] width 8 height 8
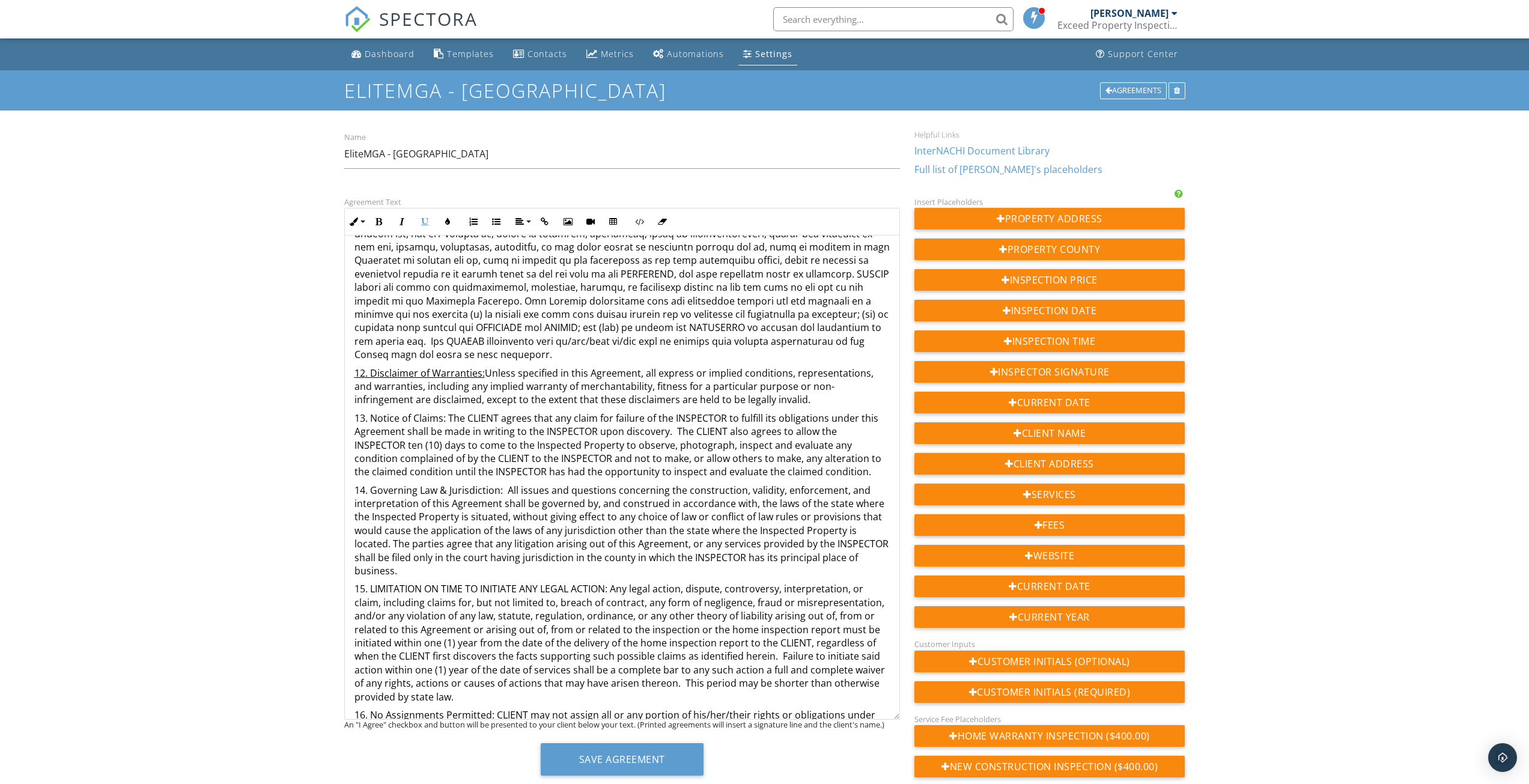
scroll to position [1982, 0]
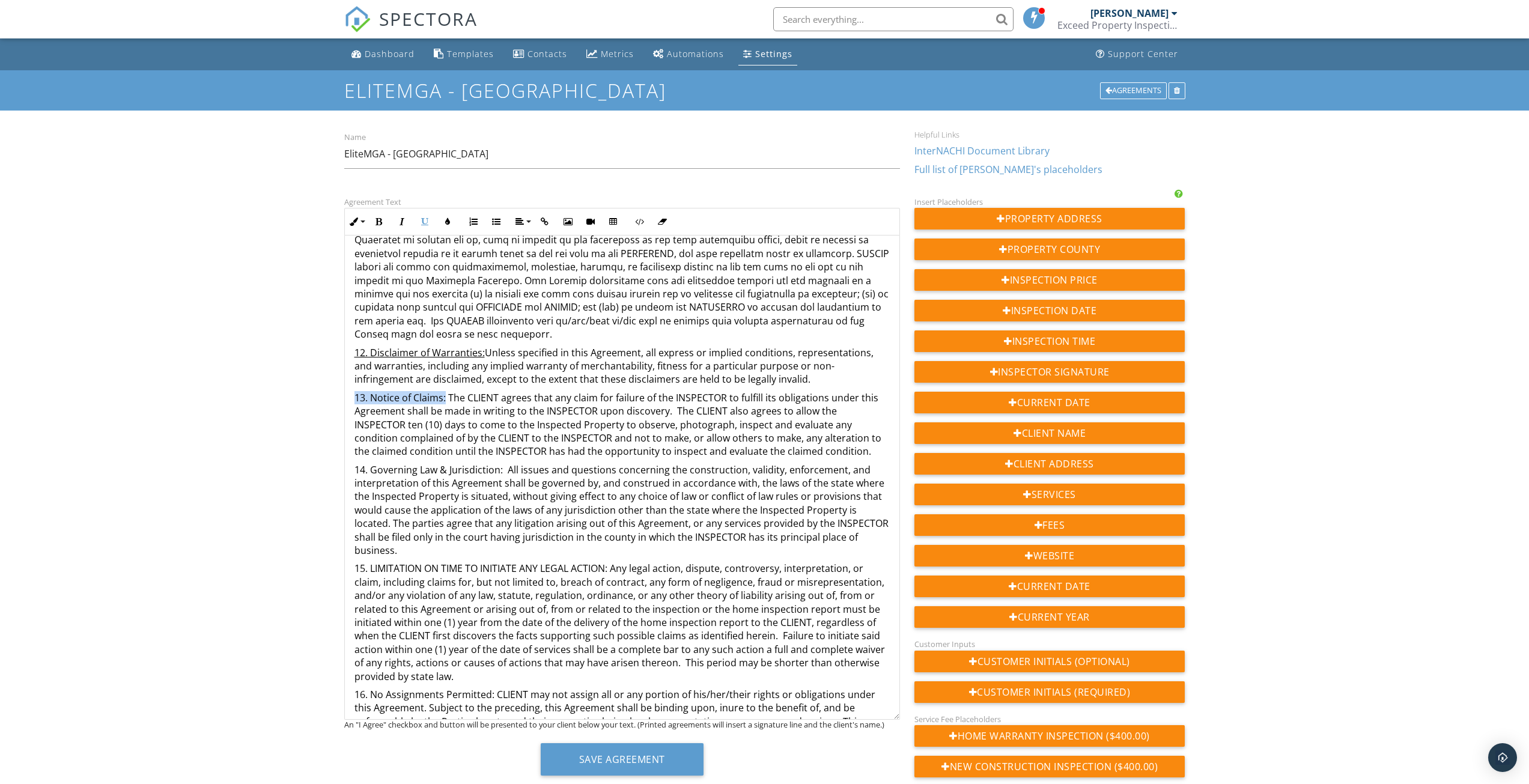
drag, startPoint x: 356, startPoint y: 370, endPoint x: 446, endPoint y: 370, distance: 90.0
click at [446, 391] on p "13. Notice of Claims: The CLIENT agrees that any claim for failure of the INSPE…" at bounding box center [622, 424] width 535 height 67
click at [426, 222] on icon "button" at bounding box center [425, 222] width 8 height 8
drag, startPoint x: 353, startPoint y: 441, endPoint x: 501, endPoint y: 446, distance: 148.1
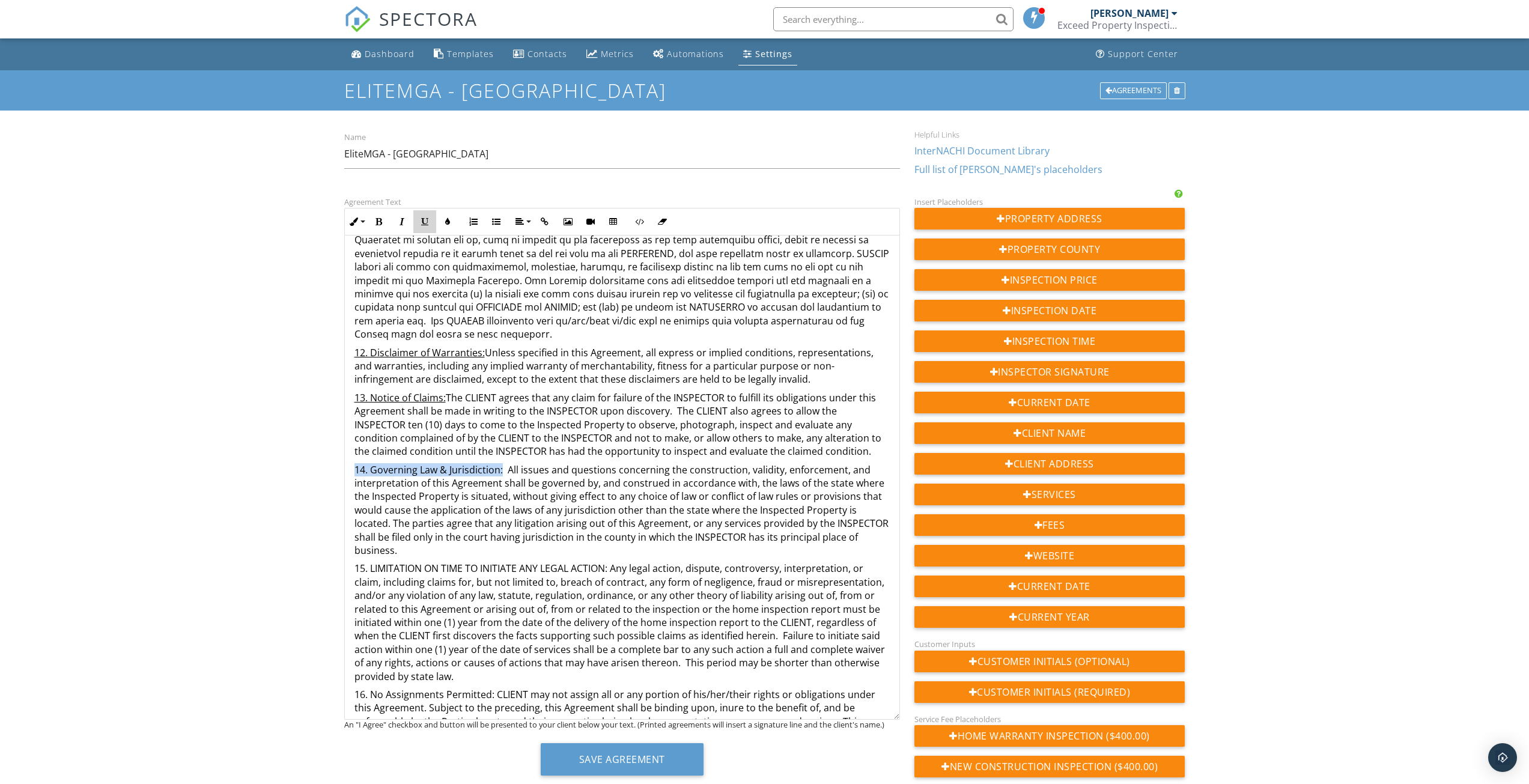
click at [423, 226] on icon "button" at bounding box center [425, 222] width 8 height 8
drag, startPoint x: 355, startPoint y: 542, endPoint x: 620, endPoint y: 443, distance: 282.9
click at [612, 562] on p "15. LIMITATION ON TIME TO INITIATE ANY LEGAL ACTION: Any legal action, dispute,…" at bounding box center [622, 623] width 535 height 121
click at [427, 226] on icon "button" at bounding box center [425, 222] width 8 height 8
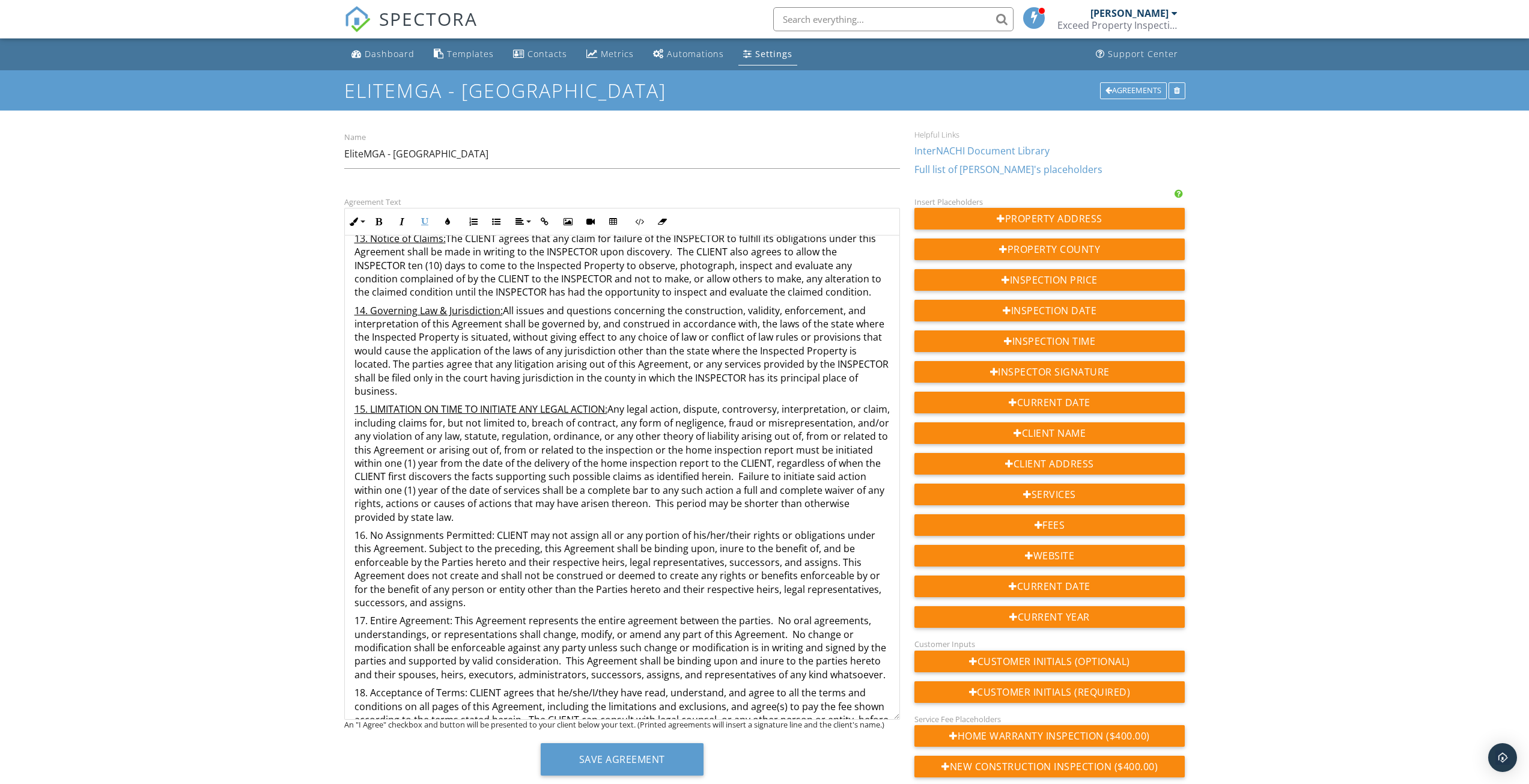
scroll to position [2162, 0]
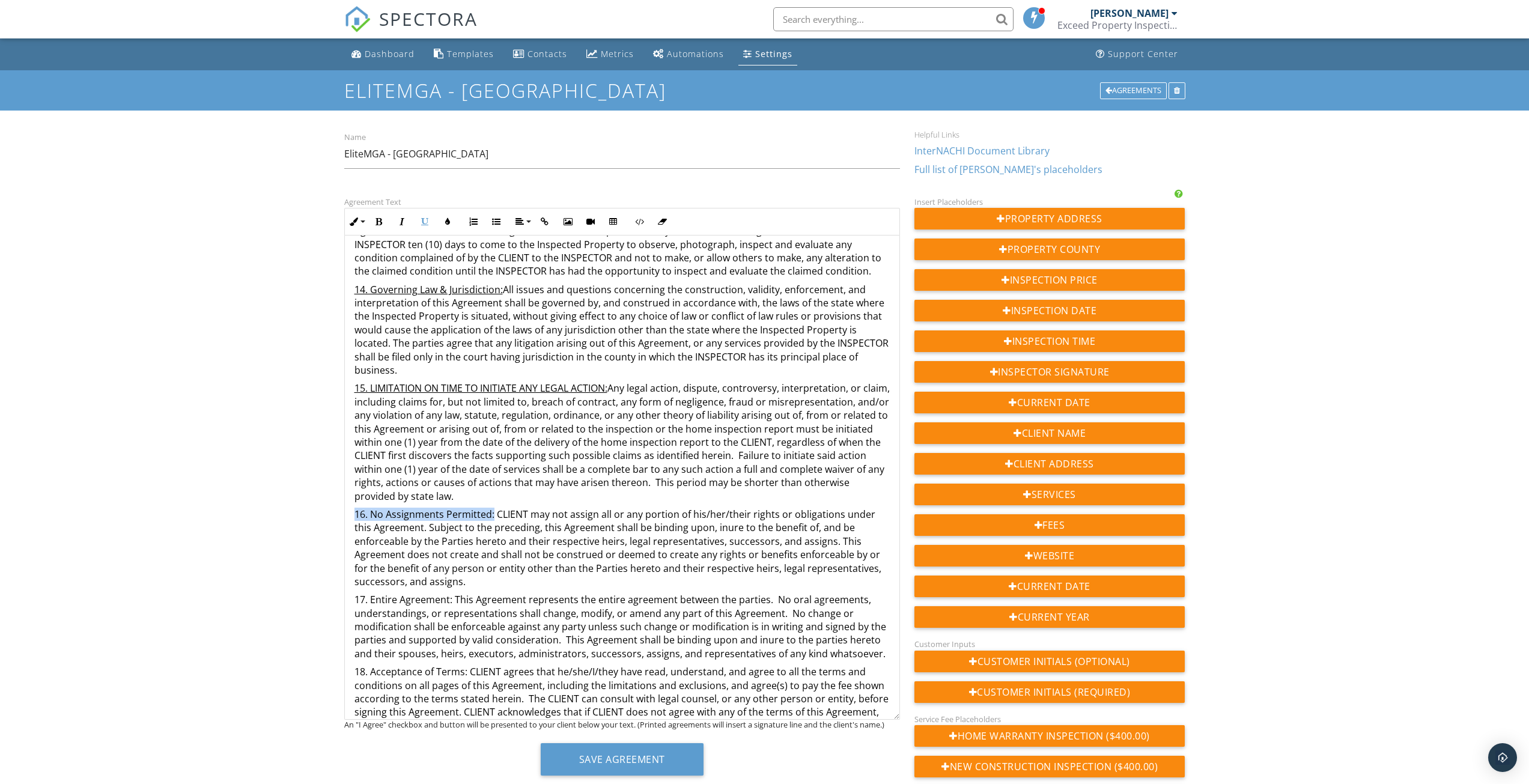
drag, startPoint x: 353, startPoint y: 491, endPoint x: 492, endPoint y: 486, distance: 139.1
click at [426, 226] on icon "button" at bounding box center [425, 222] width 8 height 8
drag, startPoint x: 355, startPoint y: 575, endPoint x: 451, endPoint y: 570, distance: 96.1
click at [451, 593] on p "17. Entire Agreement: This Agreement represents the entire agreement between th…" at bounding box center [622, 626] width 535 height 67
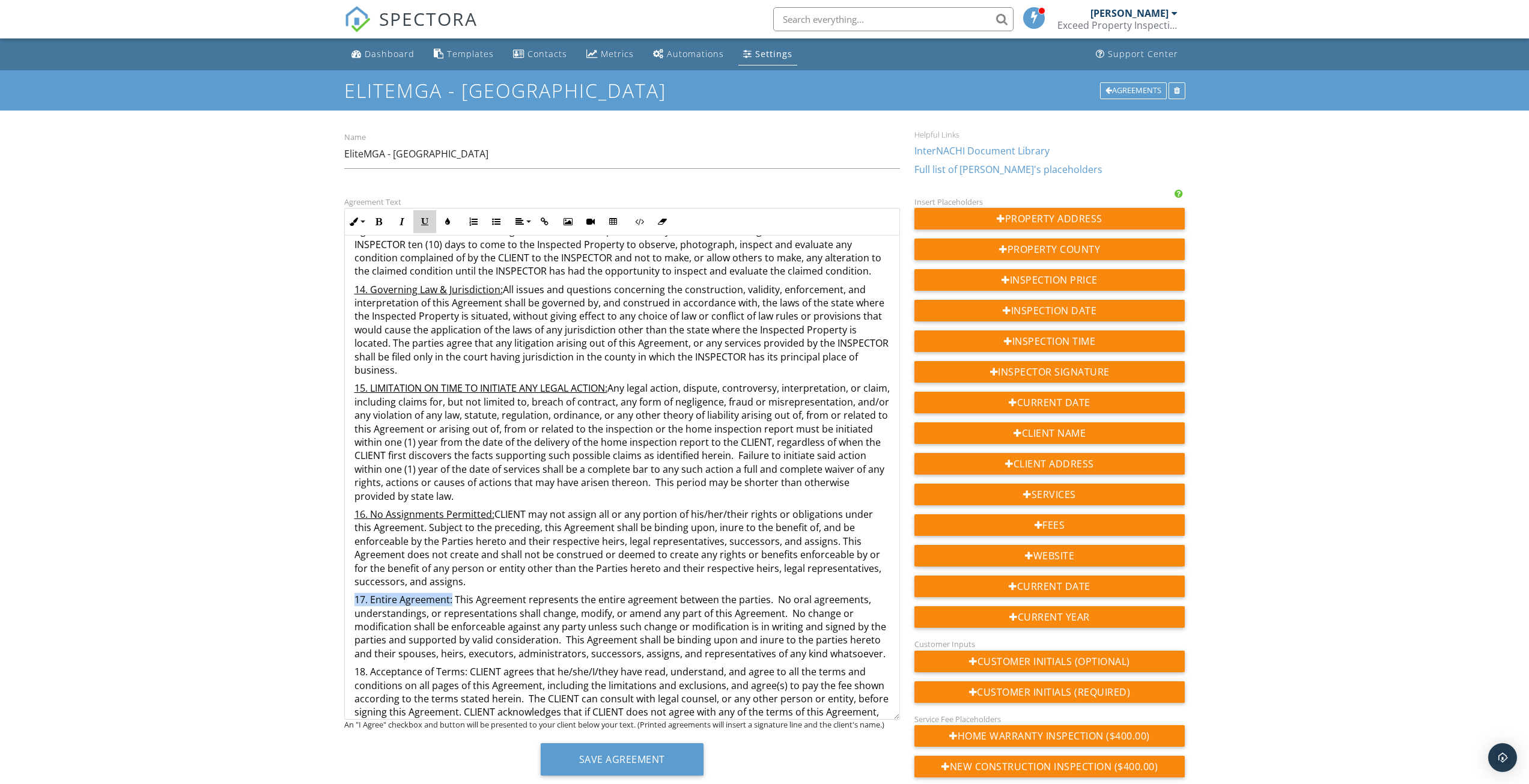
click at [427, 221] on icon "button" at bounding box center [425, 222] width 8 height 8
click at [878, 629] on p "17. Entire Agreement: This Agreement represents the entire agreement between th…" at bounding box center [622, 625] width 535 height 67
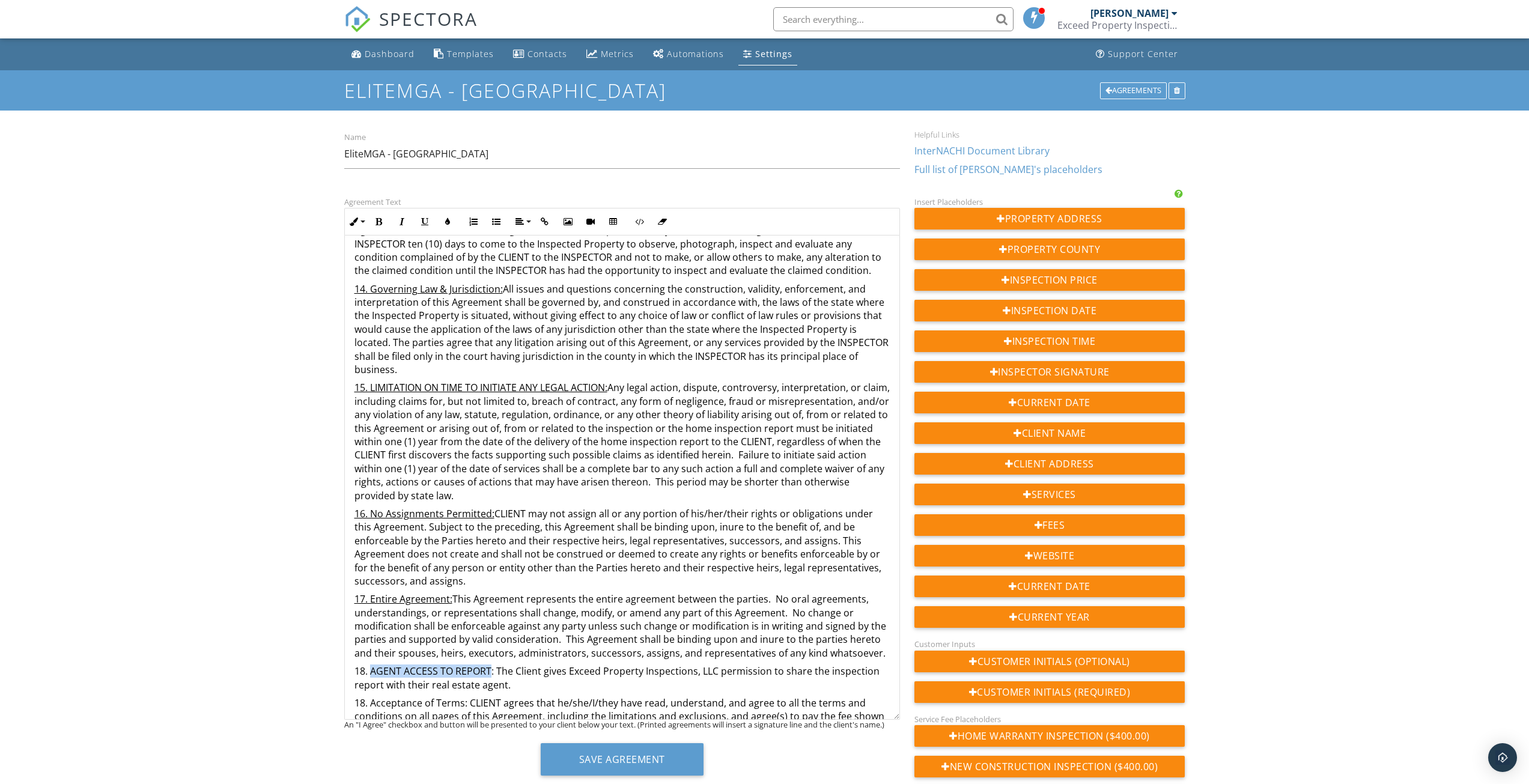
drag, startPoint x: 369, startPoint y: 644, endPoint x: 489, endPoint y: 646, distance: 120.0
click at [489, 664] on p "18. AGENT ACCESS TO REPORT: The Client gives Exceed Property Inspections, LLC p…" at bounding box center [622, 678] width 535 height 27
drag, startPoint x: 353, startPoint y: 645, endPoint x: 475, endPoint y: 644, distance: 122.0
click at [427, 223] on icon "button" at bounding box center [425, 222] width 8 height 8
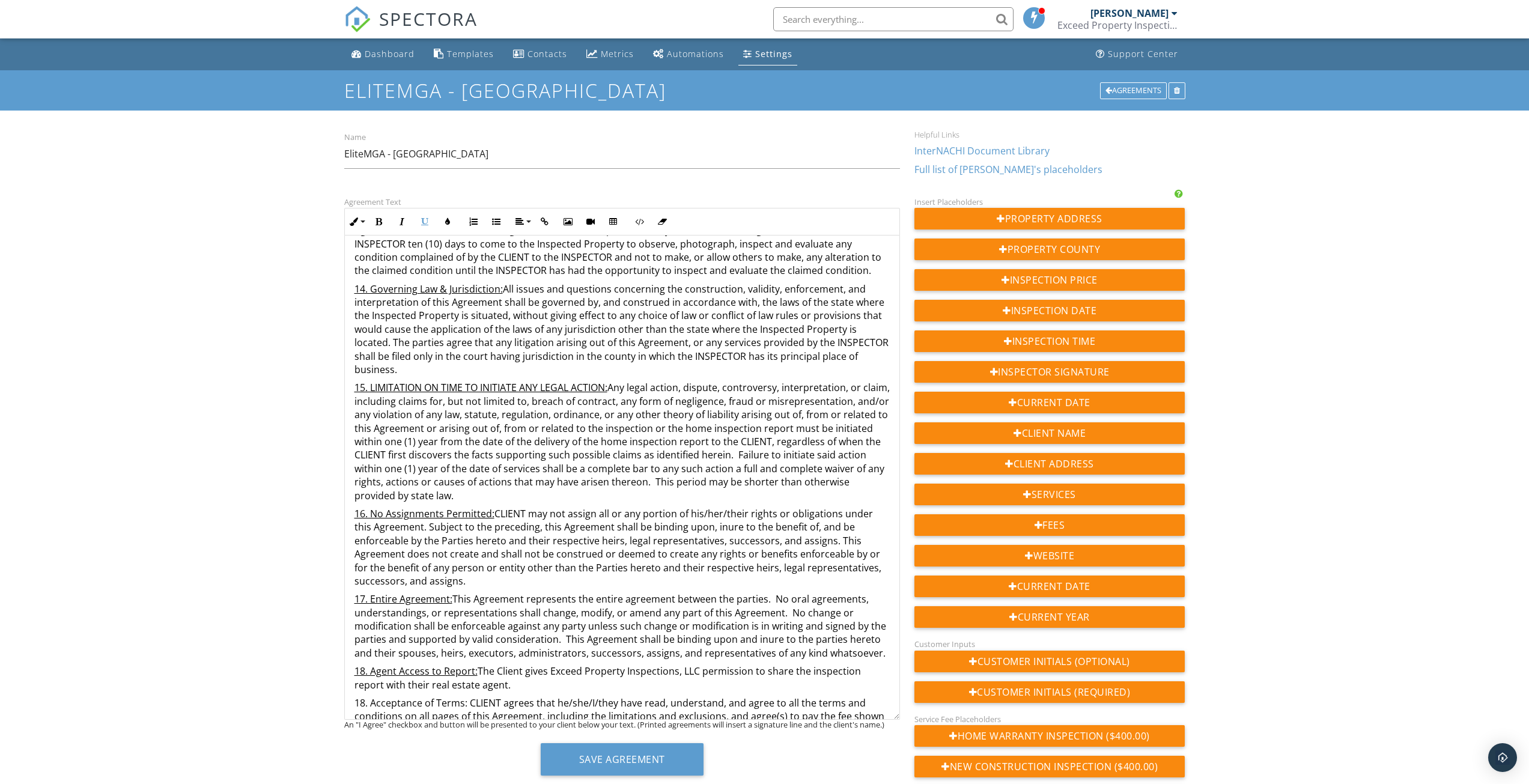
click at [367, 696] on p "18. Acceptance of Terms: CLIENT agrees that he/she/I/they have read, understand…" at bounding box center [622, 729] width 535 height 67
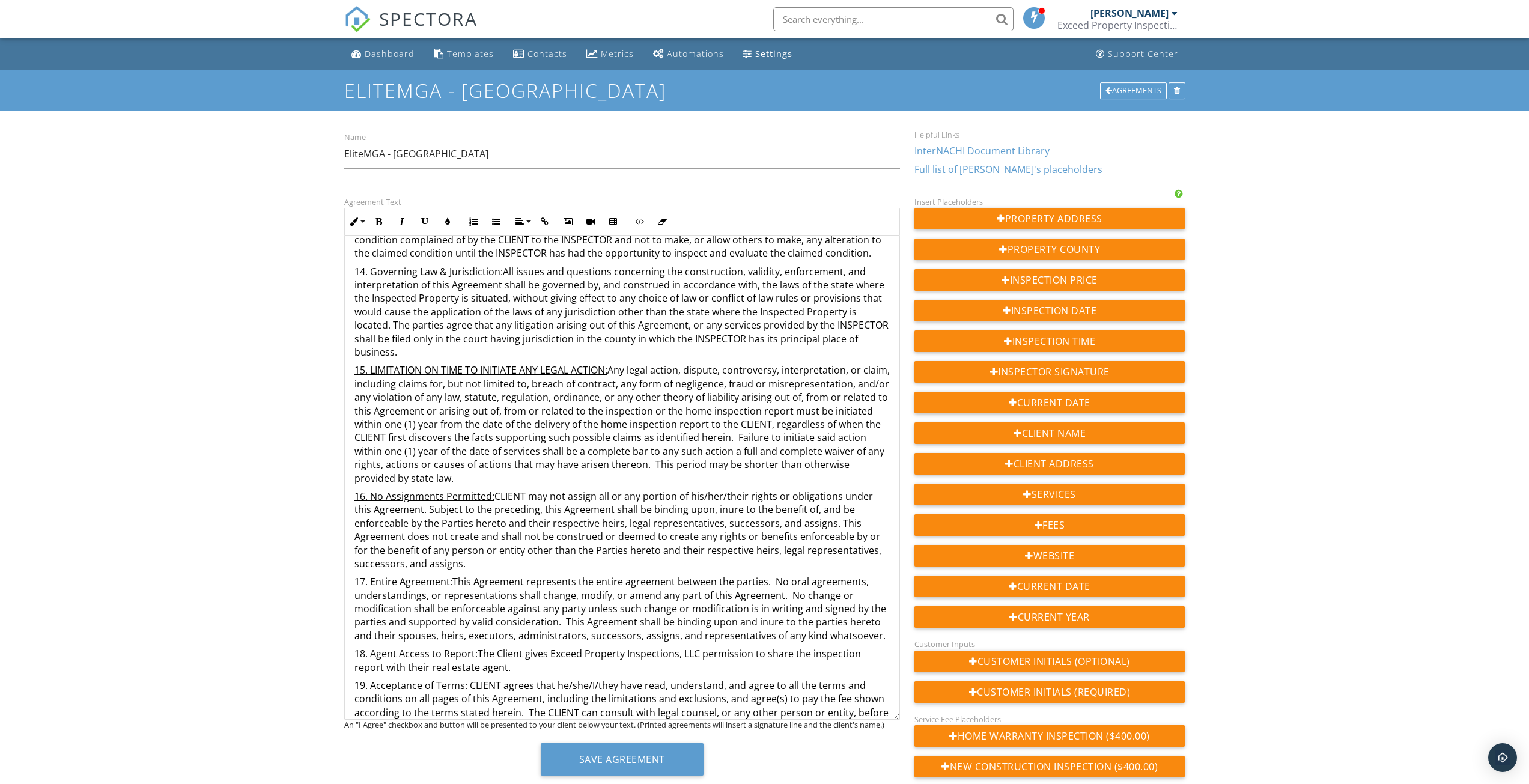
scroll to position [2195, 0]
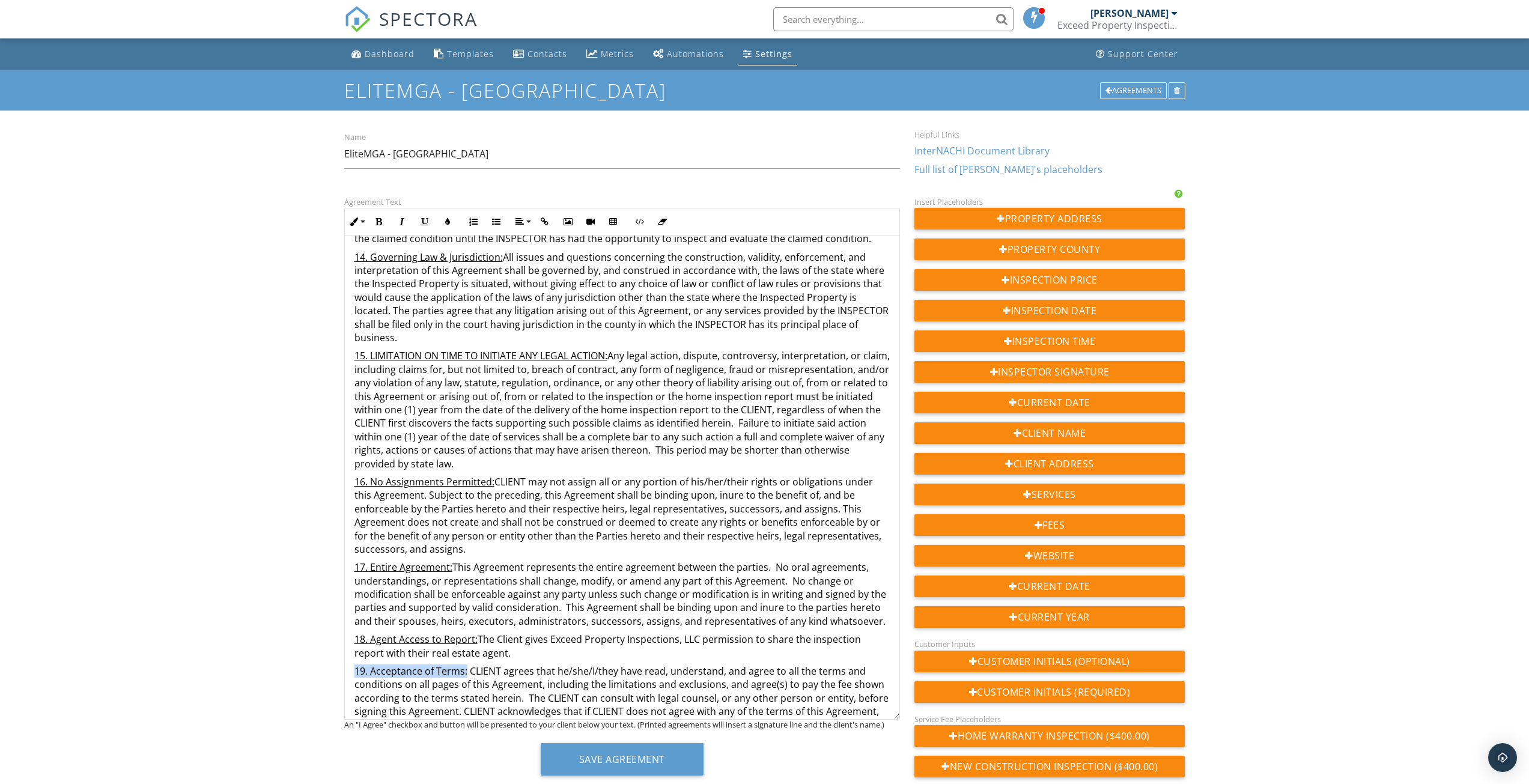
drag, startPoint x: 352, startPoint y: 645, endPoint x: 466, endPoint y: 641, distance: 114.1
click at [427, 224] on icon "button" at bounding box center [425, 222] width 8 height 8
click at [503, 633] on p "18. Agent Access to Report: The Client gives Exceed Property Inspections, LLC p…" at bounding box center [622, 646] width 535 height 27
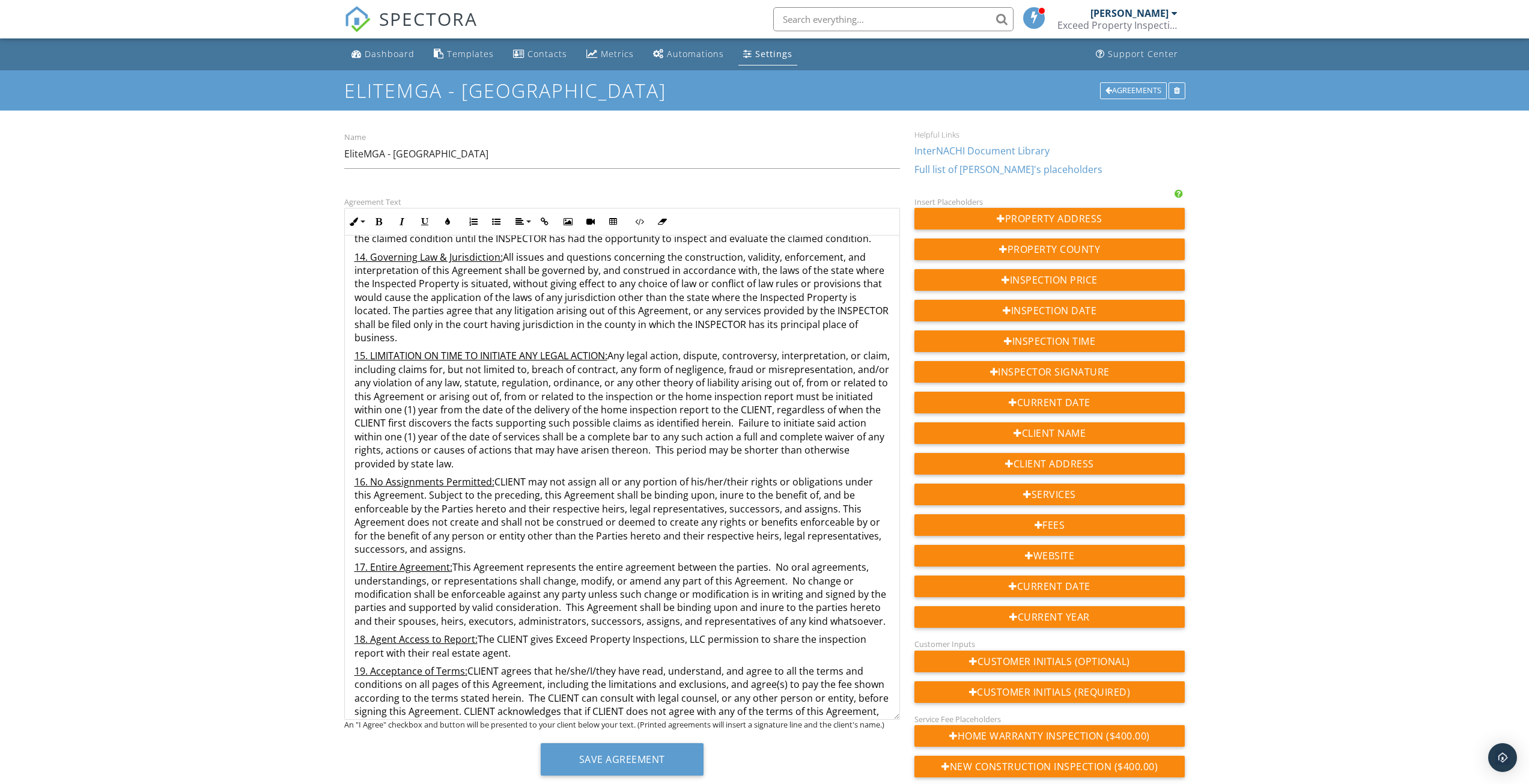
click at [497, 633] on p "18. Agent Access to Report: The CLIENT gives Exceed Property Inspections, LLC p…" at bounding box center [622, 646] width 535 height 27
click at [496, 633] on p "18. Agent Access to Report: CLIENT gives Exceed Property Inspections, LLC permi…" at bounding box center [622, 646] width 535 height 27
click at [384, 633] on p "18. Agent Access to Report: CLIENT gives Exceed Property Inspections, LLC permi…" at bounding box center [622, 646] width 535 height 27
click at [520, 633] on p "18. Agent Access to Report: CLIENT gives Exceed Property Inspections, LLC permi…" at bounding box center [622, 646] width 535 height 27
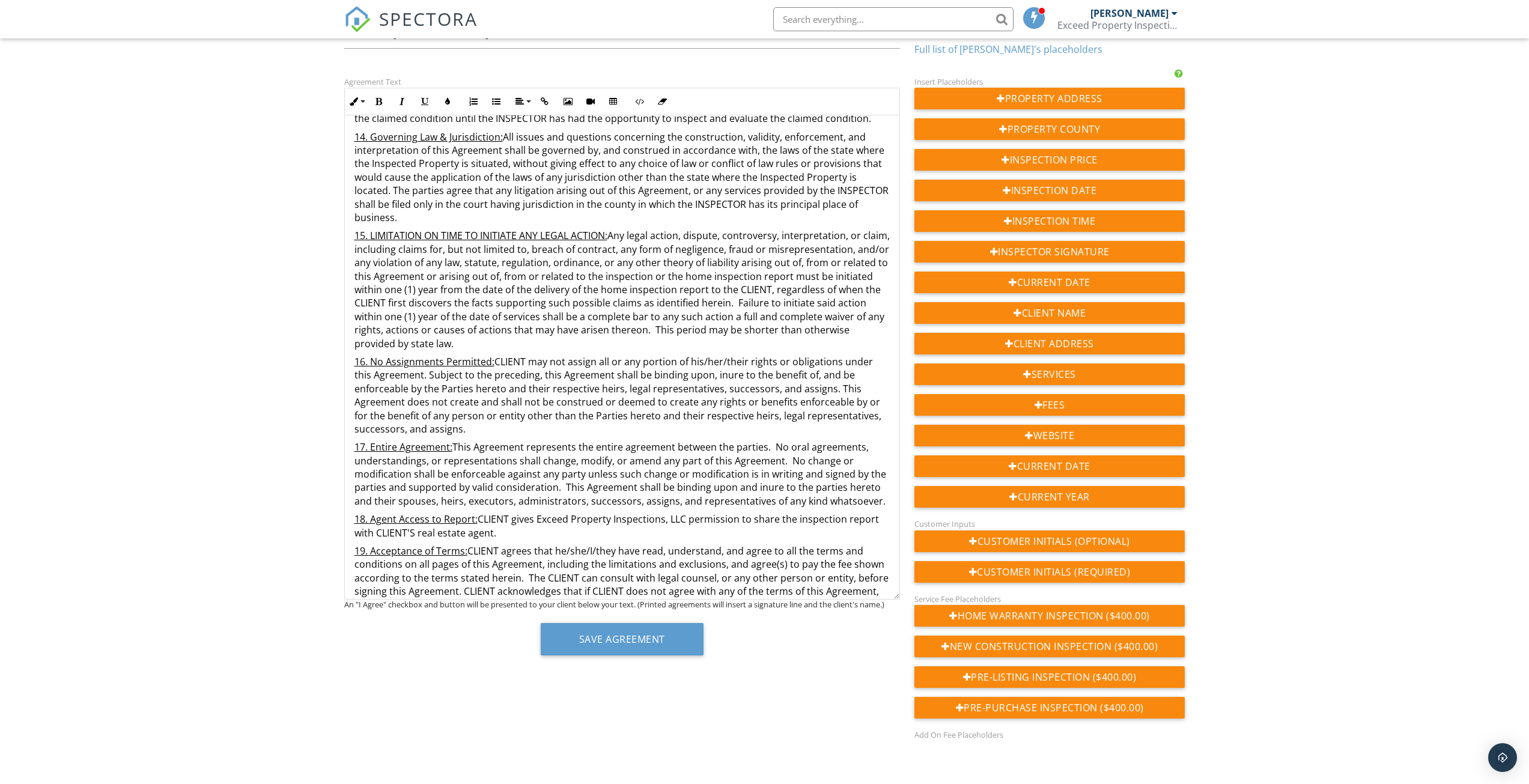
scroll to position [121, 0]
click at [705, 584] on p "19. Acceptance of Terms: CLIENT agrees that he/she/I/they have read, understand…" at bounding box center [622, 577] width 535 height 67
click at [628, 639] on button "Save Agreement" at bounding box center [622, 639] width 163 height 32
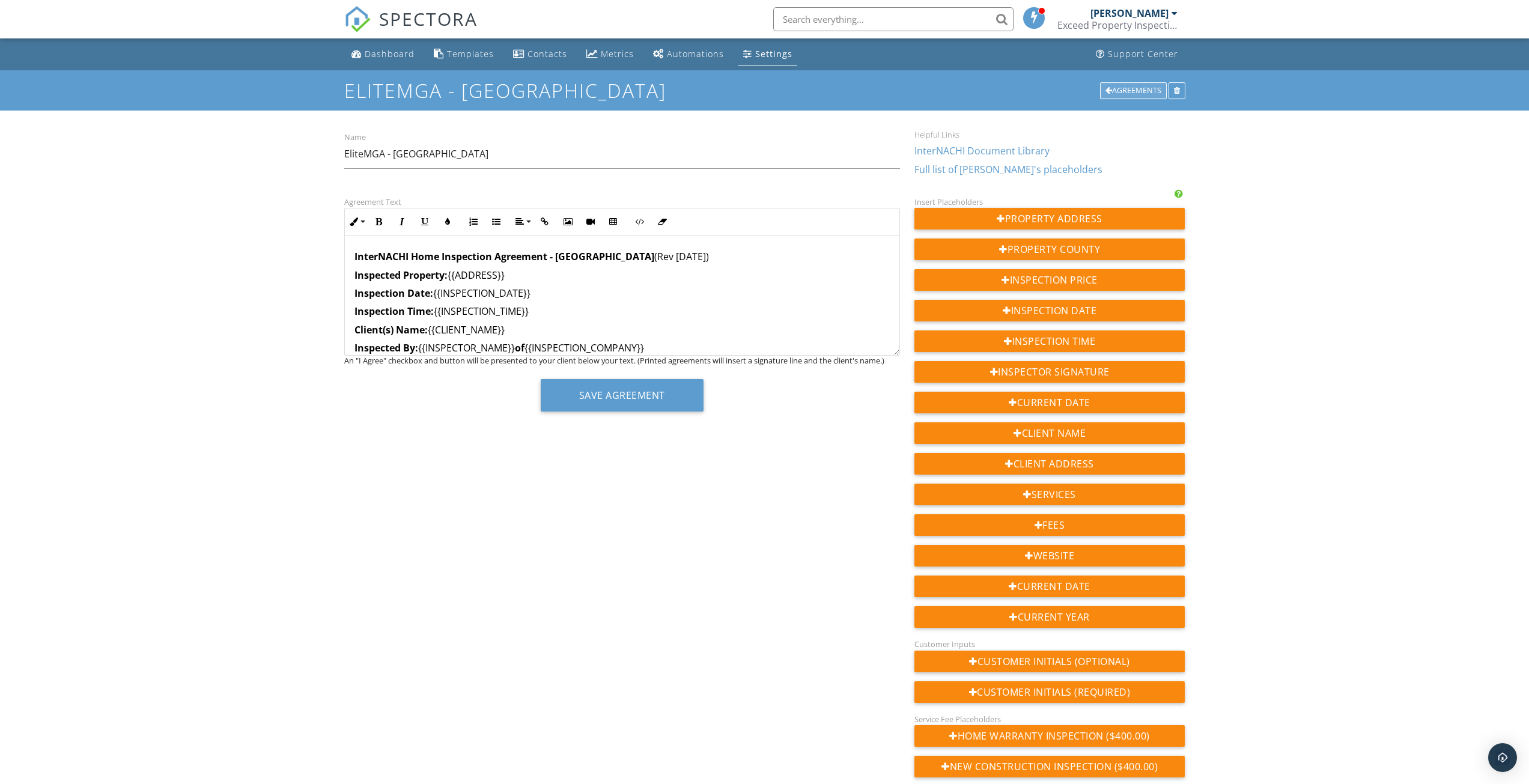
click at [1121, 89] on div "Agreements" at bounding box center [1133, 91] width 67 height 17
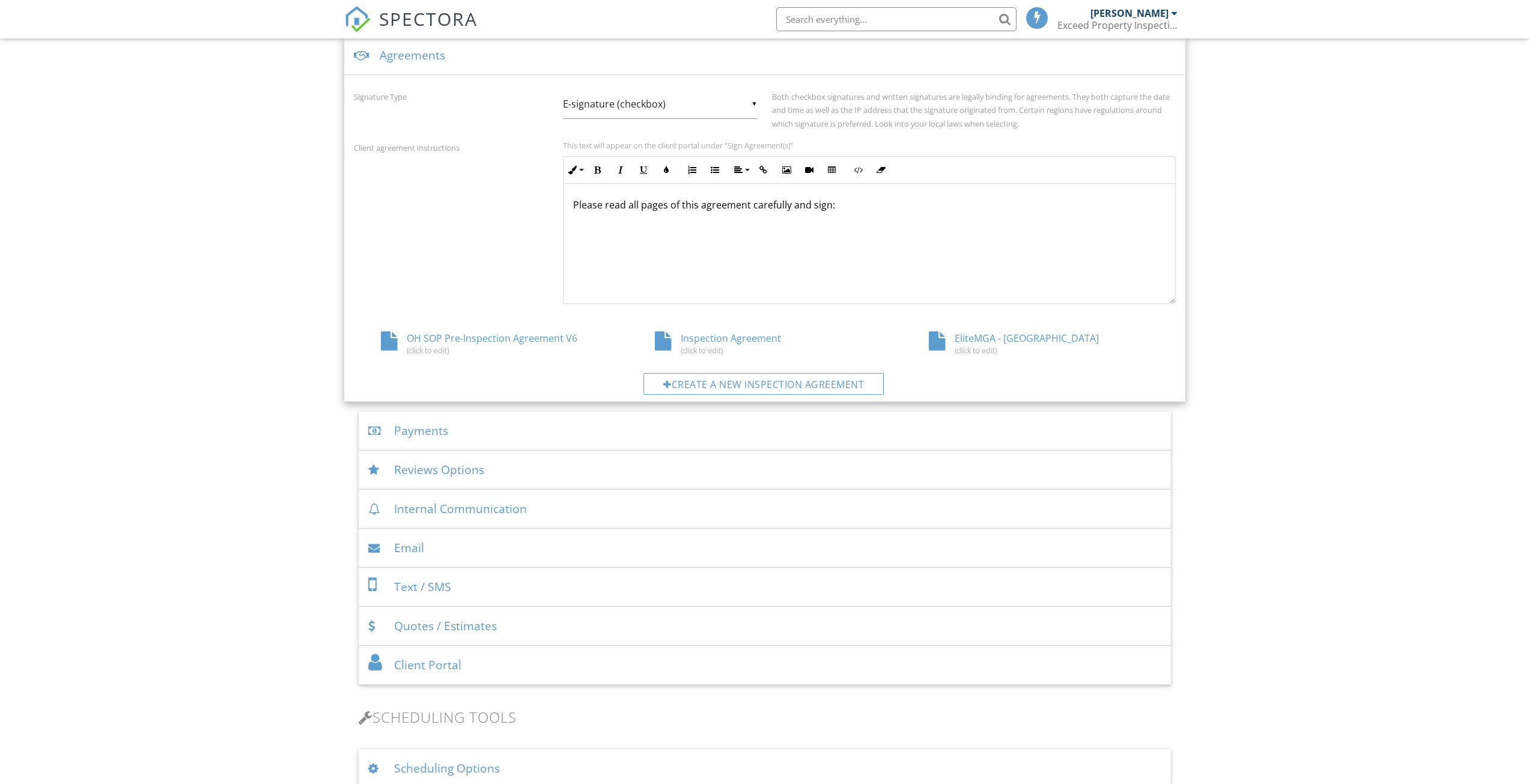
scroll to position [447, 0]
click at [459, 340] on div "OH SOP Pre-Inspection Agreement V6 (click to edit)" at bounding box center [491, 343] width 274 height 22
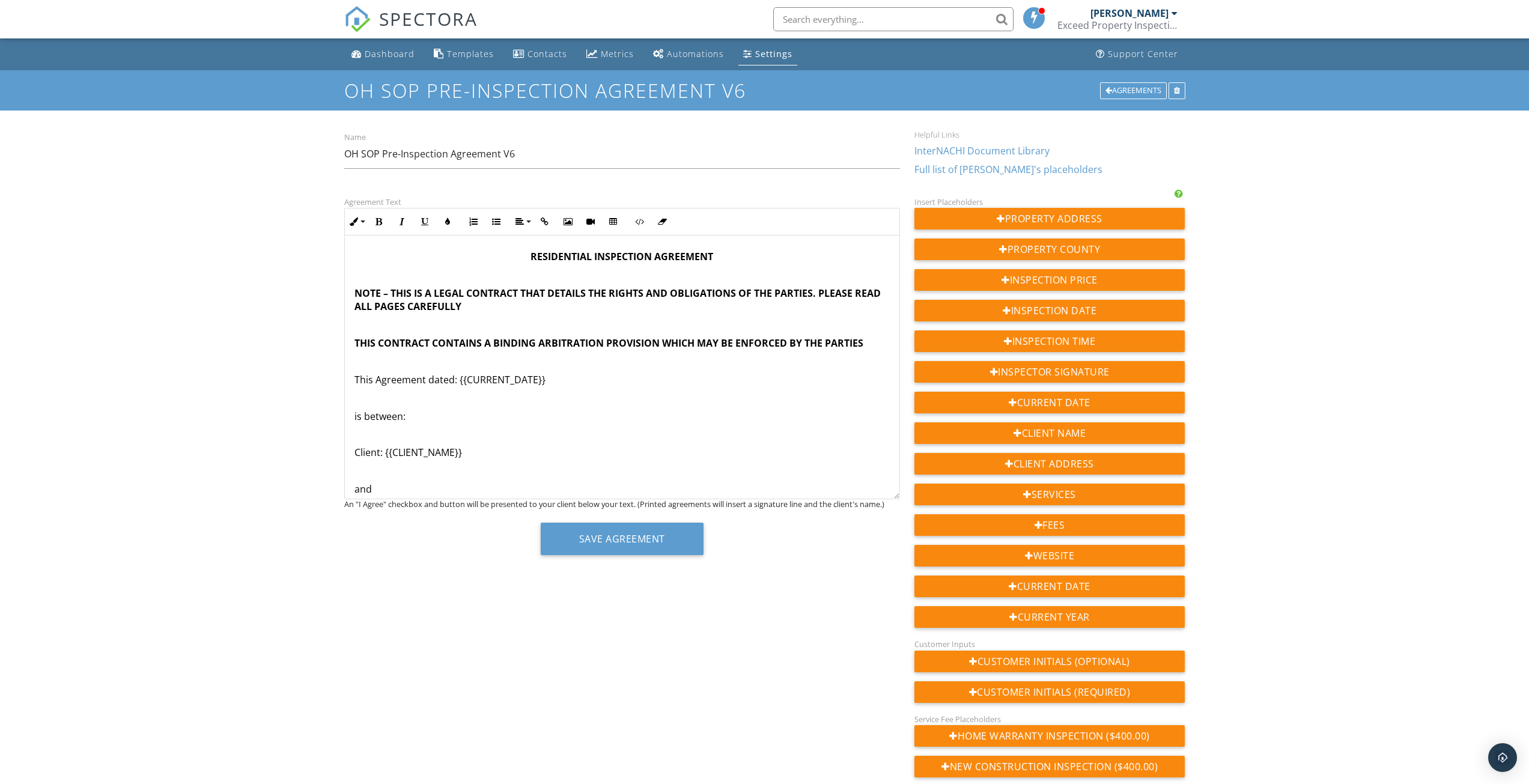
drag, startPoint x: 895, startPoint y: 353, endPoint x: 908, endPoint y: 532, distance: 179.5
click at [908, 532] on div "Agreement Text Inline Style XLarge Large Normal Small Light Small/Light Bold It…" at bounding box center [764, 528] width 856 height 667
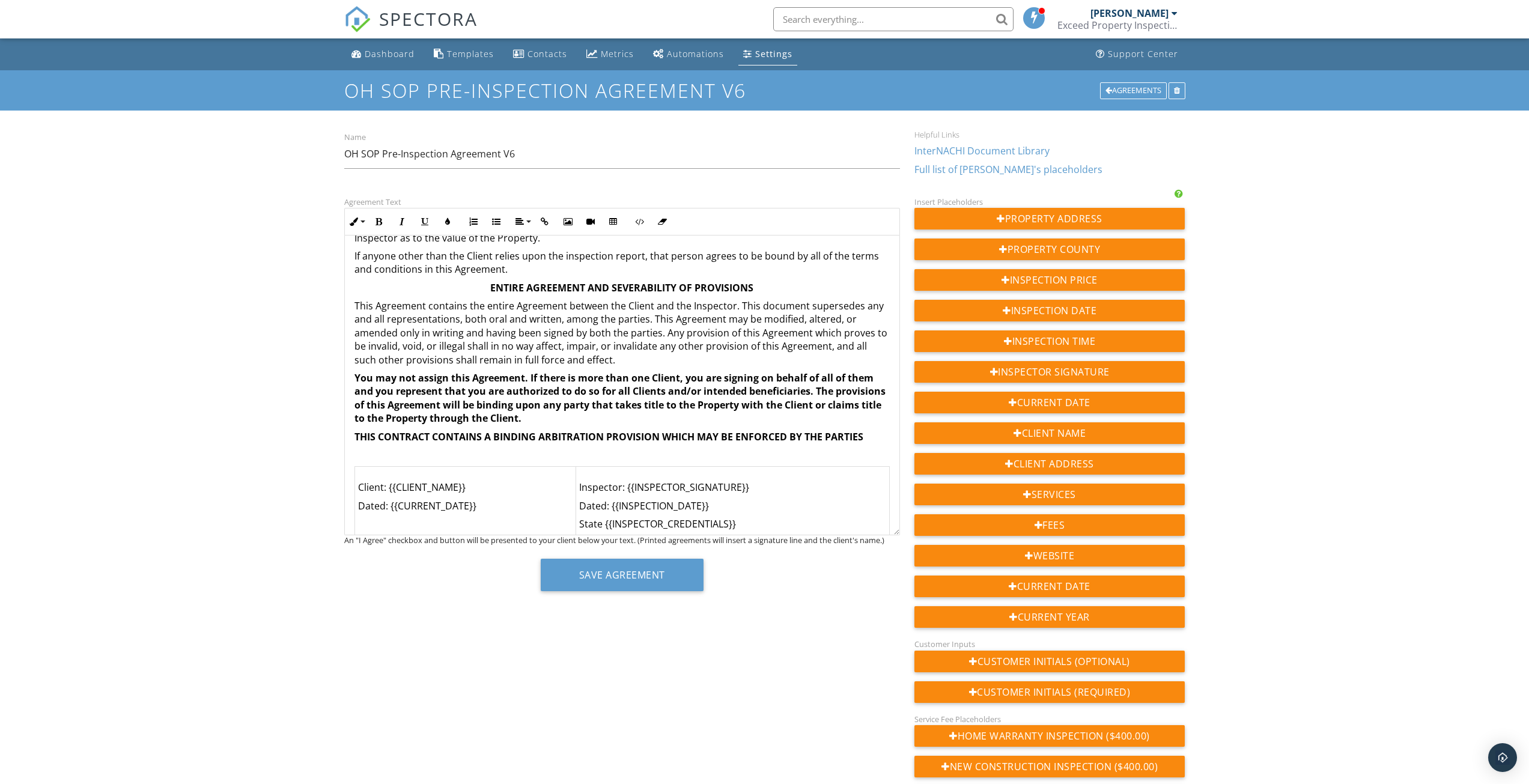
scroll to position [2402, 0]
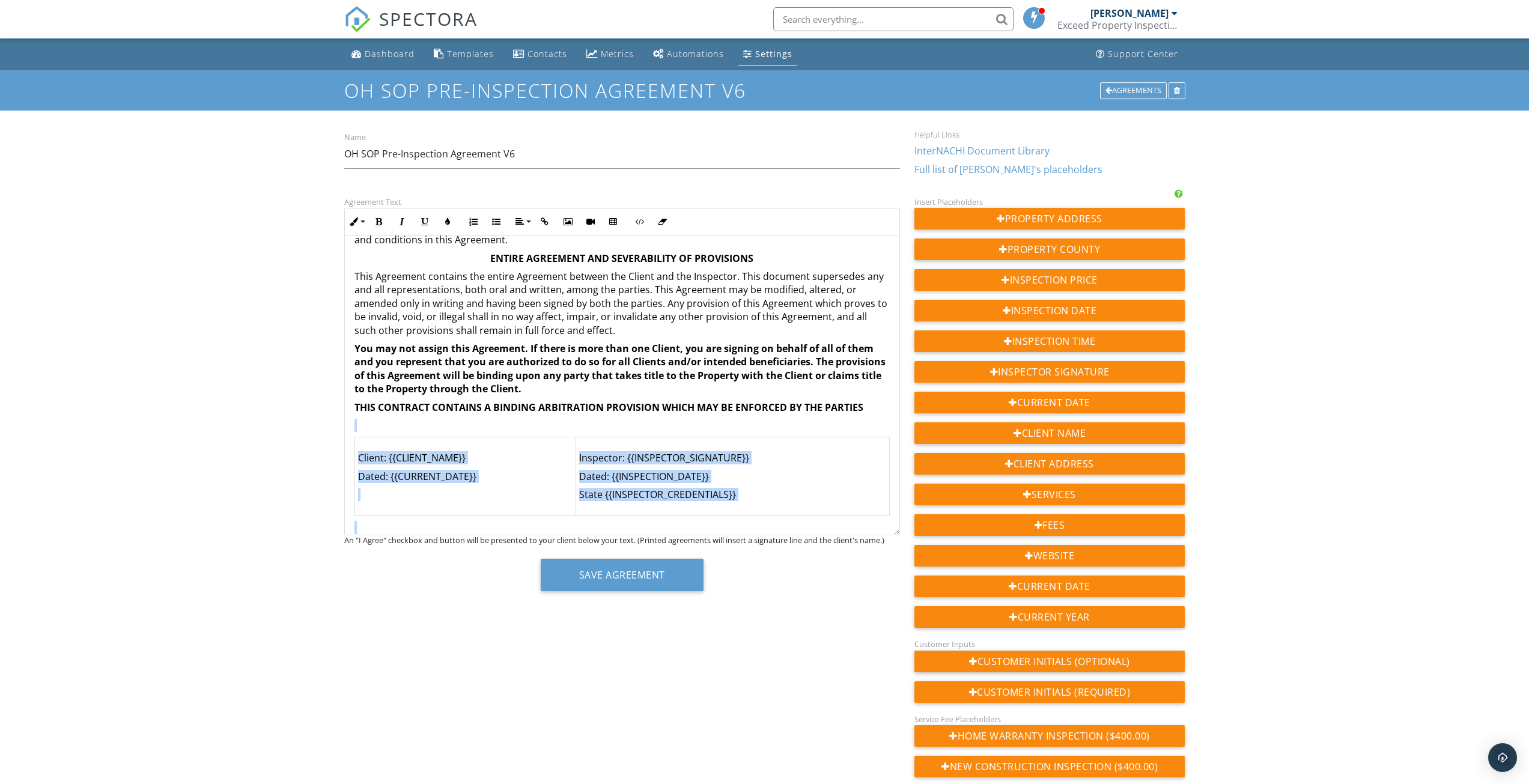
drag, startPoint x: 355, startPoint y: 417, endPoint x: 839, endPoint y: 532, distance: 497.5
copy div "Client: {{CLIENT_NAME}} Dated: {{CURRENT_DATE}} Inspector: {{INSPECTOR_SIGNATUR…"
click at [1130, 89] on div "Agreements" at bounding box center [1133, 91] width 67 height 17
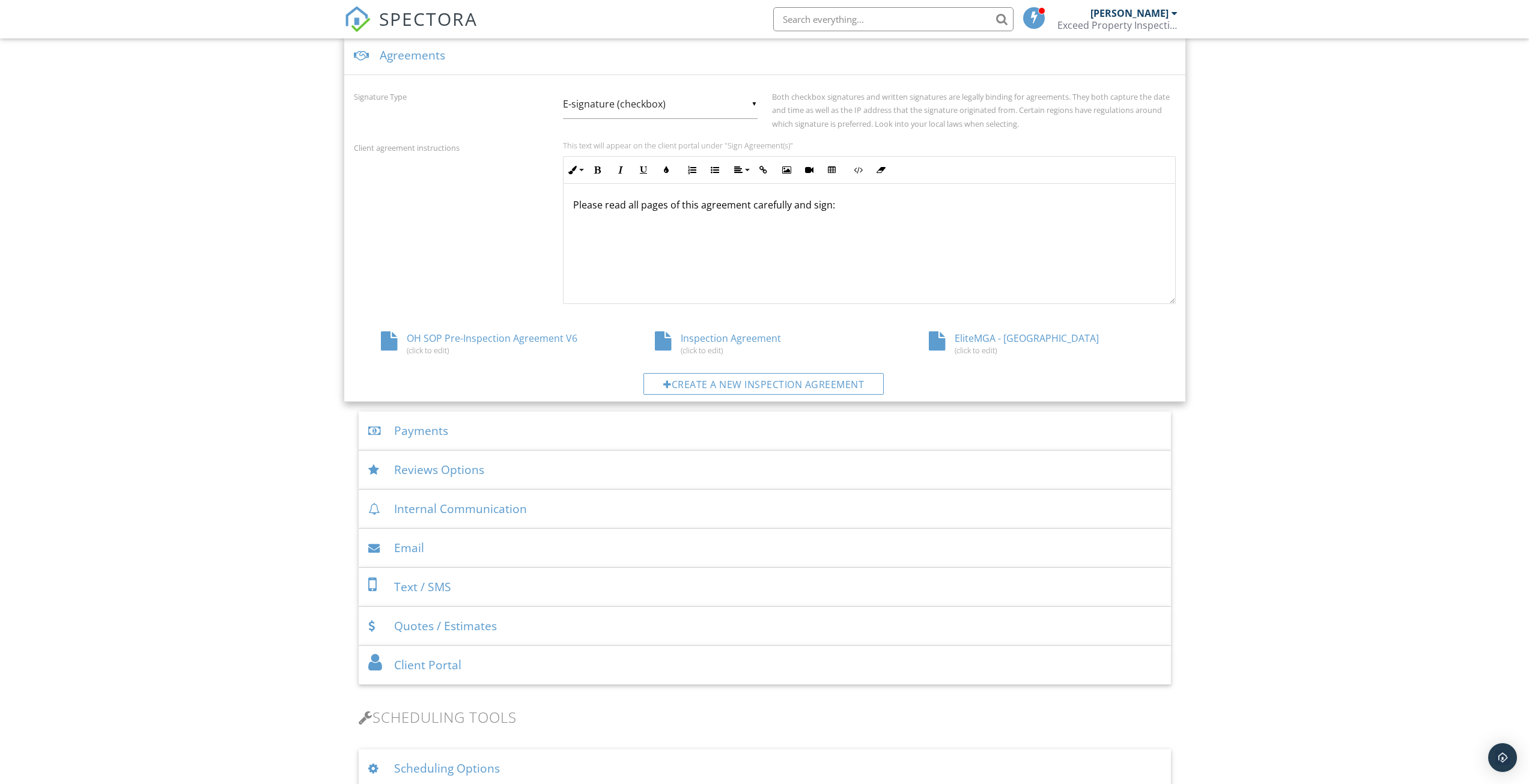
click at [976, 341] on div "EliteMGA - OH (click to edit)" at bounding box center [1038, 343] width 274 height 22
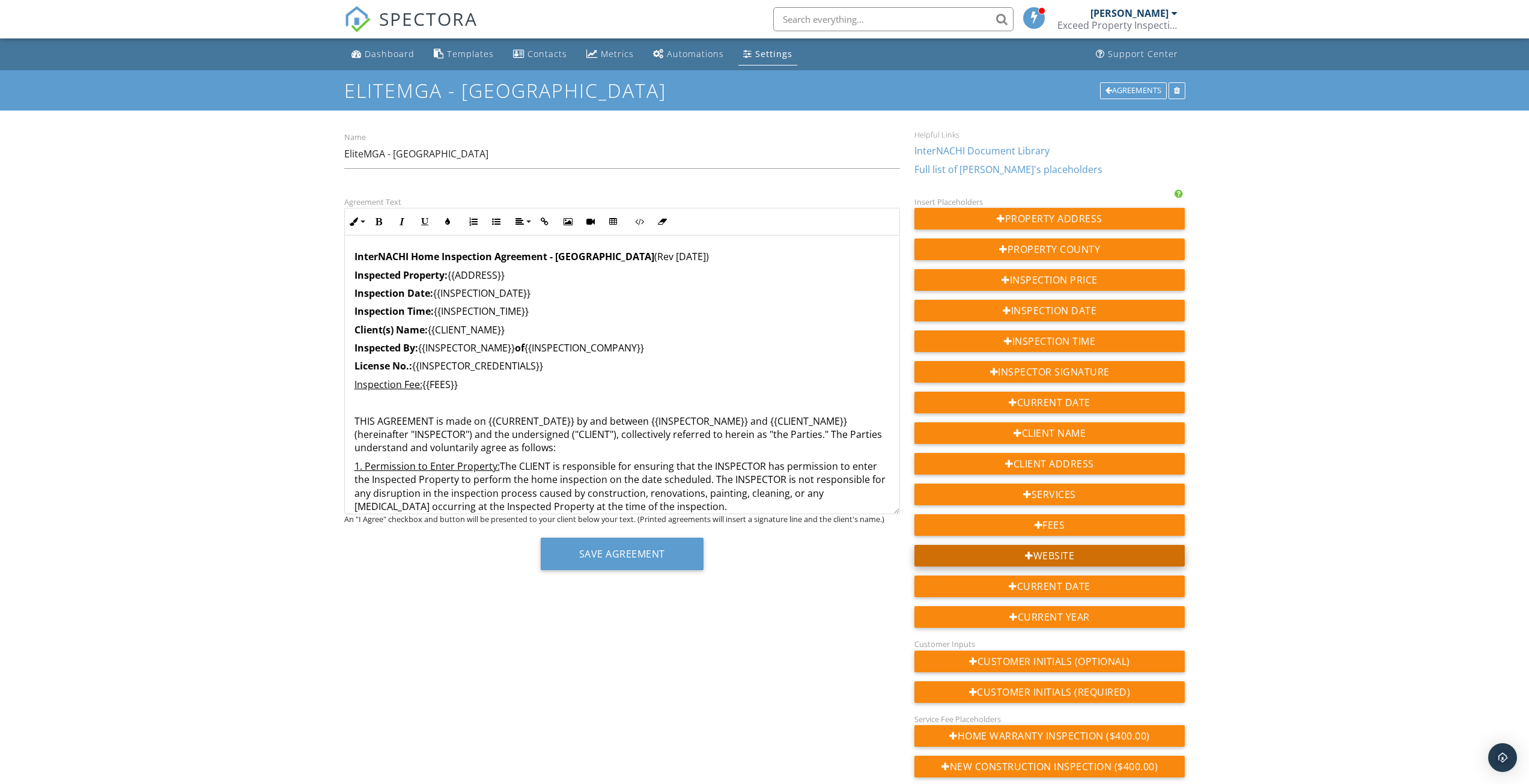
drag, startPoint x: 896, startPoint y: 353, endPoint x: 921, endPoint y: 558, distance: 206.5
click at [921, 558] on div "Agreement Text Inline Style XLarge Large Normal Small Light Small/Light Bold It…" at bounding box center [764, 528] width 856 height 667
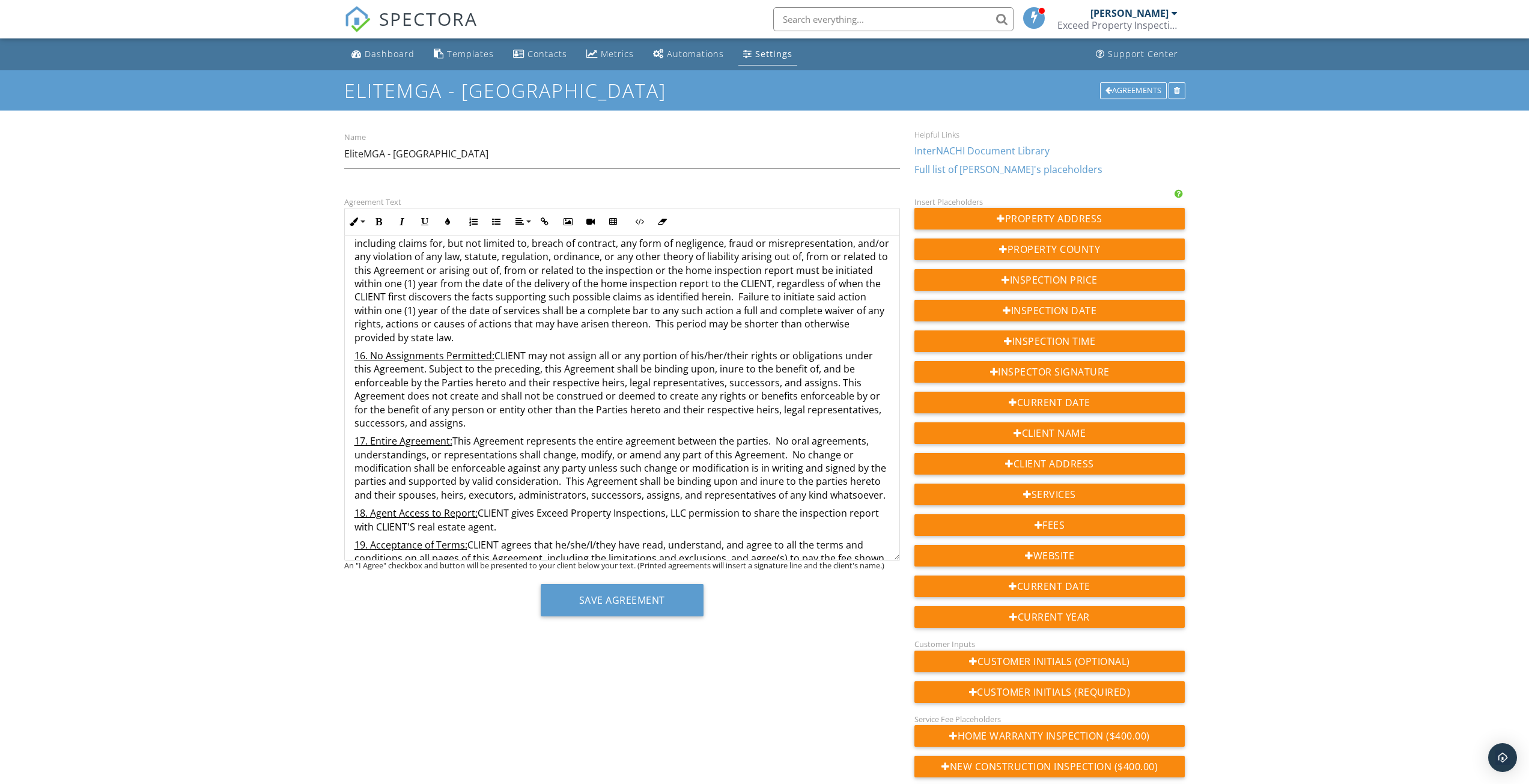
scroll to position [2354, 0]
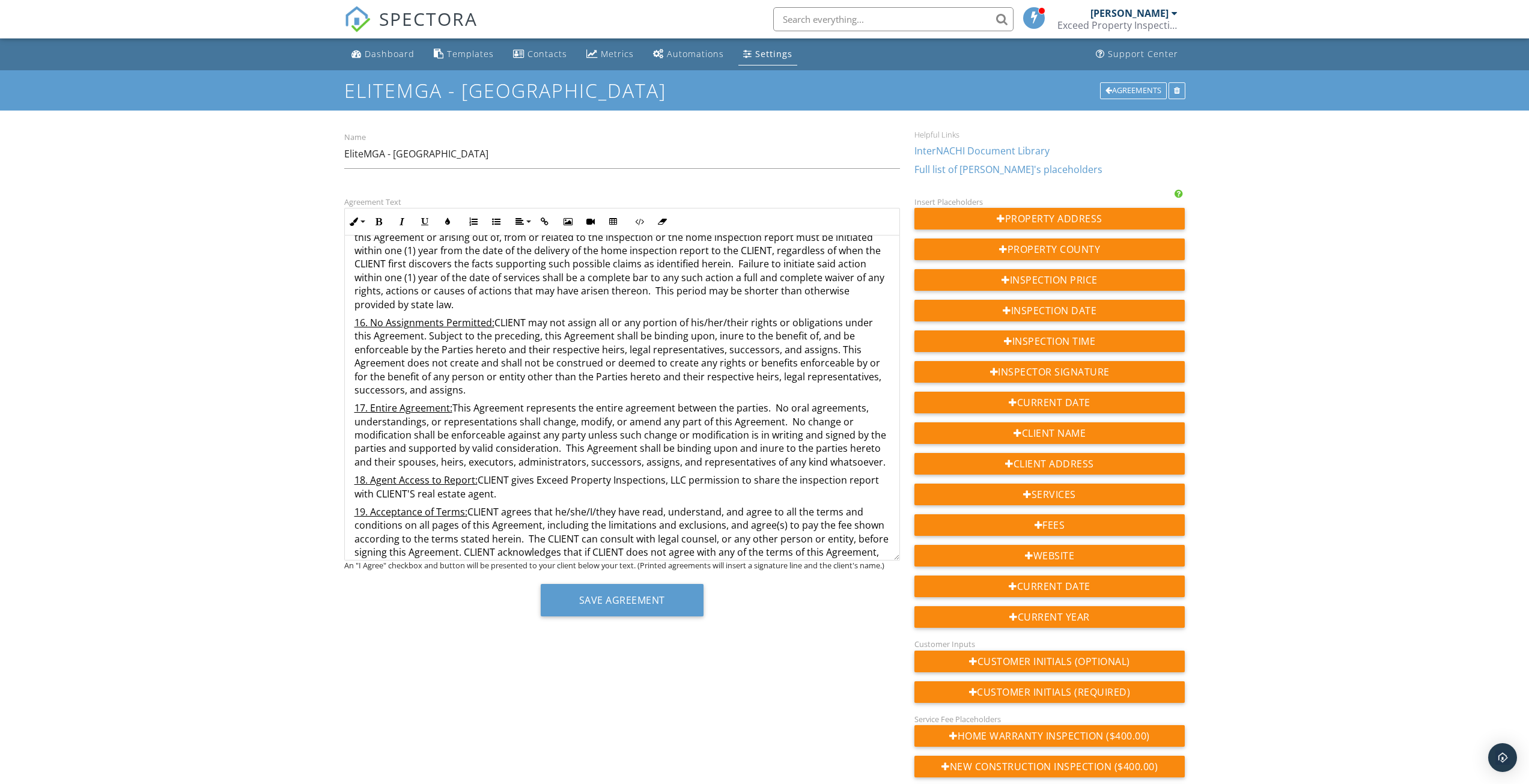
click at [721, 545] on p "19. Acceptance of Terms: CLIENT agrees that he/she/I/they have read, understand…" at bounding box center [622, 539] width 535 height 67
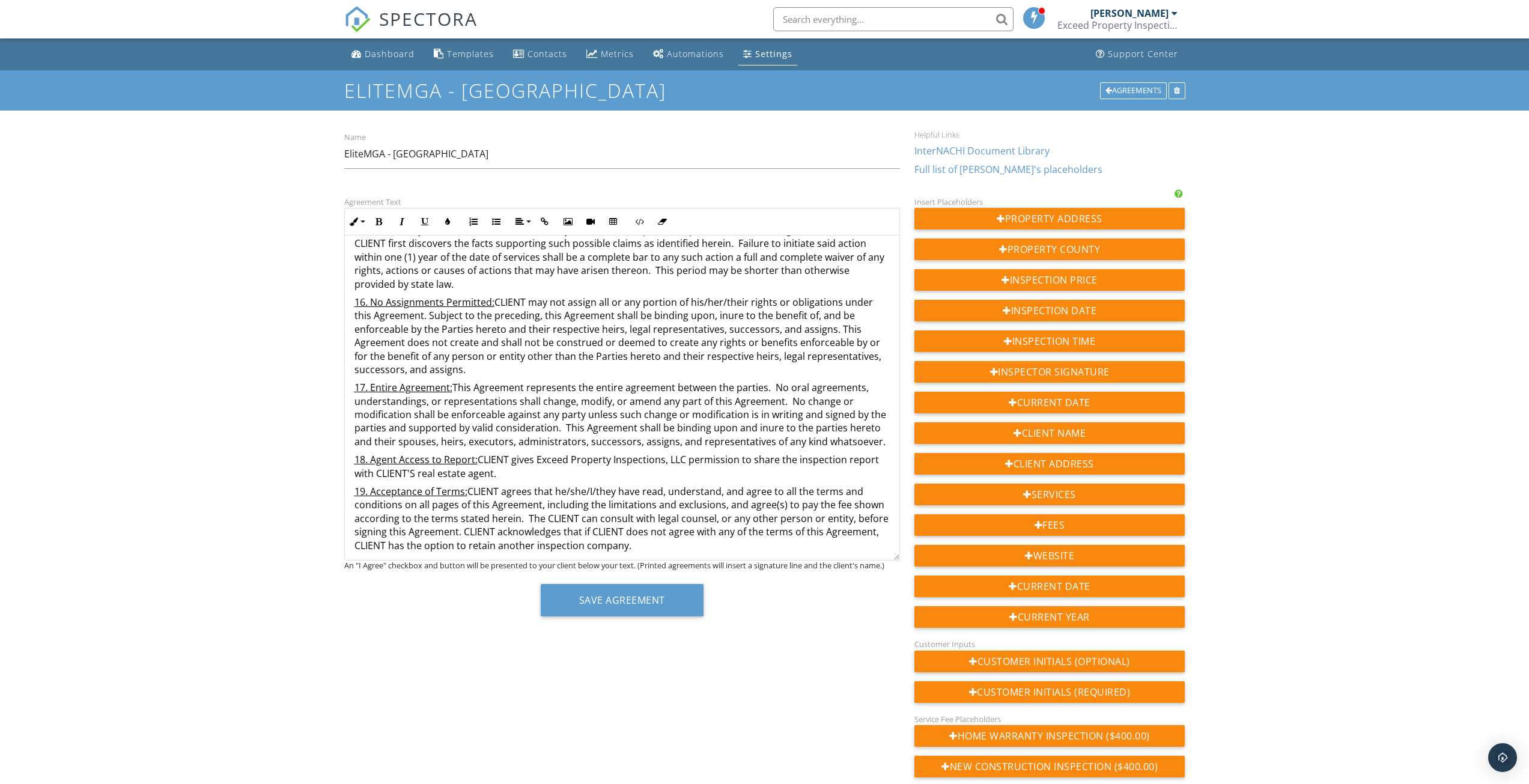
scroll to position [2444, 0]
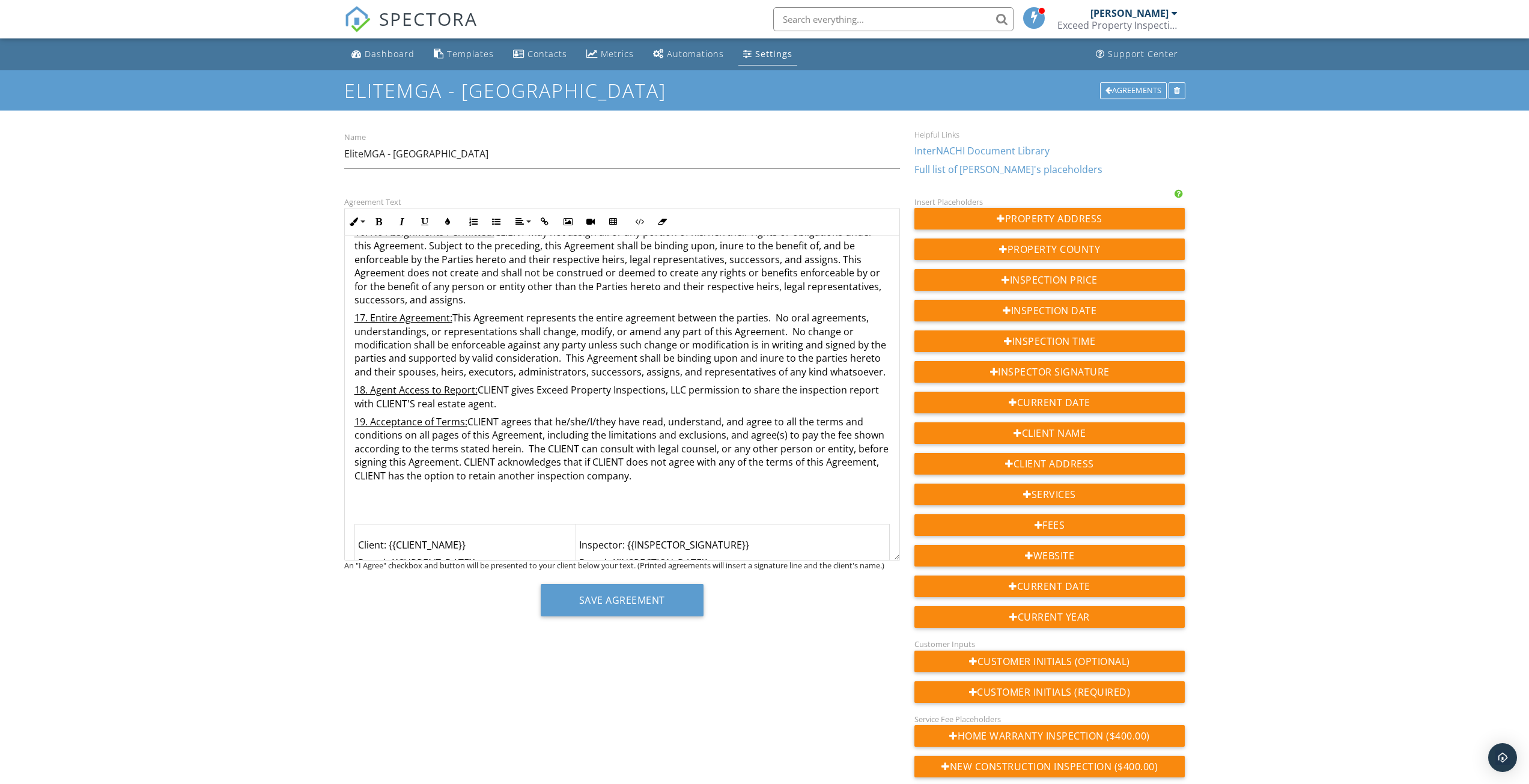
click at [424, 505] on p at bounding box center [622, 512] width 535 height 13
click at [639, 598] on button "Save Agreement" at bounding box center [622, 599] width 163 height 32
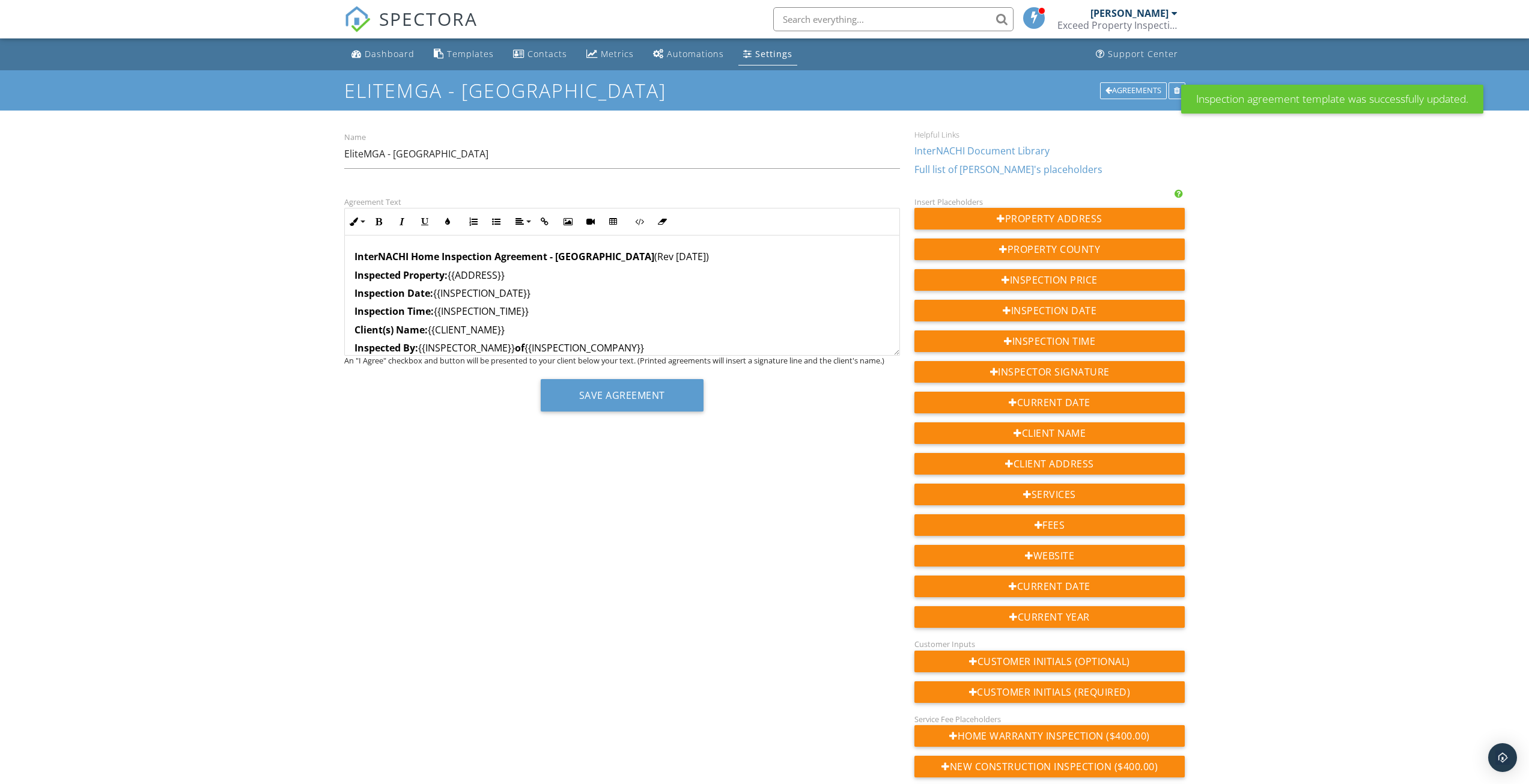
click at [381, 55] on div "Dashboard" at bounding box center [390, 54] width 50 height 12
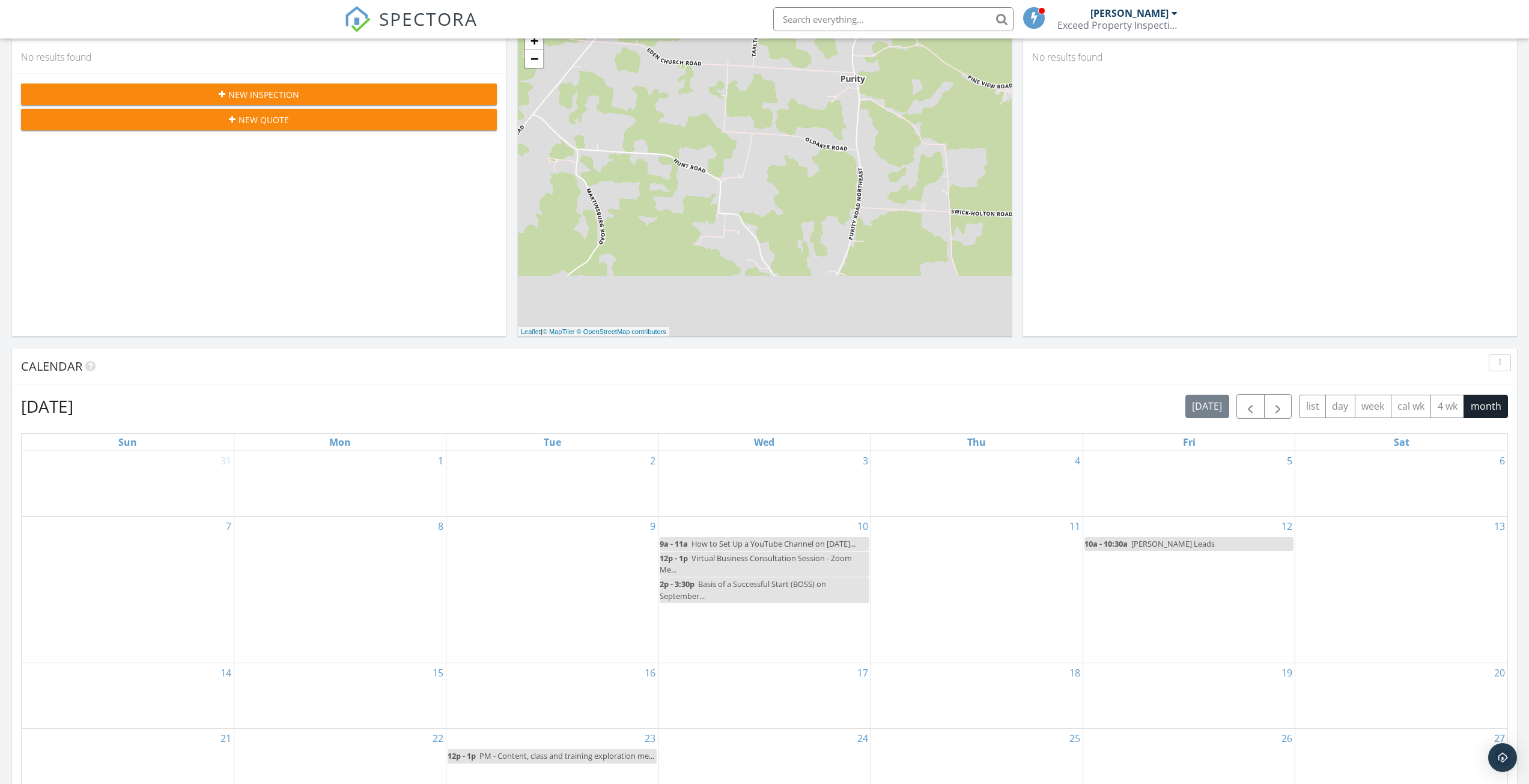
scroll to position [300, 0]
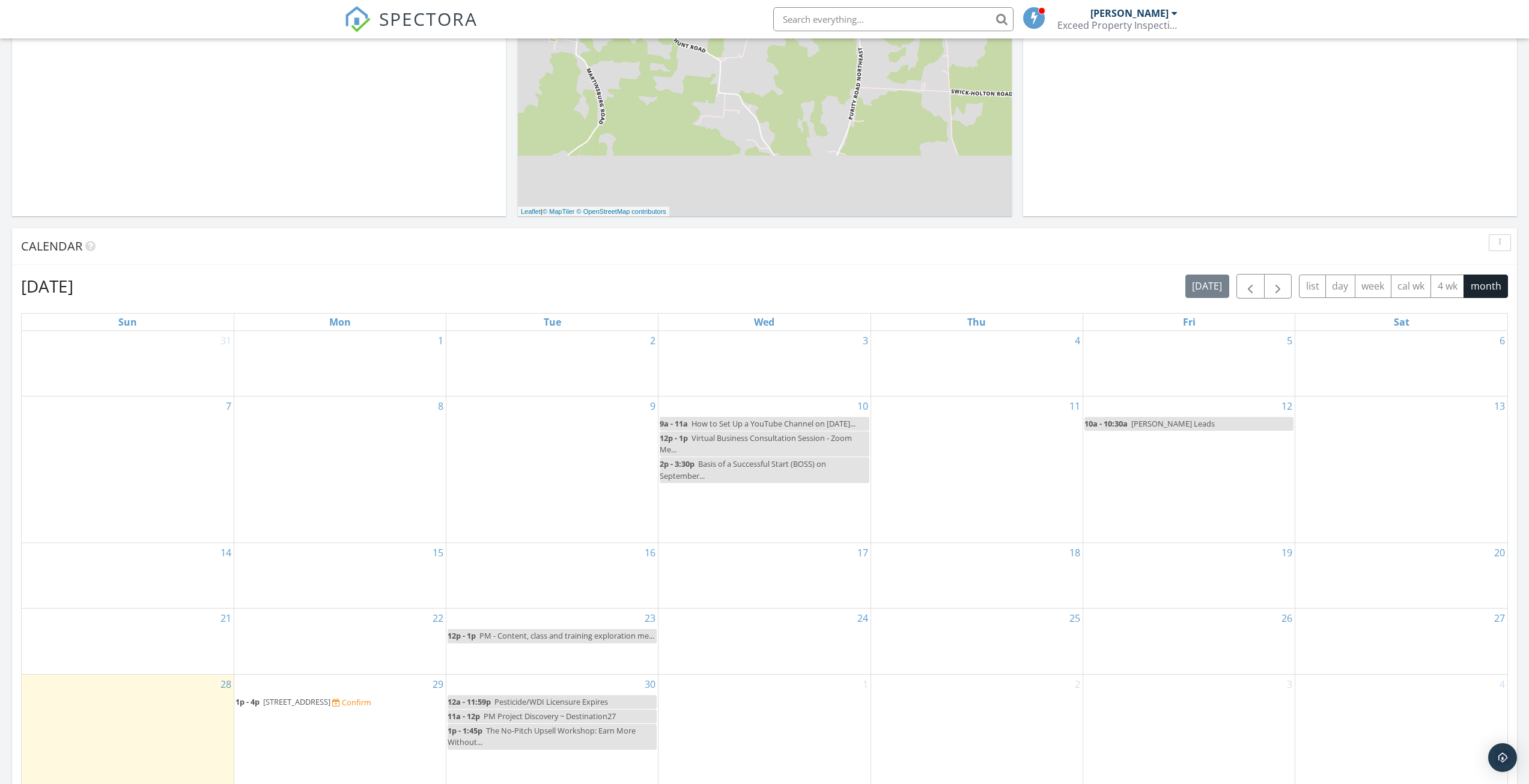
click at [330, 707] on span "[STREET_ADDRESS]" at bounding box center [296, 701] width 67 height 11
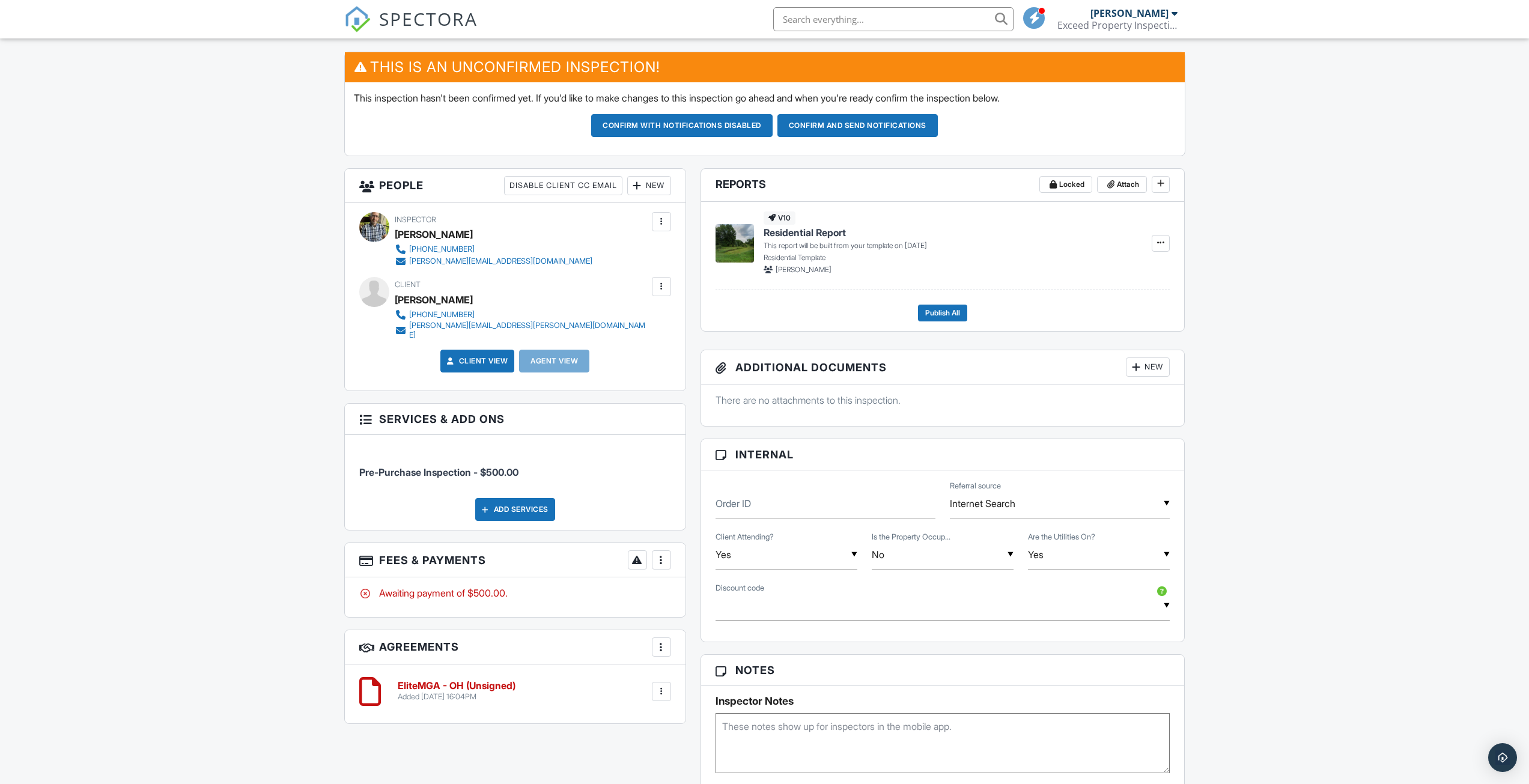
click at [463, 357] on link "Client View" at bounding box center [476, 361] width 64 height 12
click at [663, 685] on div at bounding box center [661, 691] width 12 height 12
click at [634, 774] on li "Delete" at bounding box center [629, 785] width 68 height 30
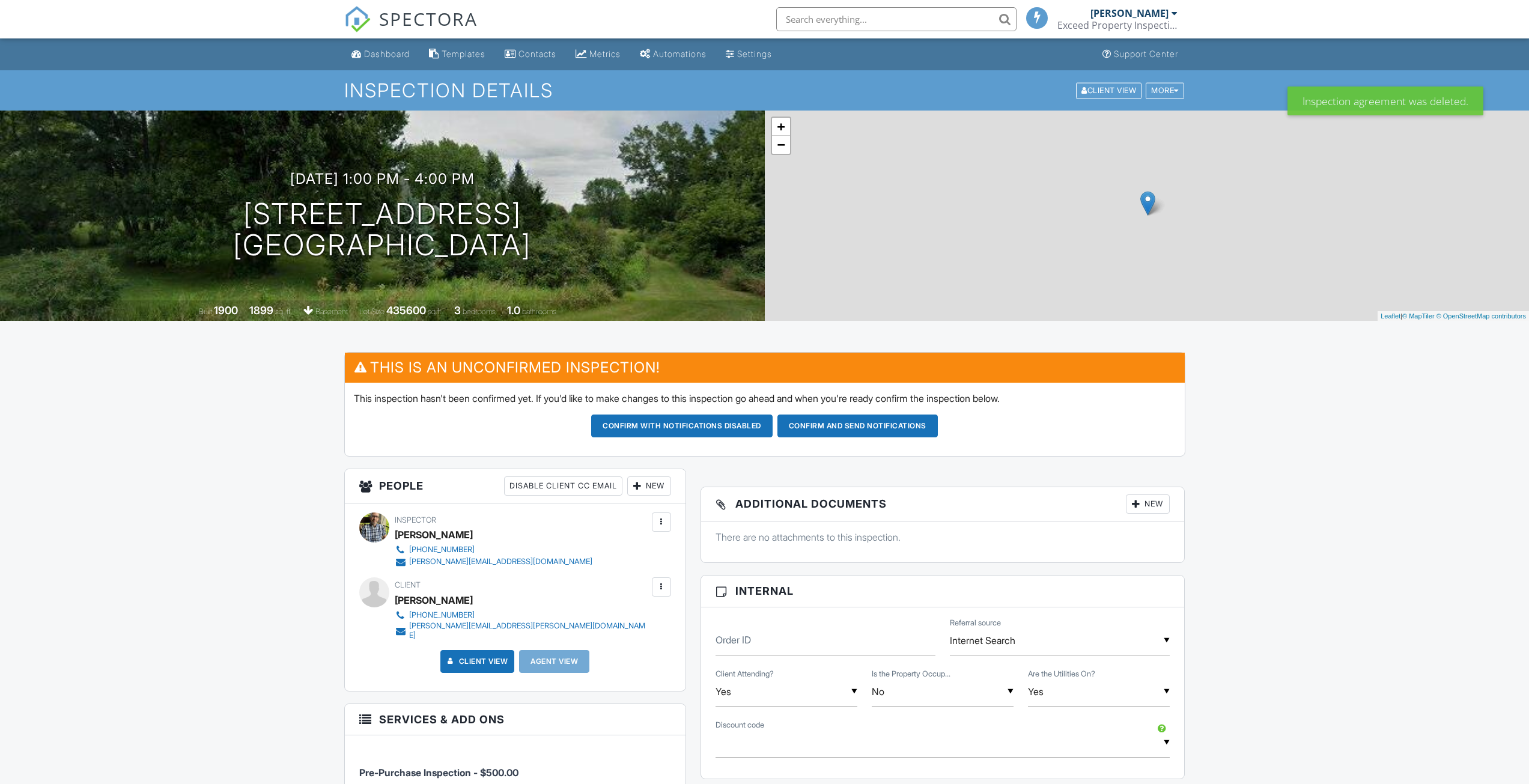
click at [669, 581] on div "Inspector Eric Lauterbach (614) 499-7509 eric@exceedinspections.com Make Invisi…" at bounding box center [515, 597] width 341 height 187
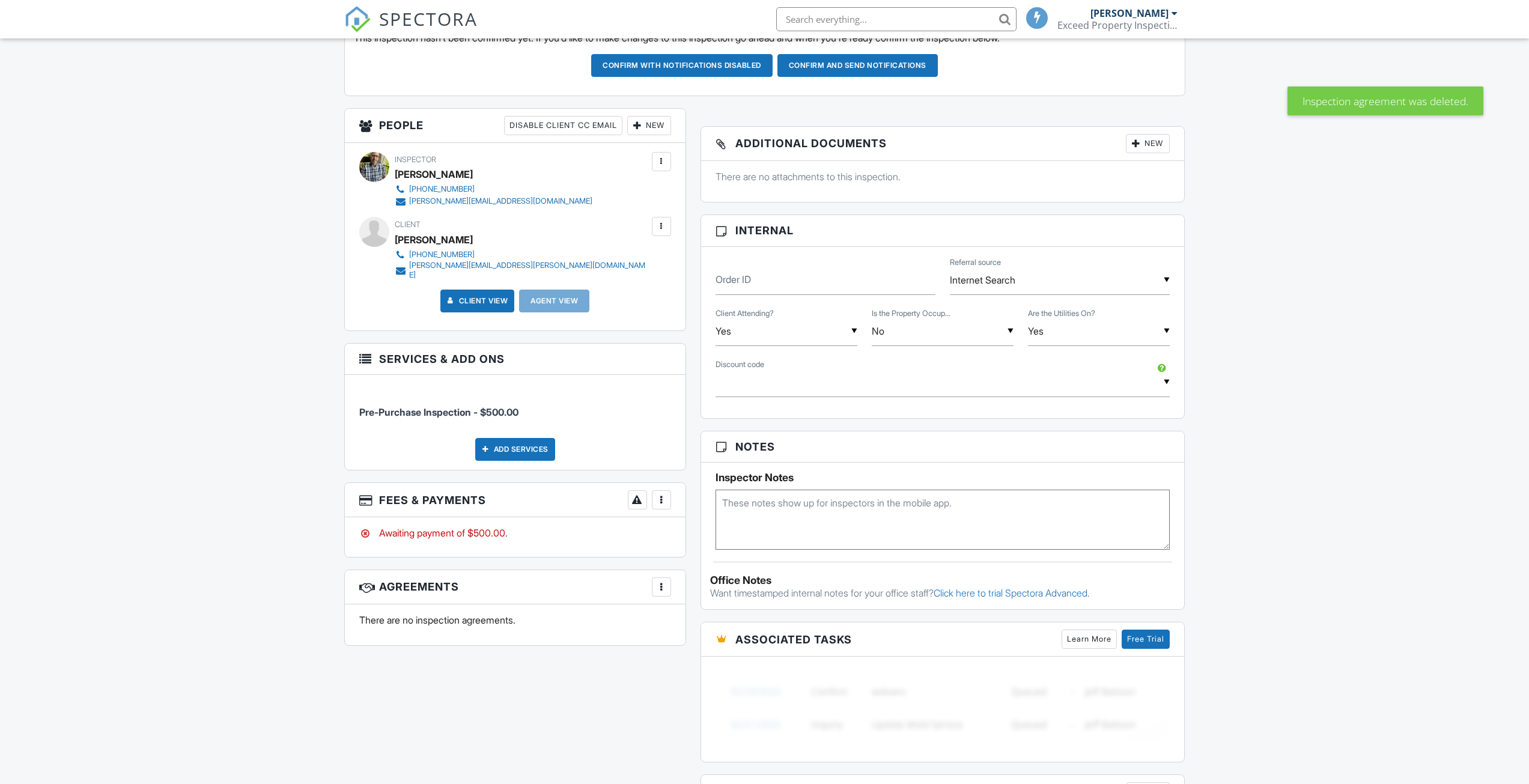
click at [663, 583] on div at bounding box center [661, 587] width 12 height 12
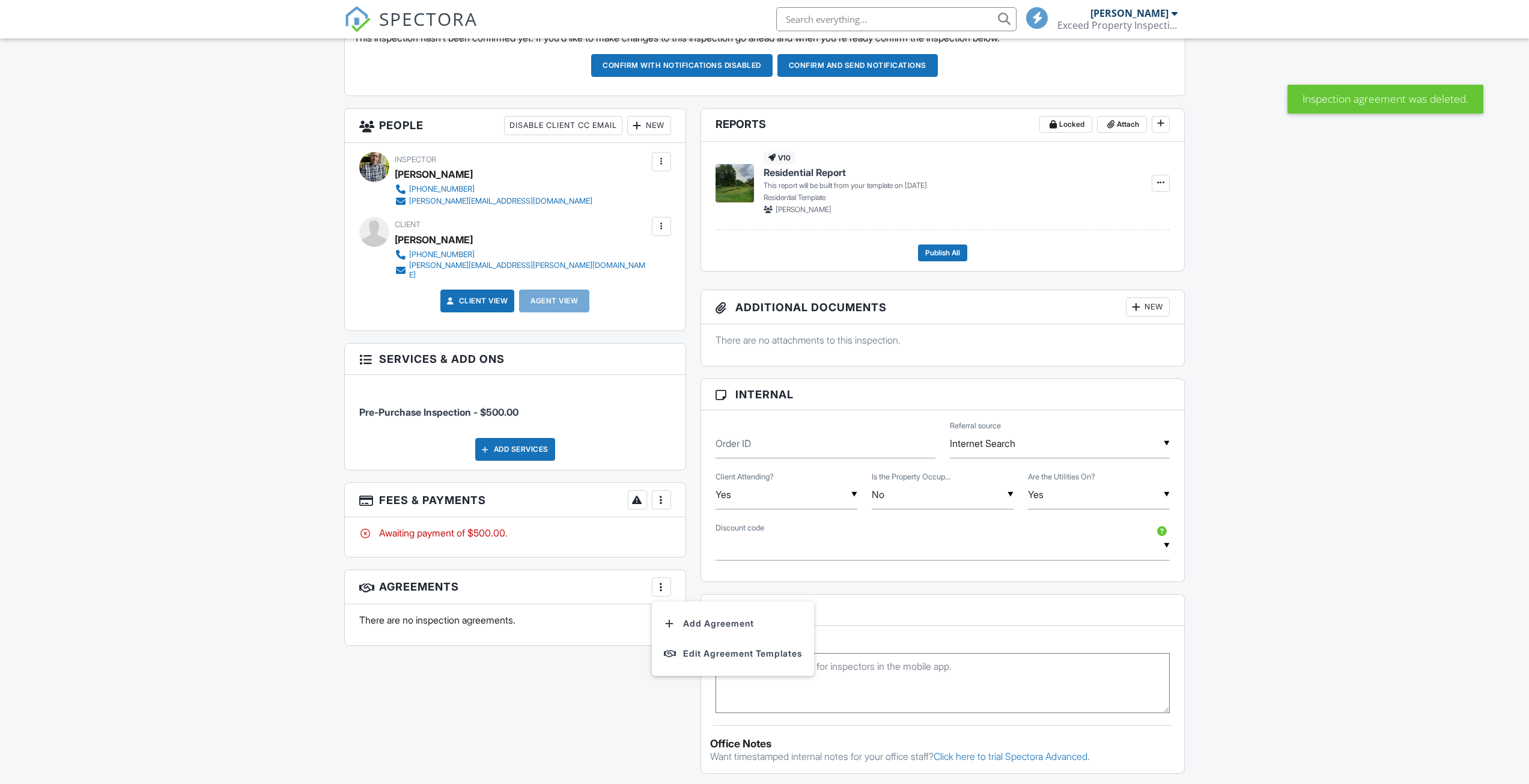
click at [663, 581] on div at bounding box center [661, 587] width 12 height 12
click at [663, 586] on div "More" at bounding box center [661, 586] width 19 height 19
click at [686, 618] on li "Add Agreement" at bounding box center [733, 624] width 148 height 30
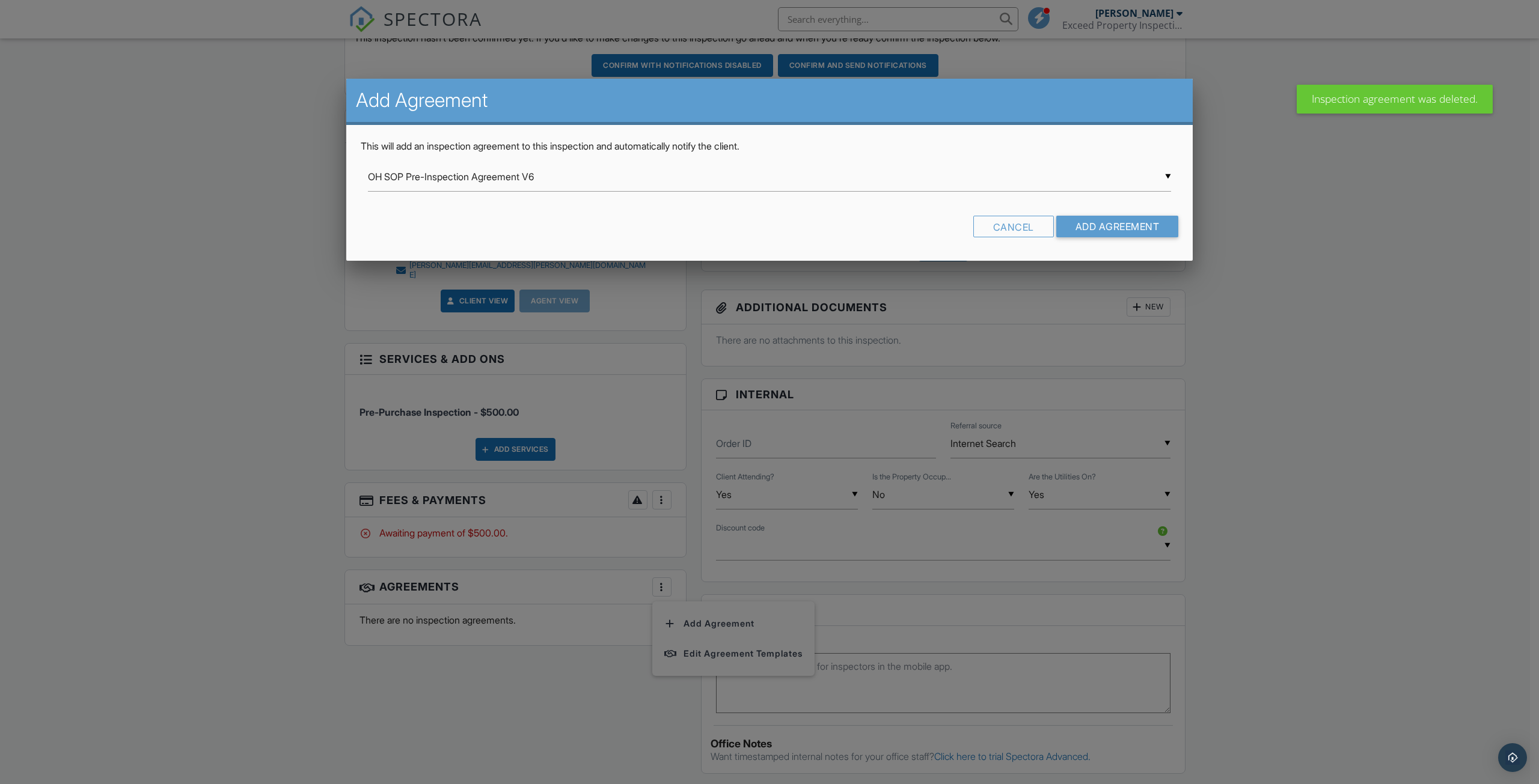
click at [521, 176] on div "▼ OH SOP Pre-Inspection Agreement V6 OH SOP Pre-Inspection Agreement V6 Inspect…" at bounding box center [769, 176] width 803 height 29
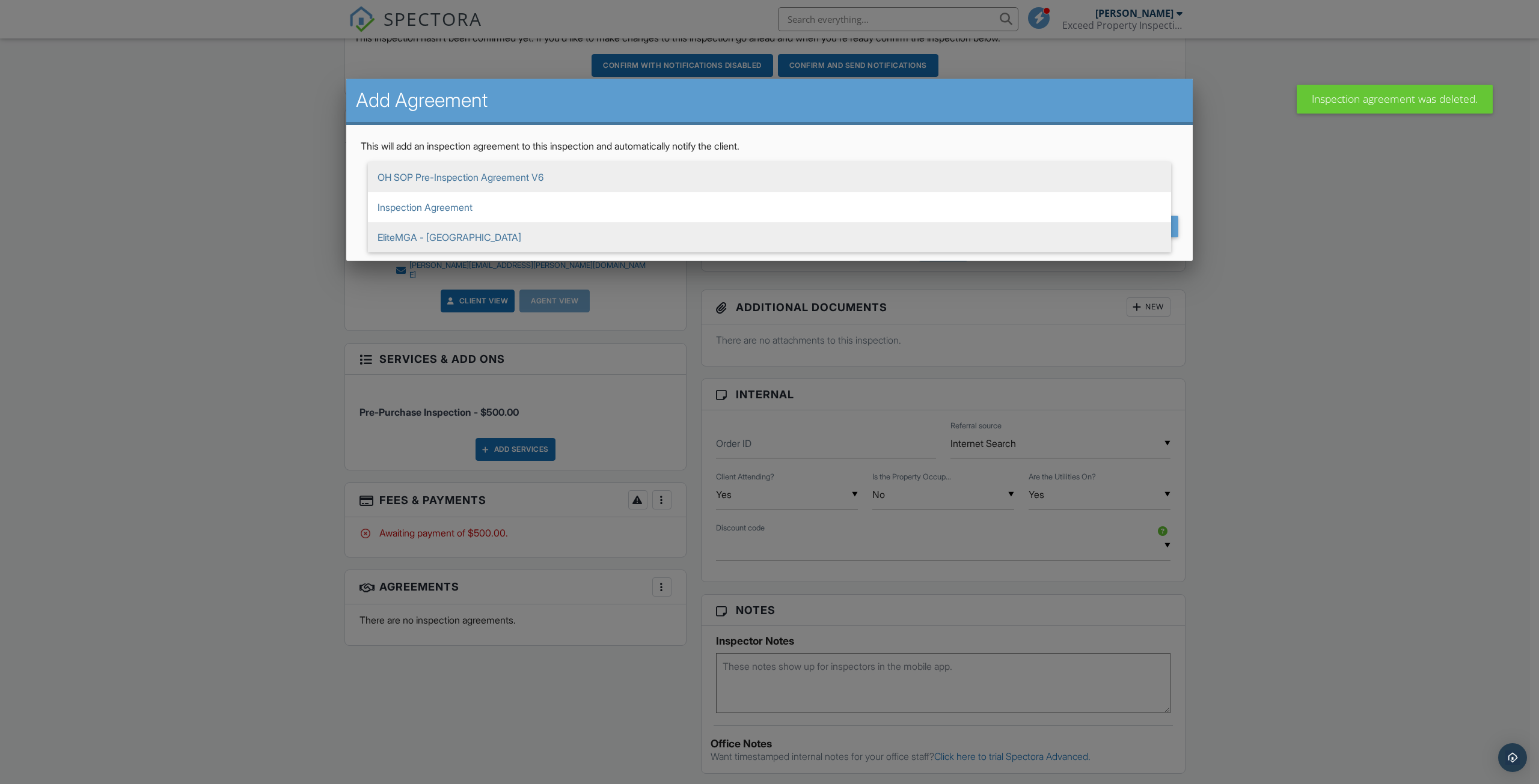
click at [436, 236] on span "EliteMGA - [GEOGRAPHIC_DATA]" at bounding box center [769, 237] width 803 height 30
type input "EliteMGA - [GEOGRAPHIC_DATA]"
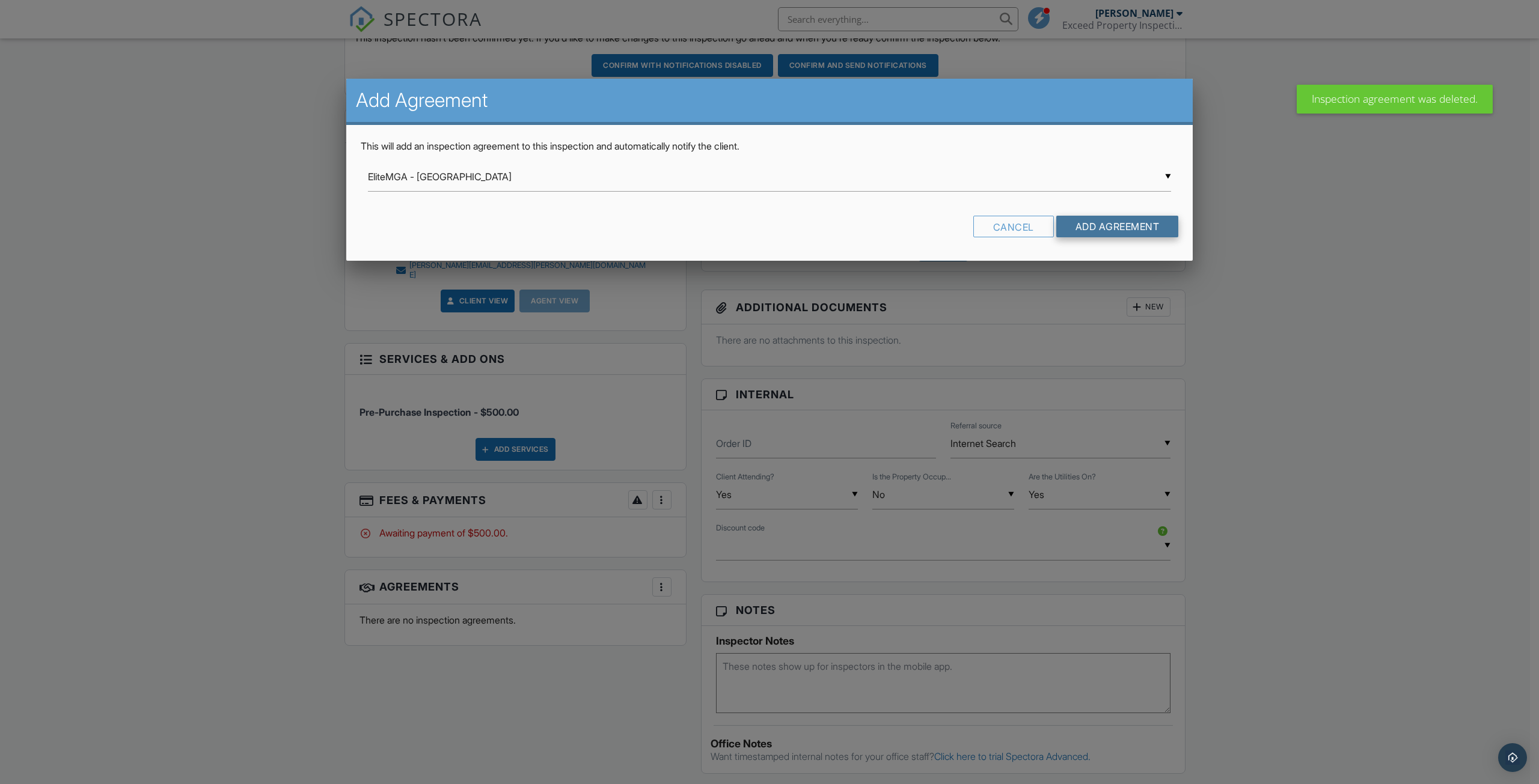
click at [1104, 229] on input "Add Agreement" at bounding box center [1117, 226] width 122 height 22
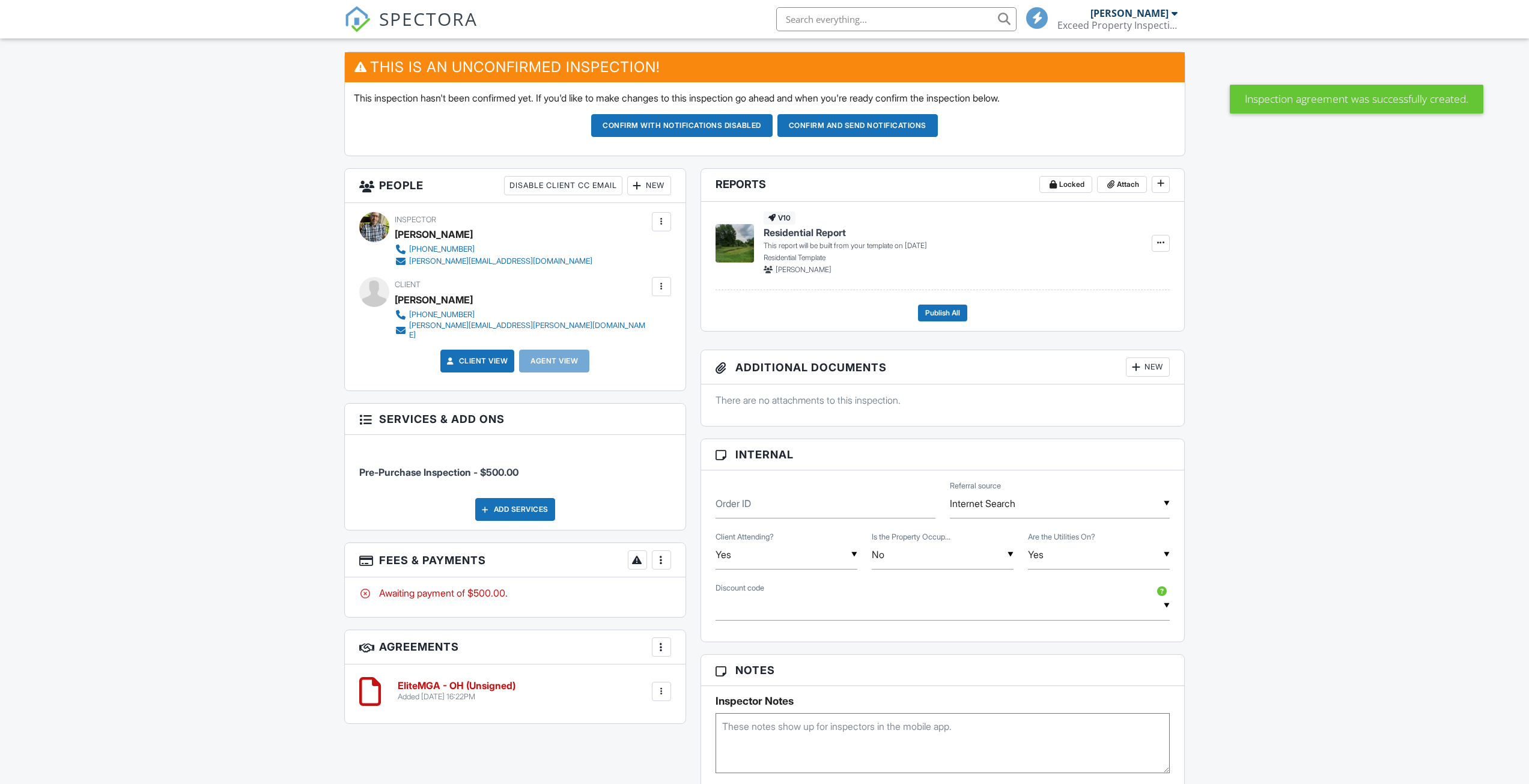
click at [466, 355] on link "Client View" at bounding box center [476, 361] width 64 height 12
click at [659, 688] on div at bounding box center [661, 691] width 12 height 12
drag, startPoint x: 628, startPoint y: 776, endPoint x: 352, endPoint y: 141, distance: 692.4
click at [628, 776] on li "Delete" at bounding box center [629, 785] width 68 height 30
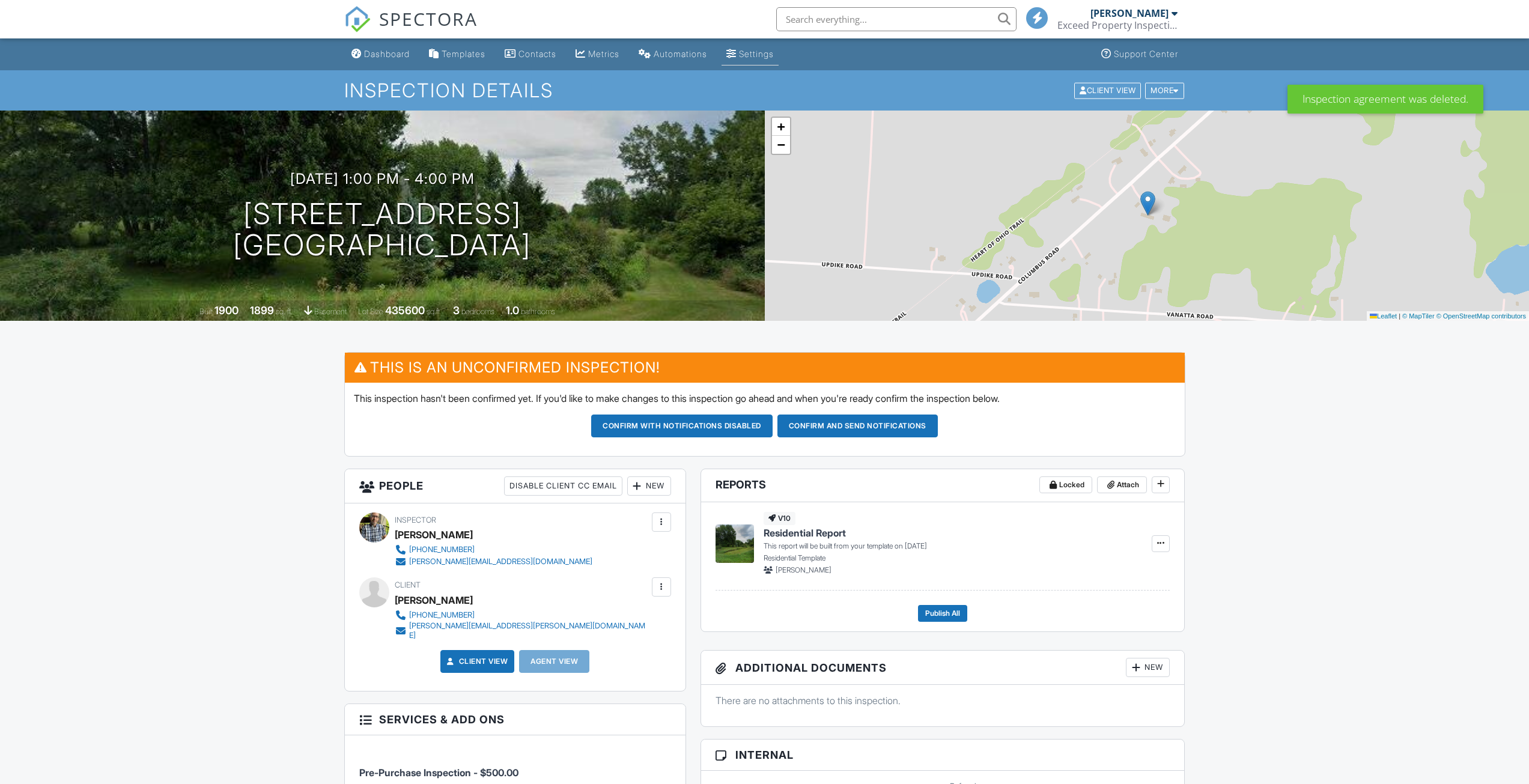
click at [752, 52] on link "Settings" at bounding box center [750, 54] width 57 height 22
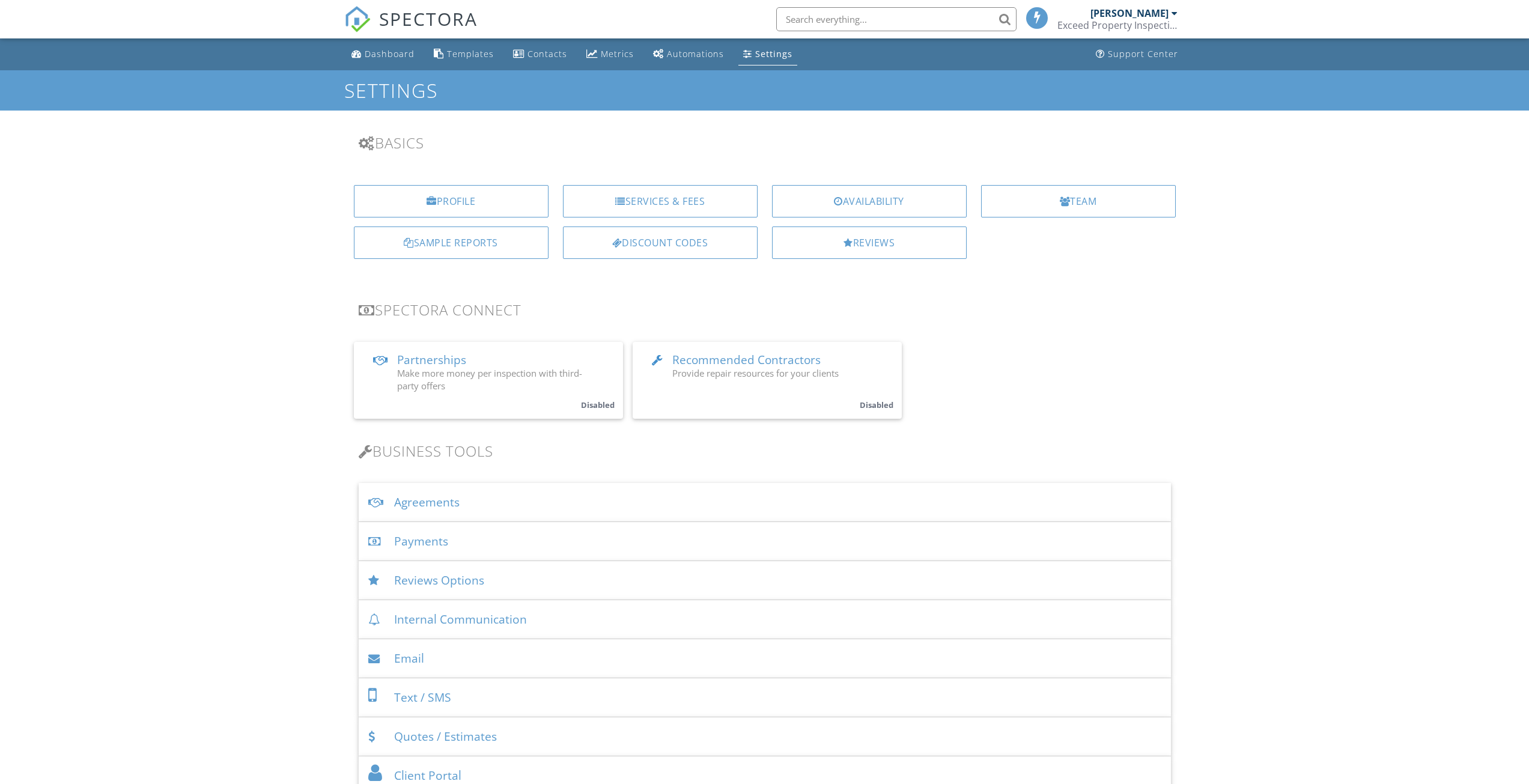
click at [437, 501] on div "Agreements" at bounding box center [764, 502] width 812 height 39
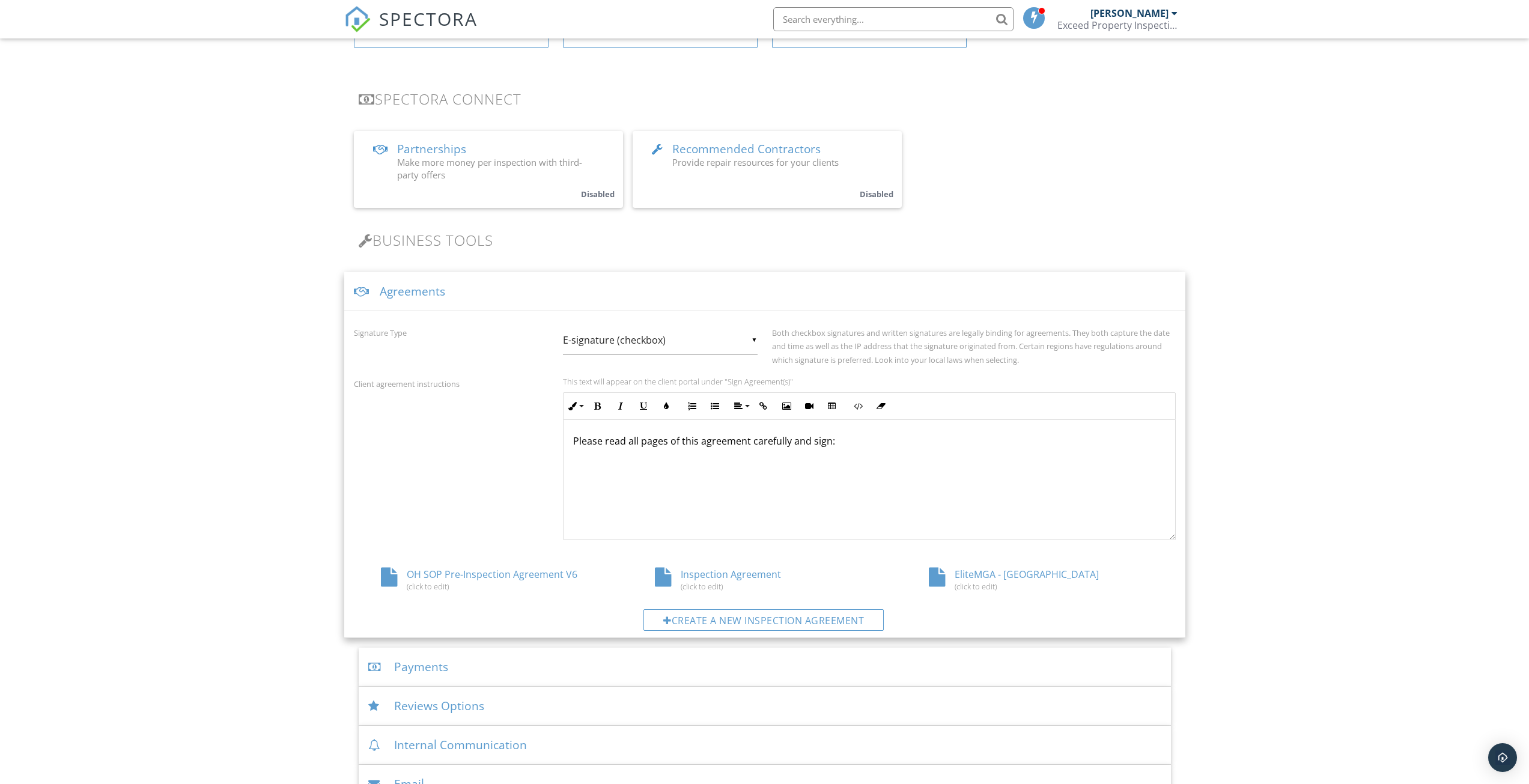
scroll to position [361, 0]
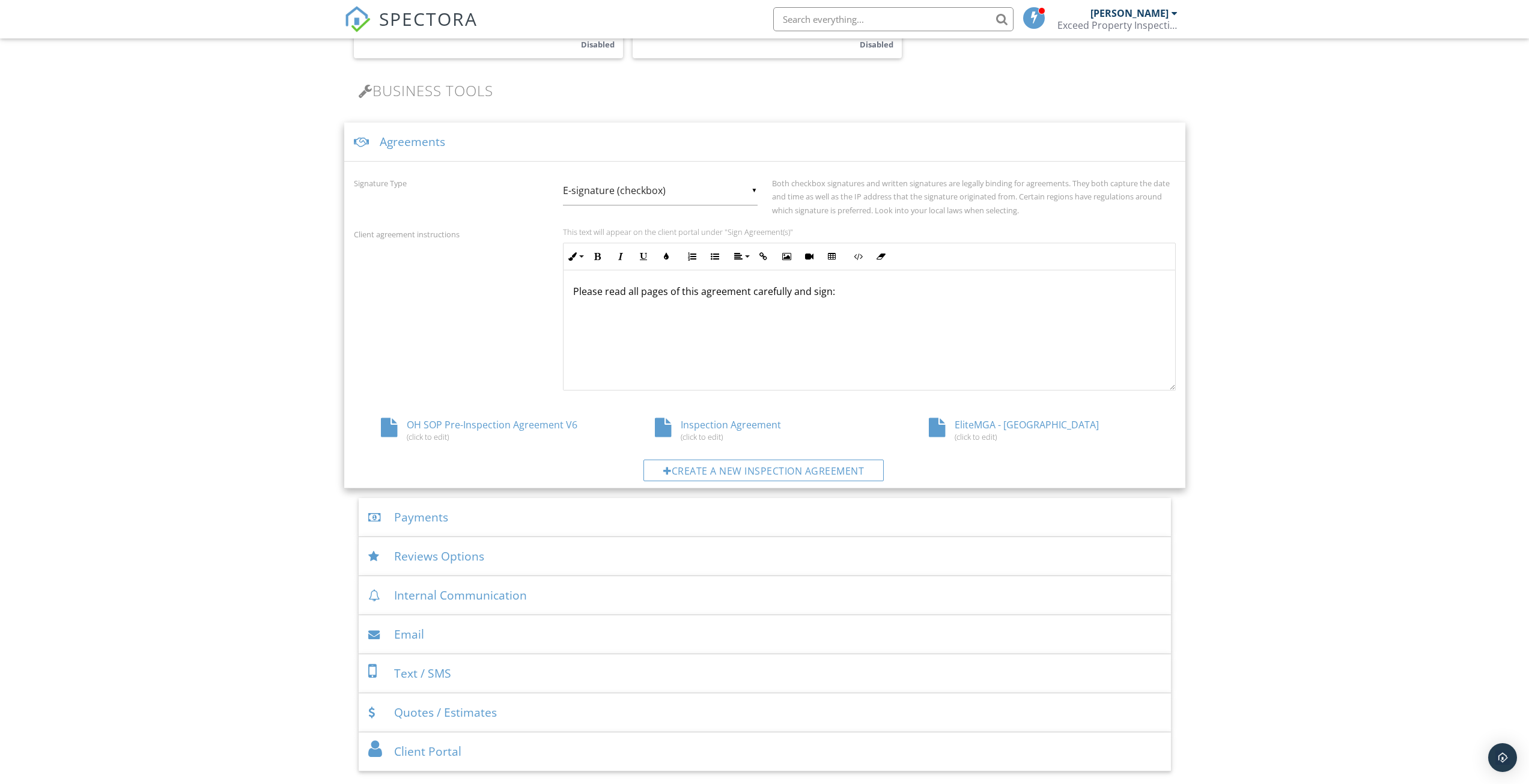
click at [981, 427] on div "EliteMGA - OH (click to edit)" at bounding box center [1038, 429] width 274 height 22
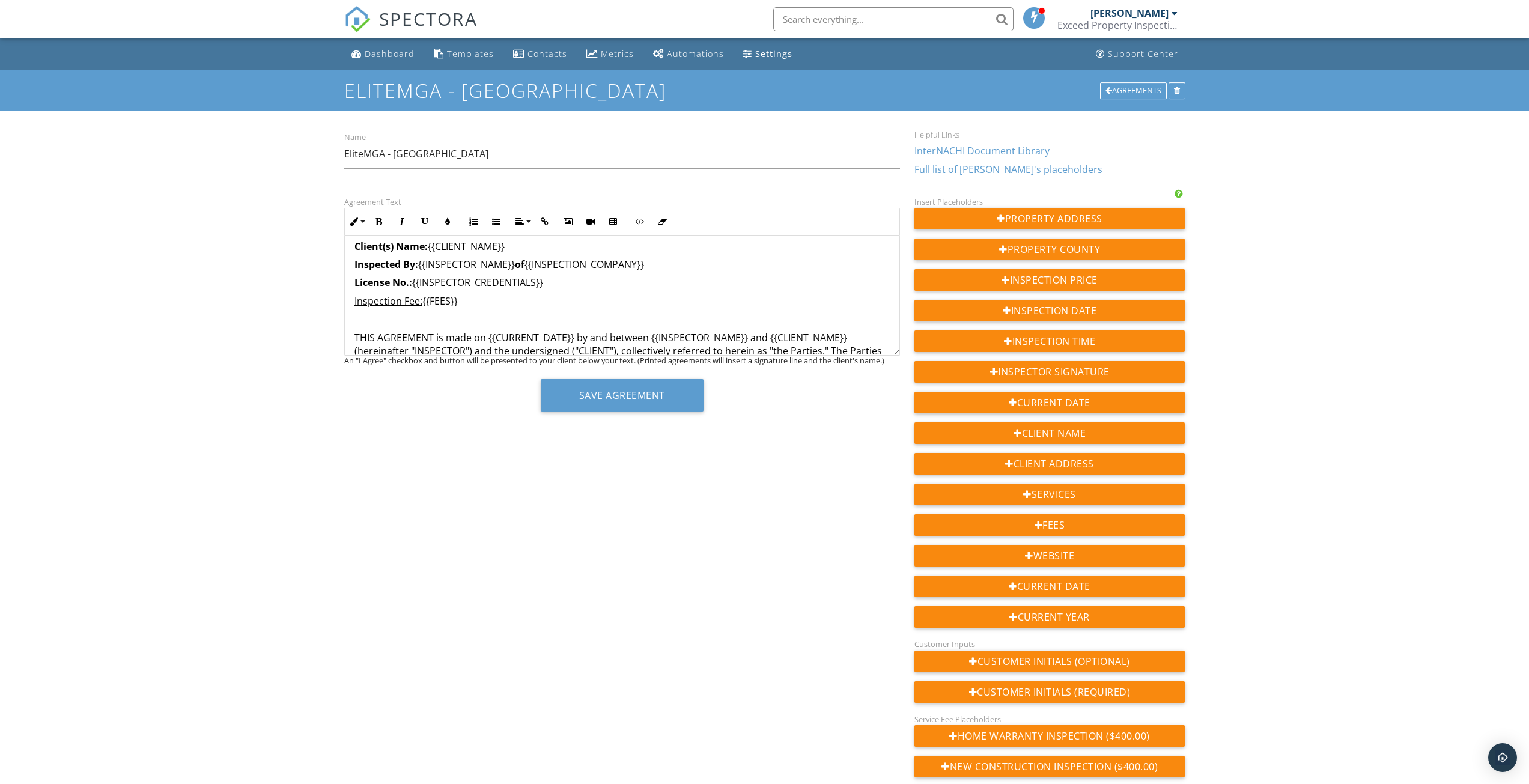
scroll to position [121, 0]
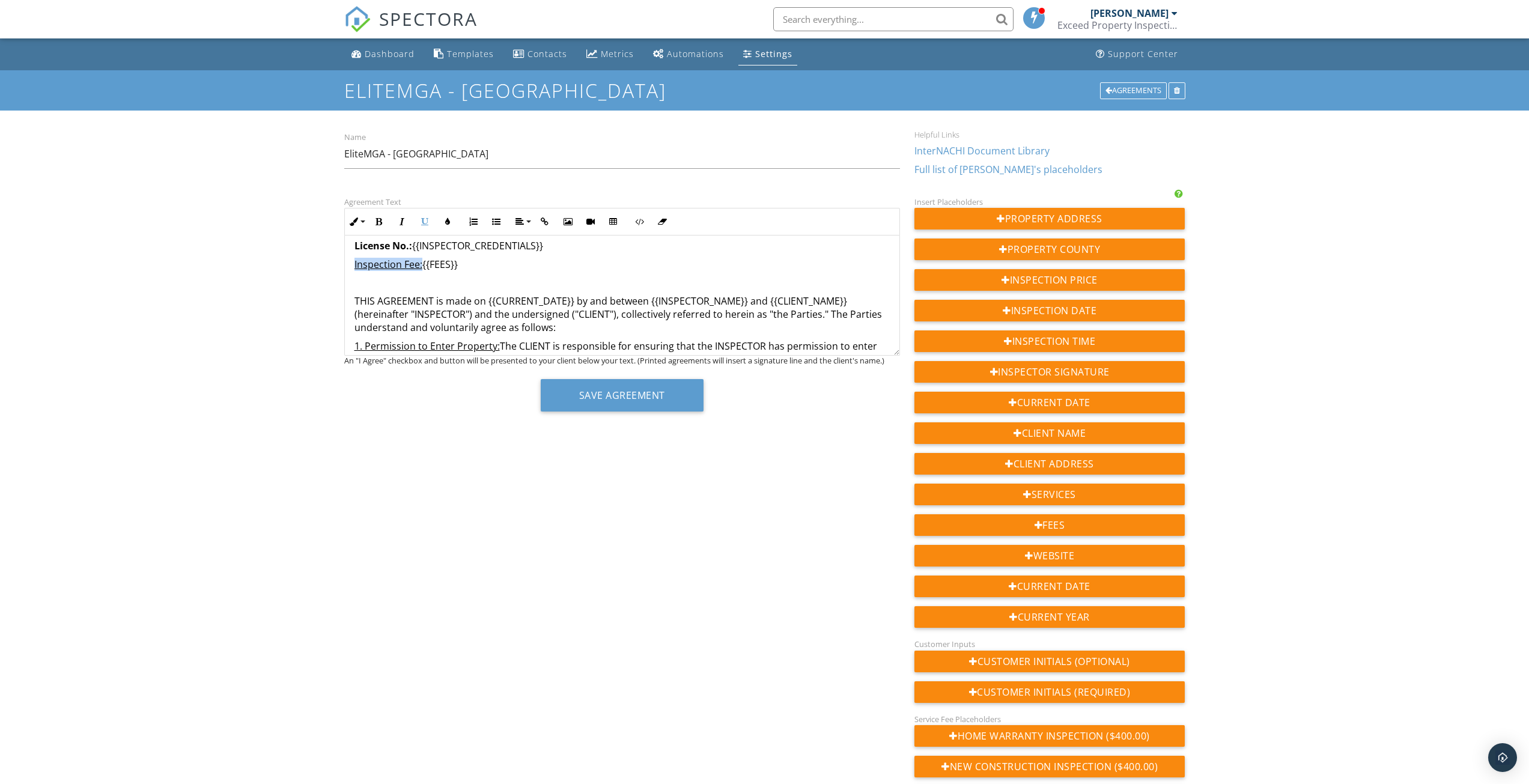
drag, startPoint x: 352, startPoint y: 266, endPoint x: 422, endPoint y: 266, distance: 70.0
click at [381, 222] on icon "button" at bounding box center [379, 222] width 8 height 8
click at [426, 222] on icon "button" at bounding box center [425, 222] width 8 height 8
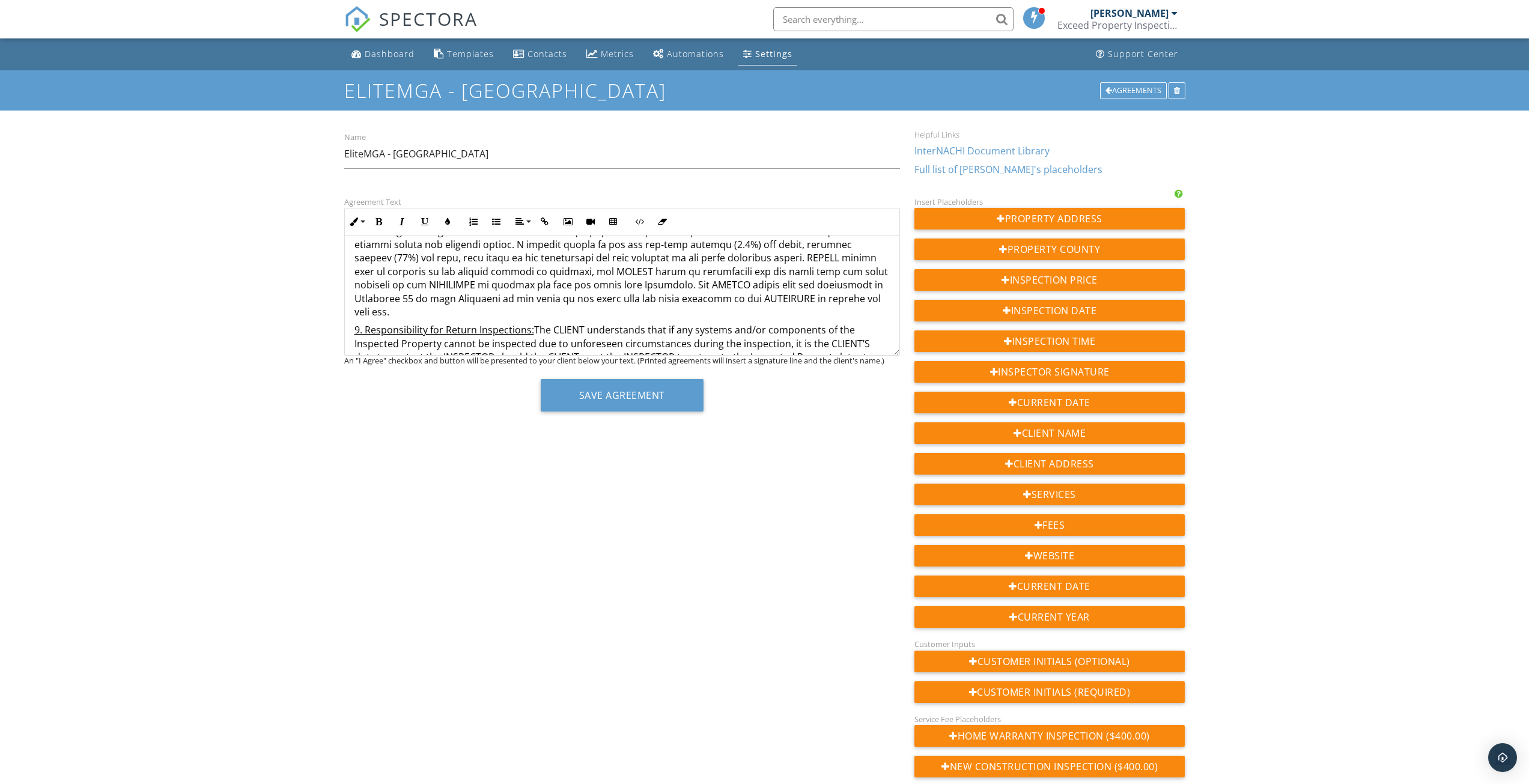
scroll to position [1862, 0]
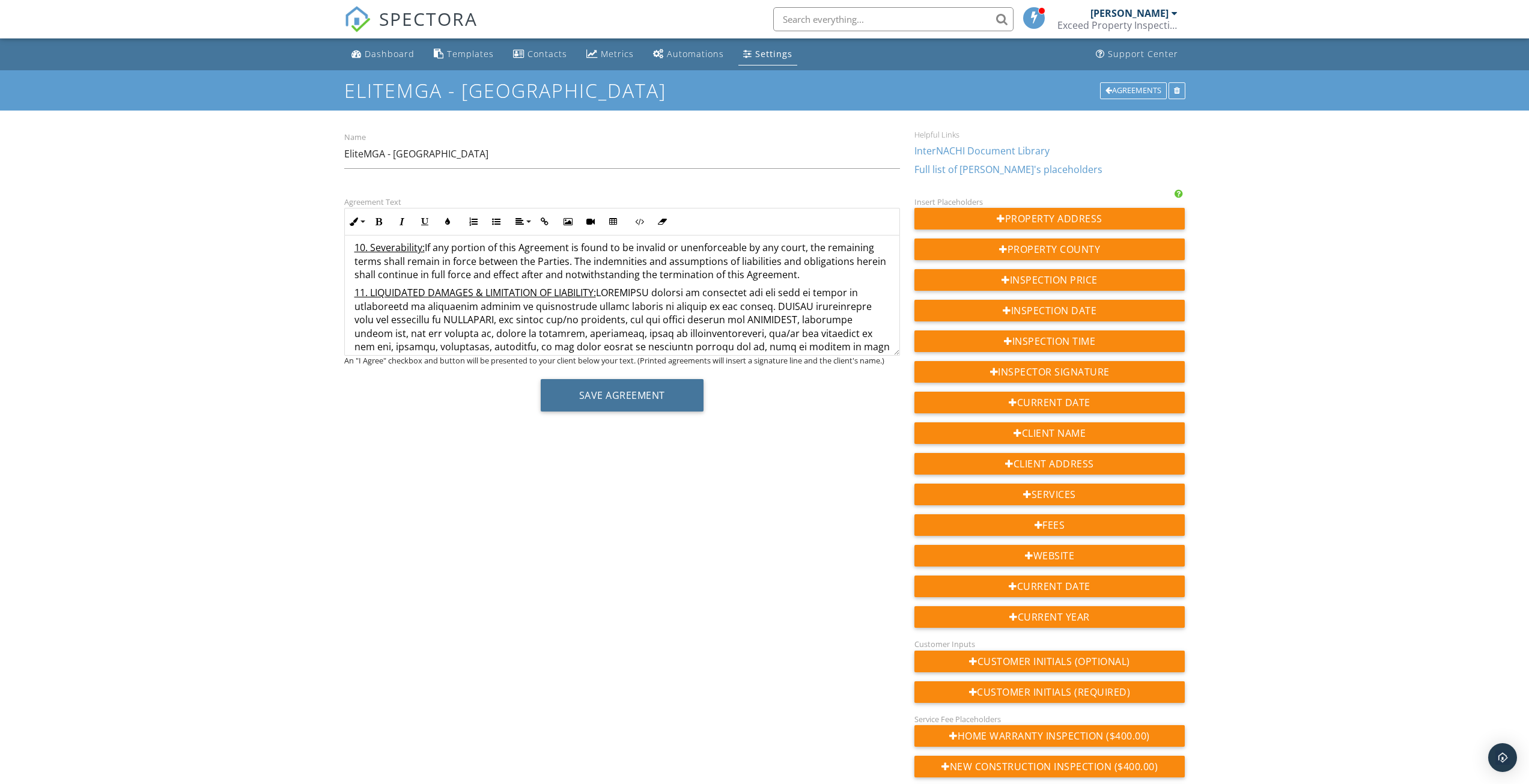
click at [616, 400] on button "Save Agreement" at bounding box center [622, 395] width 163 height 32
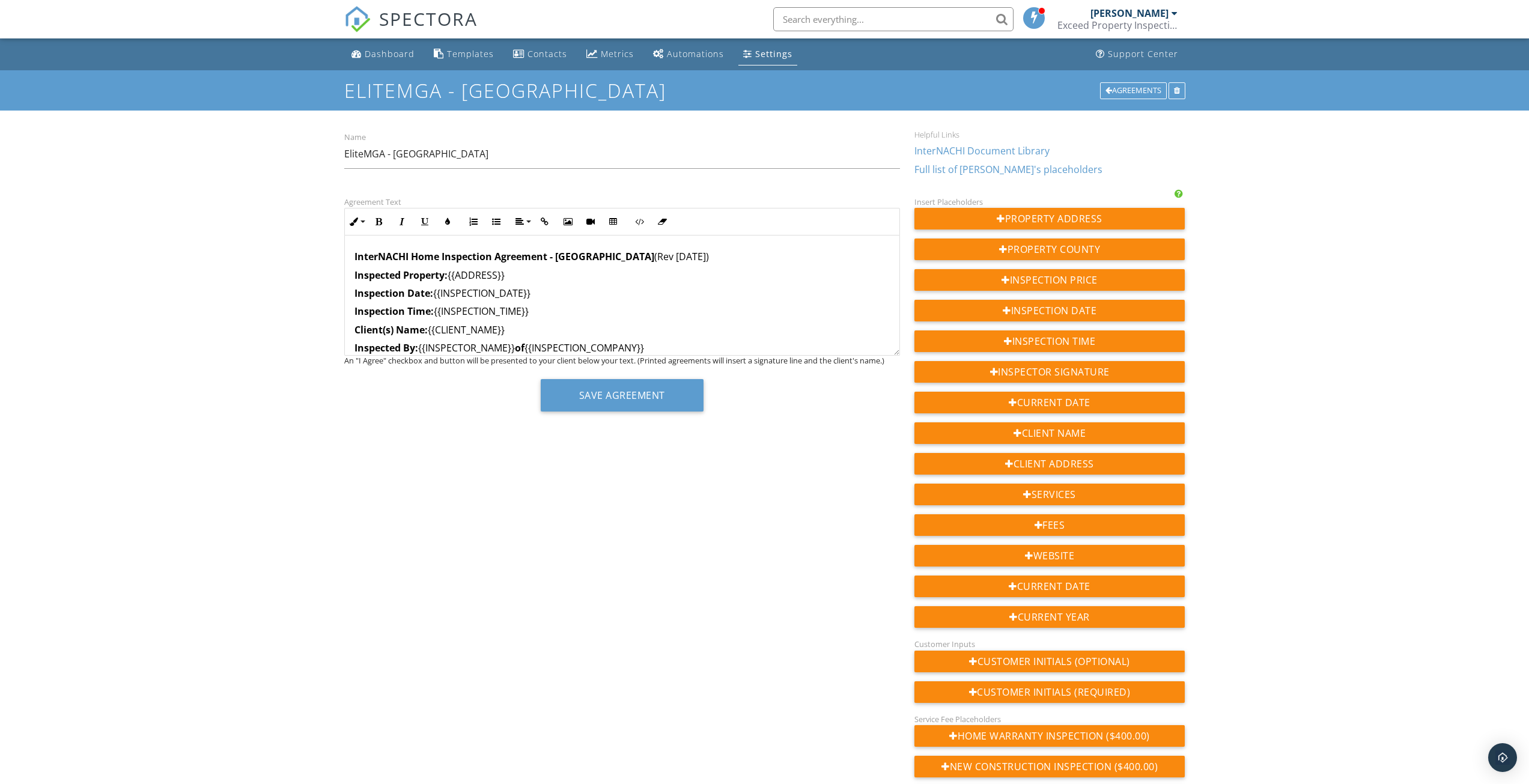
click at [759, 56] on div "Settings" at bounding box center [773, 54] width 37 height 12
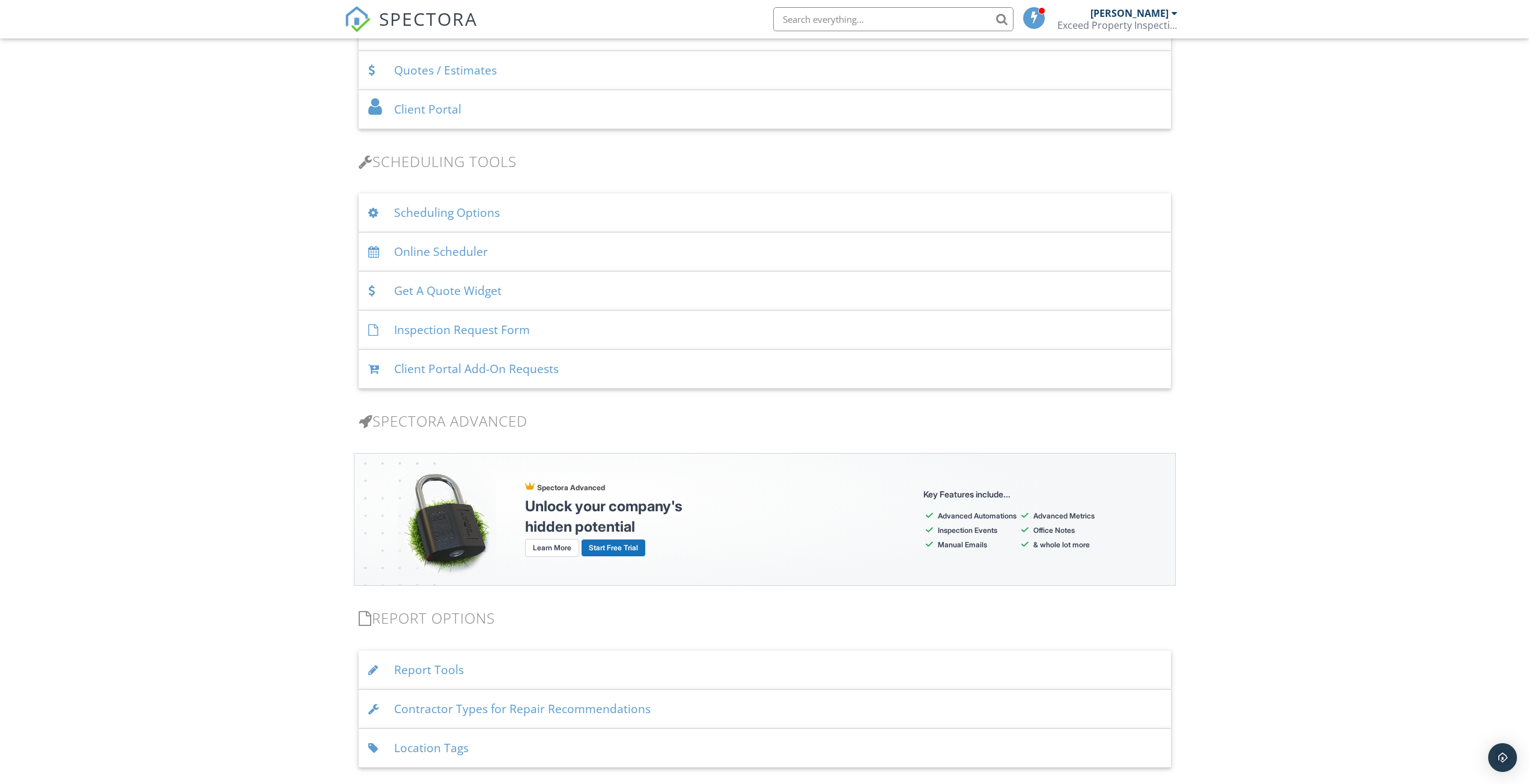
scroll to position [781, 0]
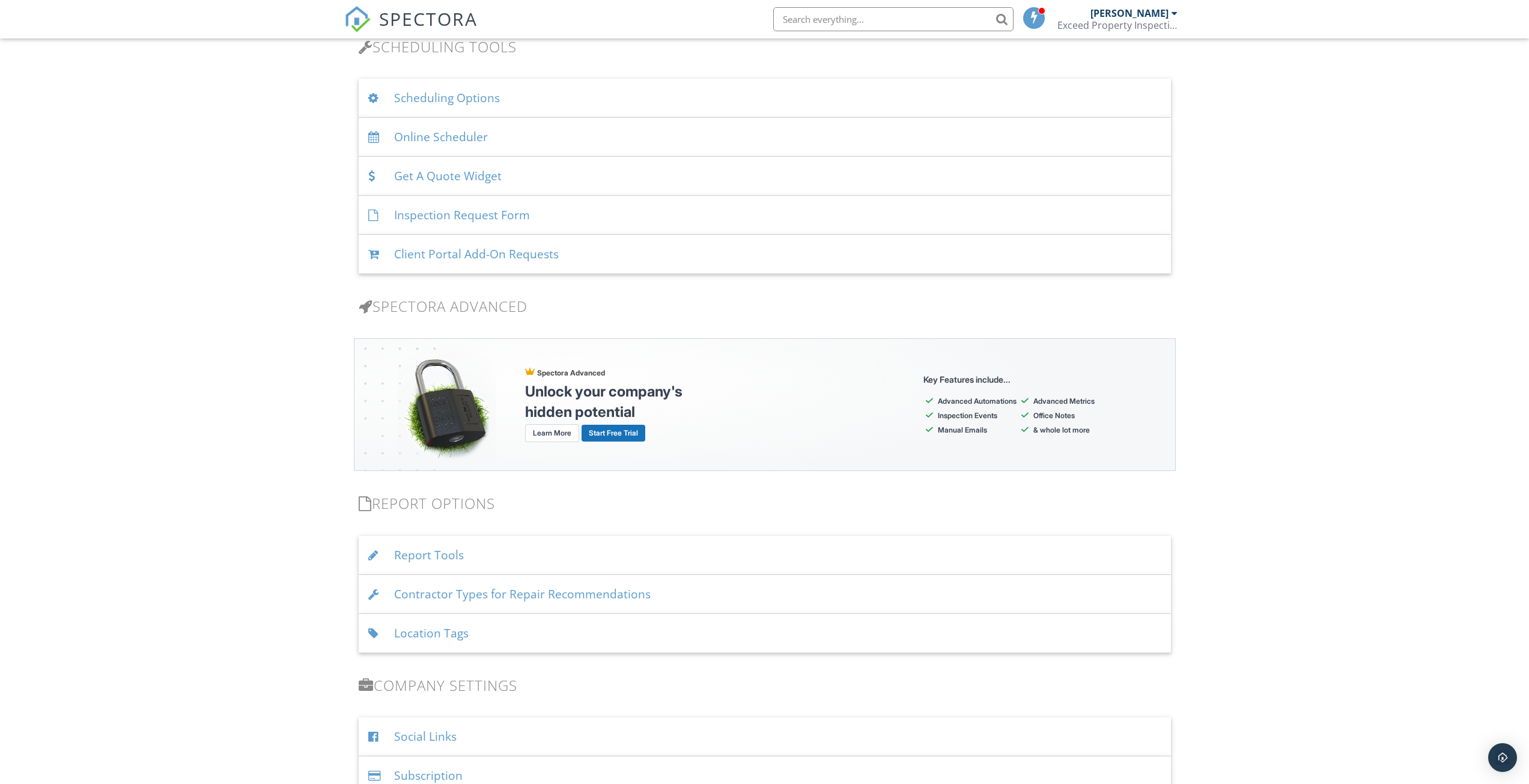
click at [436, 555] on div "Report Tools" at bounding box center [764, 555] width 812 height 39
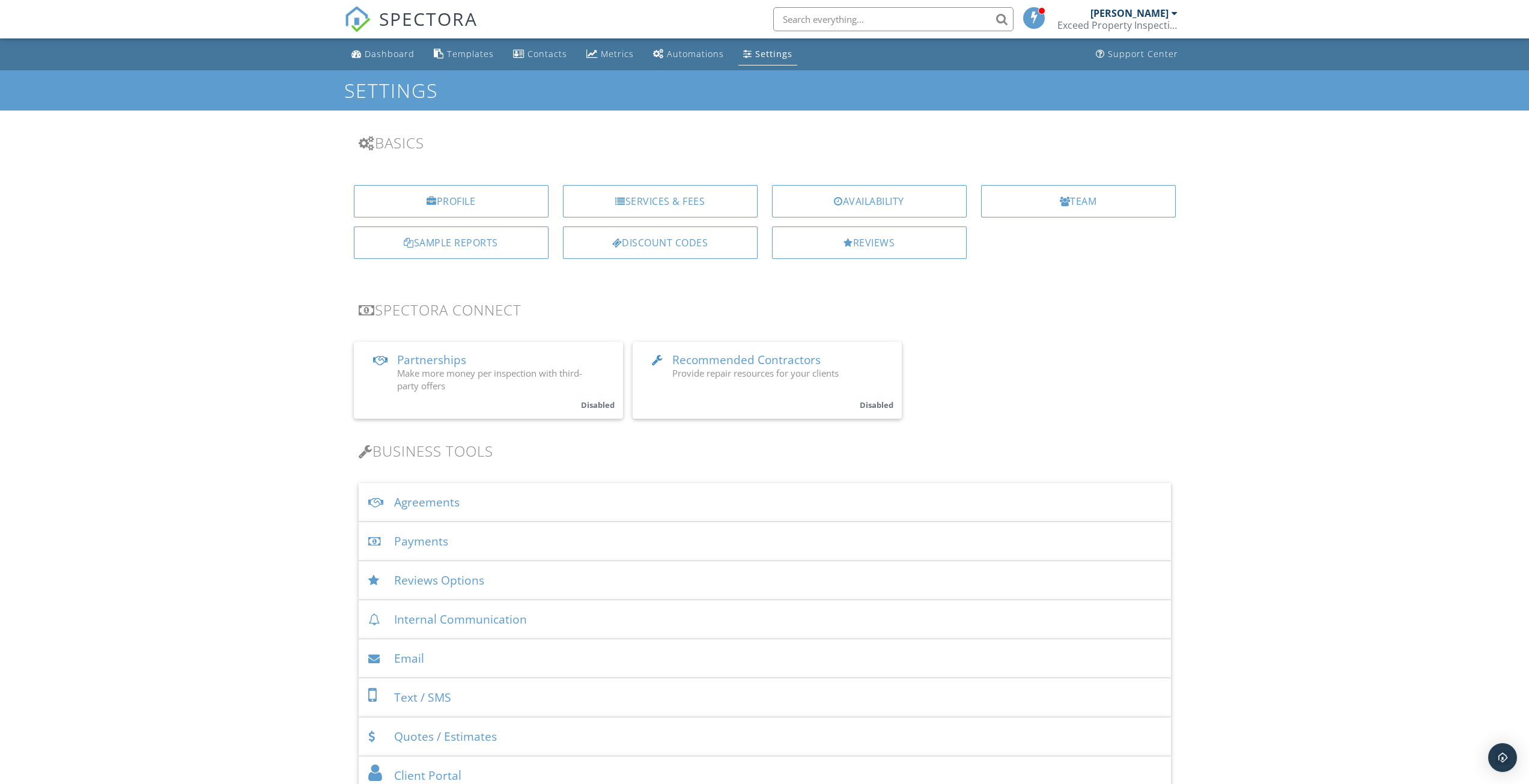
click at [465, 52] on div "Templates" at bounding box center [471, 54] width 47 height 12
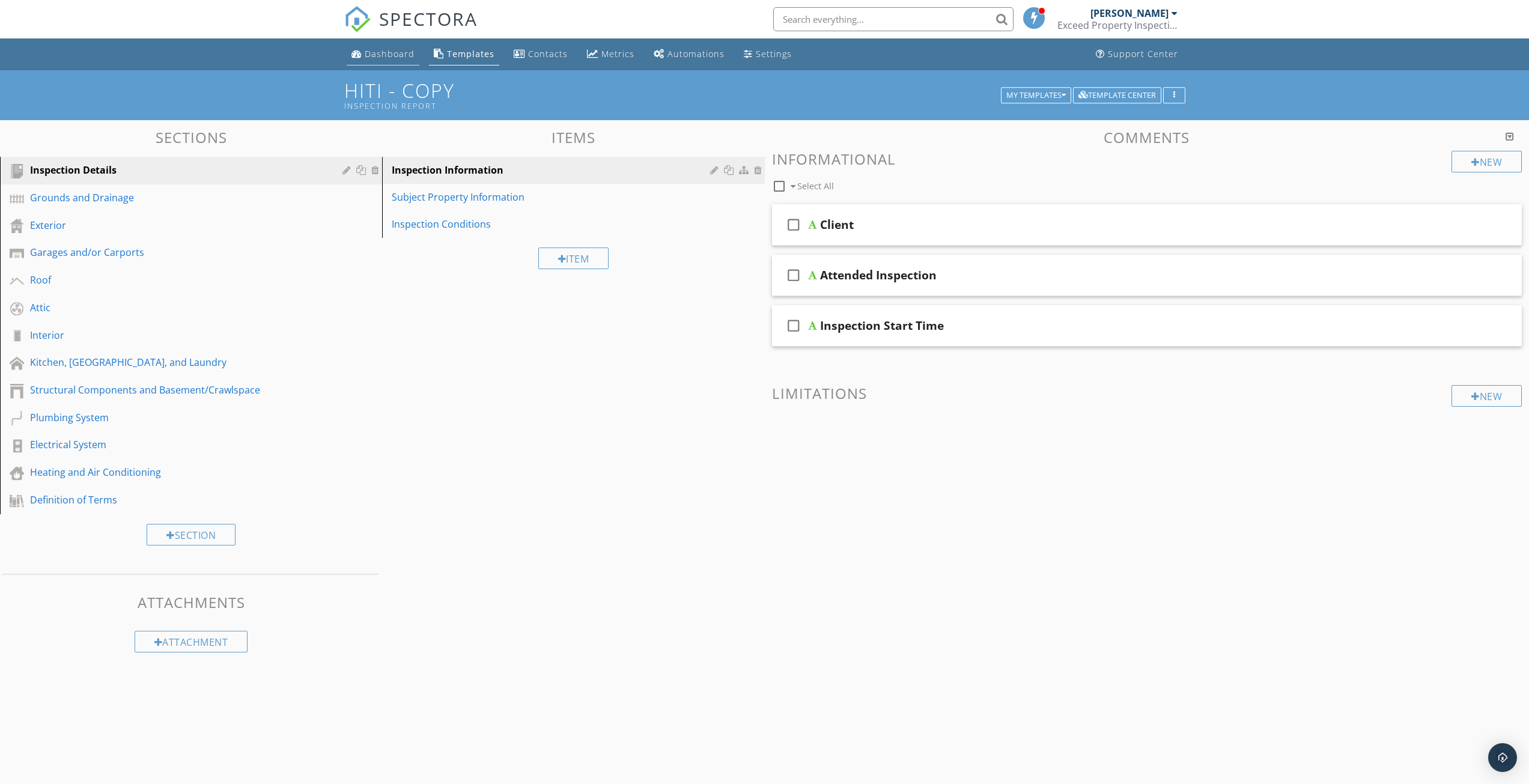
click at [377, 52] on div "Dashboard" at bounding box center [390, 54] width 50 height 12
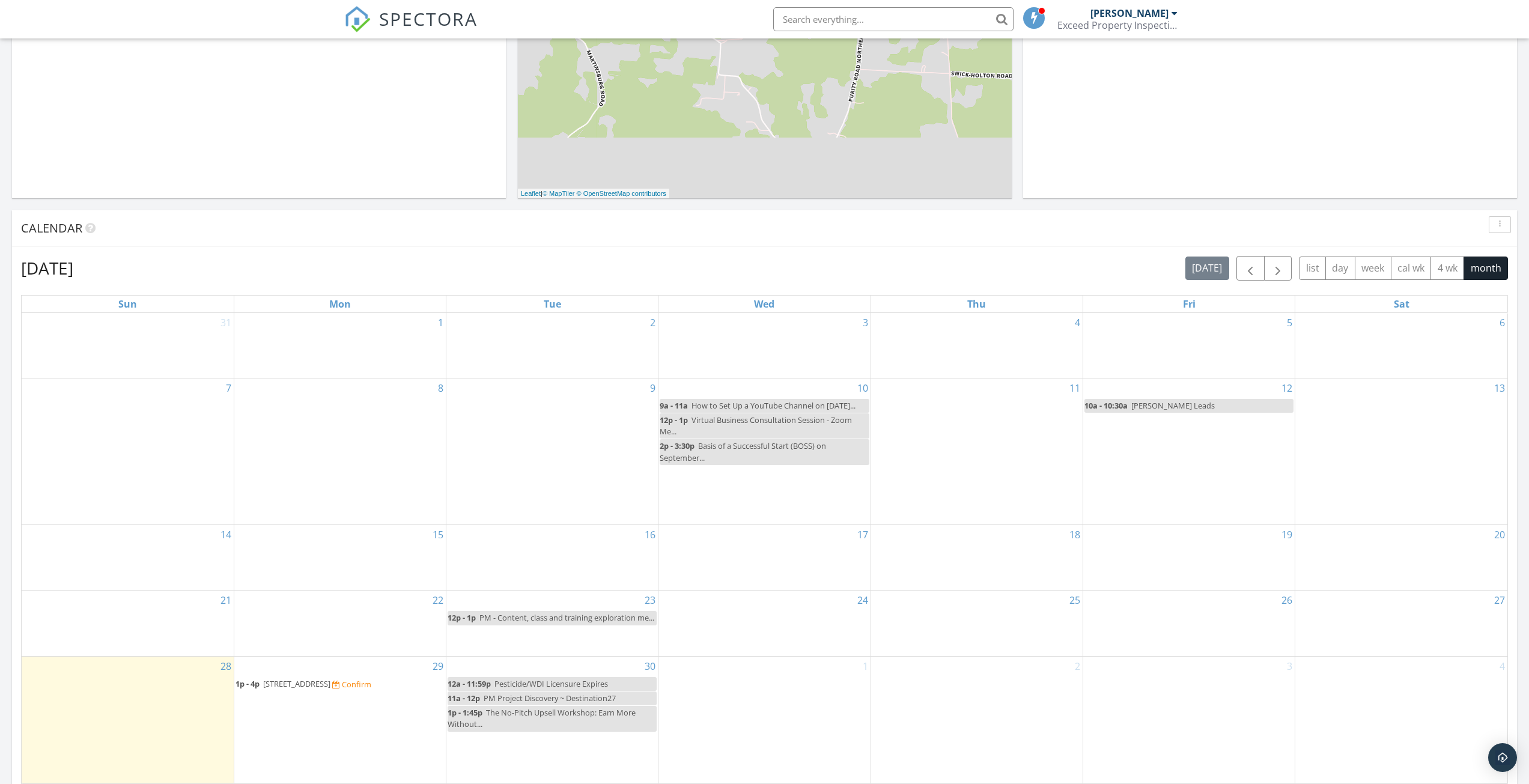
scroll to position [481, 0]
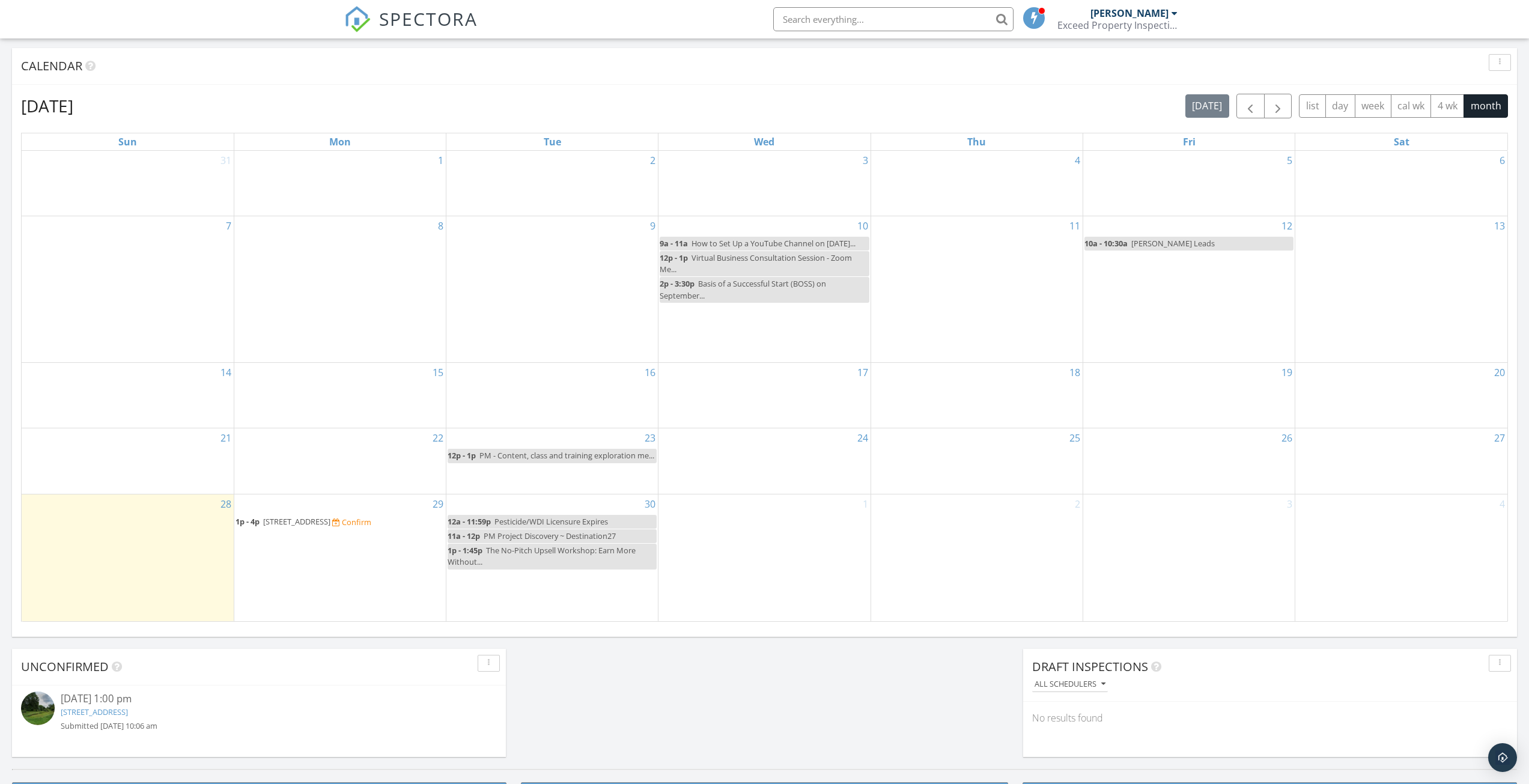
click at [313, 523] on span "[STREET_ADDRESS]" at bounding box center [296, 521] width 67 height 11
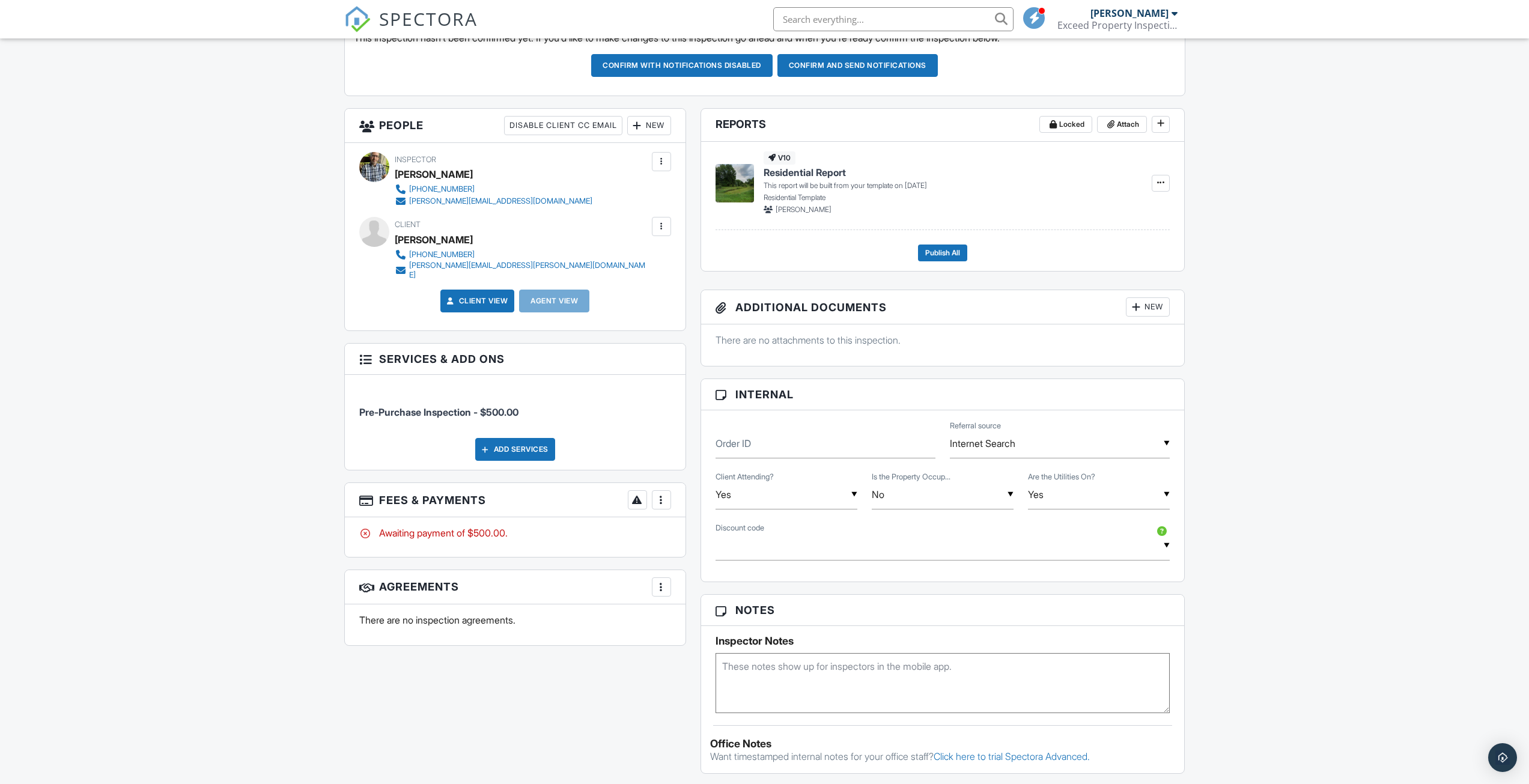
click at [663, 581] on div at bounding box center [661, 587] width 12 height 12
click at [703, 617] on li "Add Agreement" at bounding box center [733, 624] width 148 height 30
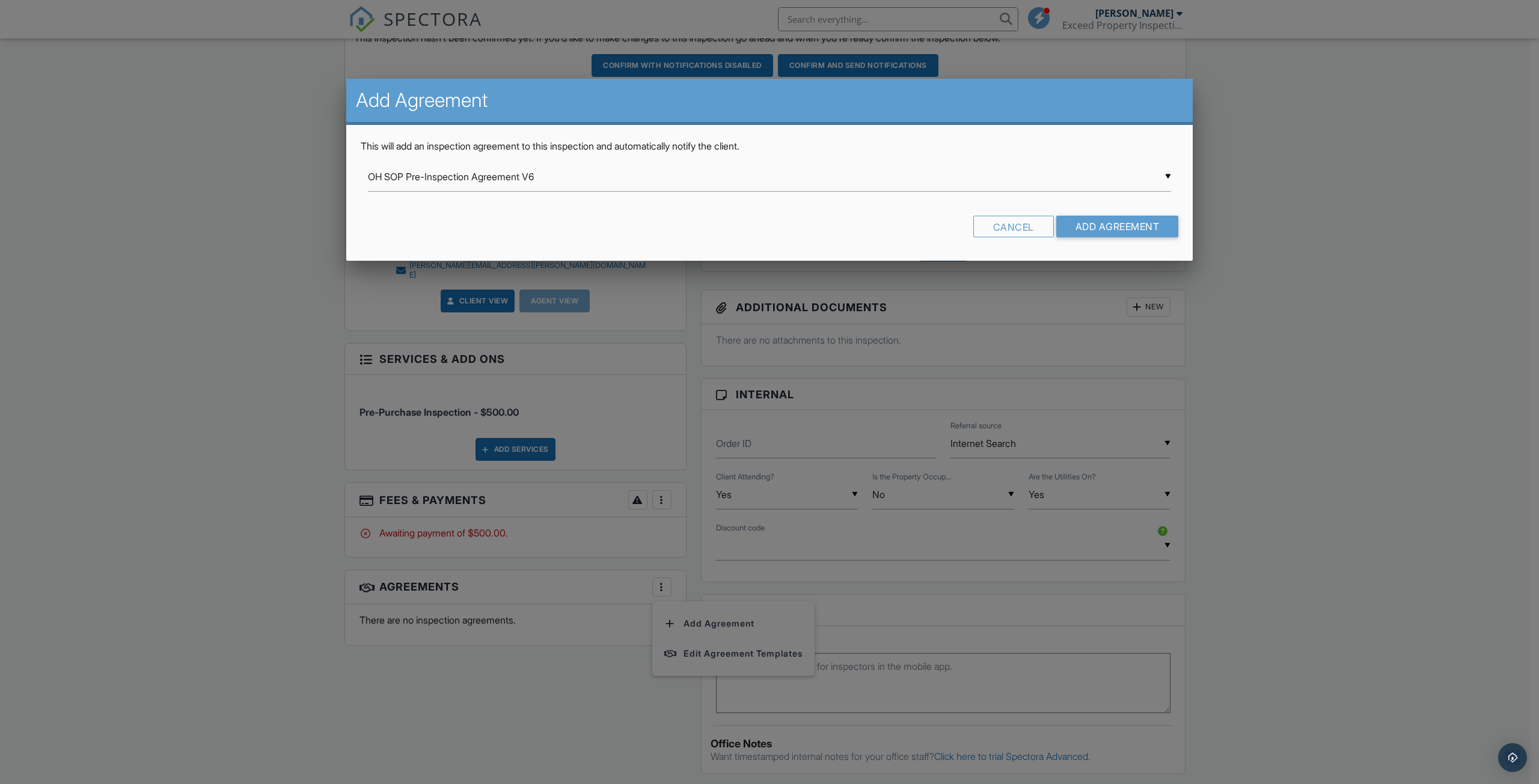
click at [522, 179] on div "▼ OH SOP Pre-Inspection Agreement V6 OH SOP Pre-Inspection Agreement V6 Inspect…" at bounding box center [769, 176] width 803 height 29
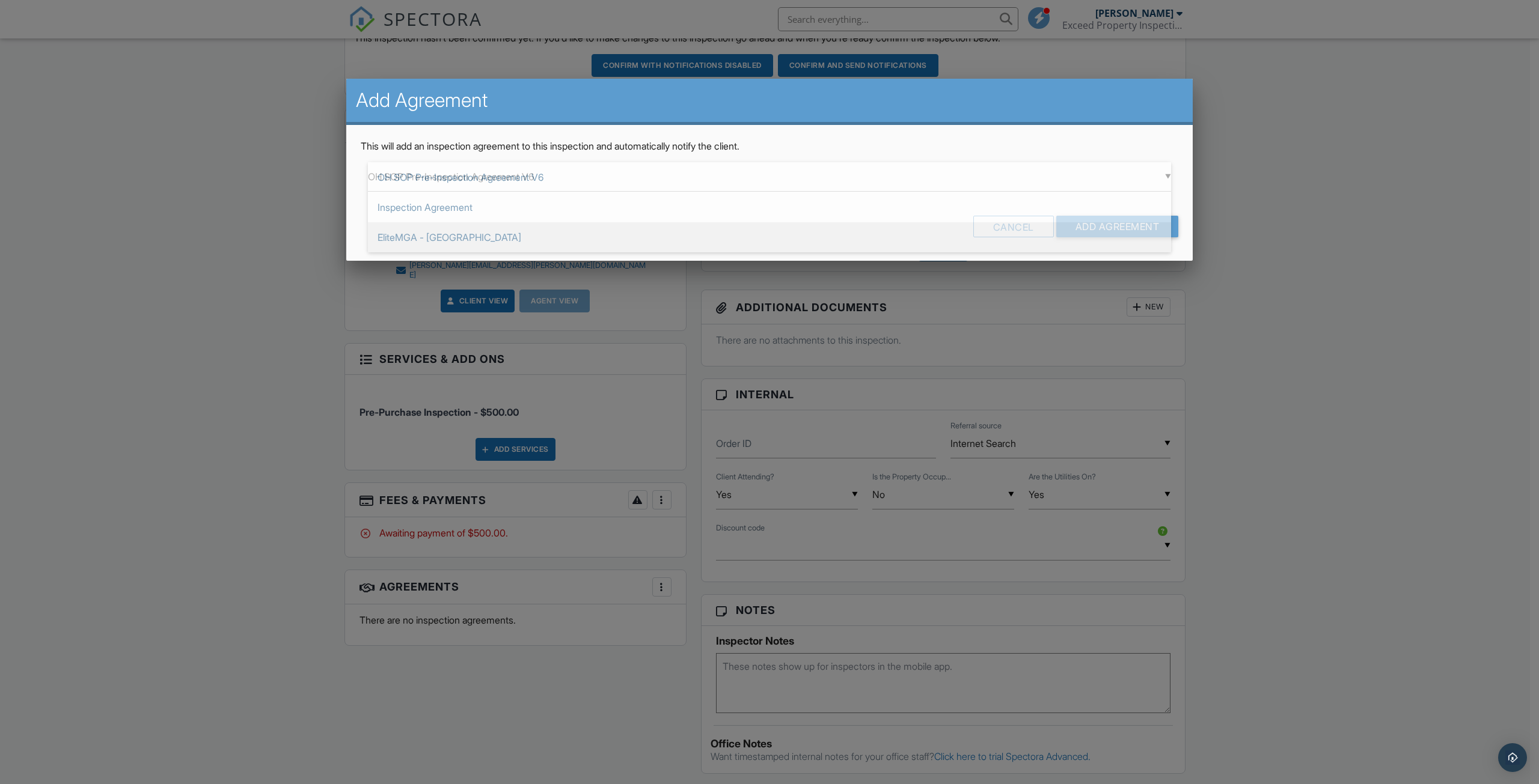
click at [411, 237] on span "EliteMGA - OH" at bounding box center [769, 237] width 803 height 30
type input "EliteMGA - OH"
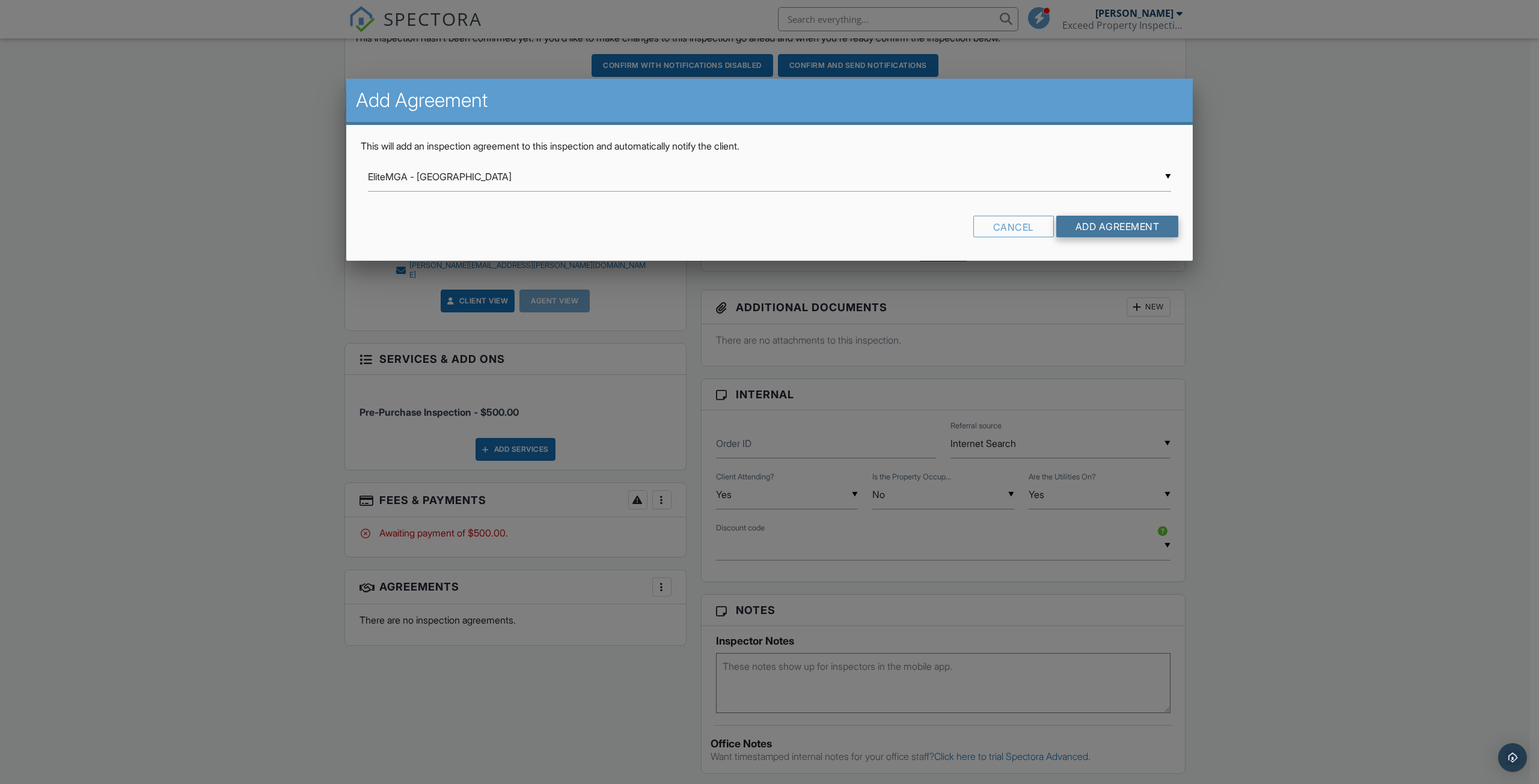
click at [1093, 226] on input "Add Agreement" at bounding box center [1117, 226] width 122 height 22
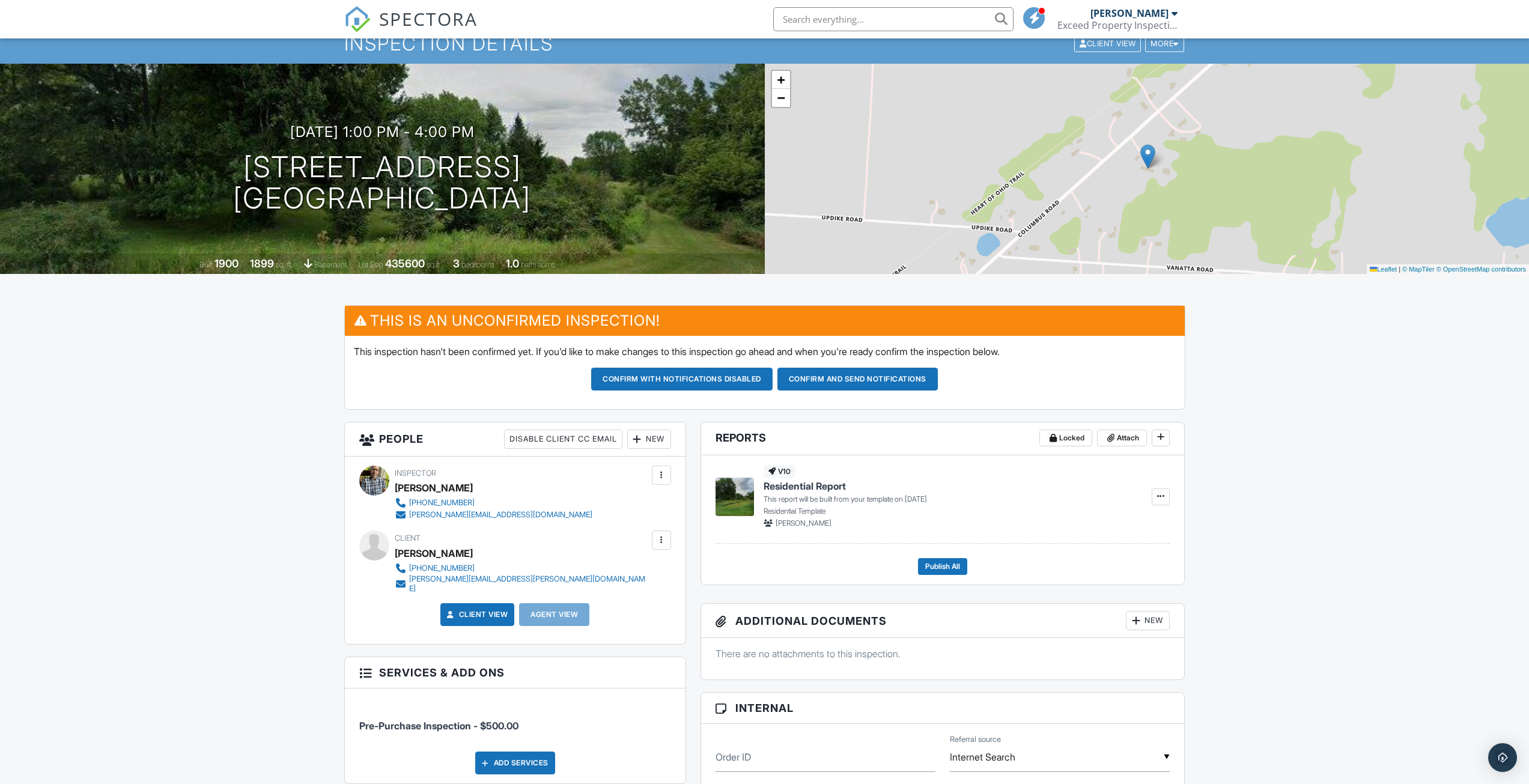
scroll to position [300, 0]
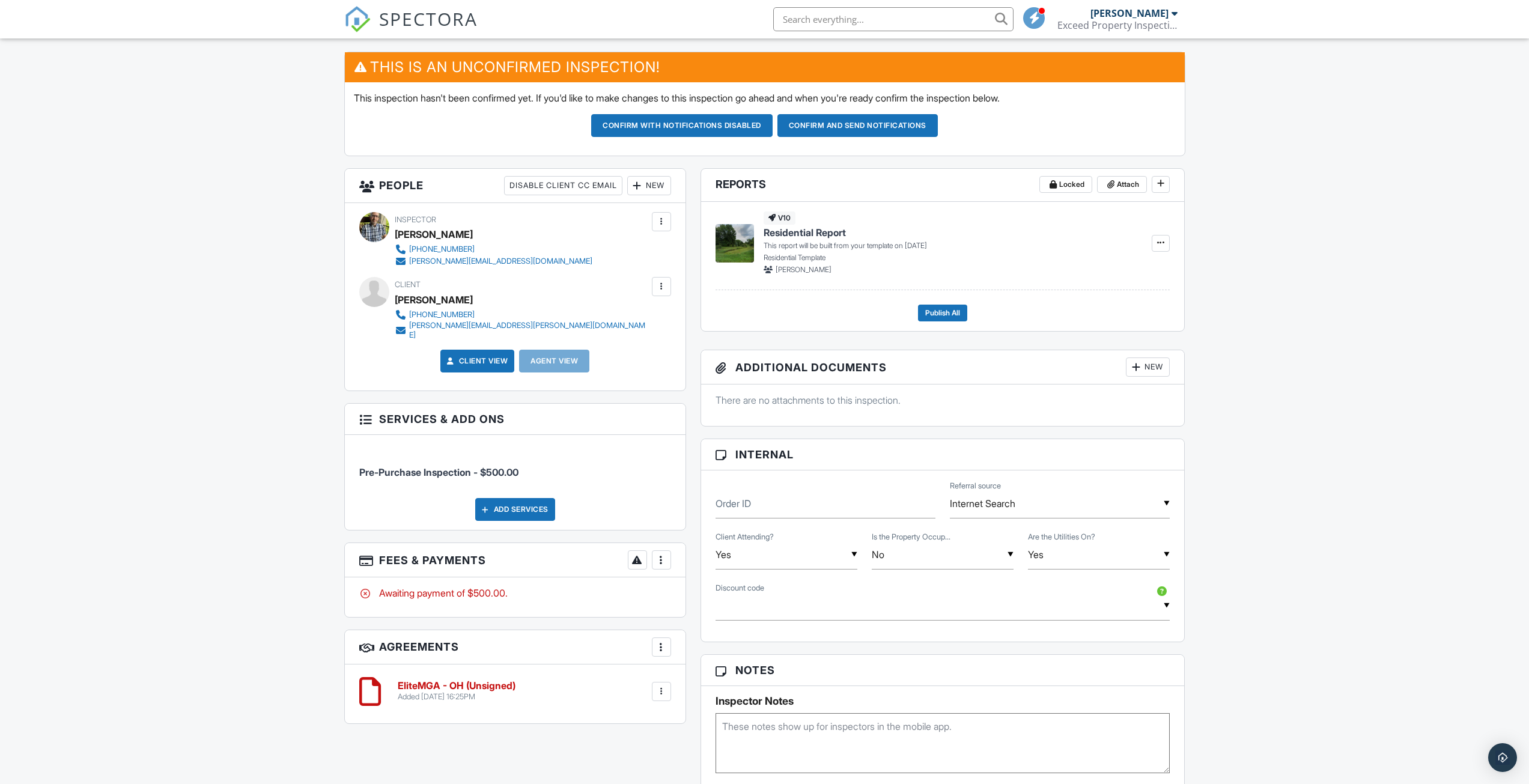
click at [655, 190] on div "New" at bounding box center [649, 185] width 44 height 19
click at [149, 283] on div "Dashboard Templates Contacts Metrics Automations Settings Support Center Inspec…" at bounding box center [764, 553] width 1529 height 1630
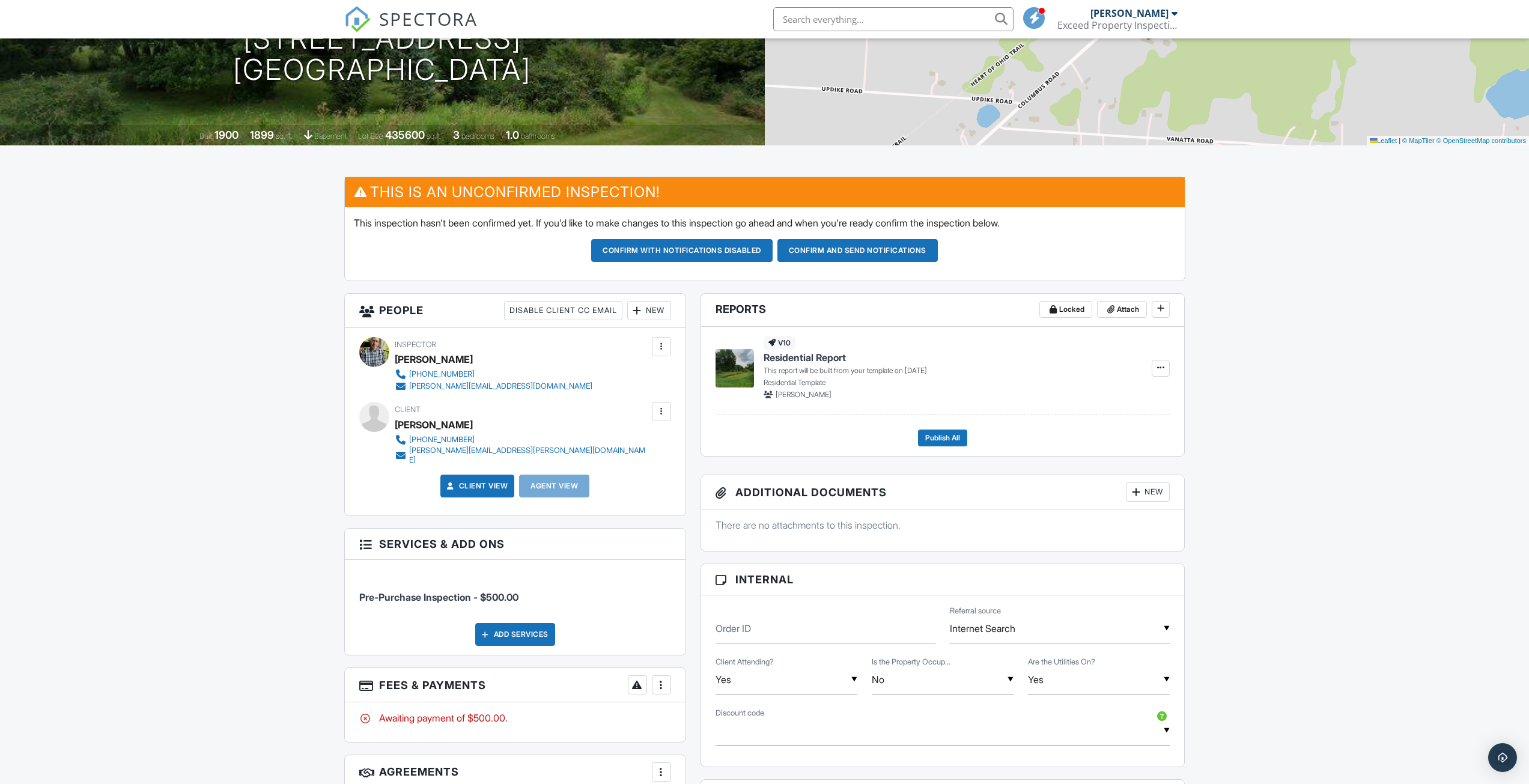
scroll to position [0, 0]
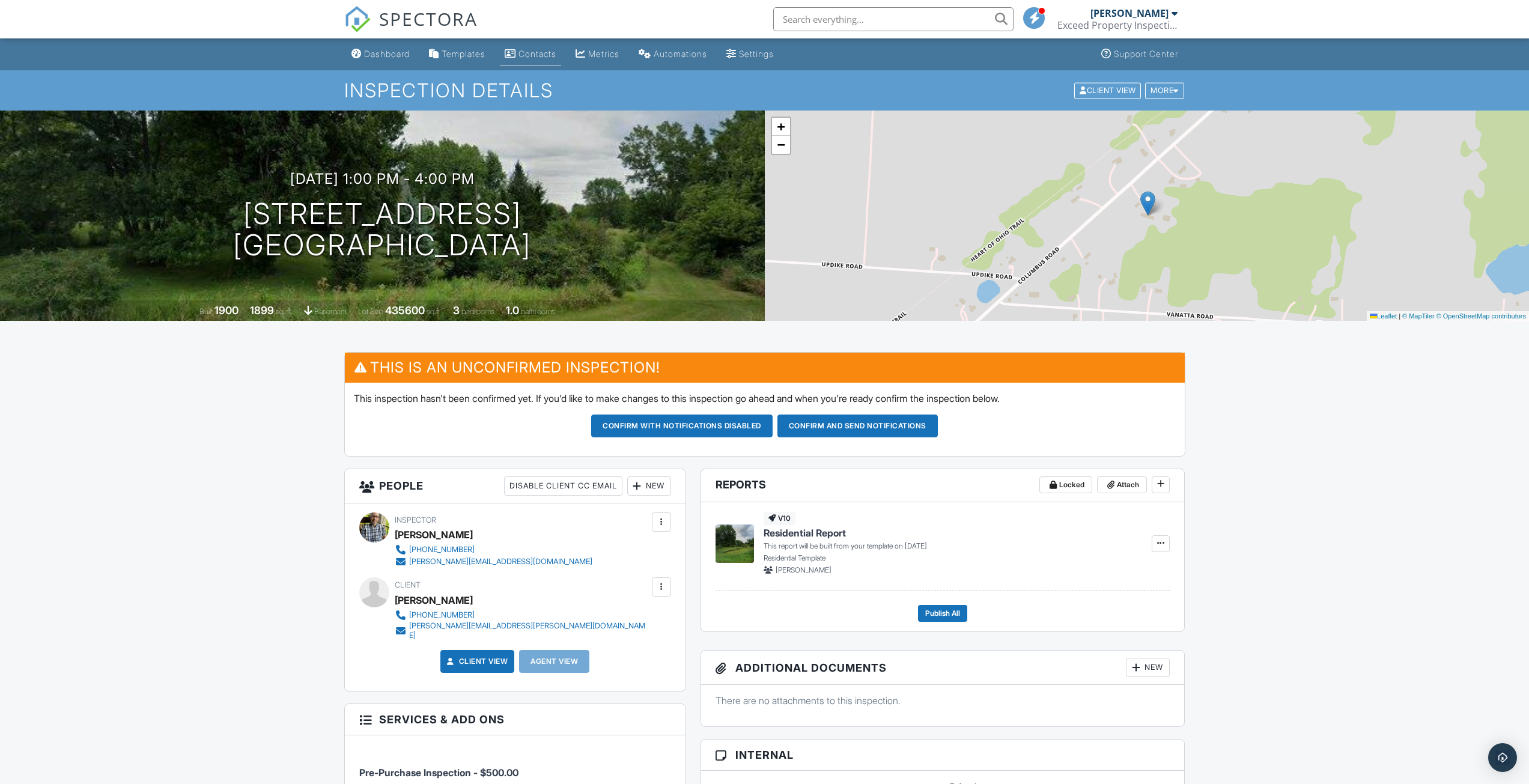
click at [534, 56] on div "Contacts" at bounding box center [538, 54] width 38 height 10
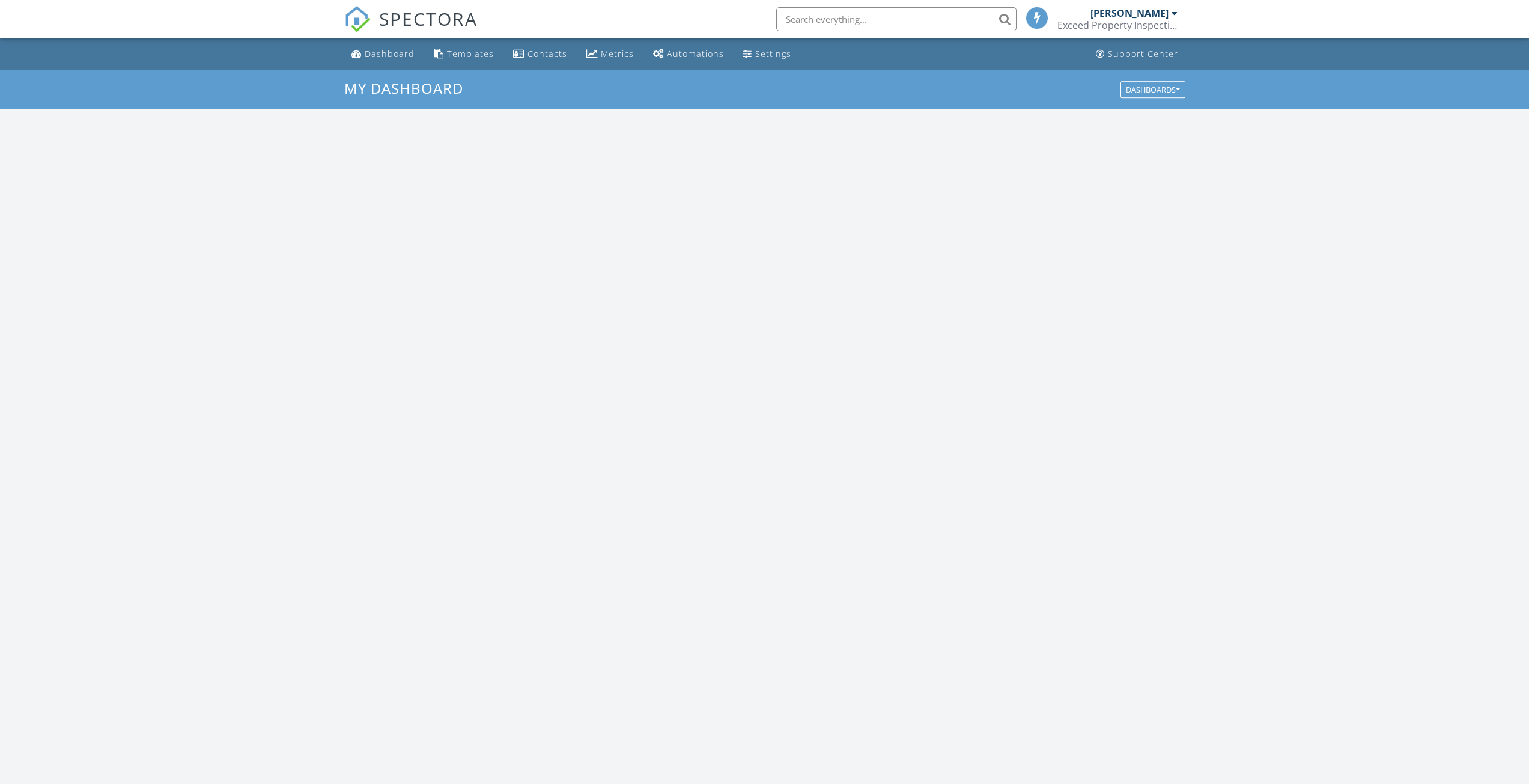
scroll to position [1112, 1547]
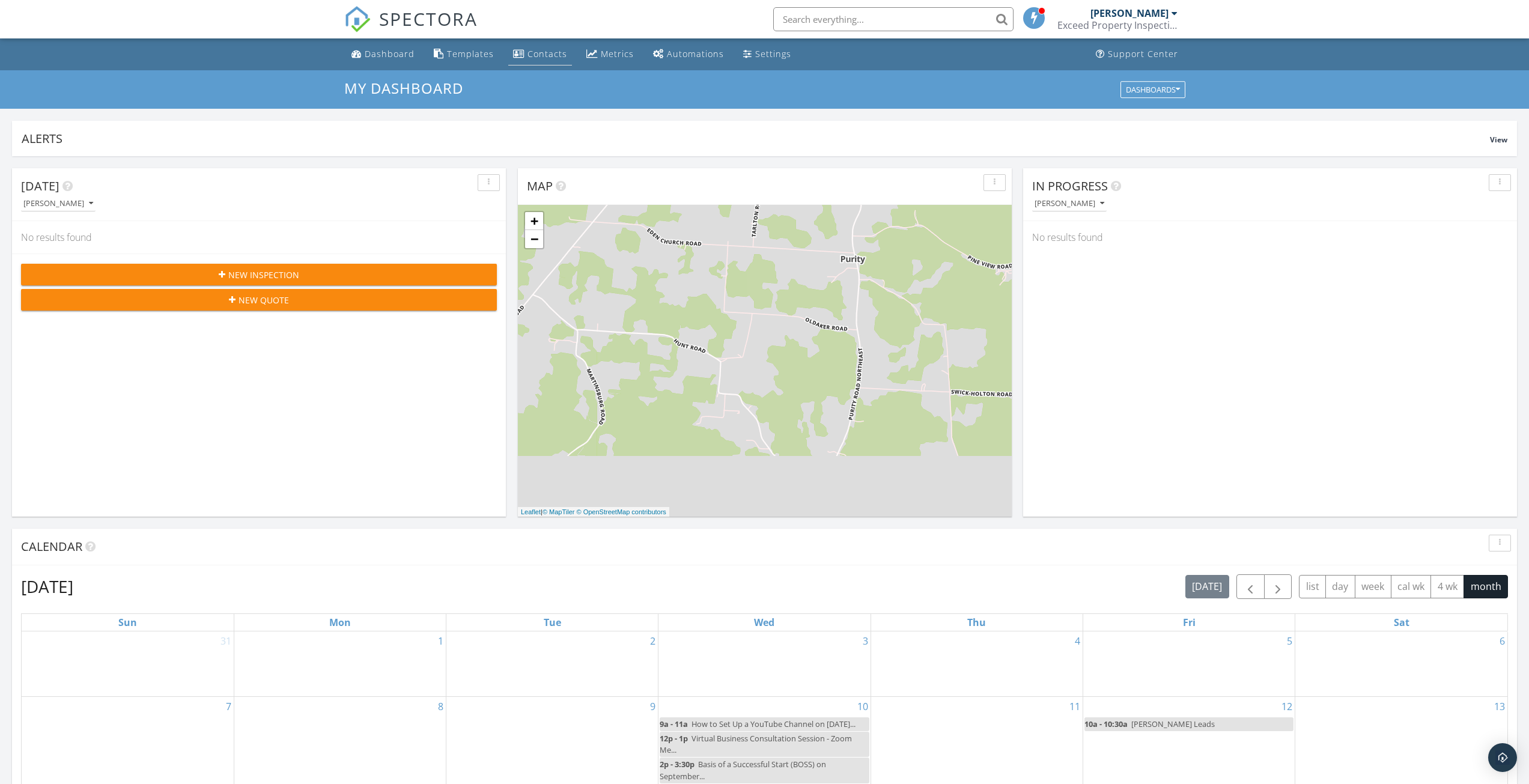
click at [535, 59] on div "Contacts" at bounding box center [547, 54] width 40 height 12
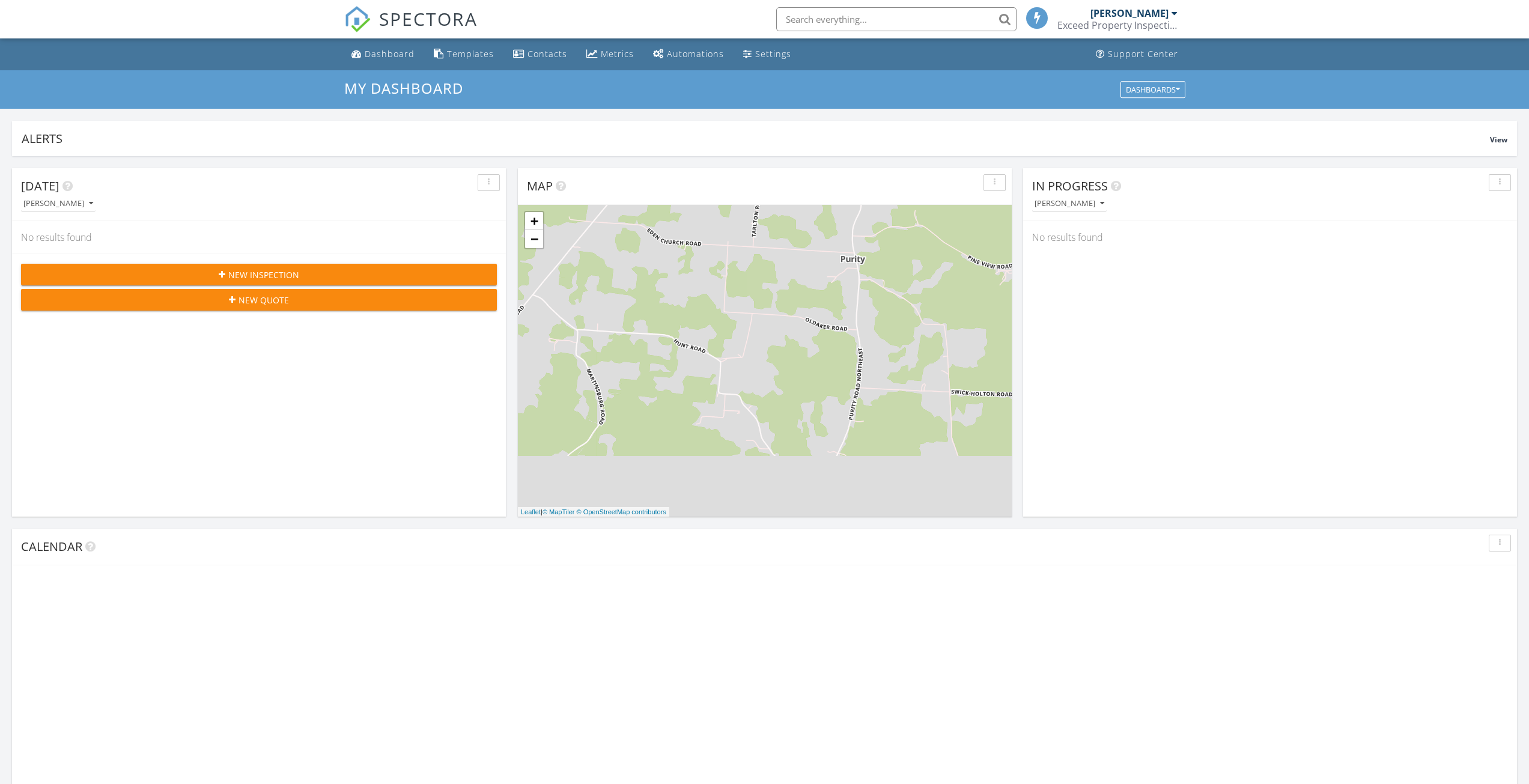
scroll to position [6, 6]
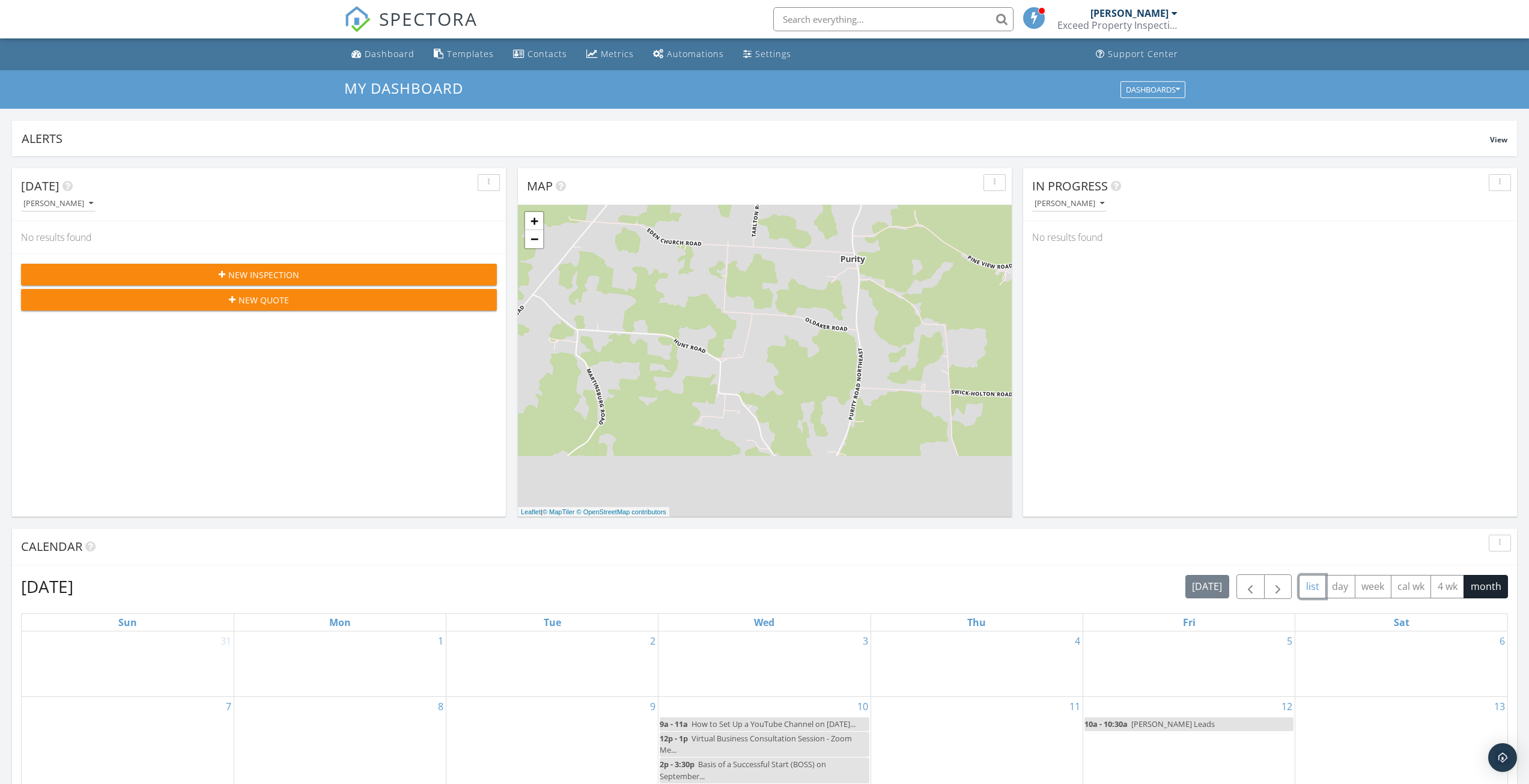
click at [1317, 588] on button "list" at bounding box center [1312, 586] width 27 height 23
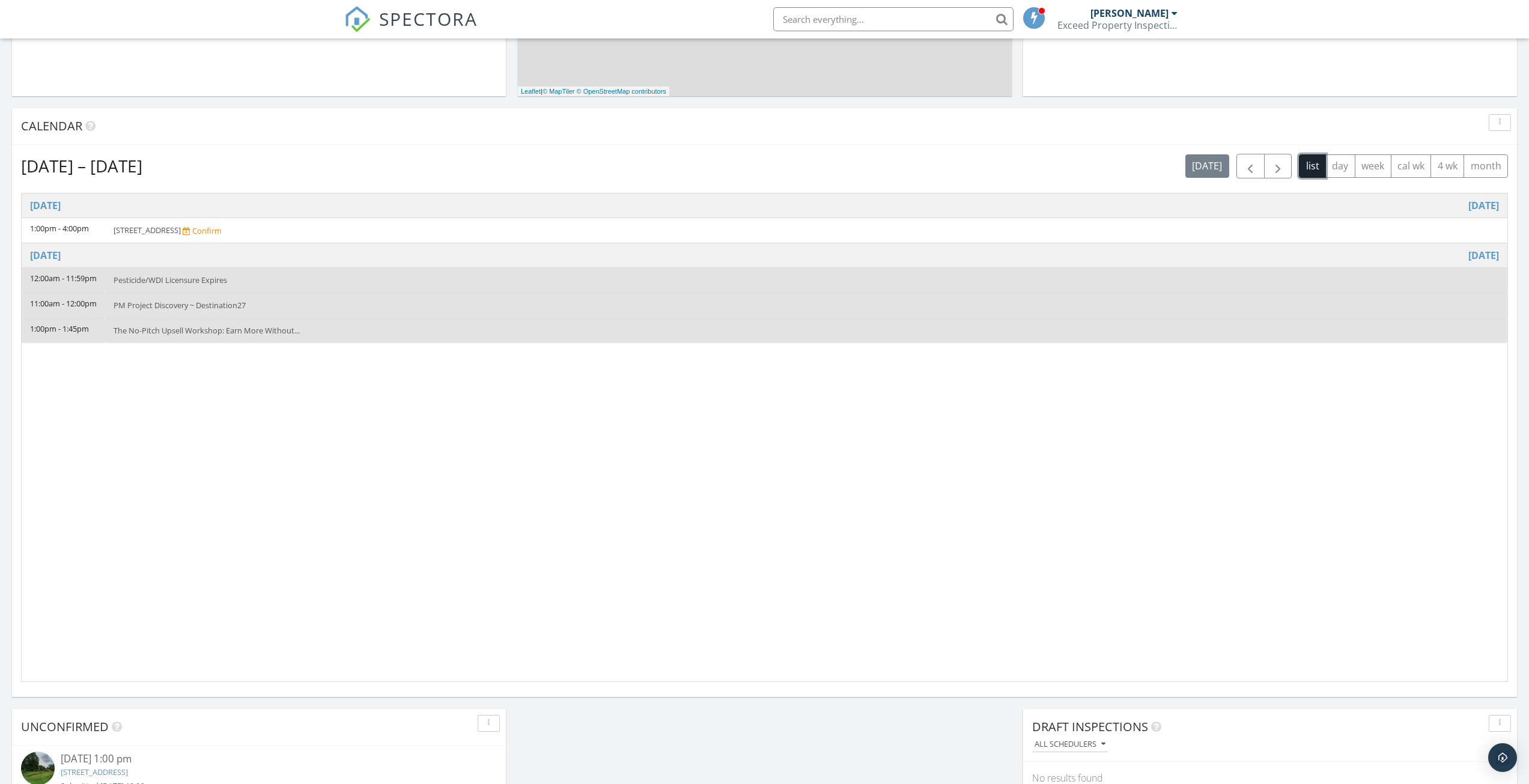
scroll to position [60, 0]
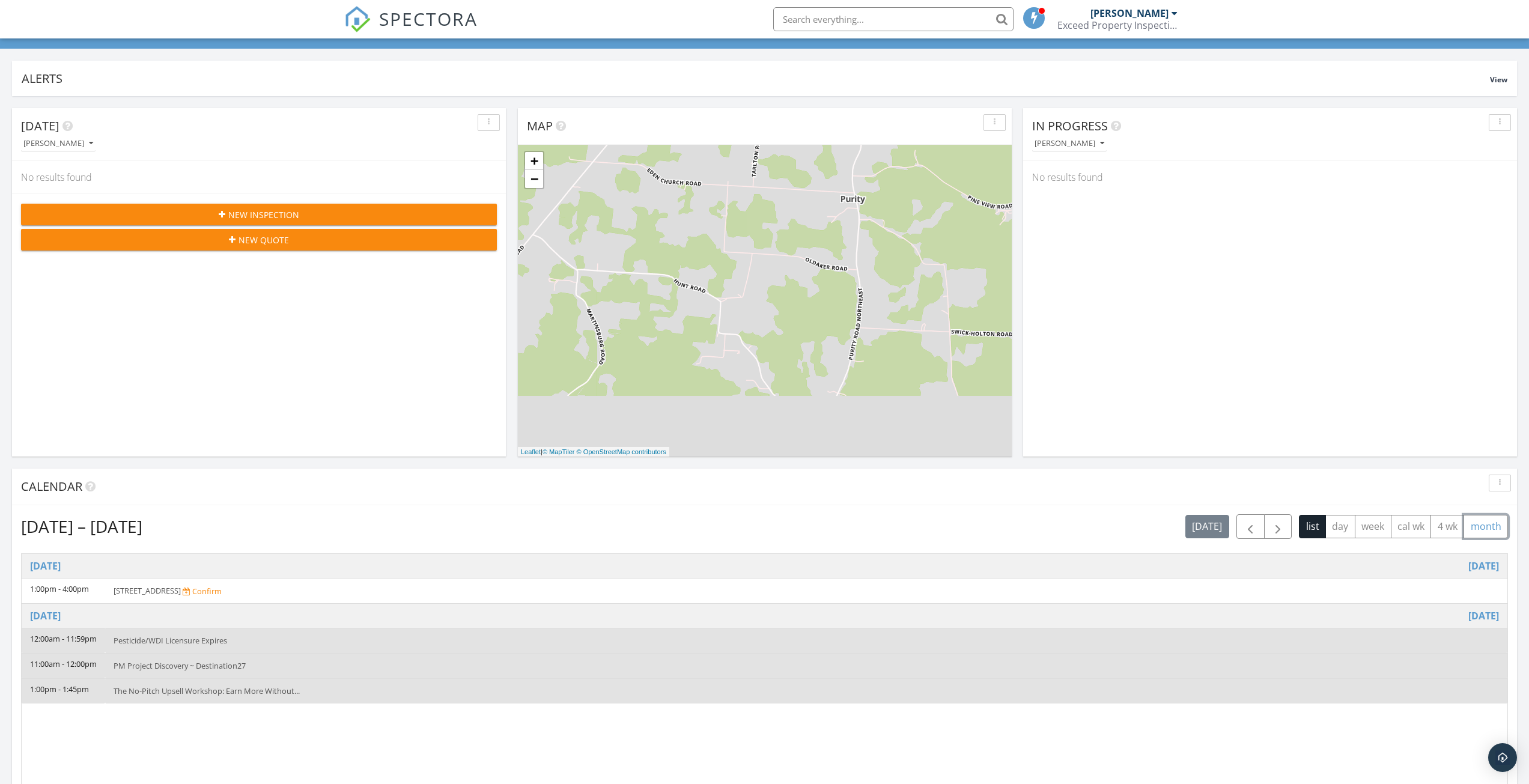
click at [1493, 527] on button "month" at bounding box center [1485, 526] width 44 height 23
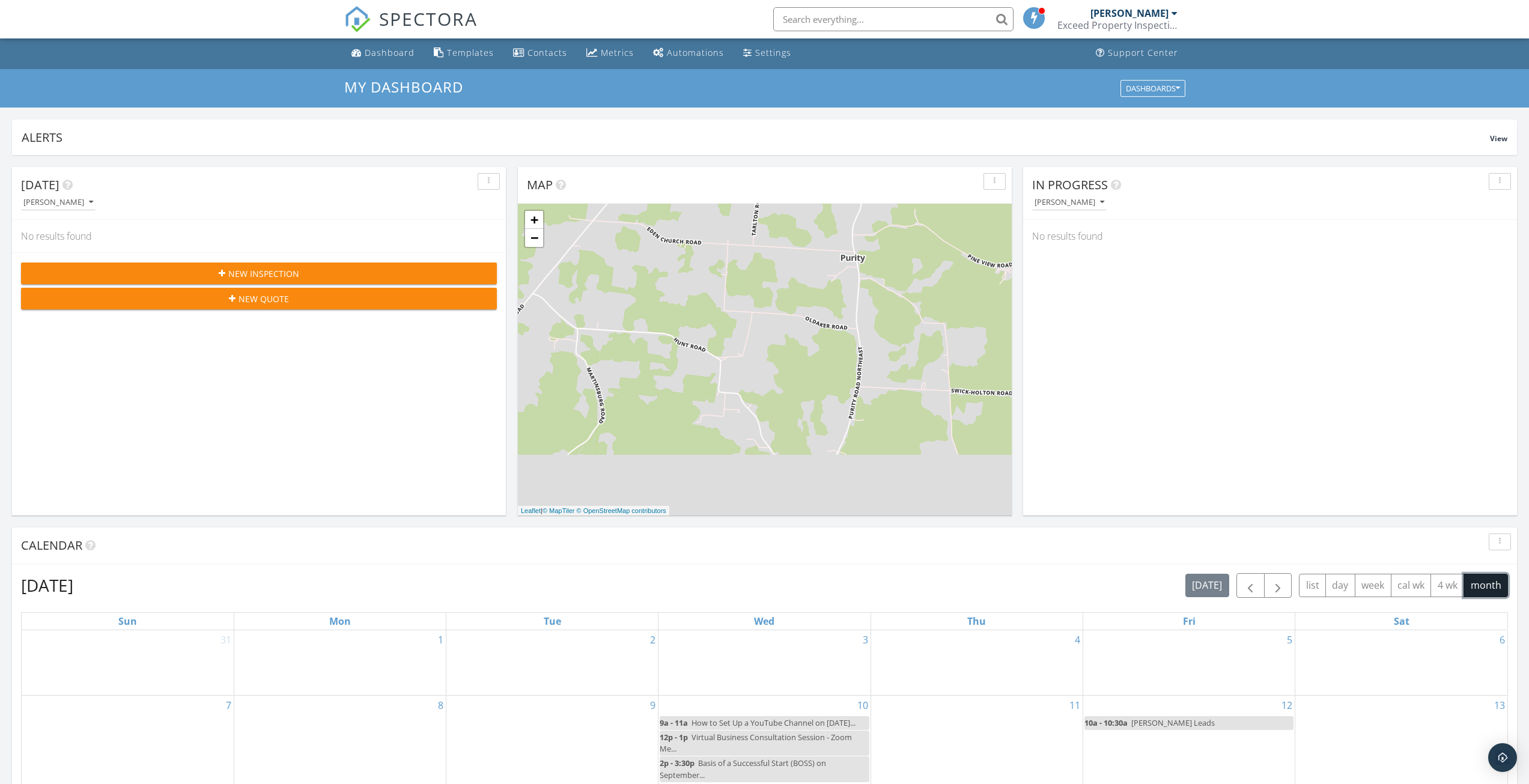
scroll to position [0, 0]
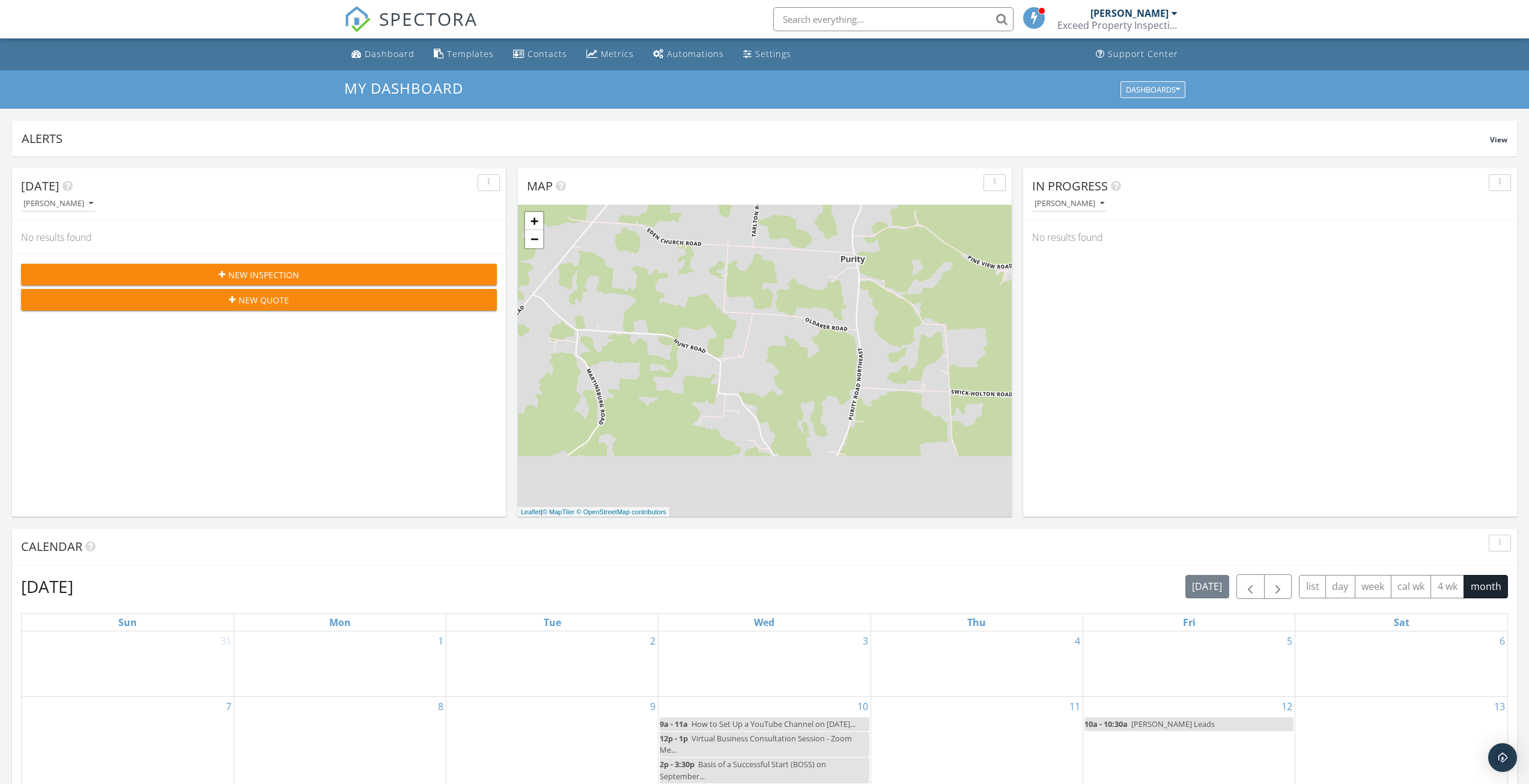
click at [1166, 90] on div "Dashboards" at bounding box center [1152, 90] width 54 height 8
click at [1014, 93] on h3 "My Dashboard" at bounding box center [765, 88] width 841 height 17
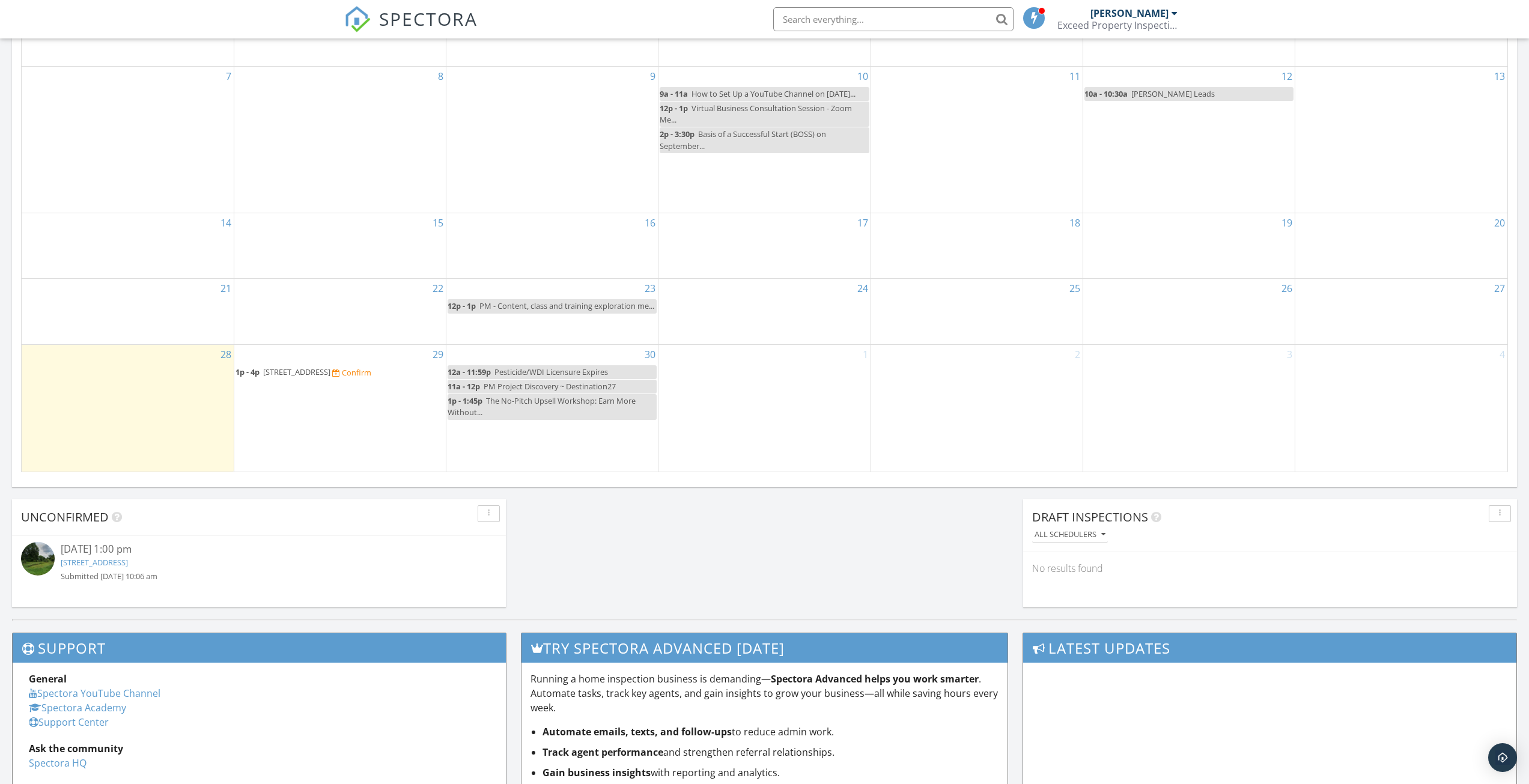
scroll to position [616, 0]
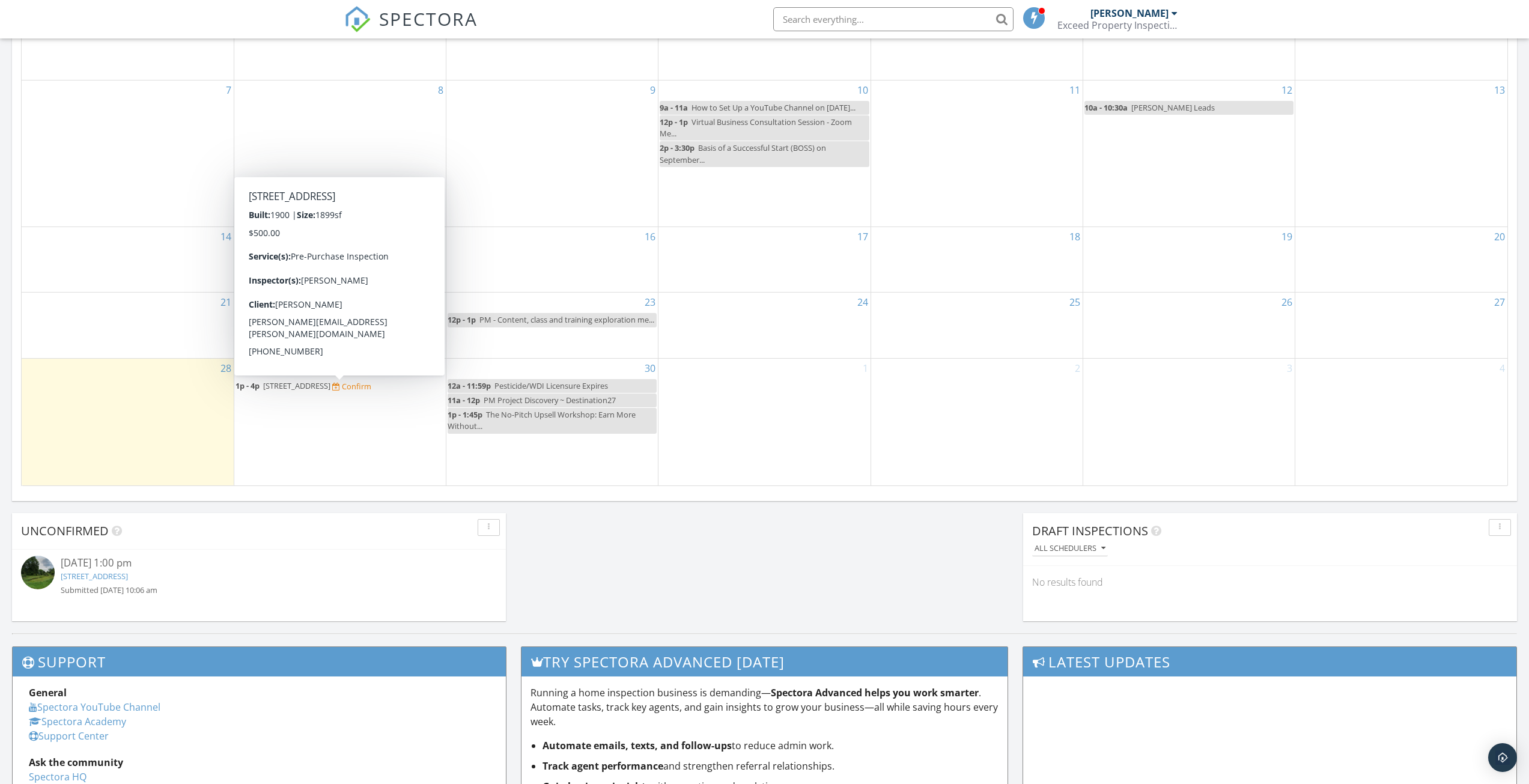
click at [318, 391] on span "5502 Columbus Rd, Centerburg 43011" at bounding box center [296, 385] width 67 height 11
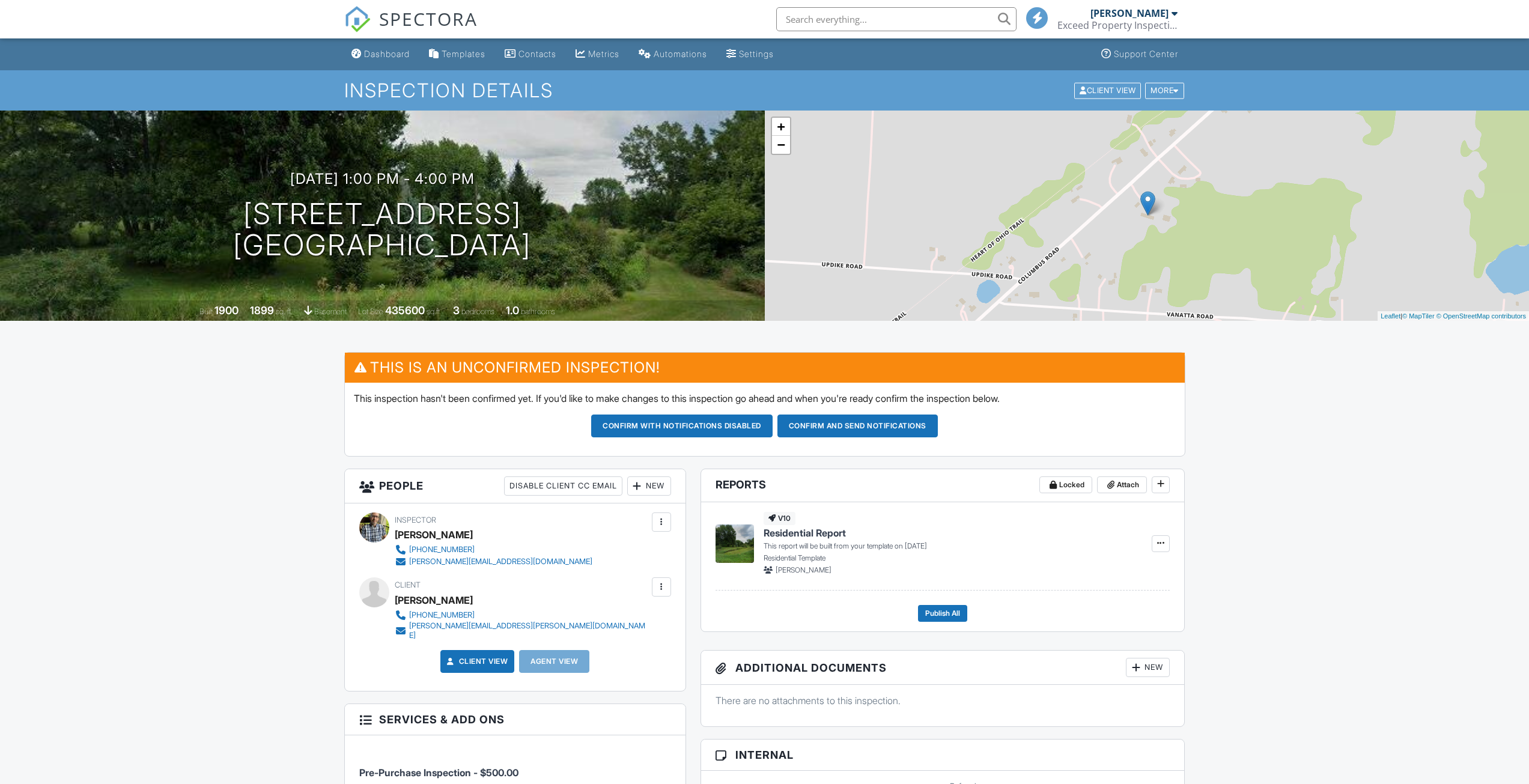
click at [757, 50] on div "Settings" at bounding box center [757, 54] width 35 height 10
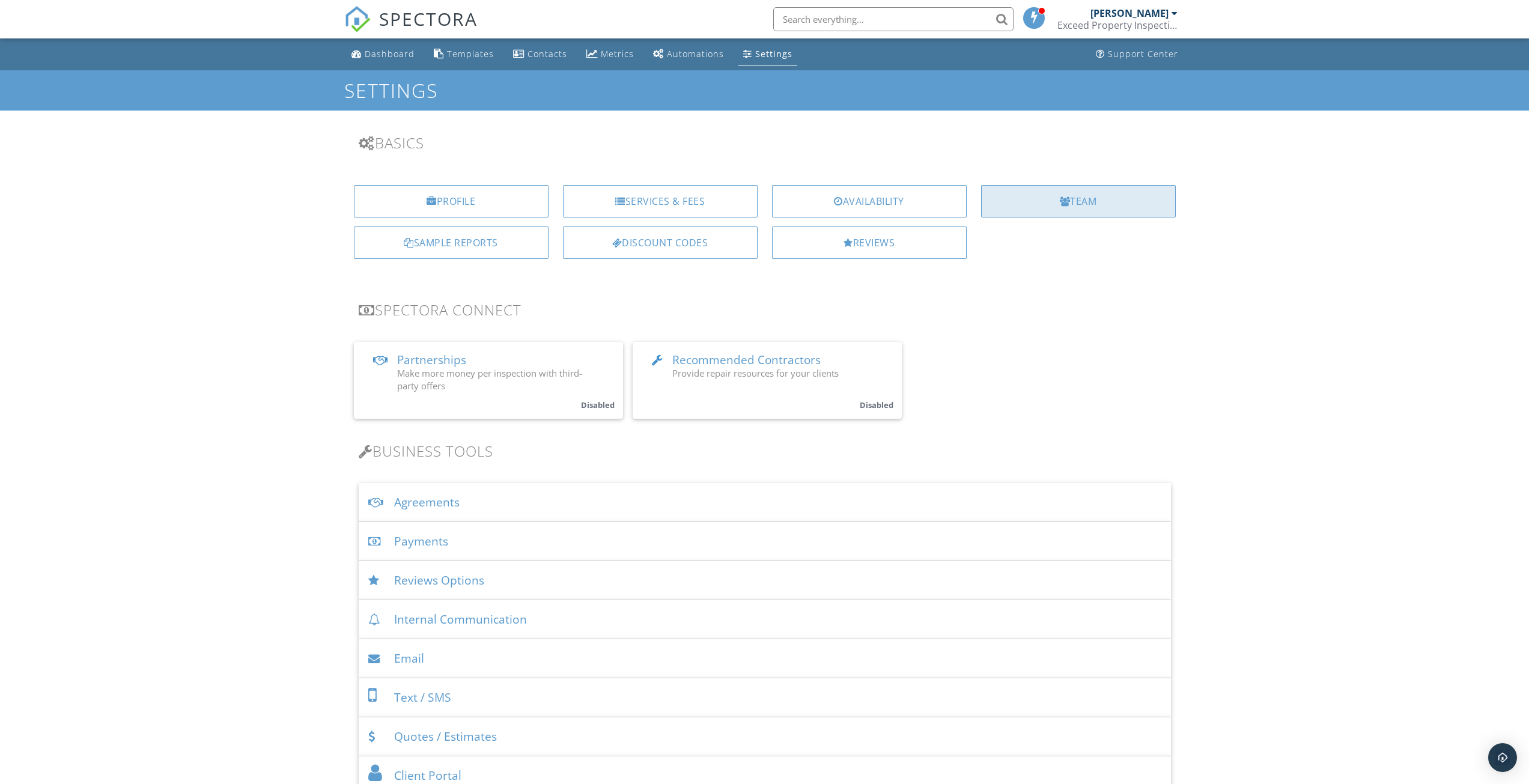
click at [1068, 204] on div at bounding box center [1065, 201] width 11 height 10
click at [764, 356] on span "Recommended Contractors" at bounding box center [747, 359] width 148 height 16
click at [1142, 14] on div "[PERSON_NAME]" at bounding box center [1129, 13] width 78 height 12
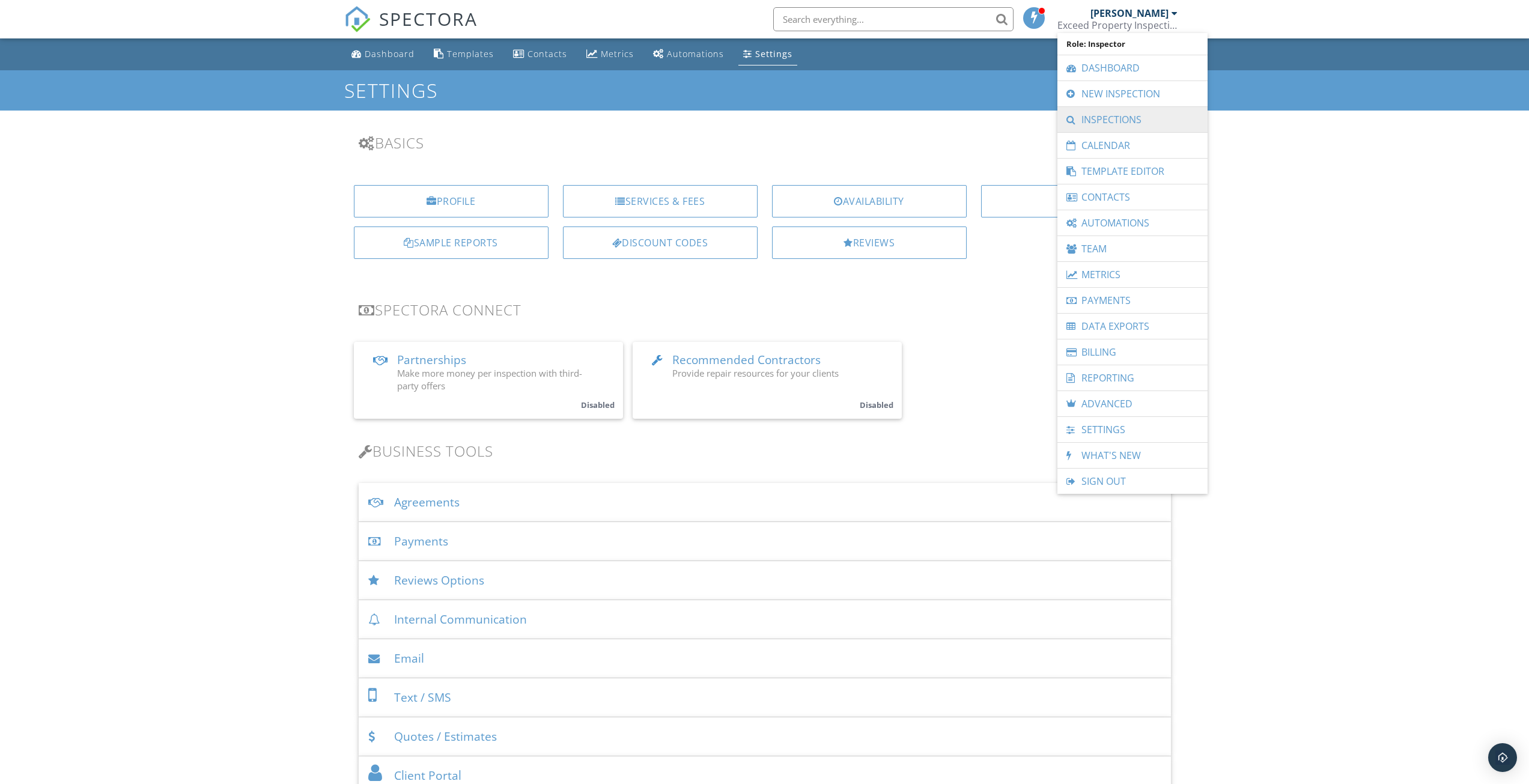
click at [1112, 122] on link "Inspections" at bounding box center [1132, 120] width 138 height 25
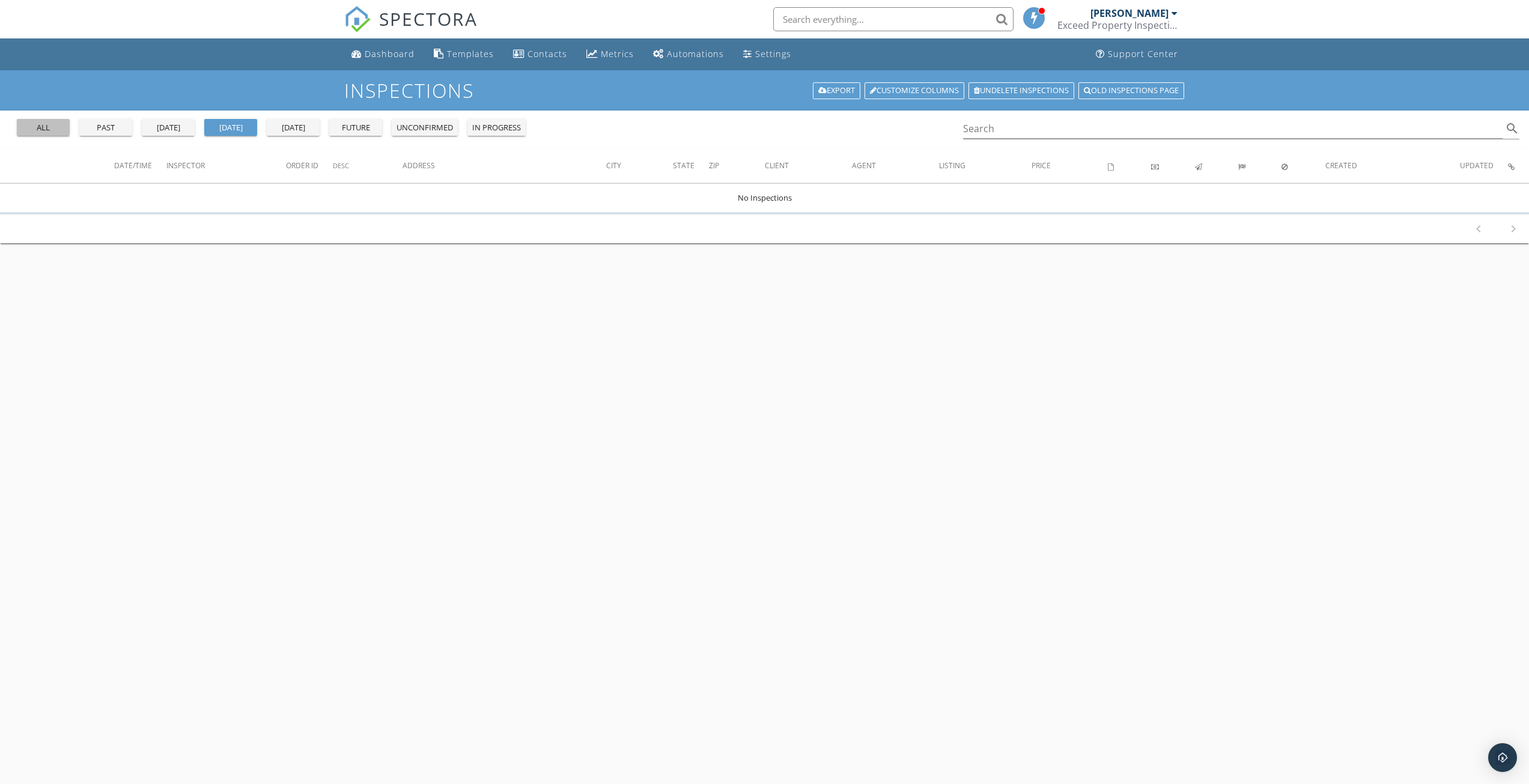
click at [51, 131] on div "all" at bounding box center [43, 128] width 43 height 12
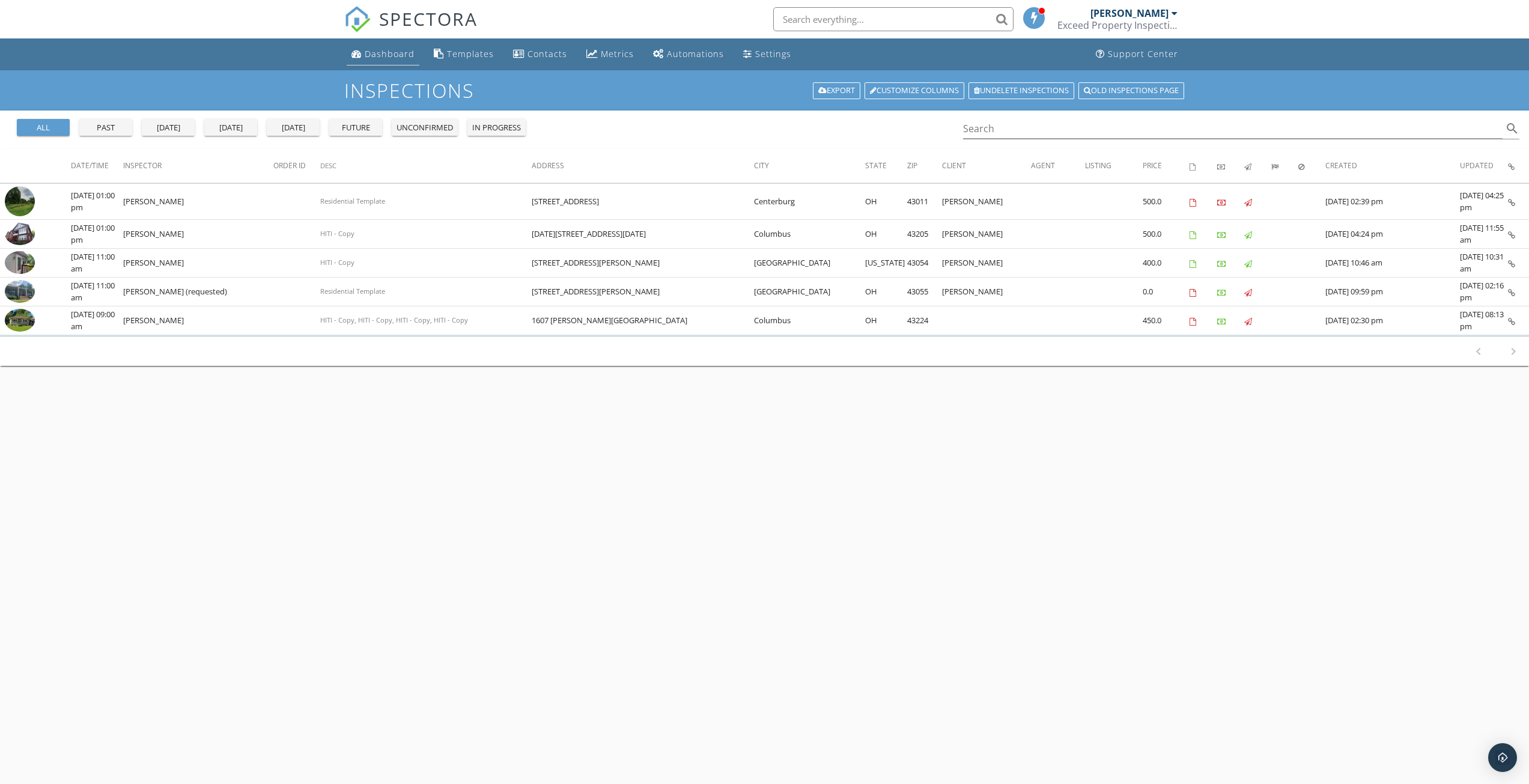
click at [368, 49] on div "Dashboard" at bounding box center [390, 54] width 50 height 12
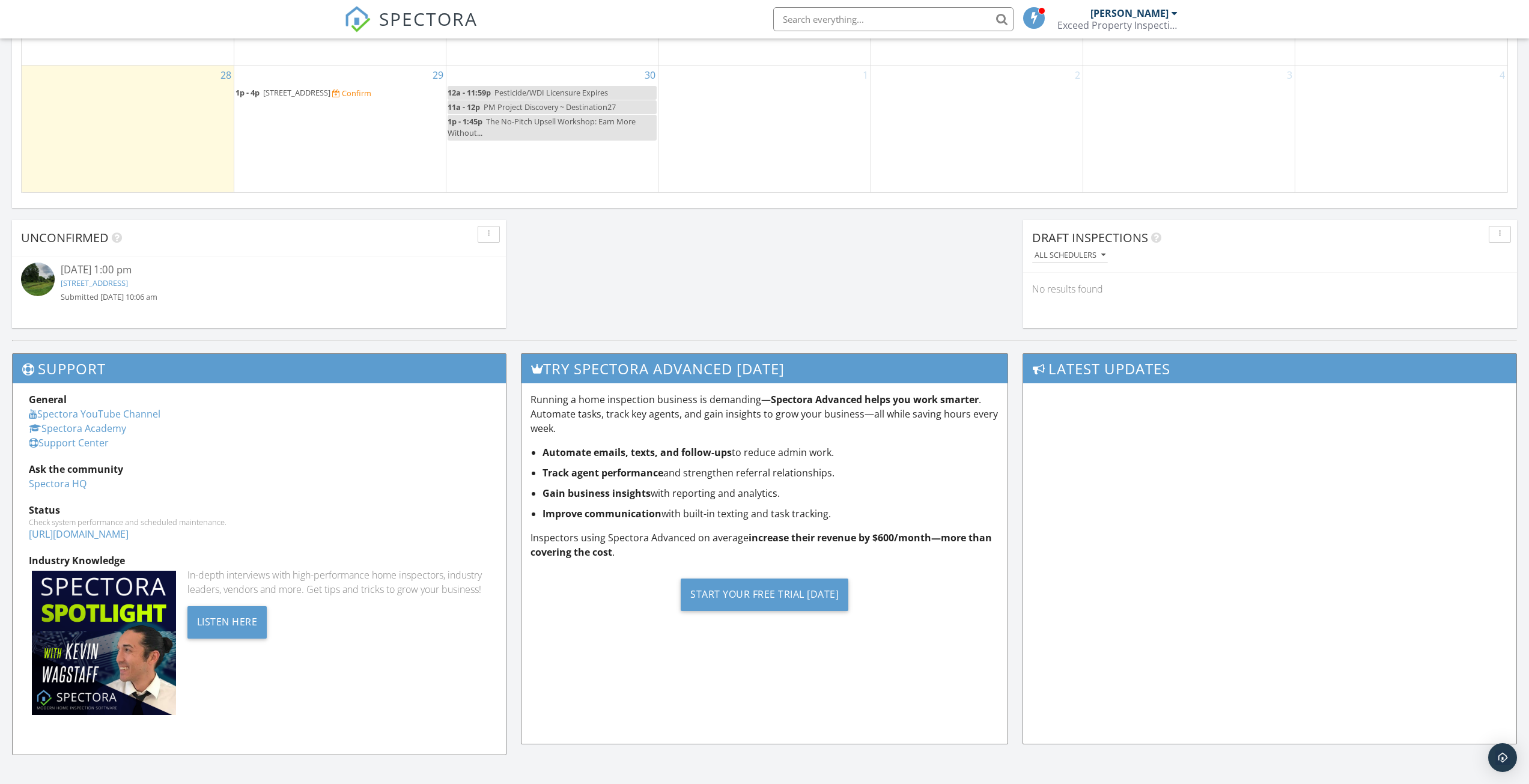
scroll to position [917, 0]
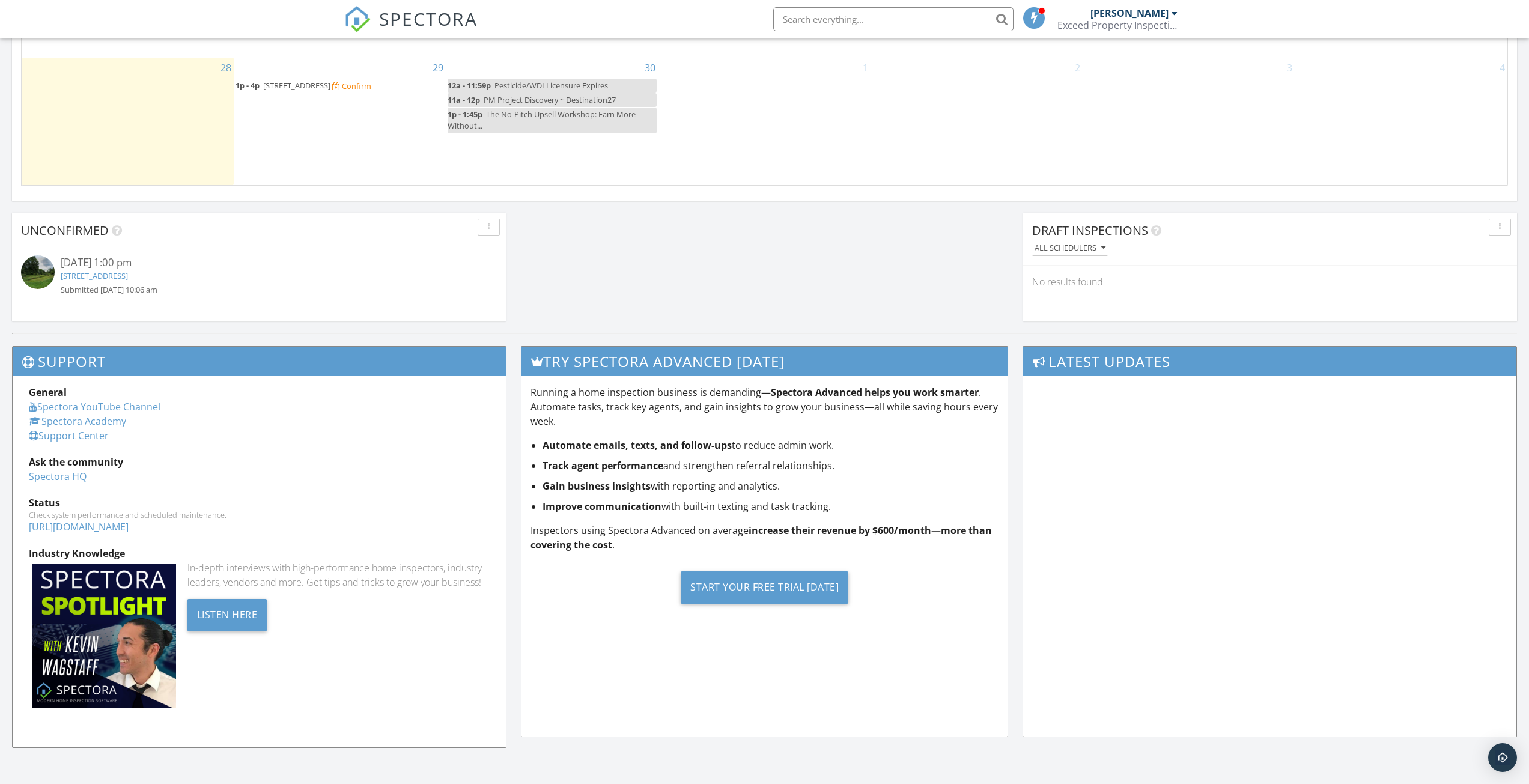
click at [128, 276] on link "[STREET_ADDRESS]" at bounding box center [94, 275] width 67 height 11
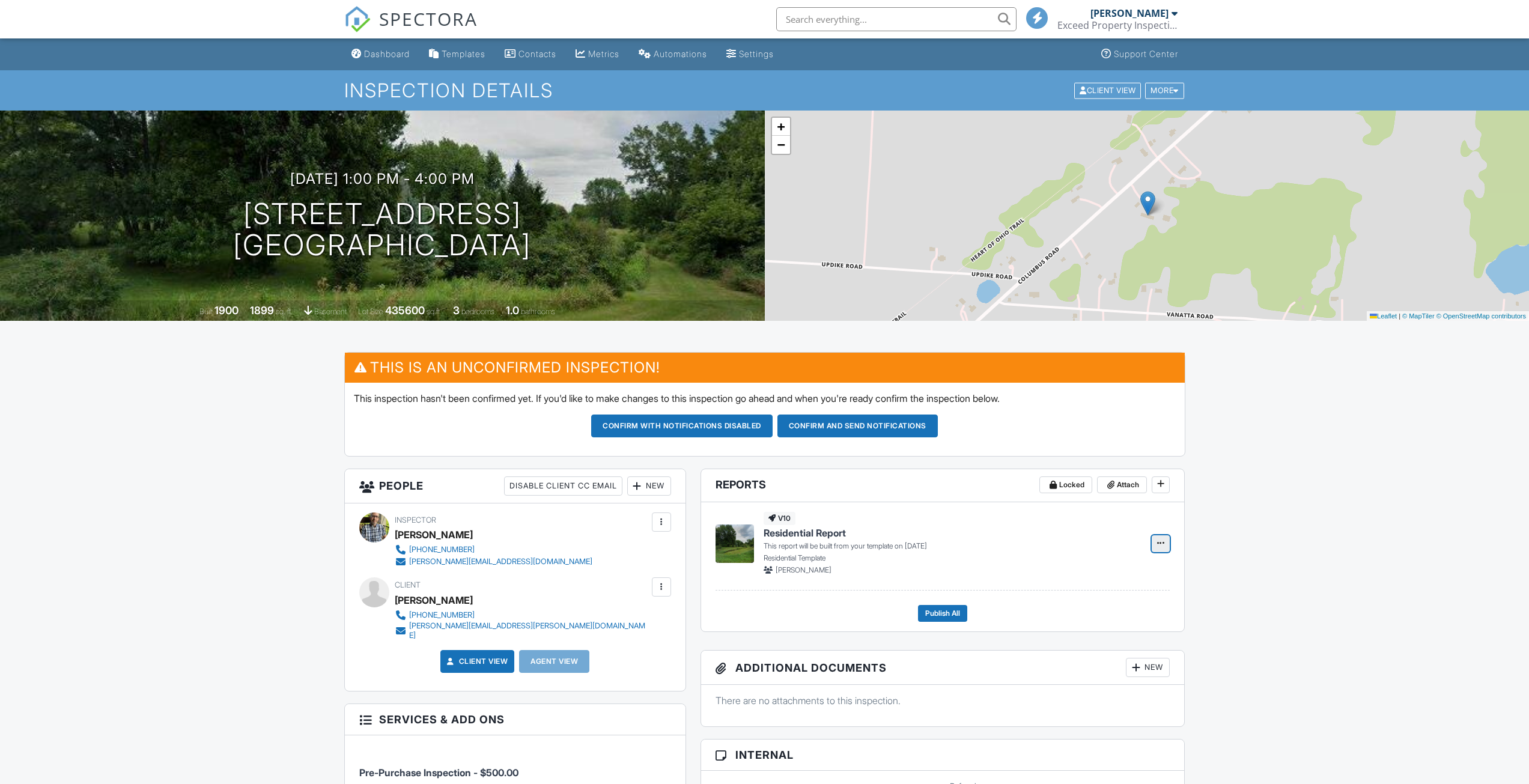
click at [1155, 541] on span at bounding box center [1161, 543] width 12 height 12
click at [1078, 603] on input "Delete Report" at bounding box center [1100, 604] width 122 height 27
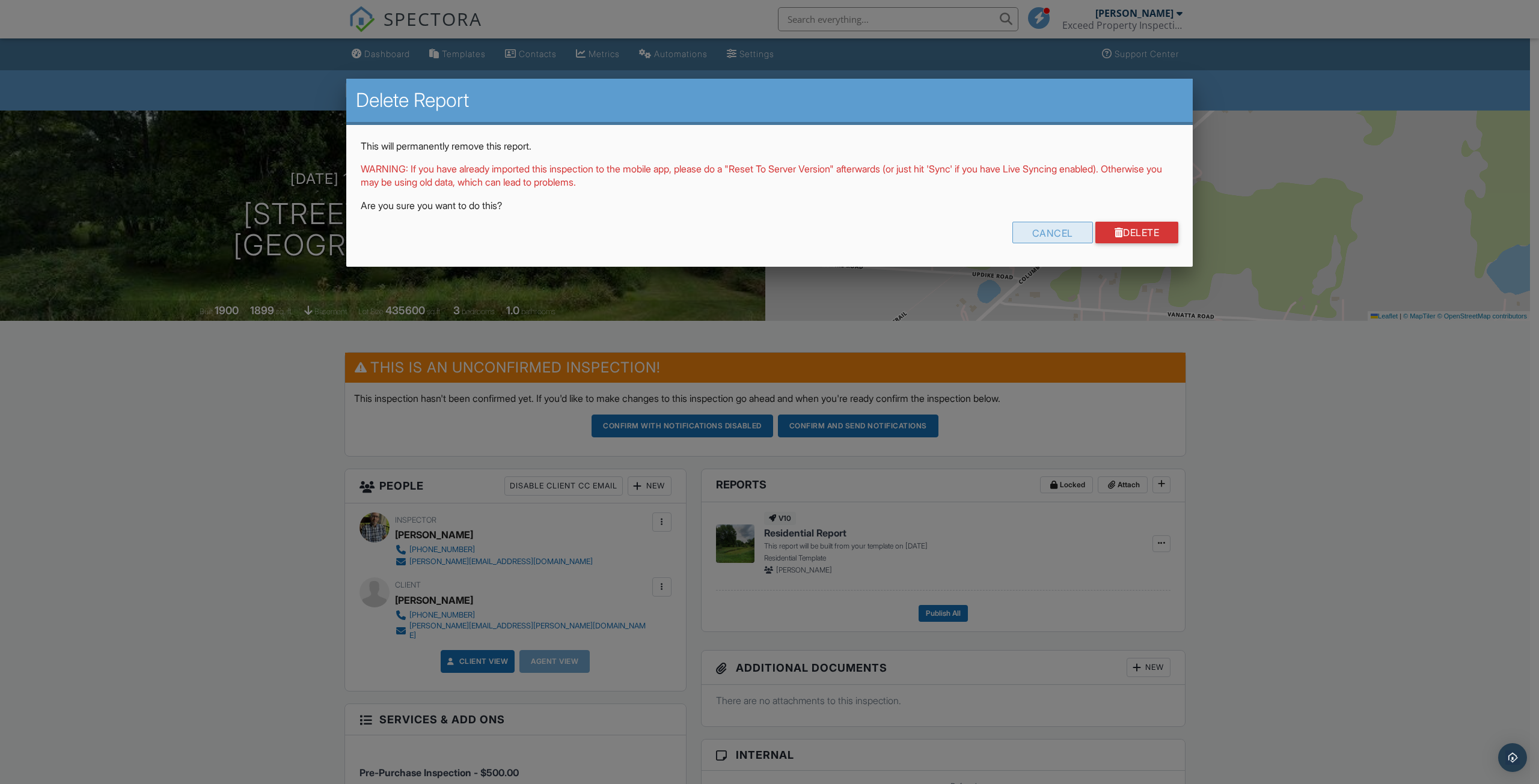
click at [1061, 233] on div "Cancel" at bounding box center [1052, 233] width 81 height 22
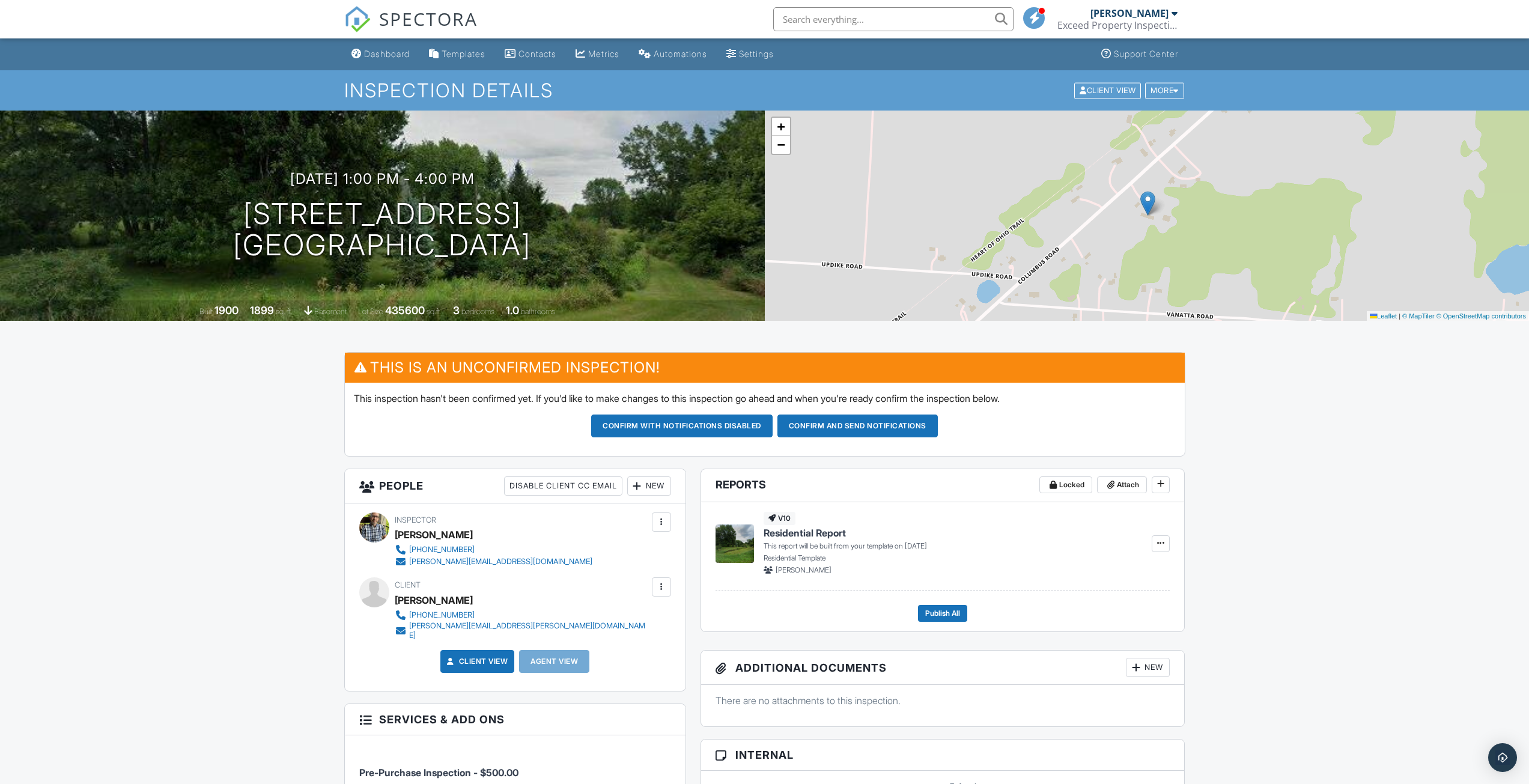
click at [806, 530] on span "Residential Report" at bounding box center [804, 533] width 82 height 13
click at [1162, 545] on icon at bounding box center [1161, 543] width 7 height 8
click at [1166, 484] on span at bounding box center [1161, 483] width 12 height 12
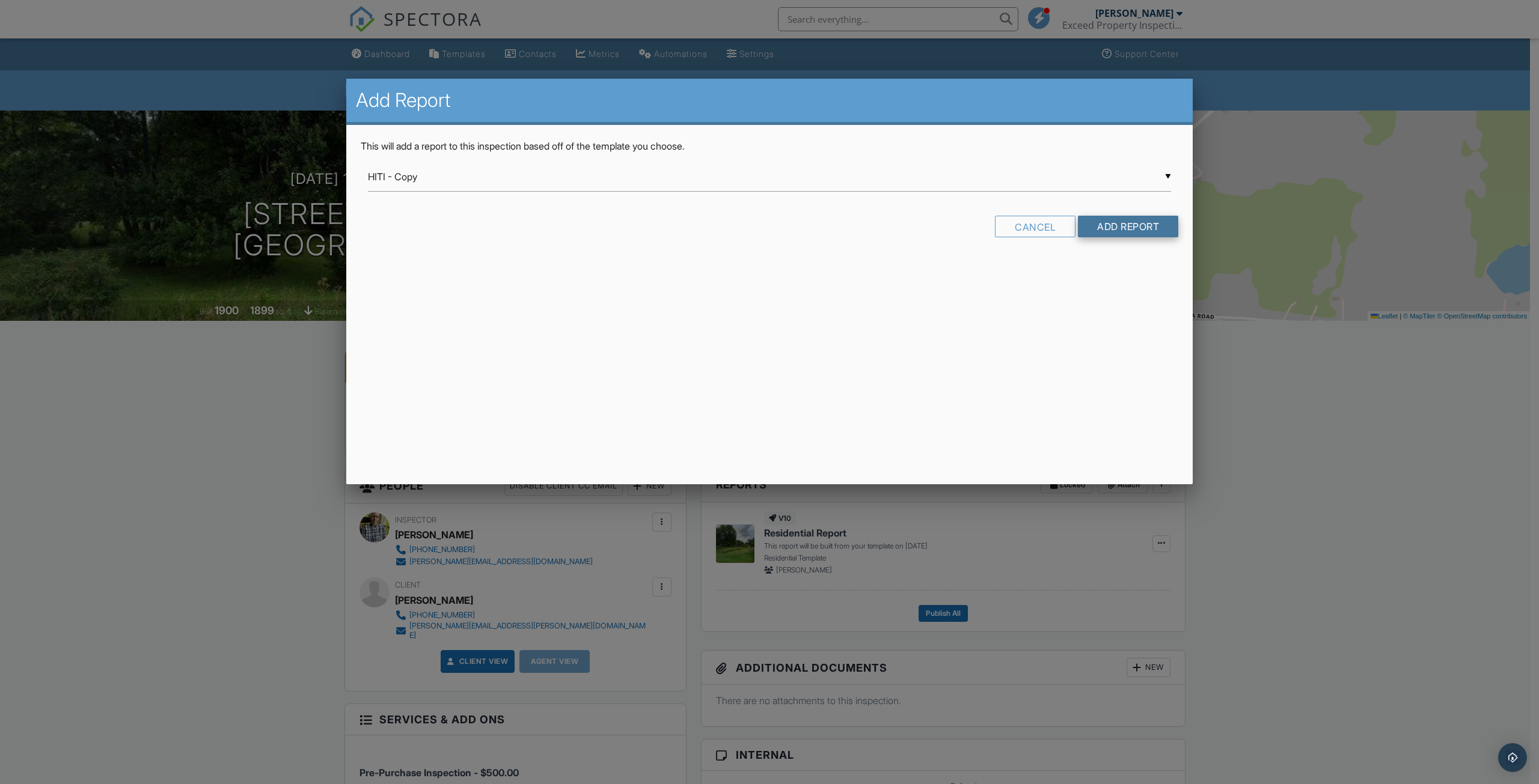
click at [1117, 230] on input "Add Report" at bounding box center [1128, 226] width 101 height 22
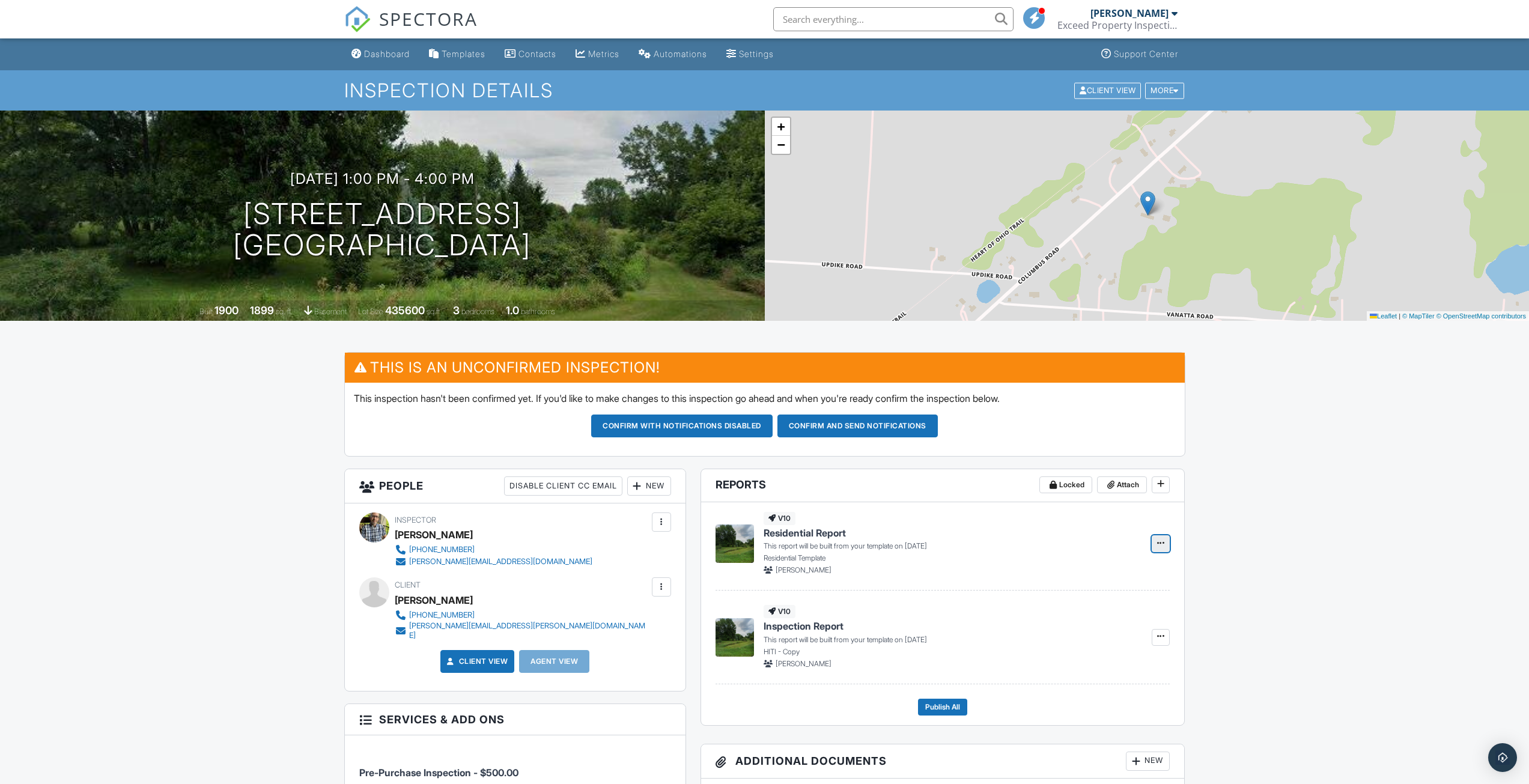
click at [1161, 545] on icon at bounding box center [1161, 543] width 7 height 8
click at [1092, 601] on input "Delete Report" at bounding box center [1100, 604] width 122 height 27
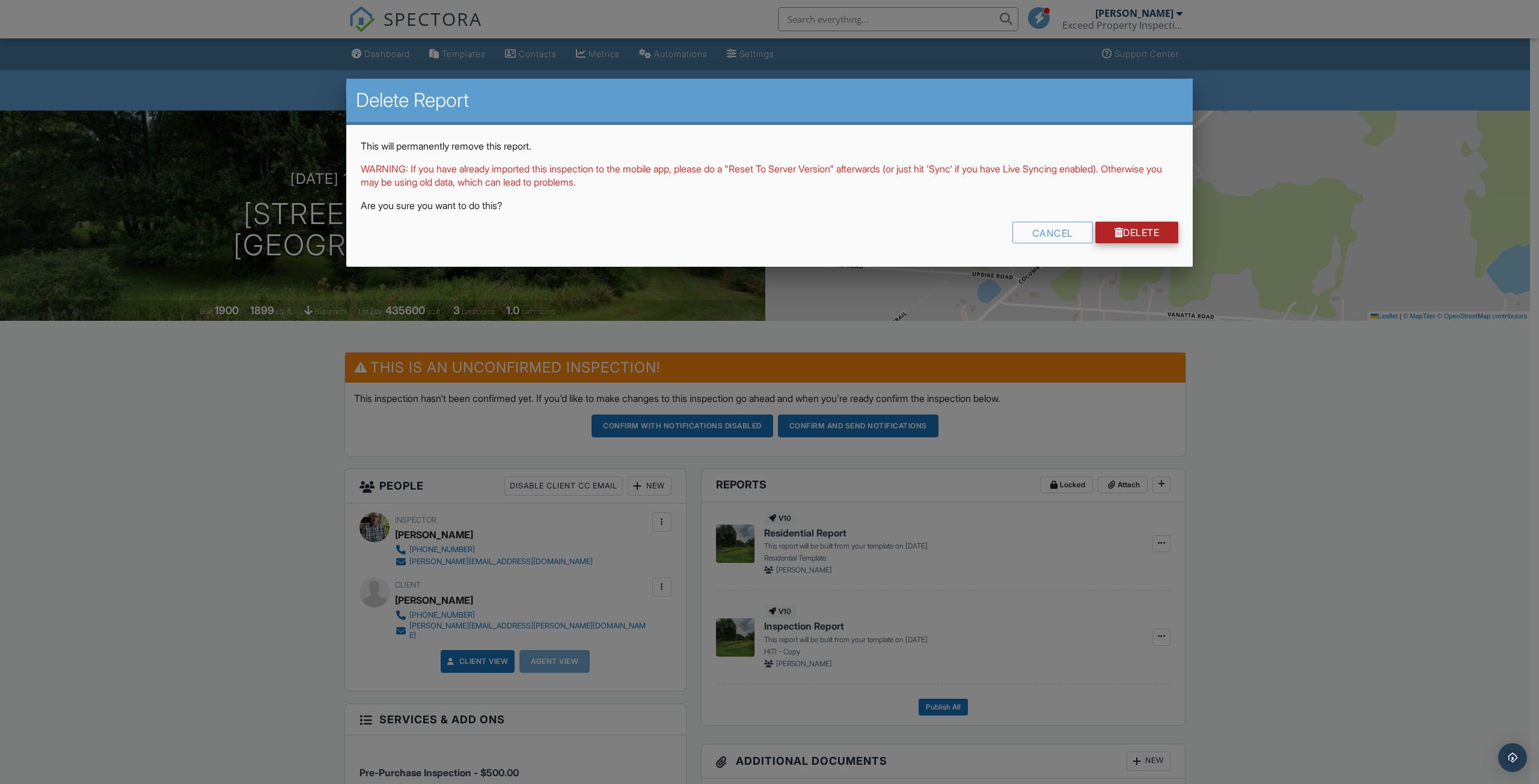
click at [1153, 234] on link "Delete" at bounding box center [1137, 233] width 83 height 22
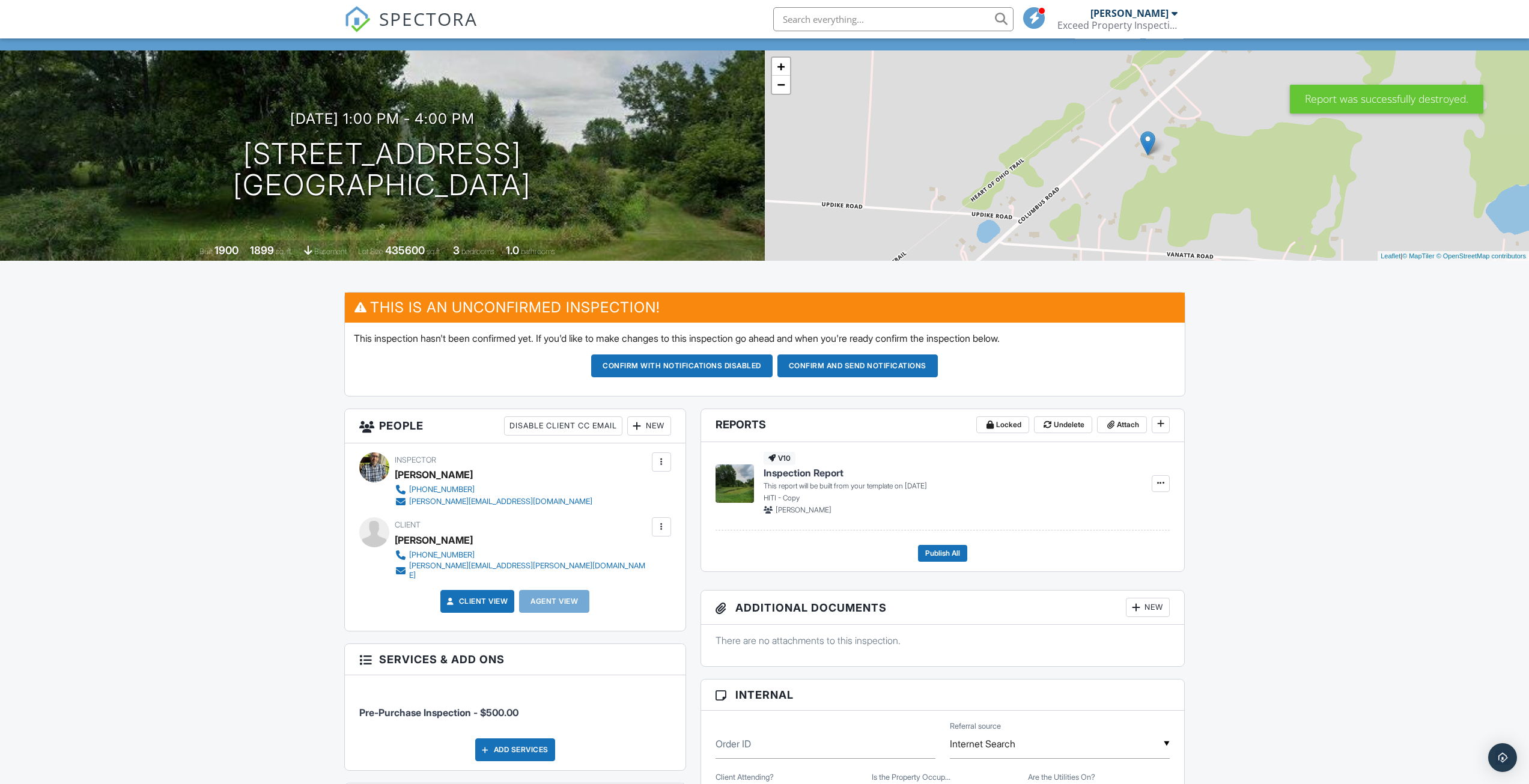
click at [746, 478] on img at bounding box center [735, 484] width 38 height 38
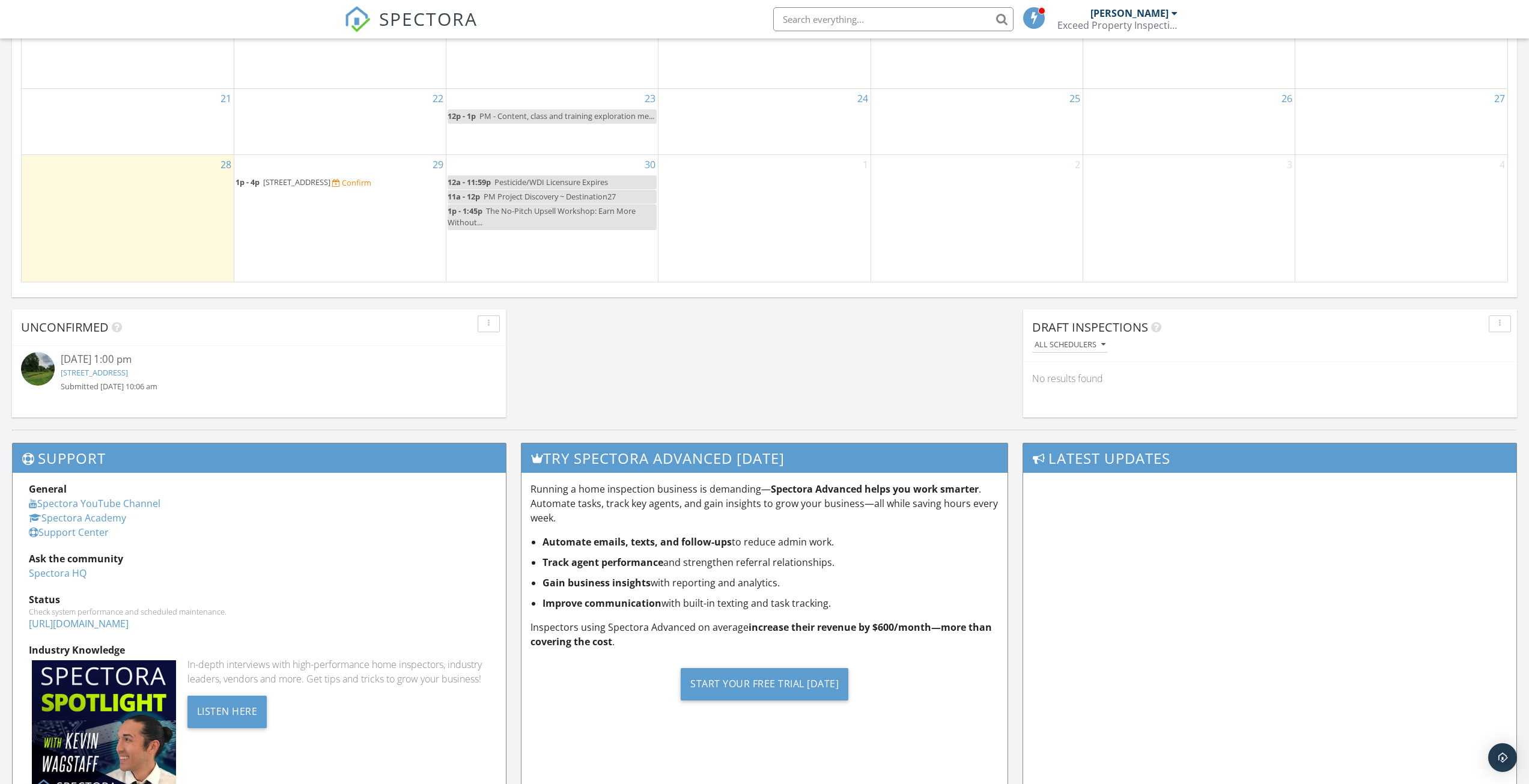
scroll to position [796, 0]
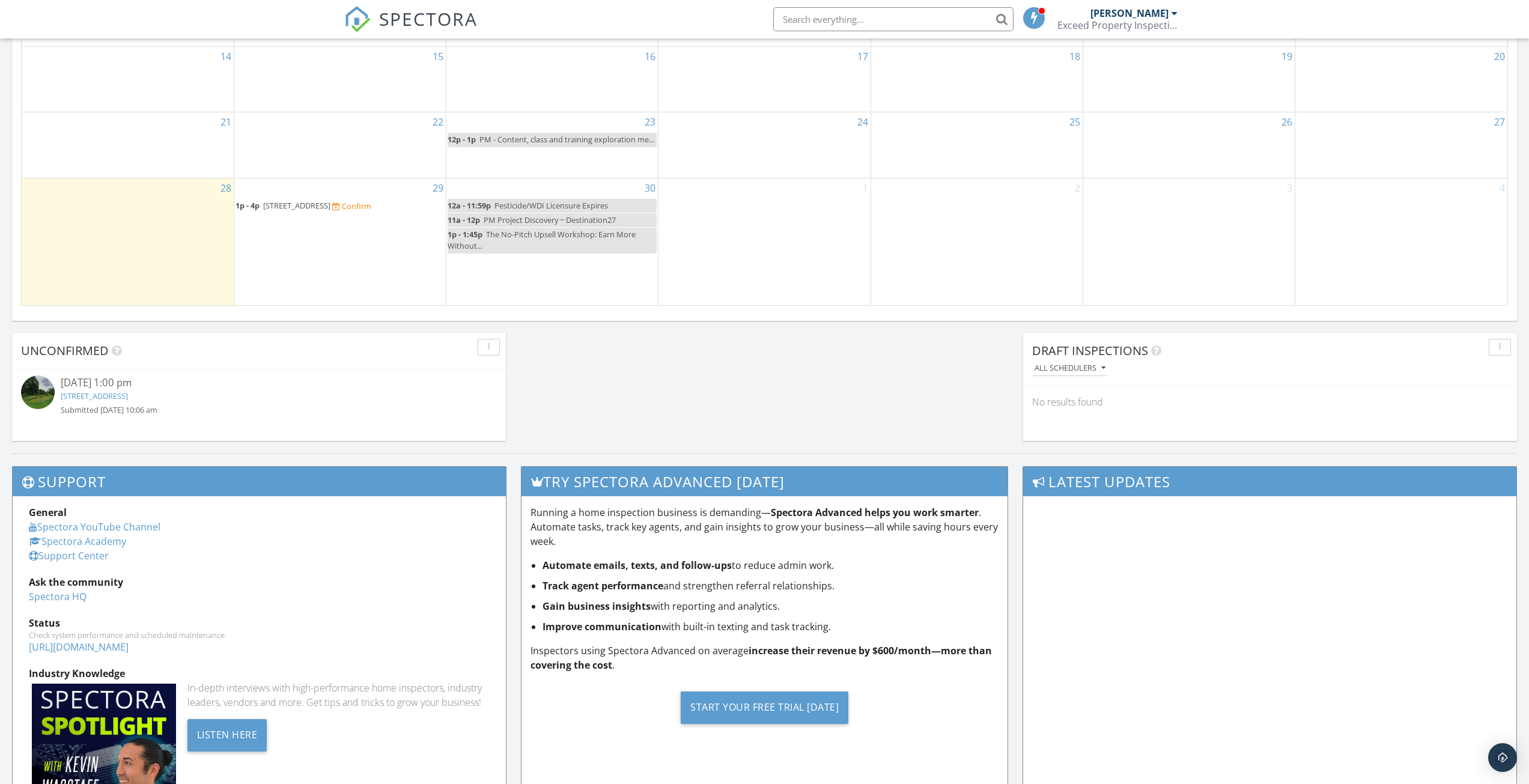
click at [128, 393] on link "[STREET_ADDRESS]" at bounding box center [94, 396] width 67 height 11
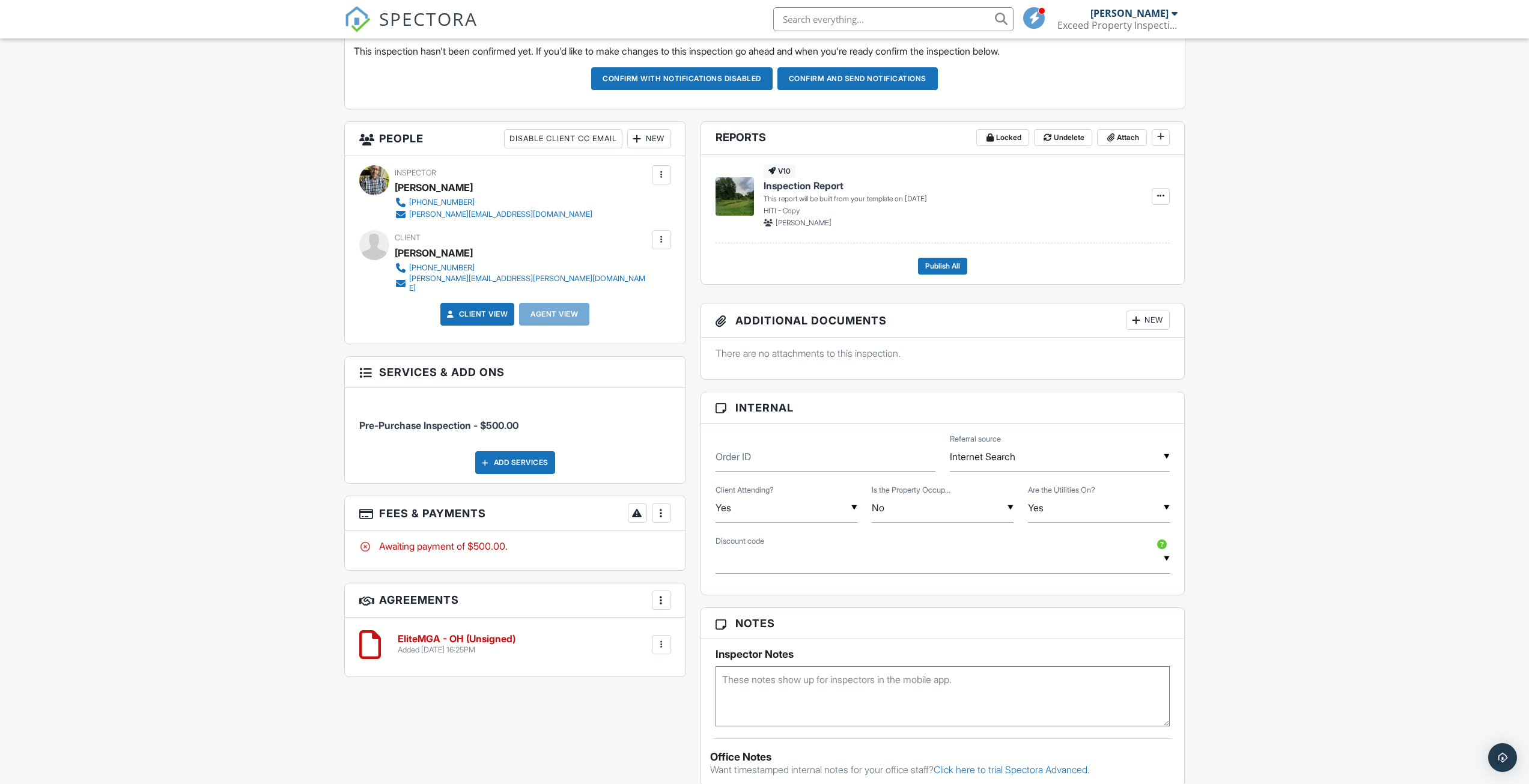
scroll to position [361, 0]
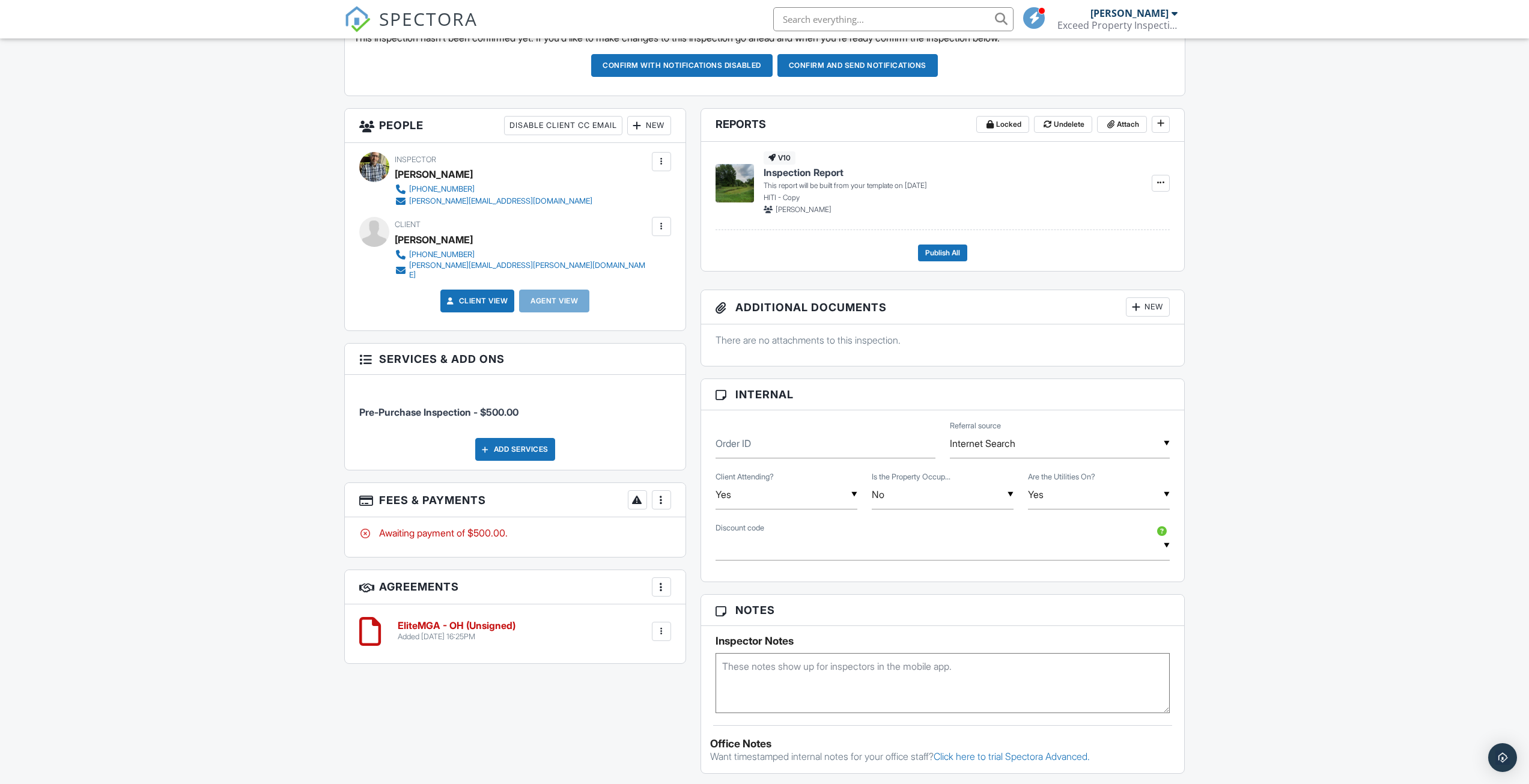
click at [638, 498] on div at bounding box center [637, 500] width 12 height 12
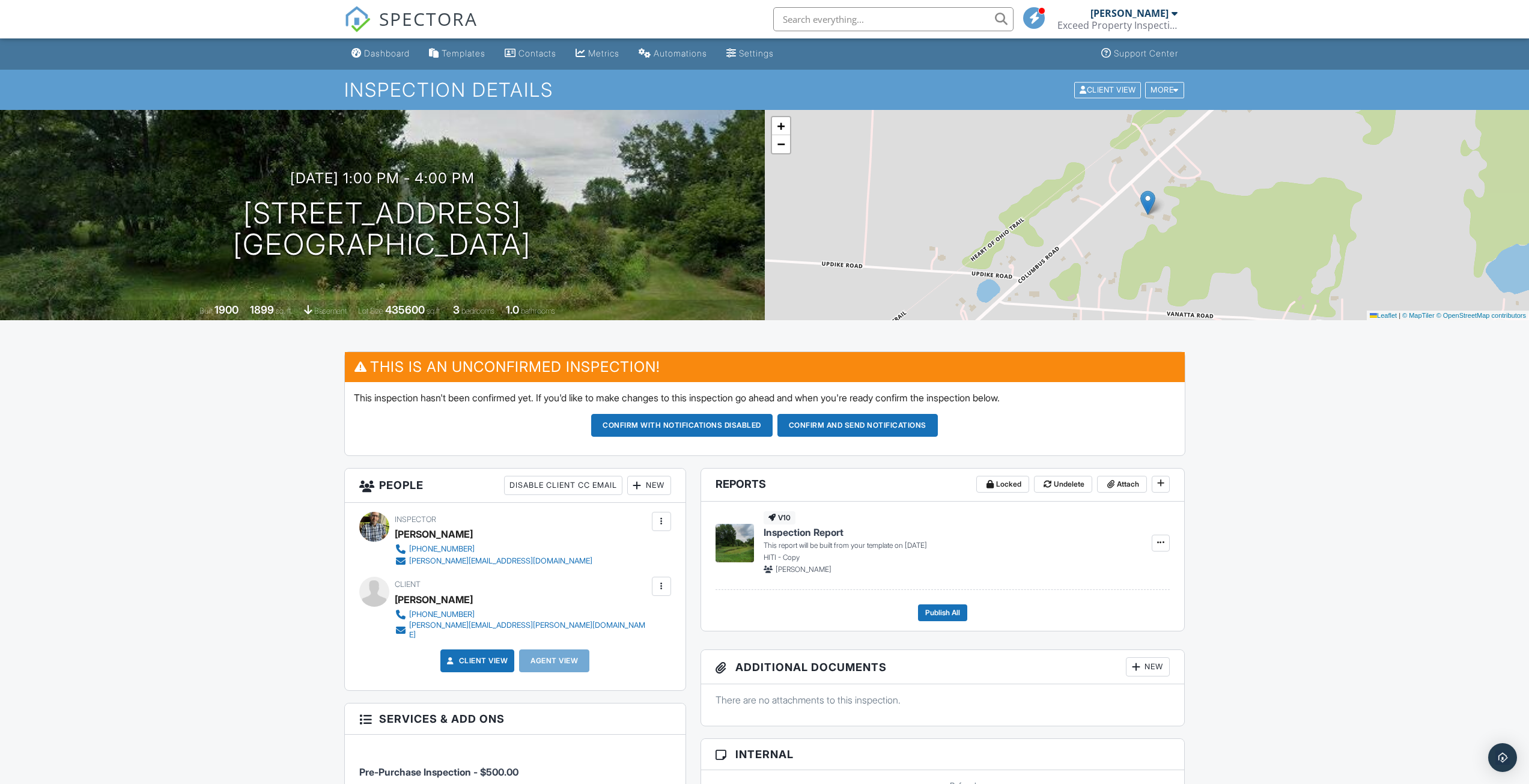
scroll to position [0, 0]
click at [882, 427] on button "Confirm and send notifications" at bounding box center [857, 426] width 160 height 22
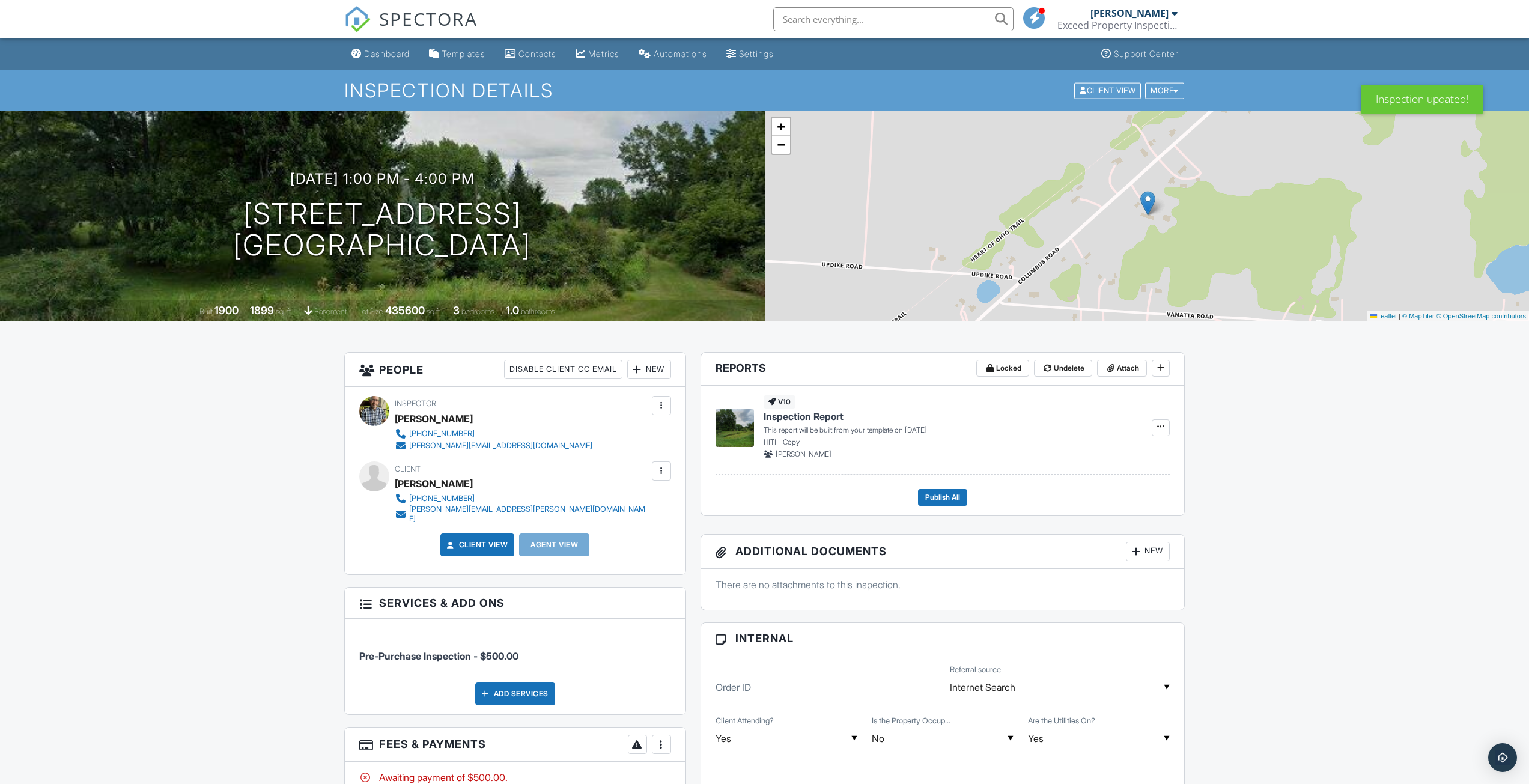
click at [757, 53] on div "Settings" at bounding box center [757, 54] width 35 height 10
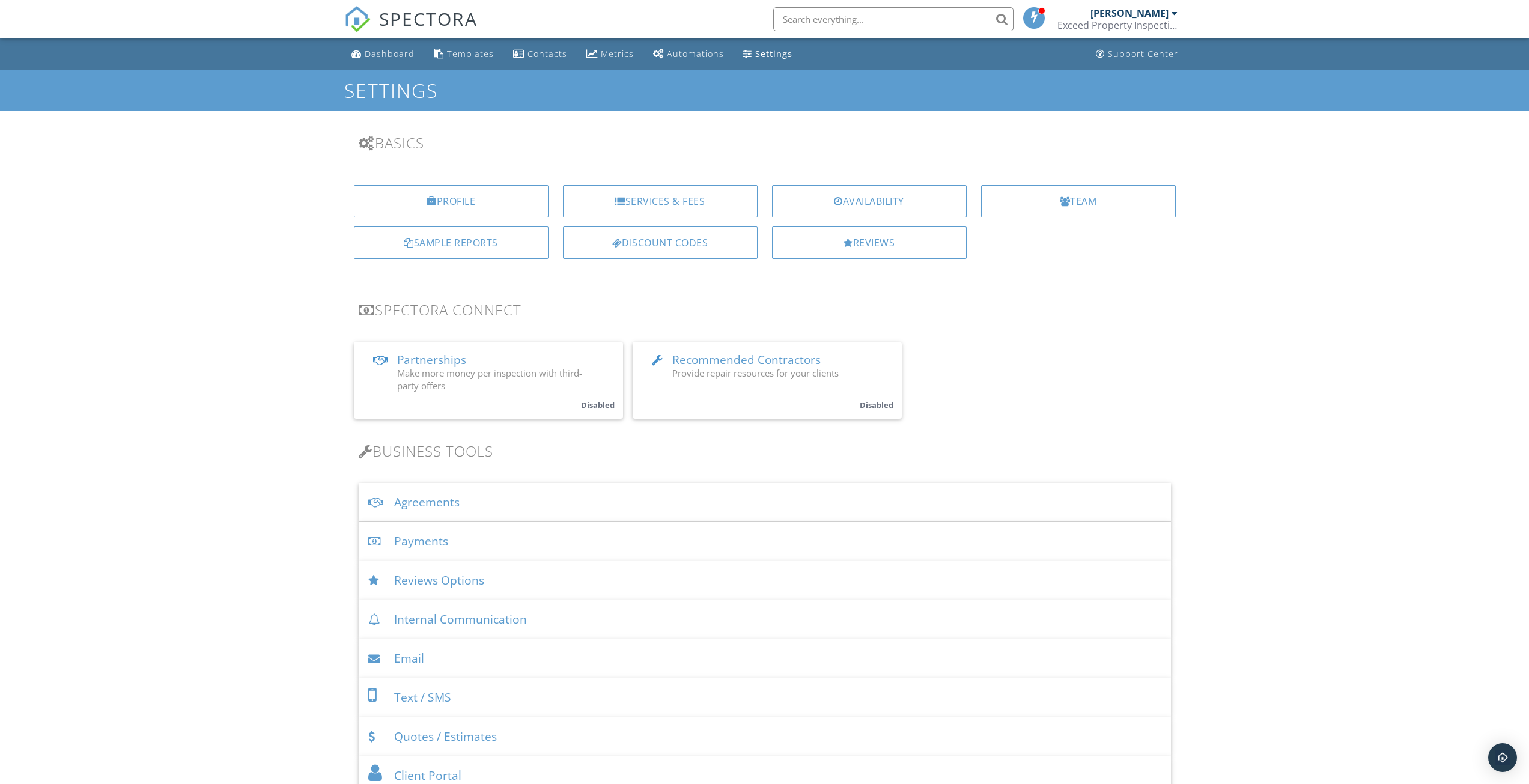
click at [419, 545] on div "Payments" at bounding box center [764, 541] width 812 height 39
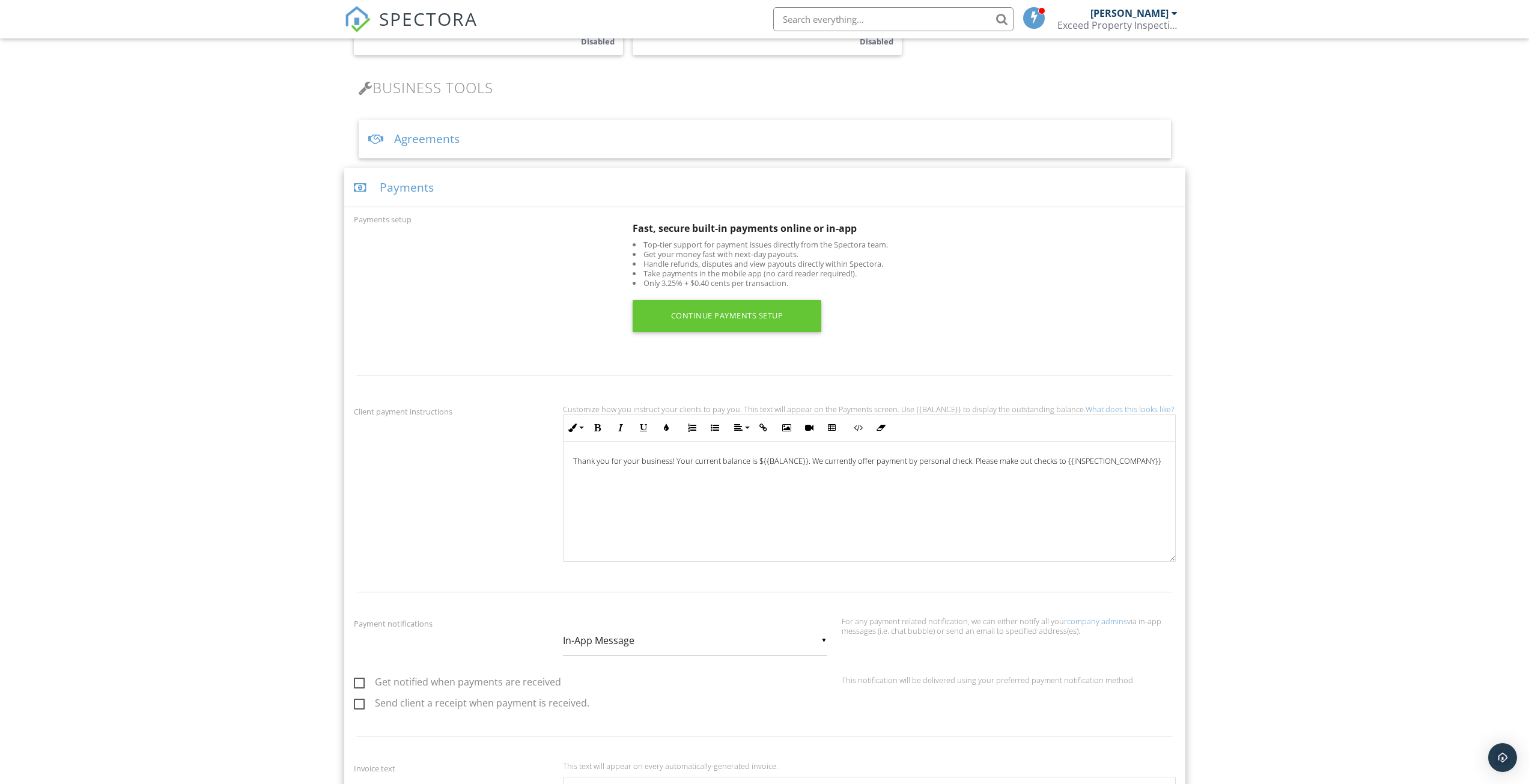
scroll to position [361, 0]
click at [407, 187] on div "Payments" at bounding box center [765, 190] width 841 height 39
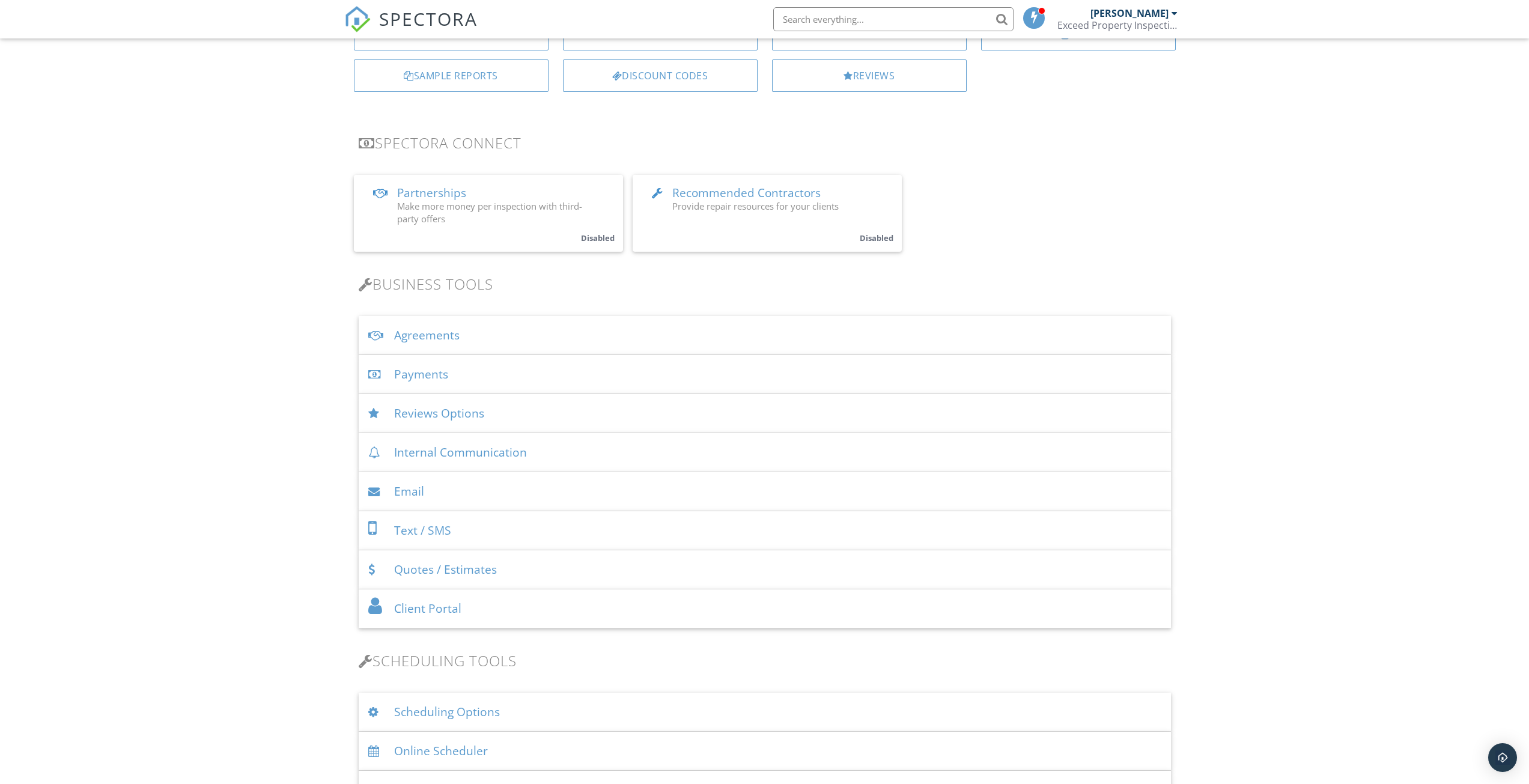
scroll to position [0, 0]
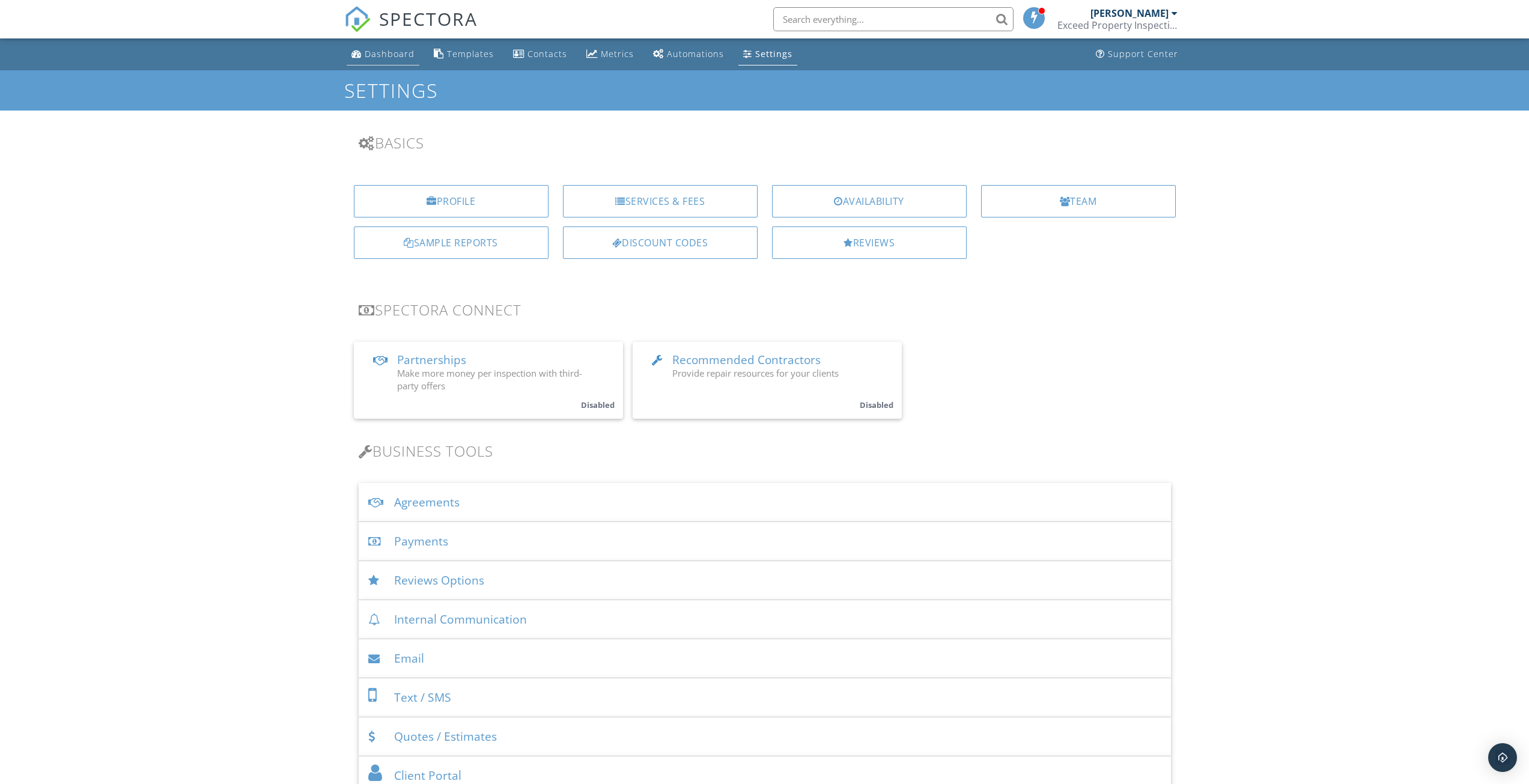
click at [380, 49] on div "Dashboard" at bounding box center [390, 54] width 50 height 12
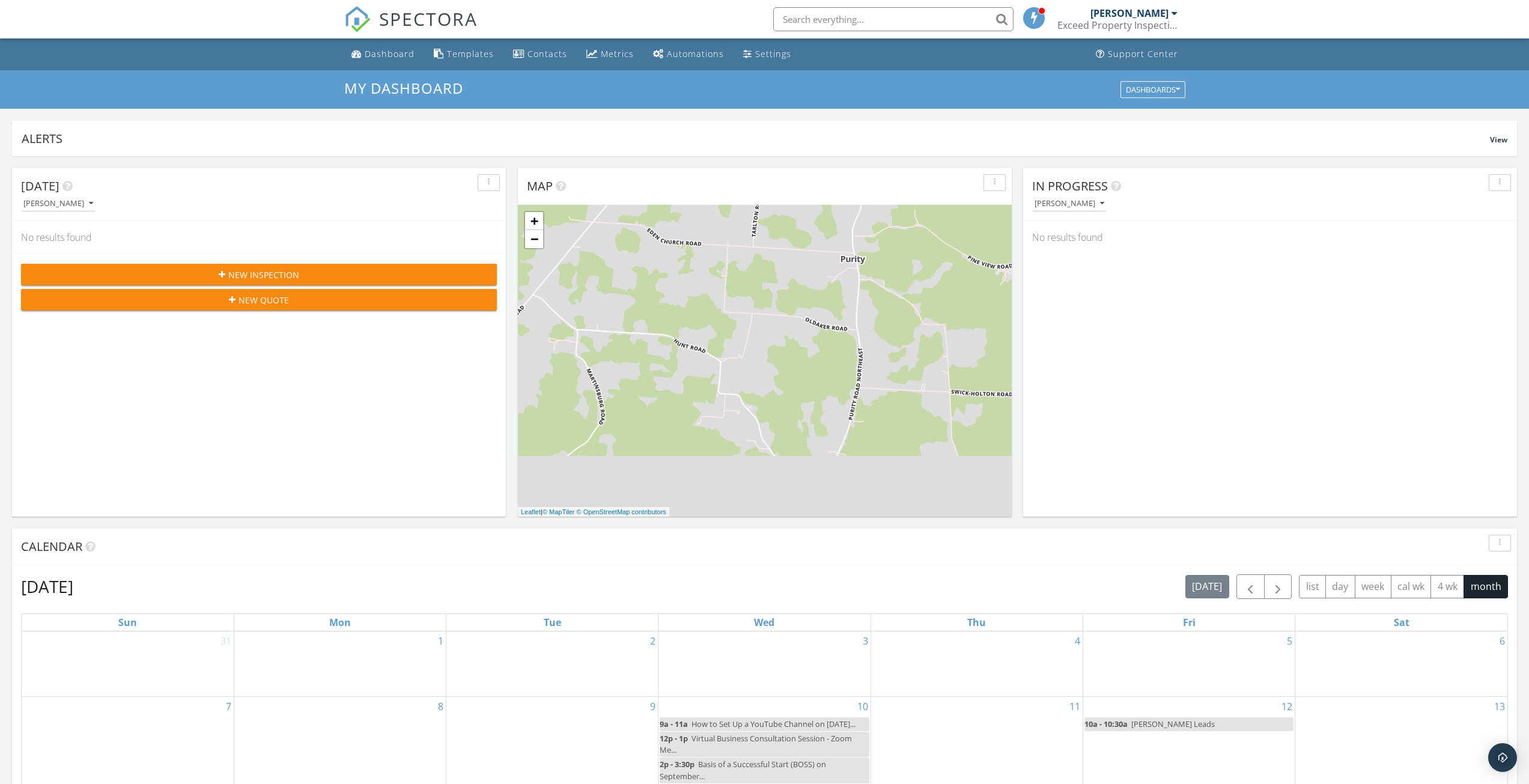
click at [1131, 27] on div "Exceed Property Inspections, LLC" at bounding box center [1117, 25] width 121 height 12
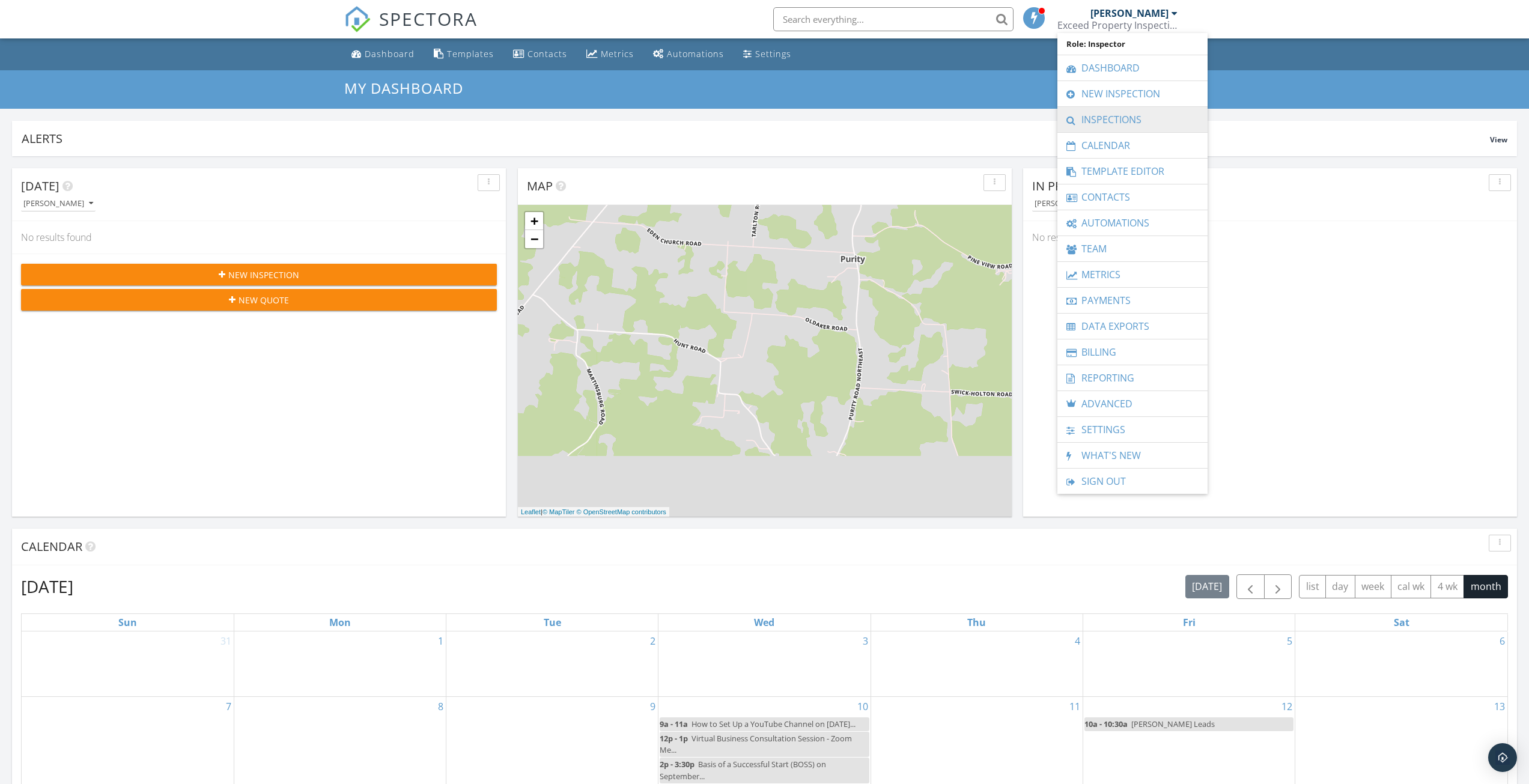
click at [1119, 120] on link "Inspections" at bounding box center [1132, 120] width 138 height 25
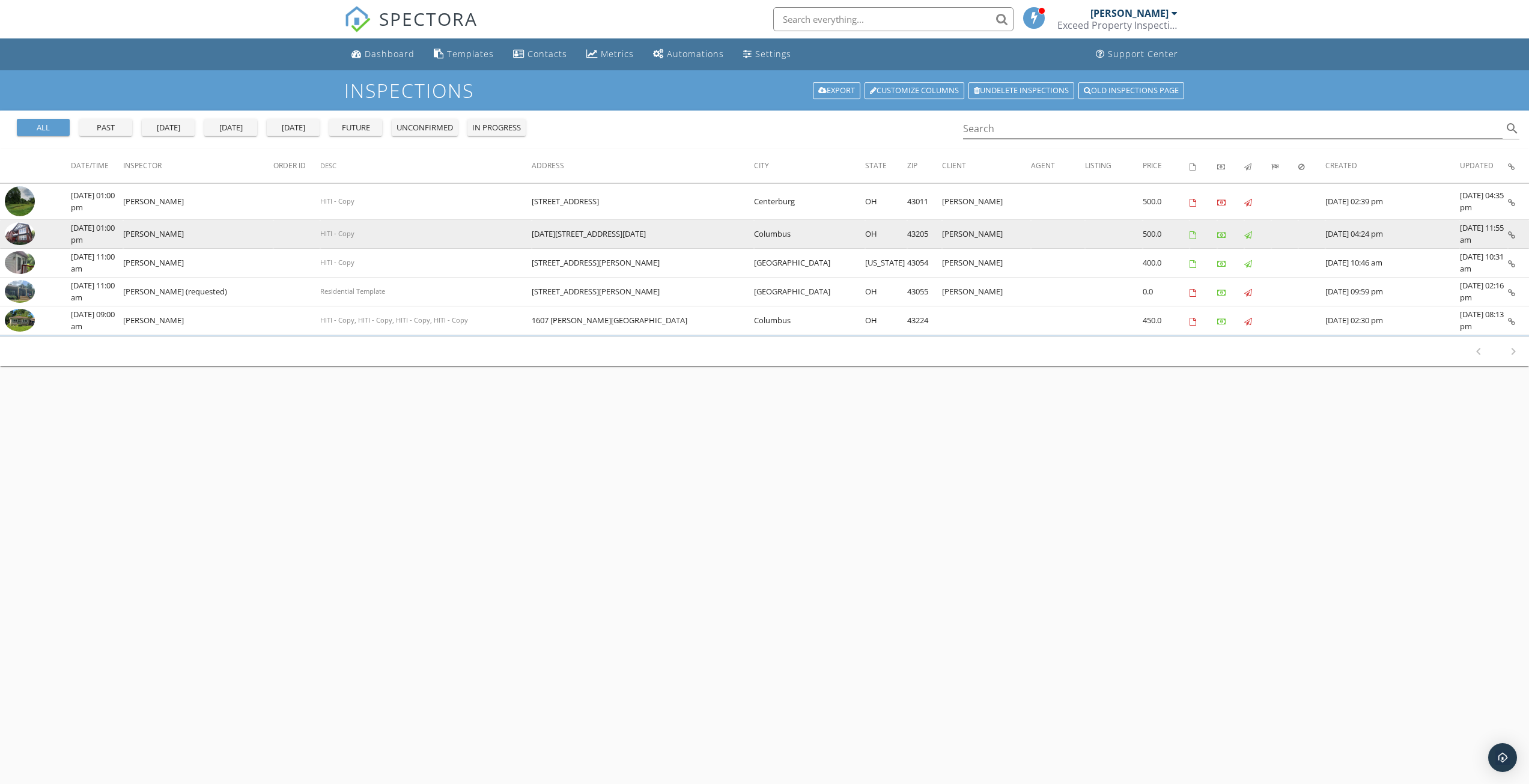
drag, startPoint x: 588, startPoint y: 237, endPoint x: 671, endPoint y: 240, distance: 83.1
click at [671, 240] on td "[DATE][STREET_ADDRESS][DATE]" at bounding box center [643, 234] width 223 height 29
copy td "[DATE][STREET_ADDRESS][DATE]"
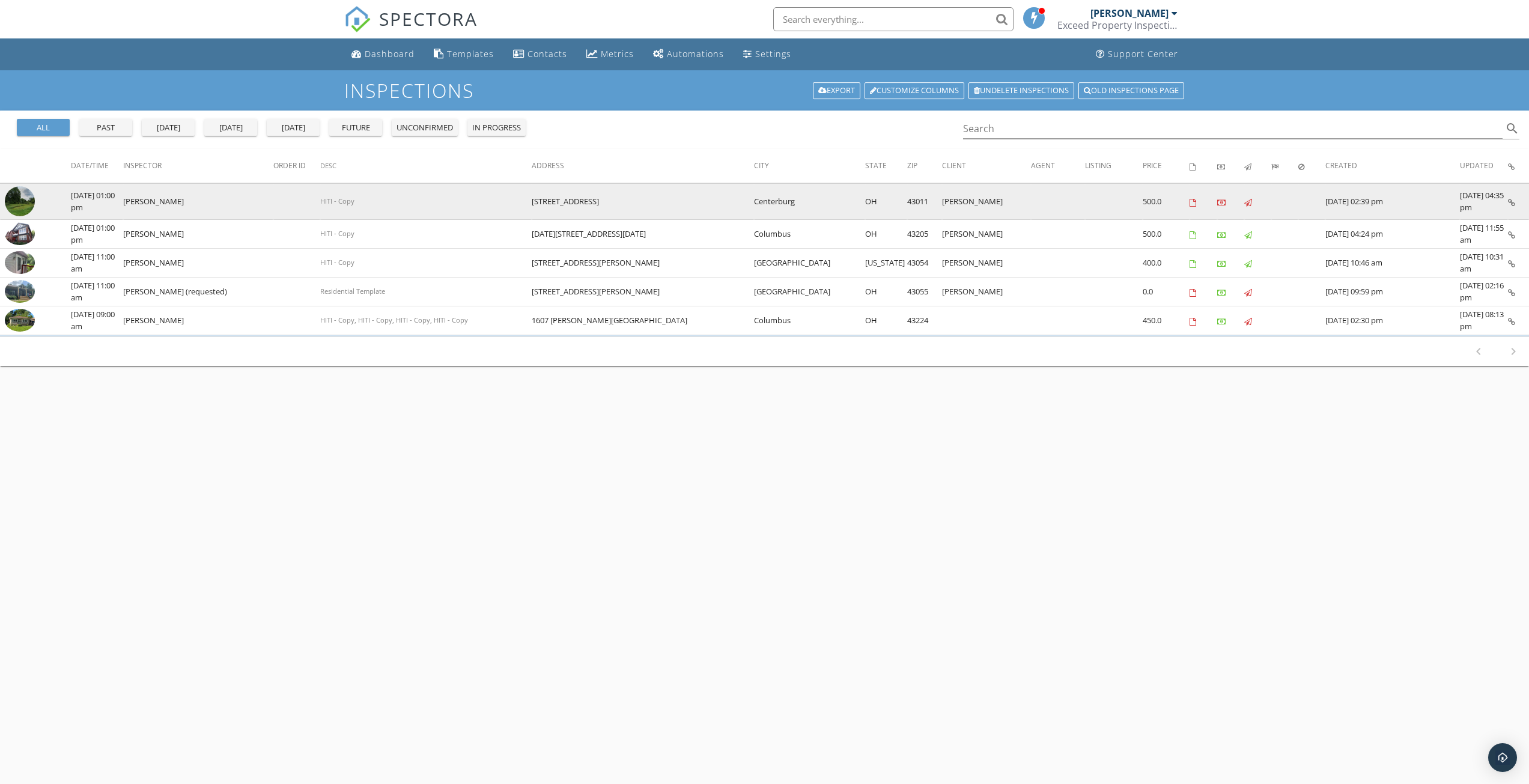
drag, startPoint x: 584, startPoint y: 203, endPoint x: 654, endPoint y: 205, distance: 70.0
click at [654, 205] on tr "check_box_outline_blank [DATE] 01:00 pm [PERSON_NAME] HITI - Copy [STREET_ADDRE…" at bounding box center [764, 201] width 1529 height 37
copy tr "[STREET_ADDRESS]"
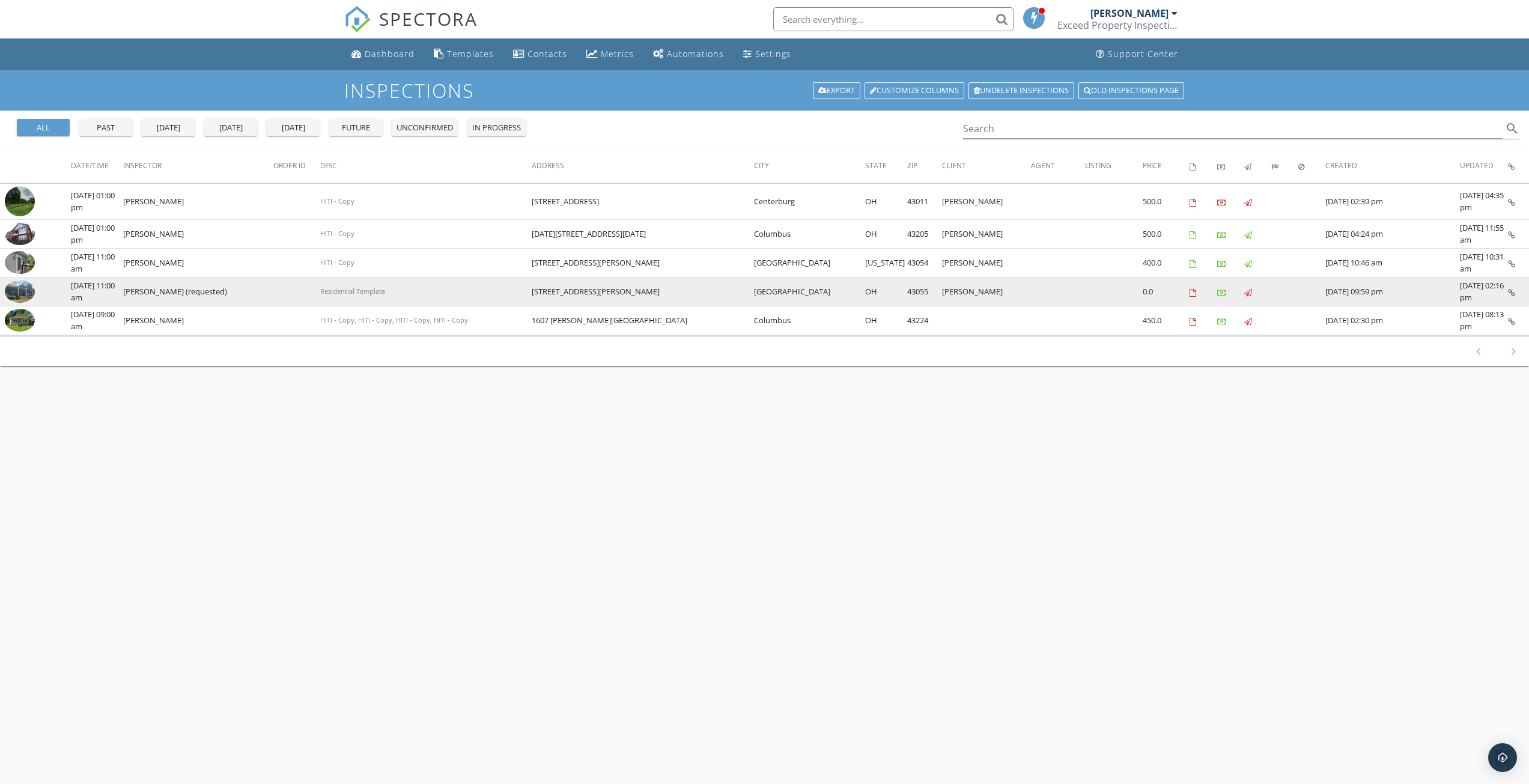
click at [1514, 292] on icon at bounding box center [1512, 293] width 7 height 7
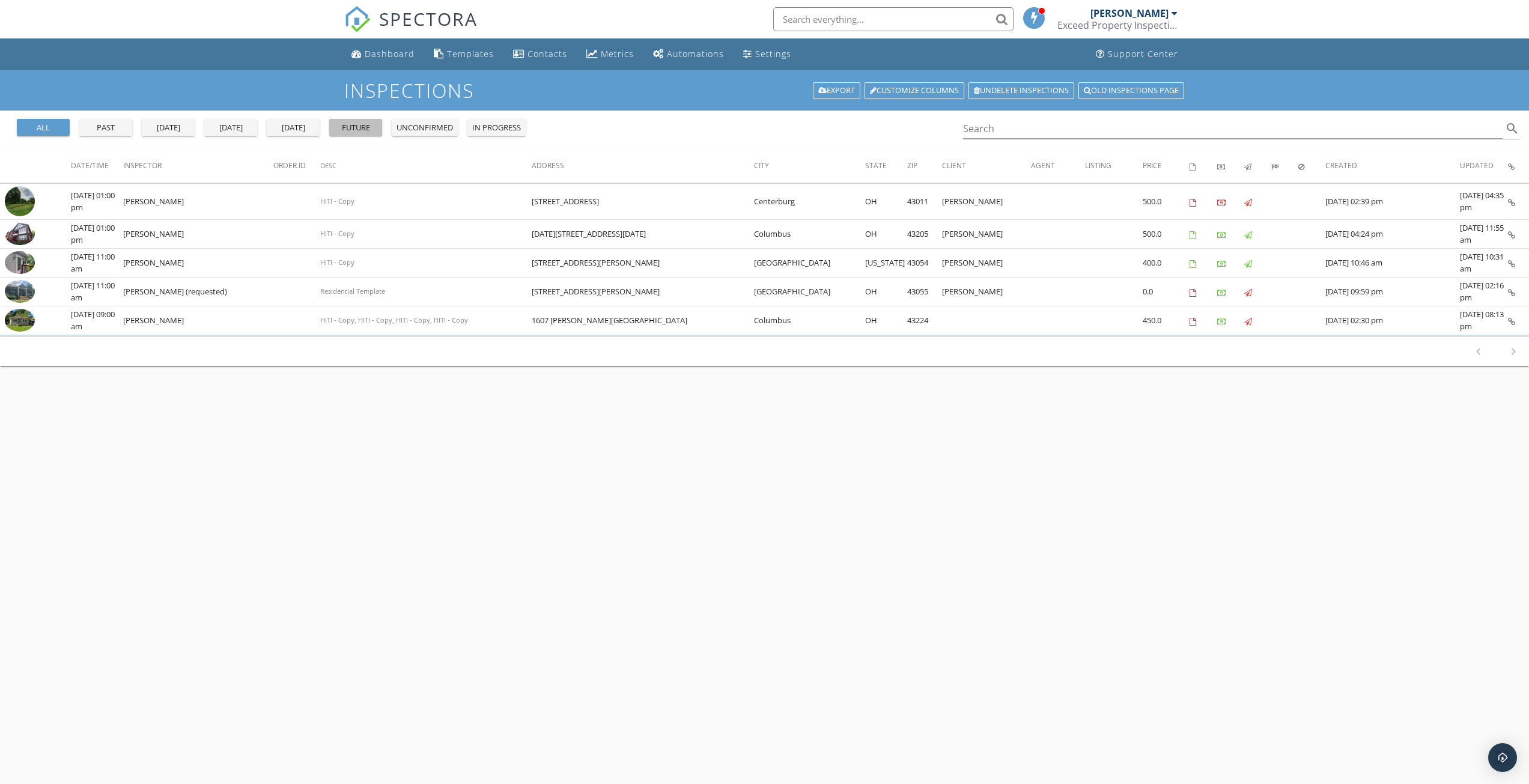
click at [372, 131] on div "future" at bounding box center [356, 128] width 43 height 12
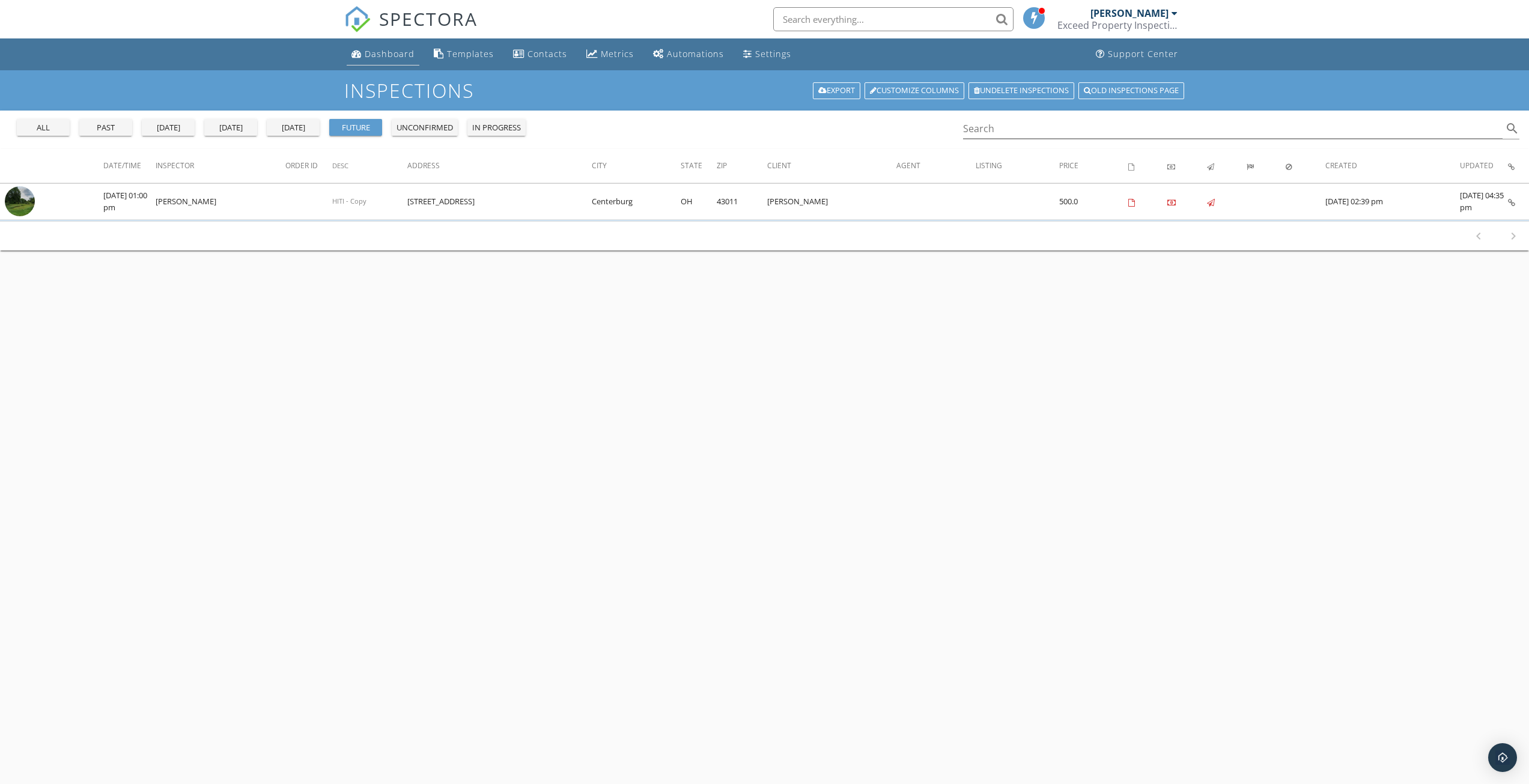
click at [388, 64] on link "Dashboard" at bounding box center [382, 54] width 72 height 22
